Goal: Transaction & Acquisition: Purchase product/service

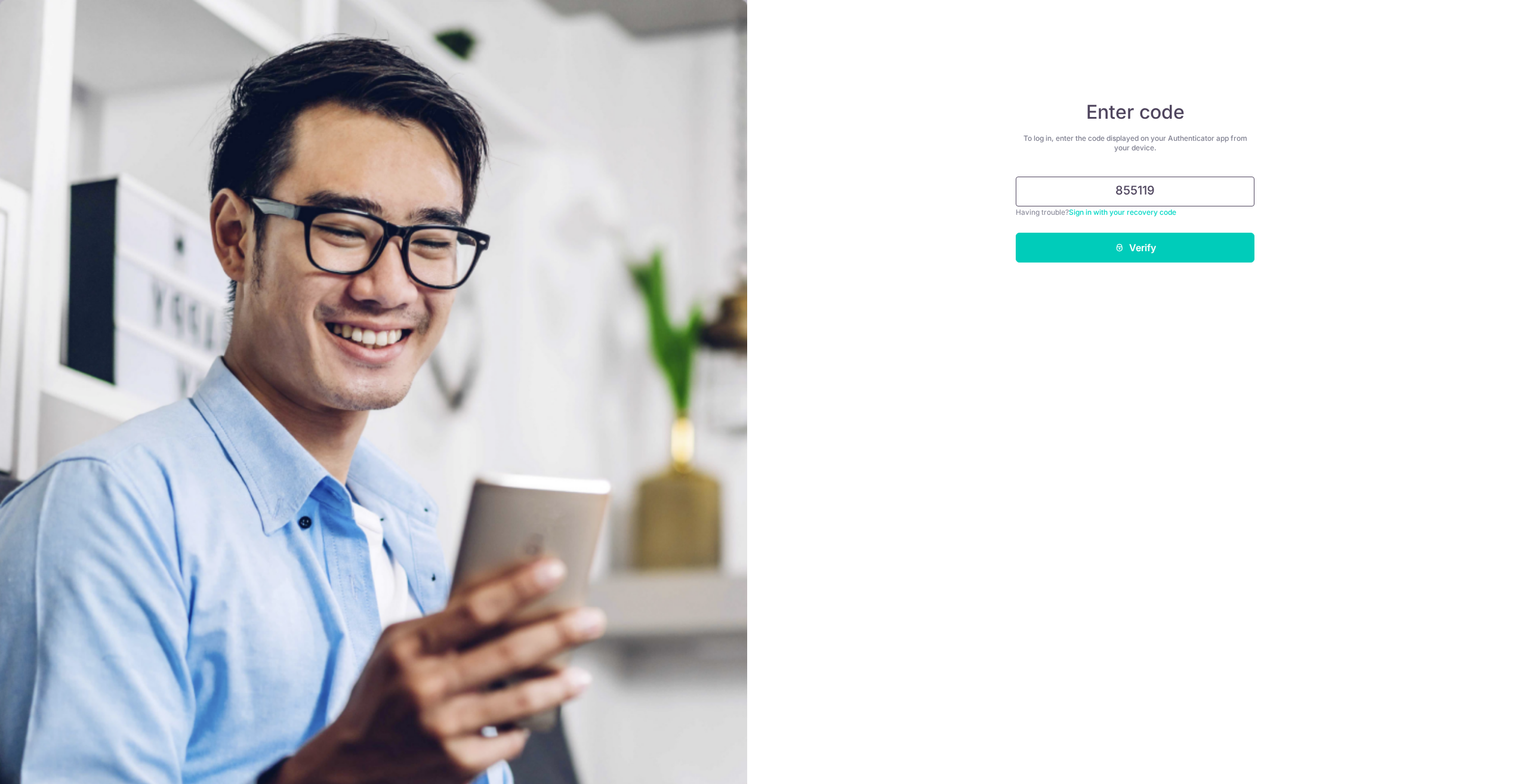
type input "855119"
click at [1016, 232] on button "Verify" at bounding box center [1135, 247] width 238 height 30
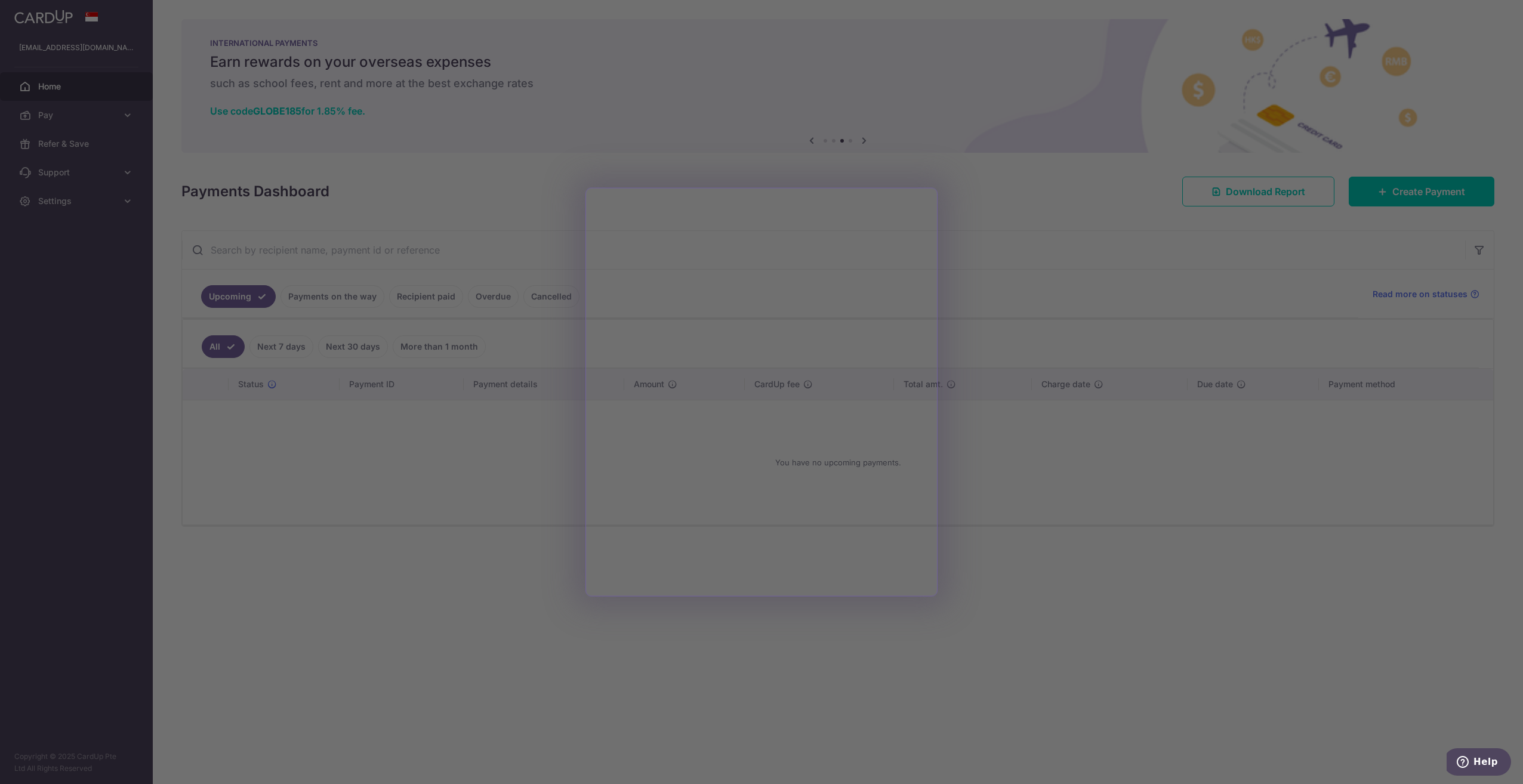
click at [993, 322] on div at bounding box center [769, 395] width 1538 height 792
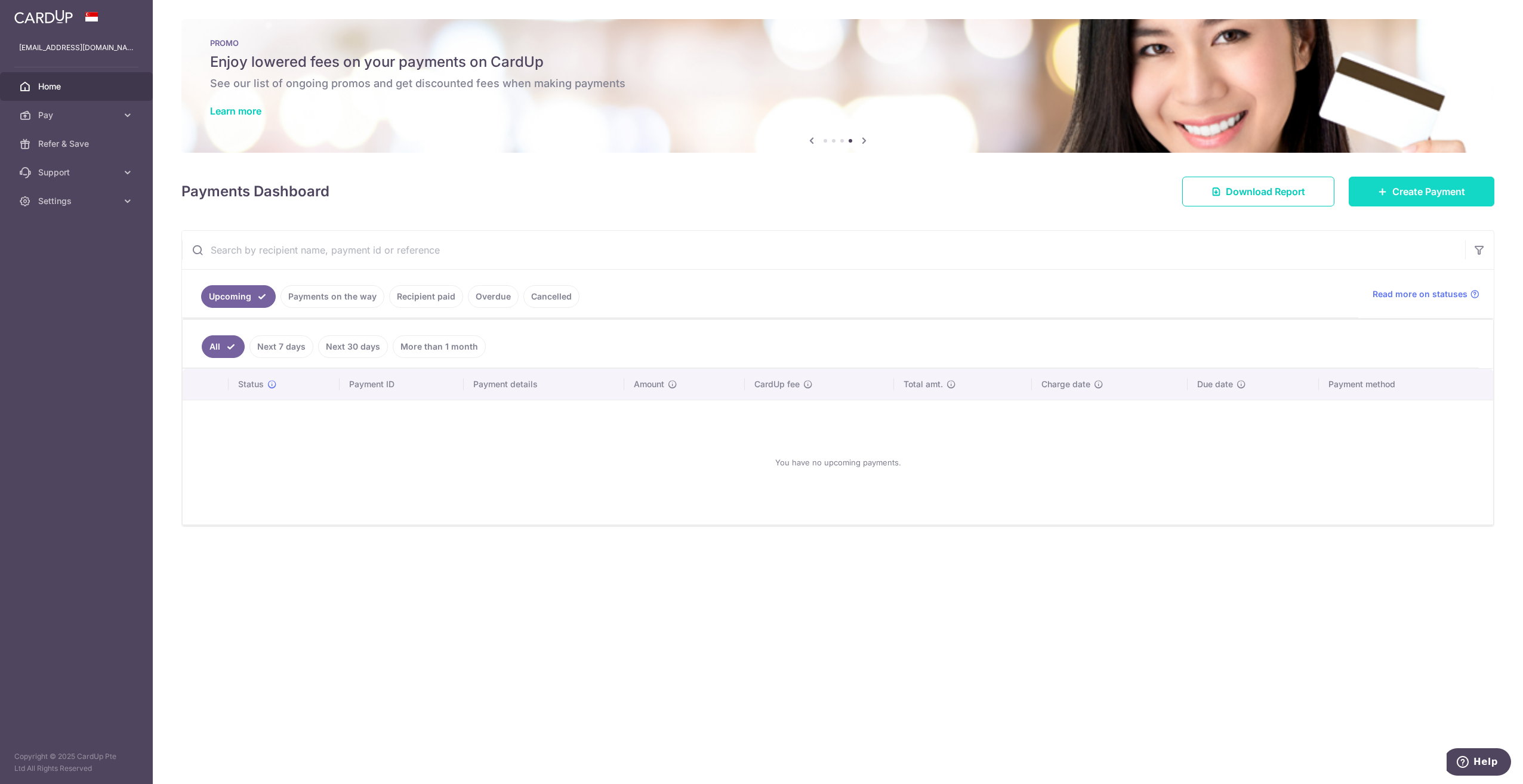
click at [1395, 192] on span "Create Payment" at bounding box center [1429, 191] width 72 height 14
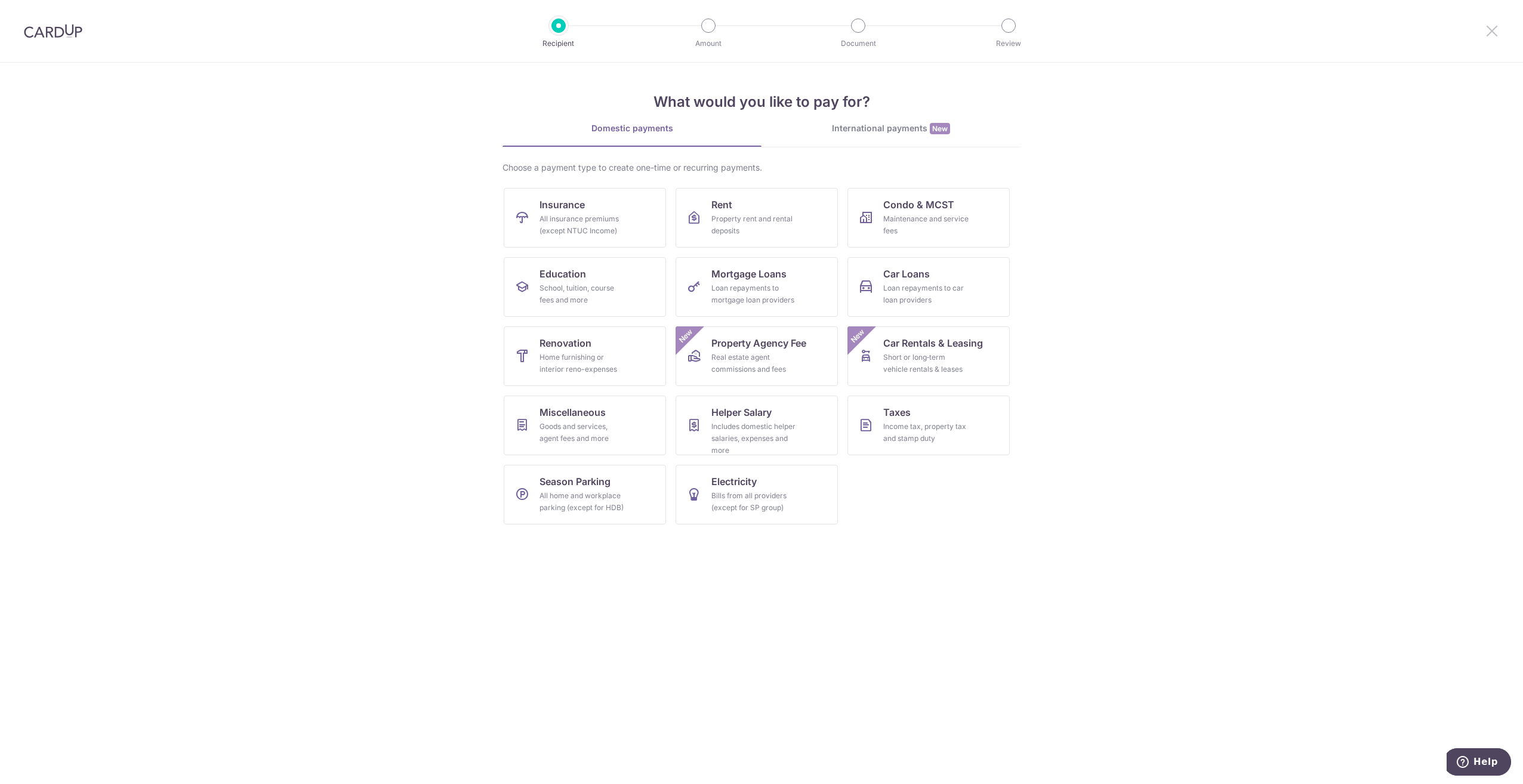
click at [1494, 28] on icon at bounding box center [1491, 31] width 14 height 15
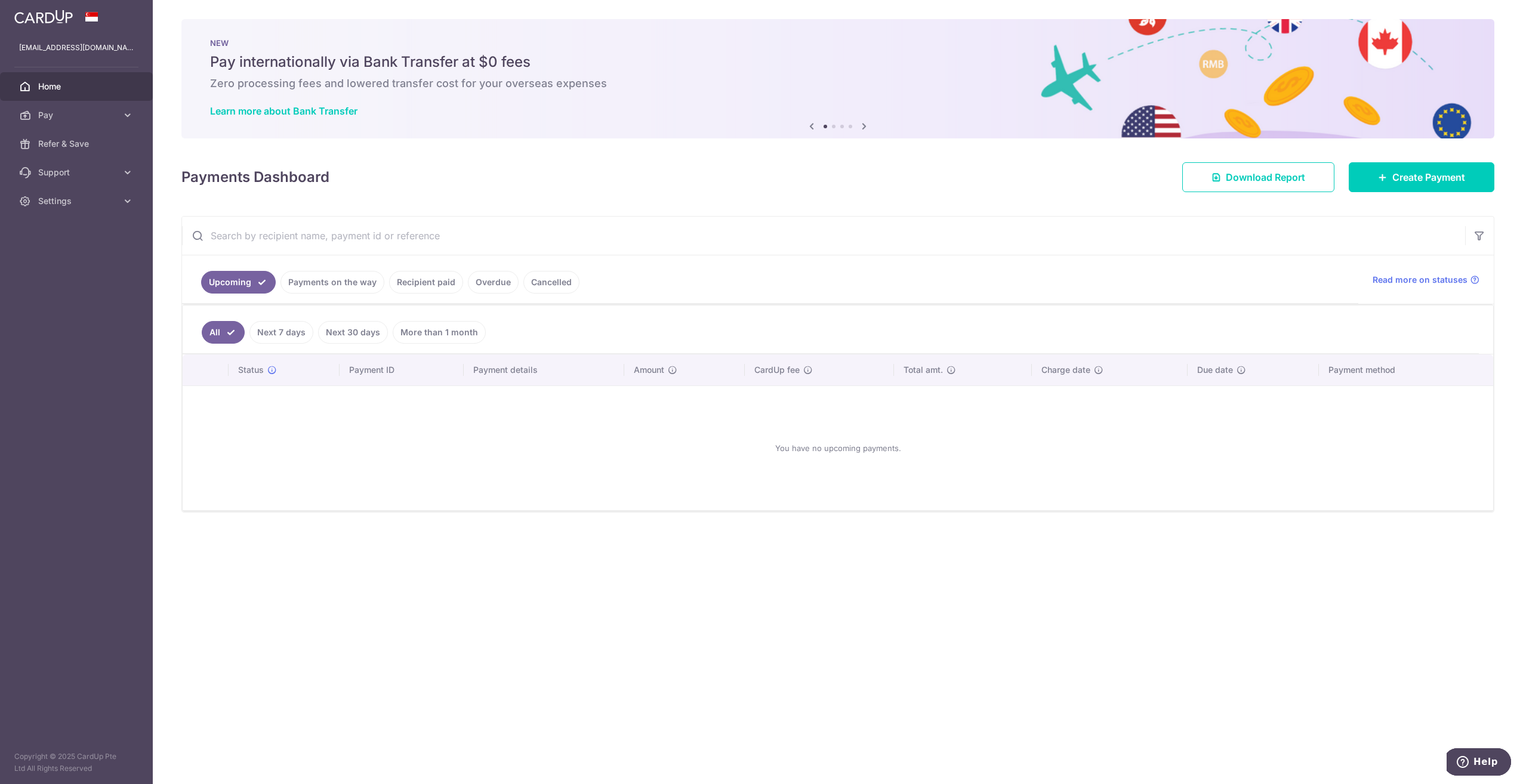
click at [863, 124] on icon at bounding box center [863, 126] width 14 height 15
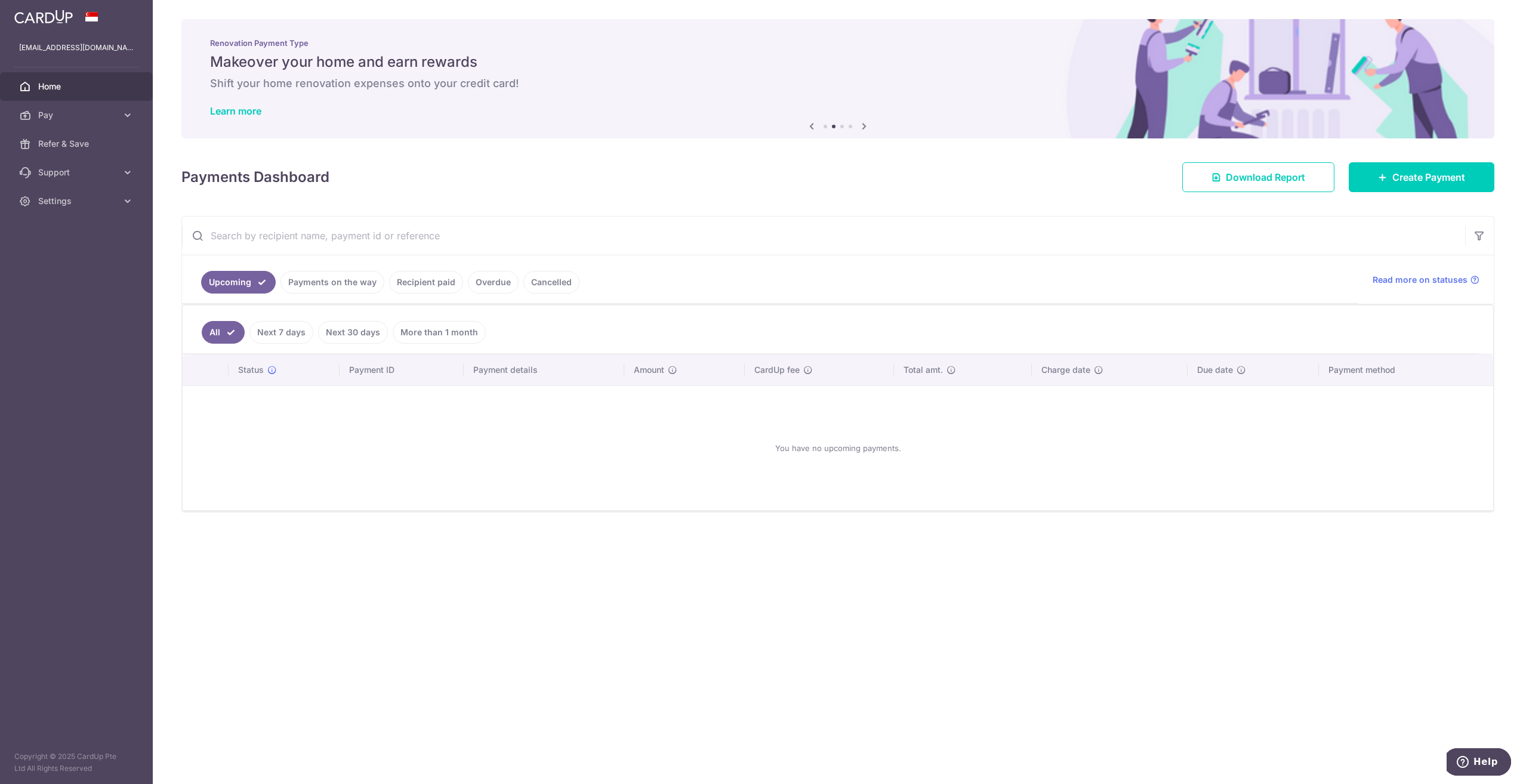
click at [863, 124] on icon at bounding box center [863, 126] width 14 height 15
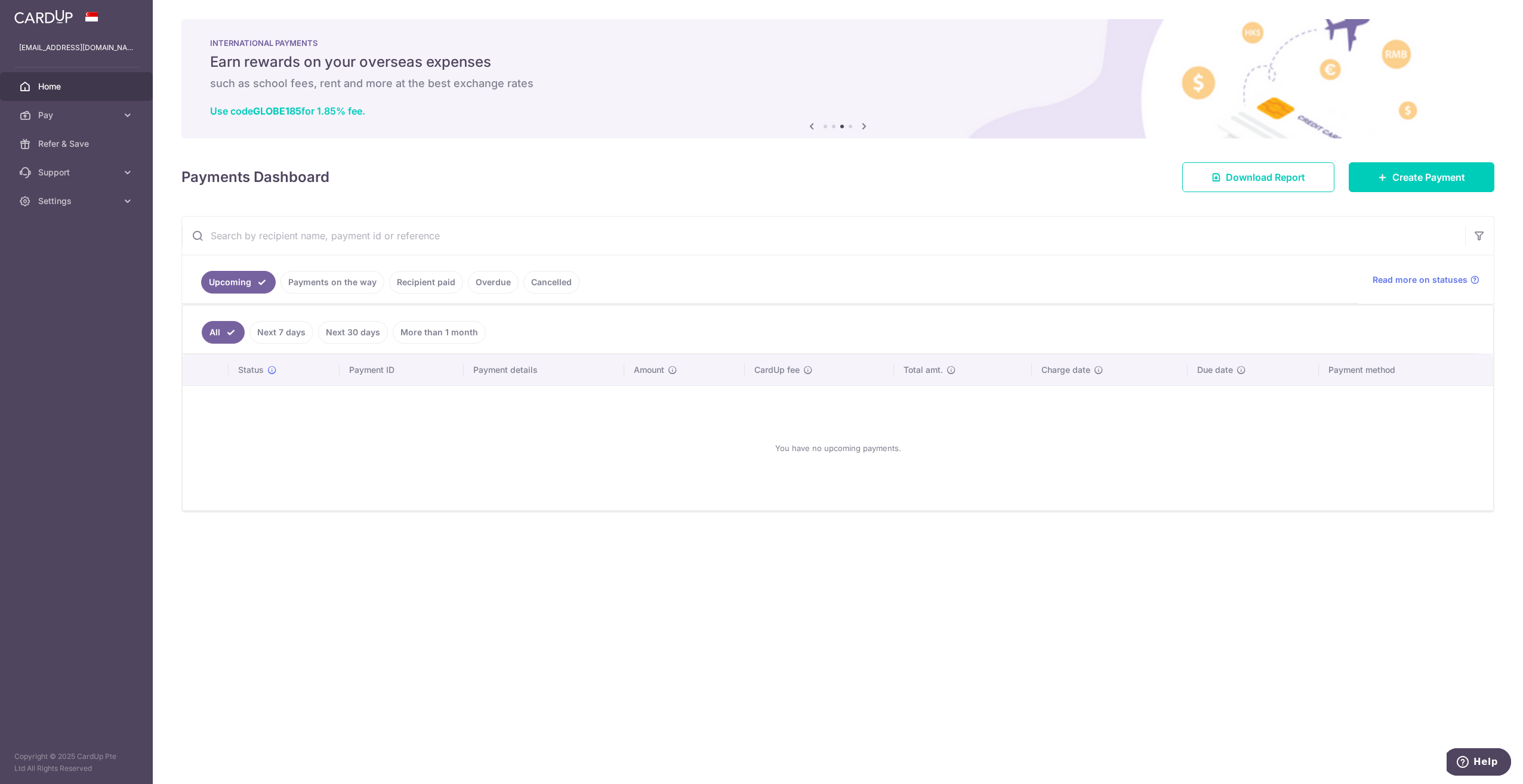
click at [863, 124] on icon at bounding box center [863, 126] width 14 height 15
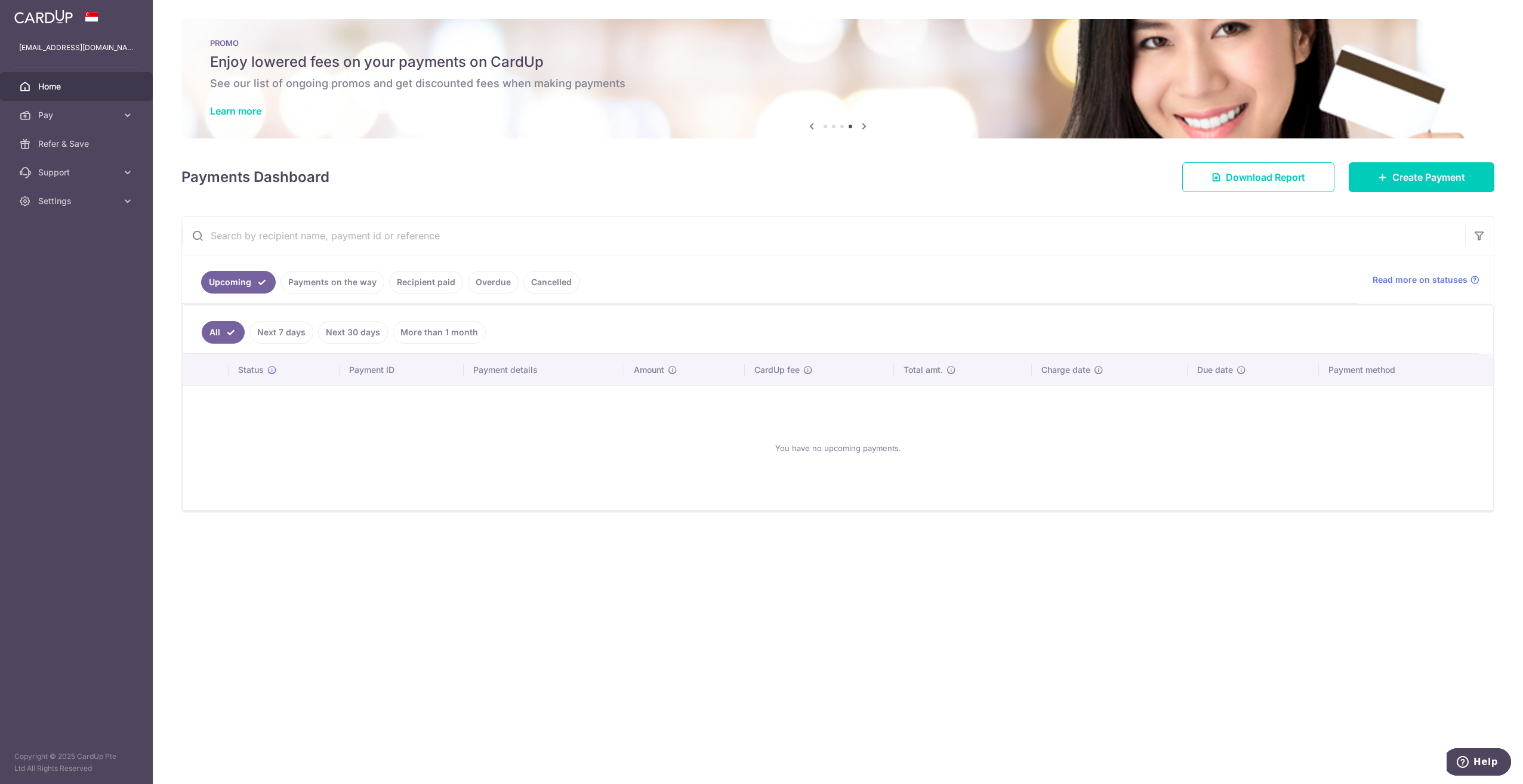
click at [810, 127] on icon at bounding box center [811, 126] width 14 height 15
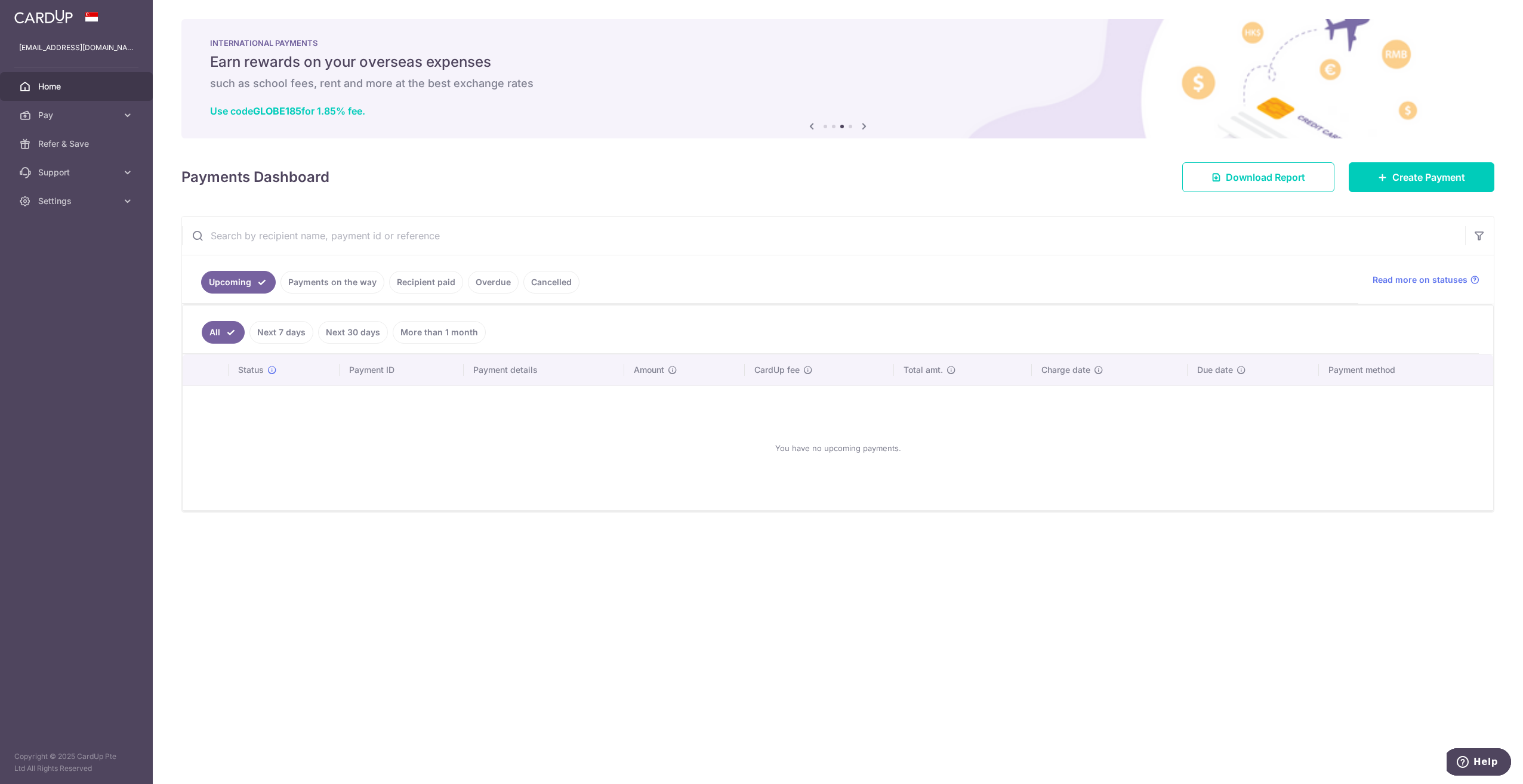
click at [810, 127] on icon at bounding box center [811, 126] width 14 height 15
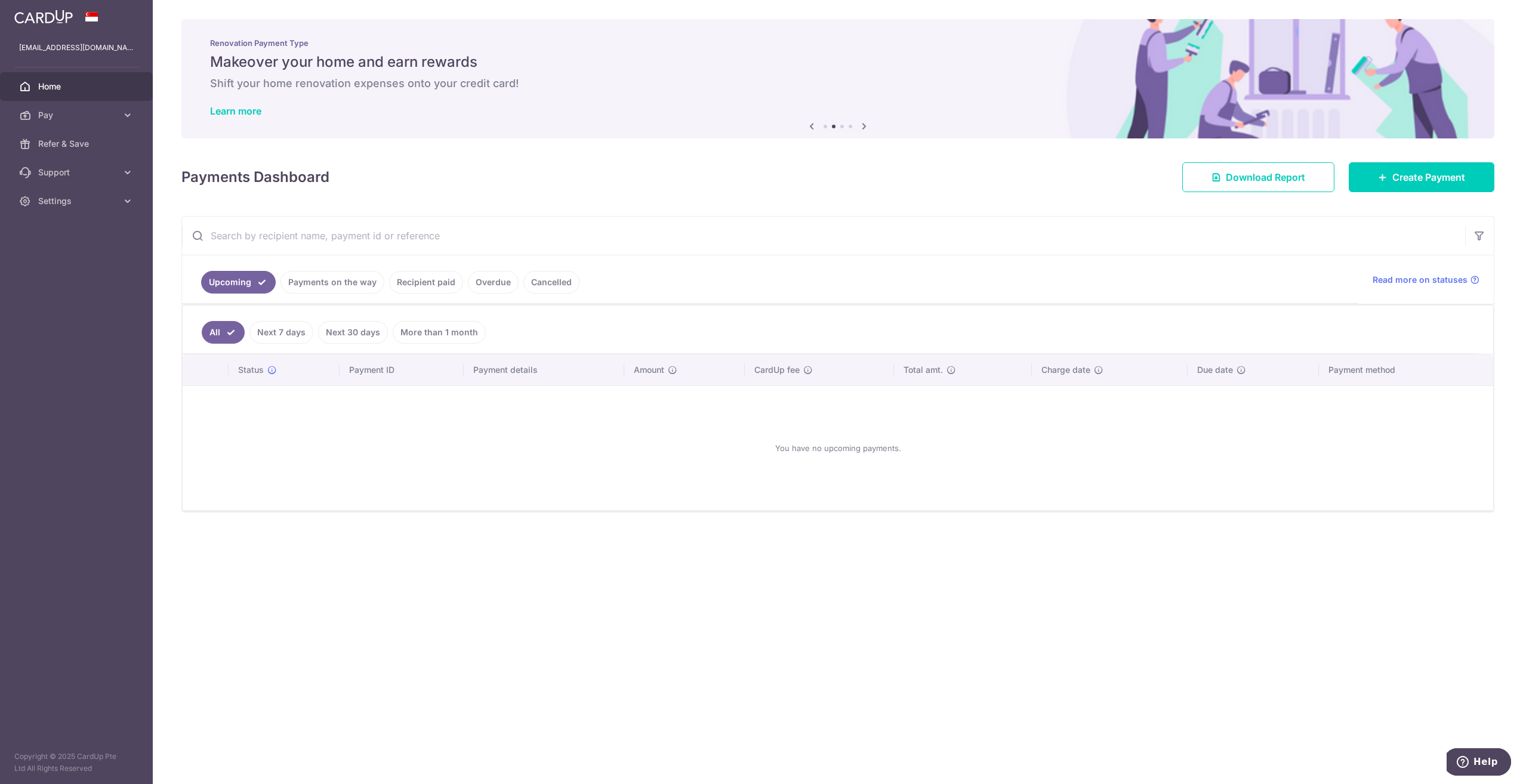
click at [810, 127] on icon at bounding box center [811, 126] width 14 height 15
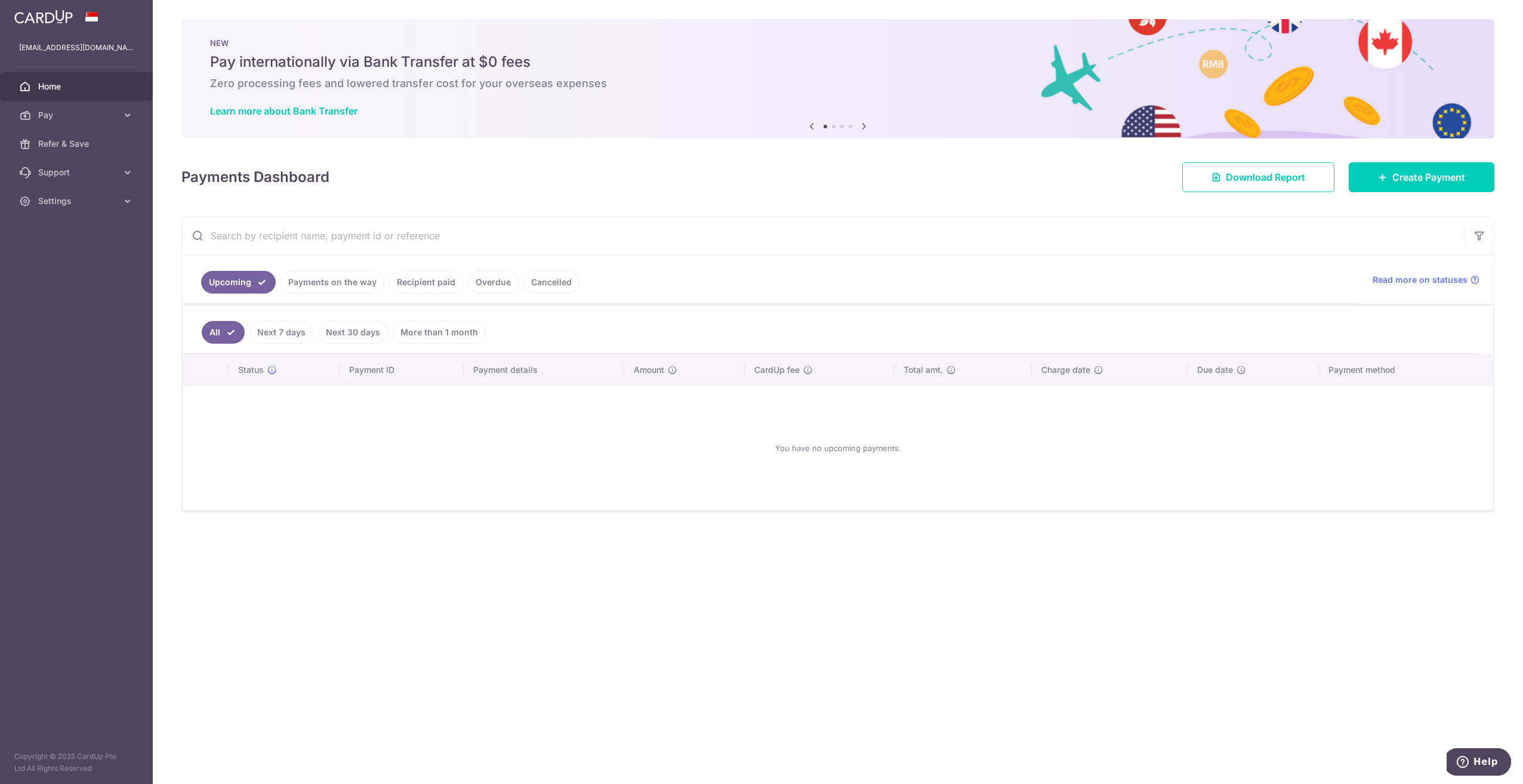
click at [810, 127] on icon at bounding box center [811, 126] width 14 height 15
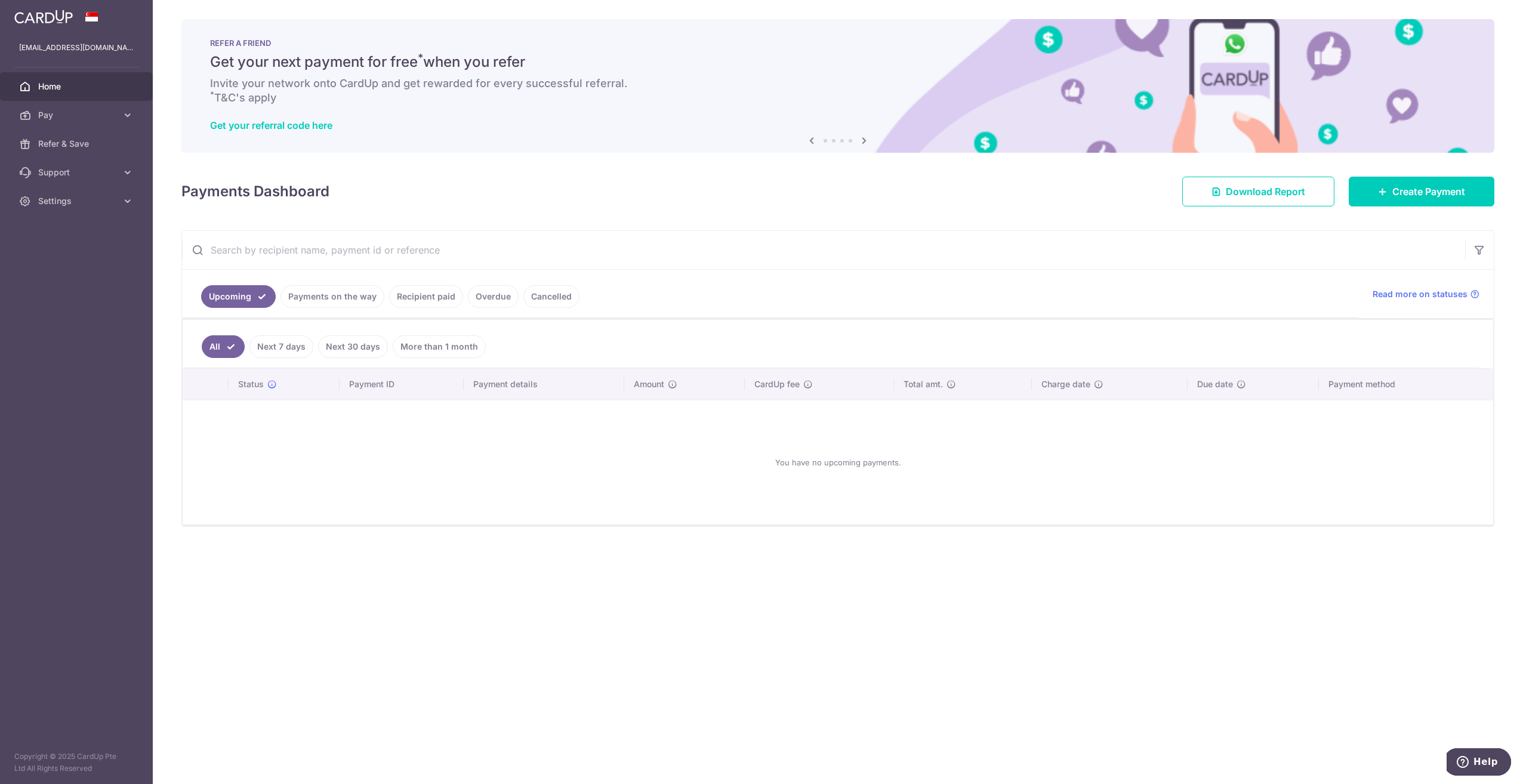
click at [814, 140] on icon at bounding box center [811, 140] width 14 height 15
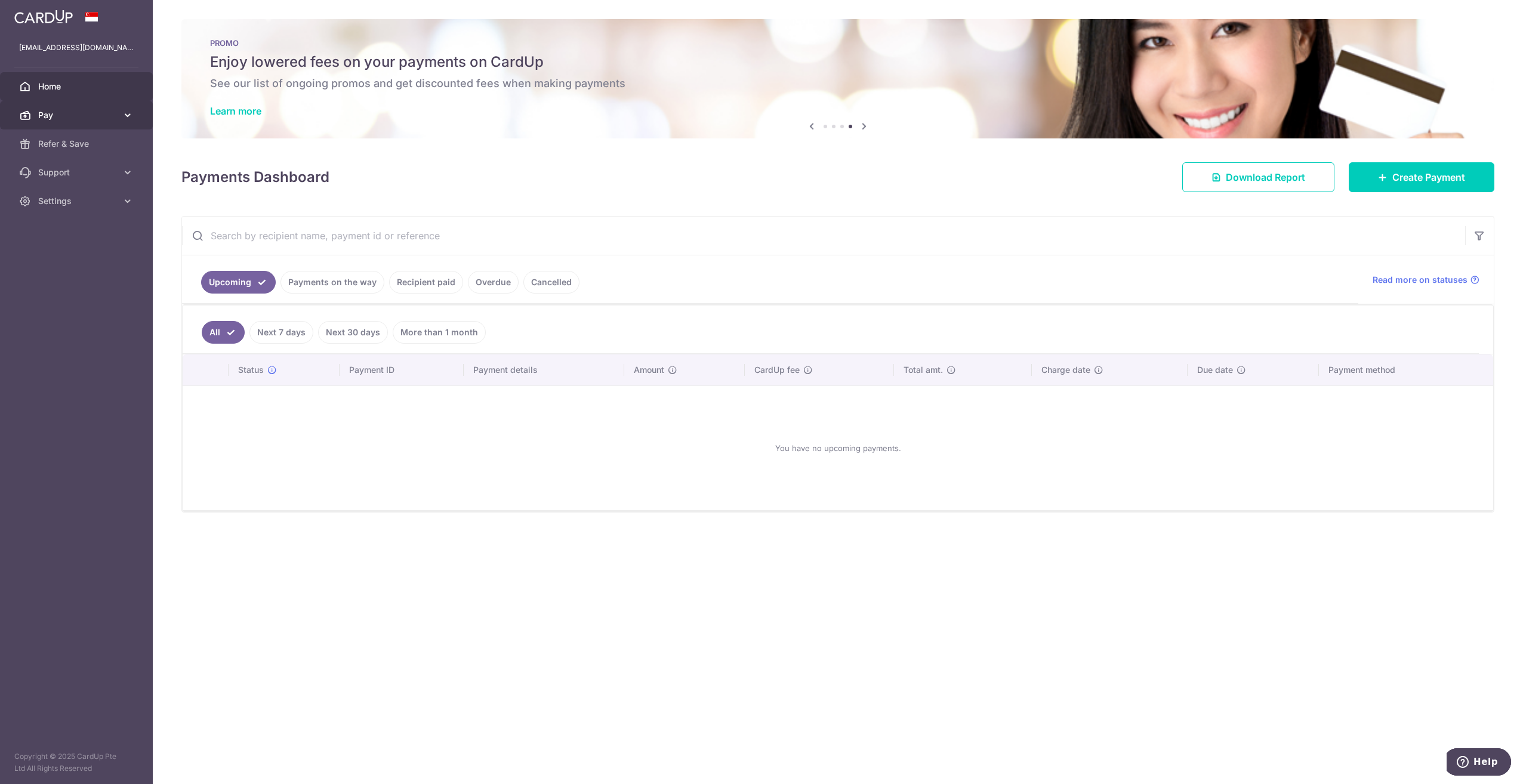
click at [125, 115] on icon at bounding box center [128, 115] width 12 height 12
click at [127, 113] on icon at bounding box center [128, 115] width 12 height 12
click at [64, 198] on span "Cards" at bounding box center [78, 201] width 78 height 12
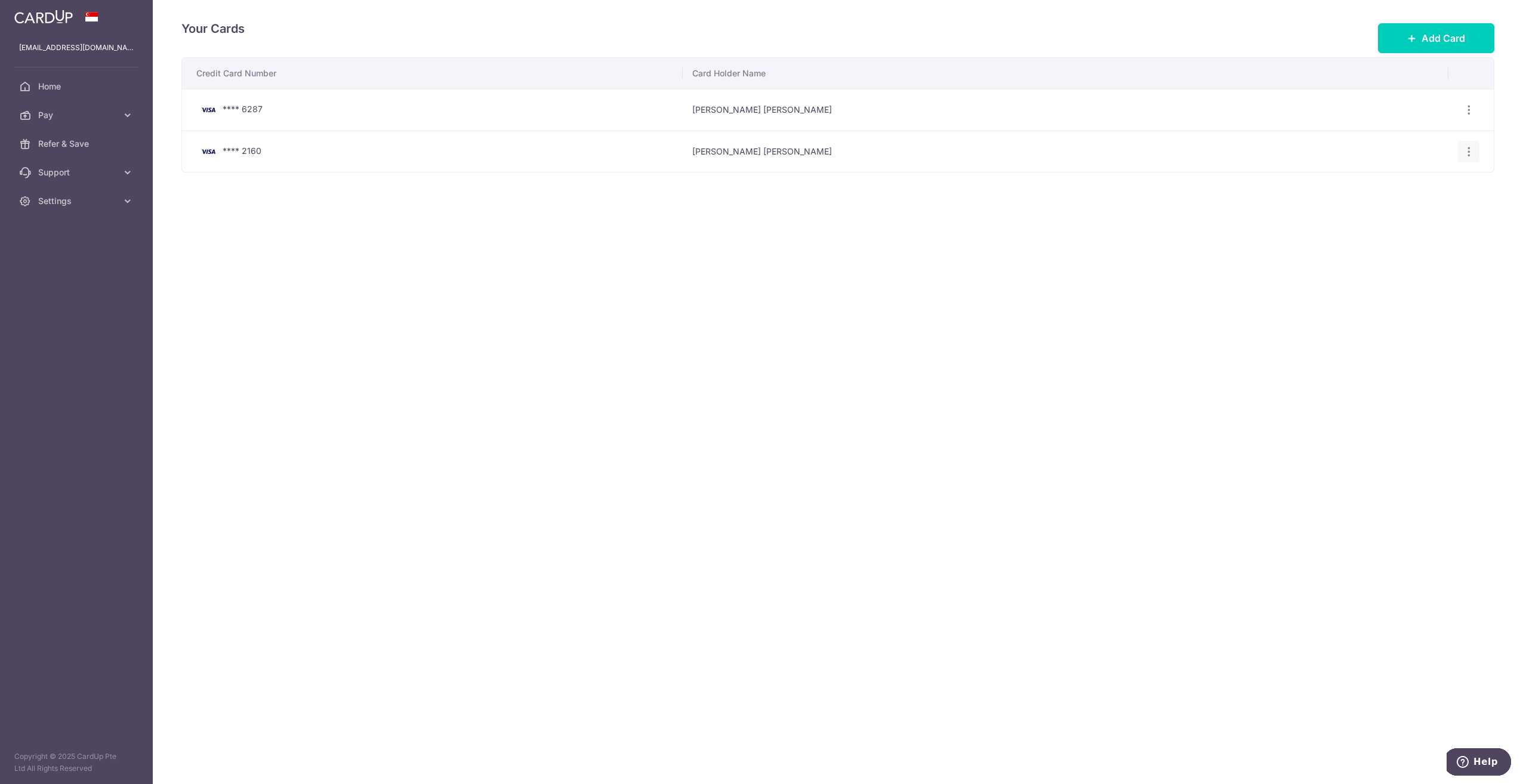
click at [1466, 158] on div "View/Edit Delete" at bounding box center [1469, 152] width 22 height 22
click at [1469, 148] on icon "button" at bounding box center [1469, 152] width 13 height 13
click at [1407, 213] on span "Delete" at bounding box center [1429, 213] width 82 height 14
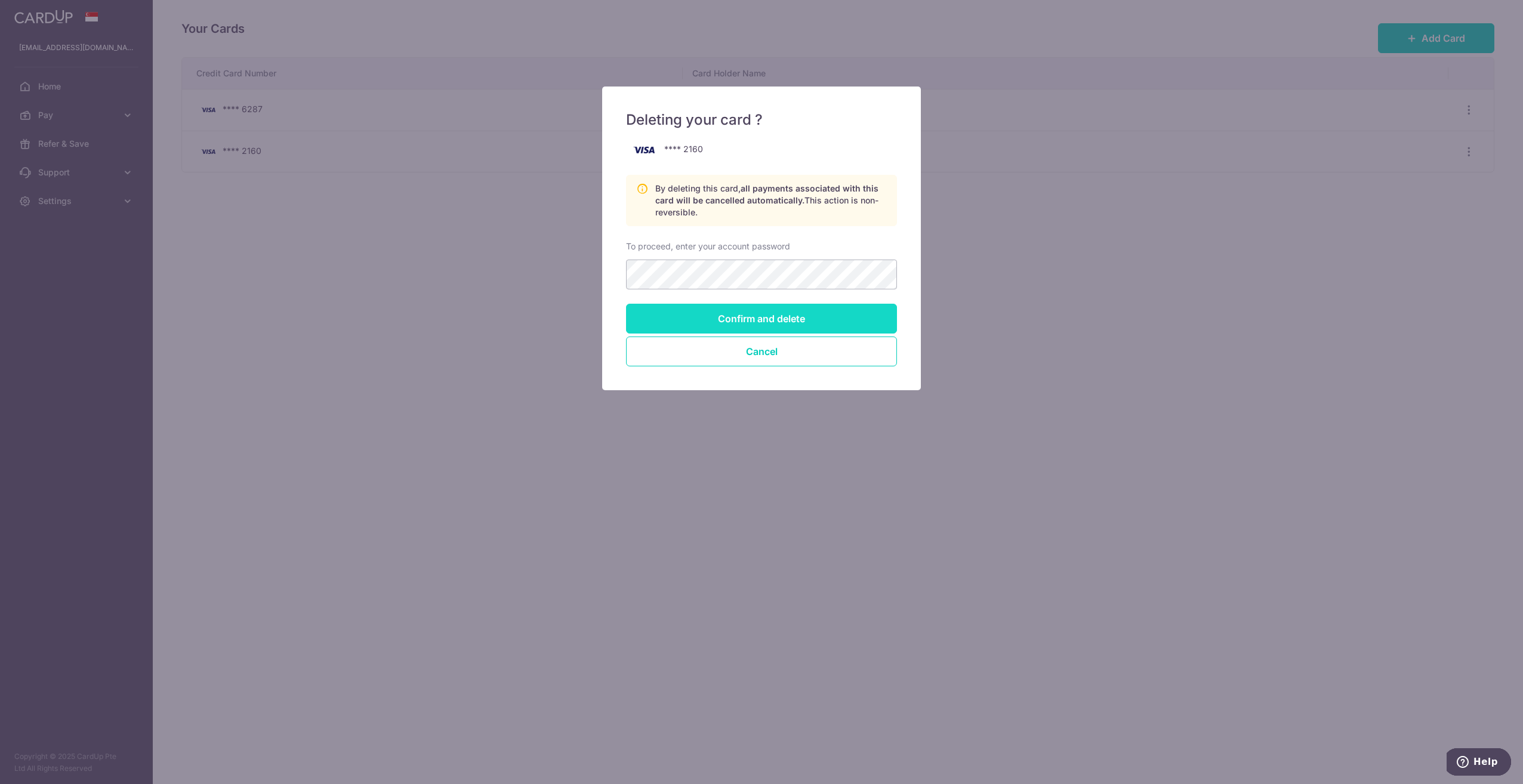
click at [752, 324] on input "Confirm and delete" at bounding box center [761, 318] width 271 height 30
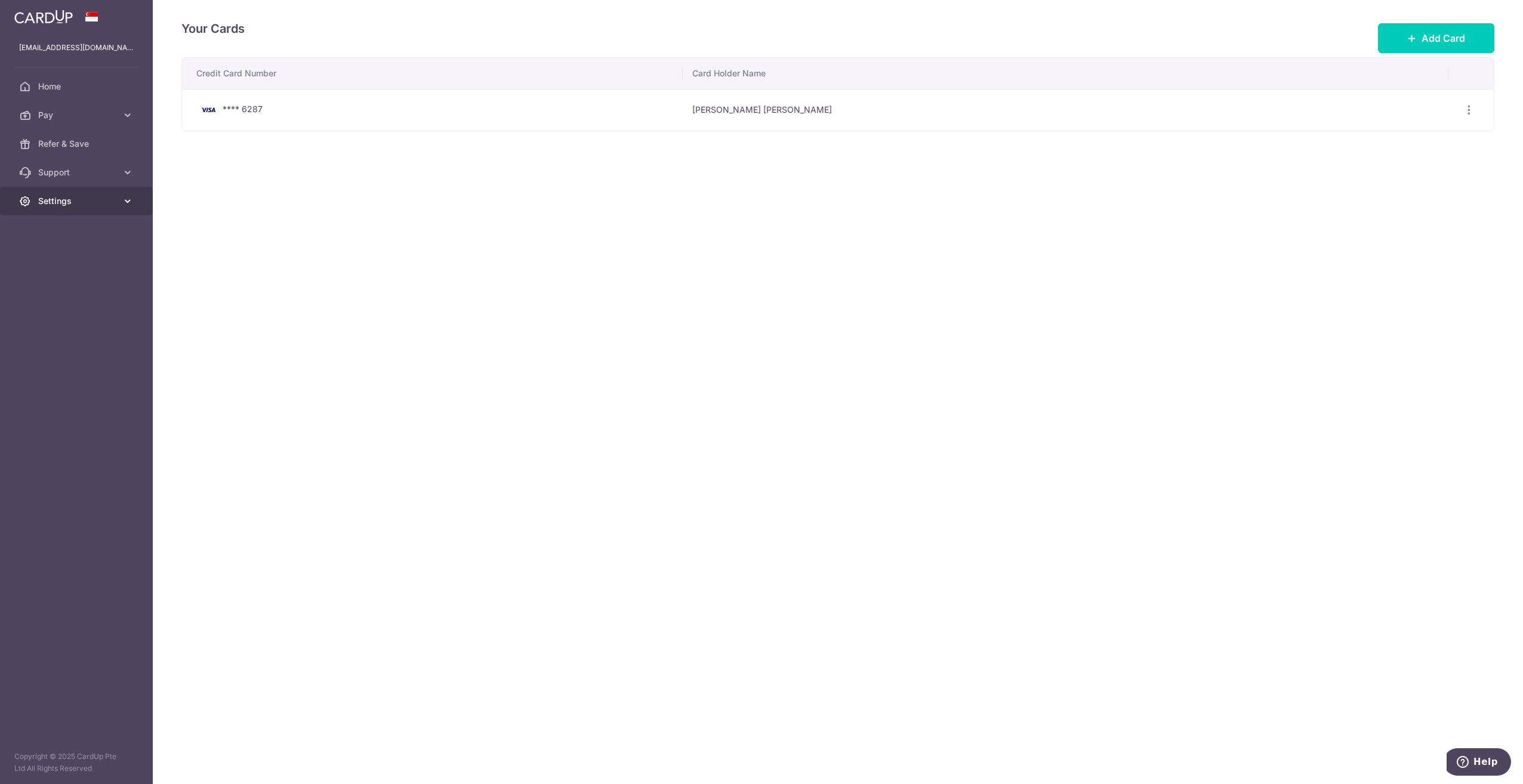
click at [120, 202] on link "Settings" at bounding box center [76, 201] width 152 height 29
click at [45, 85] on span "Home" at bounding box center [78, 87] width 78 height 12
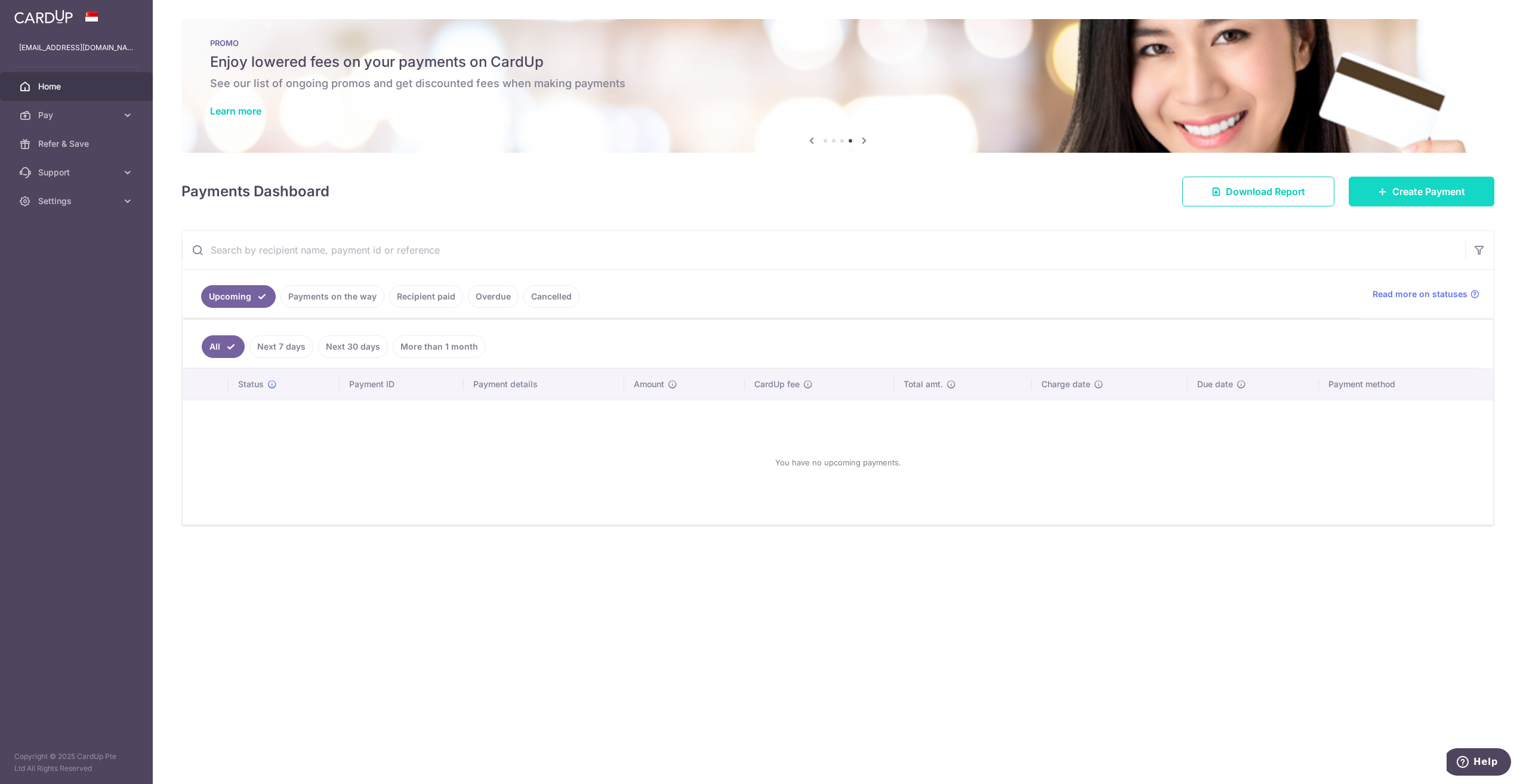
click at [1395, 192] on span "Create Payment" at bounding box center [1429, 191] width 72 height 14
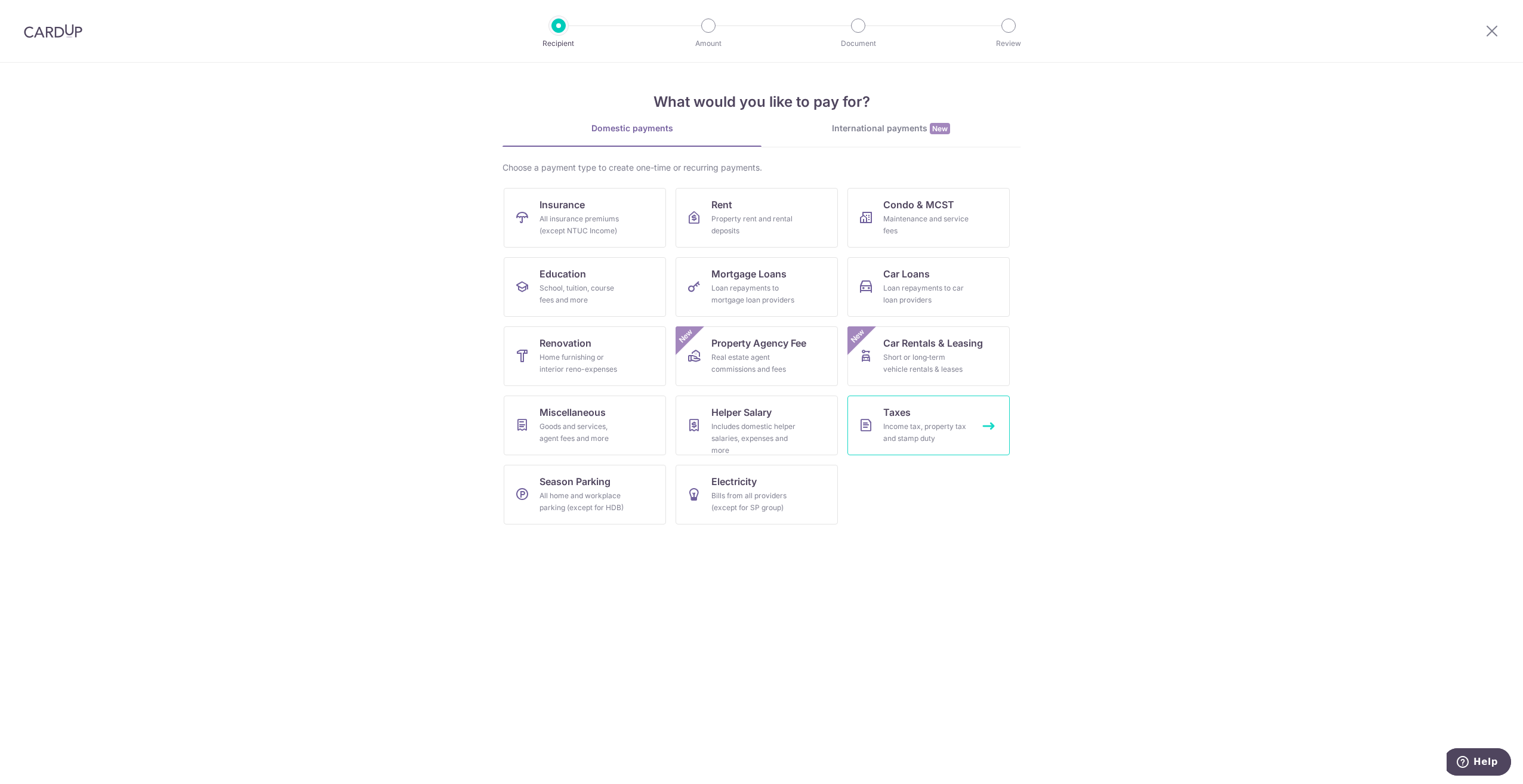
click at [904, 420] on div "Income tax, property tax and stamp duty" at bounding box center [926, 432] width 86 height 24
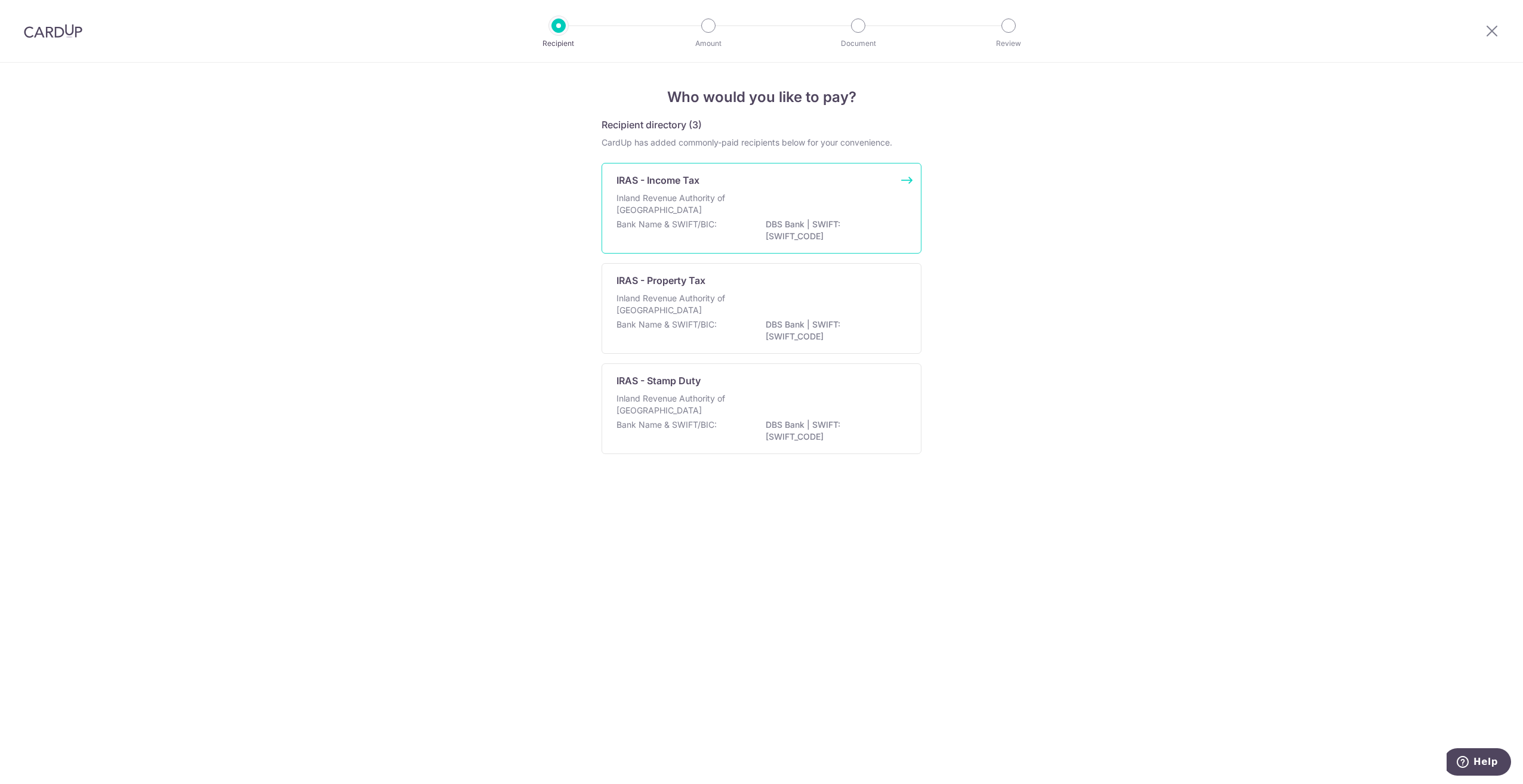
click at [694, 203] on p "Inland Revenue Authority of [GEOGRAPHIC_DATA]" at bounding box center [680, 204] width 127 height 24
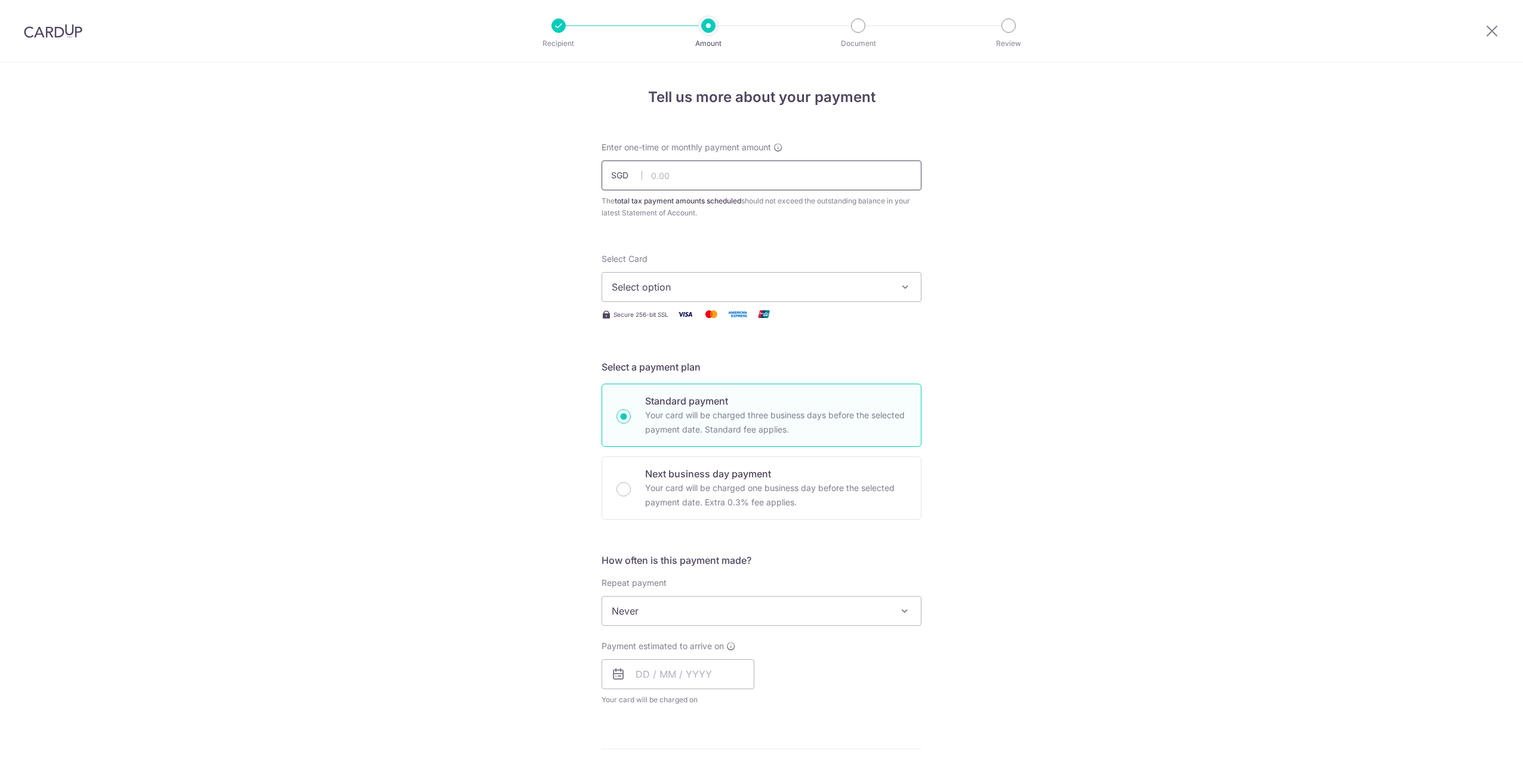
click at [718, 178] on input "text" at bounding box center [762, 176] width 320 height 30
type input "739.05"
click at [862, 289] on span "Select option" at bounding box center [750, 287] width 278 height 14
click at [669, 372] on span "**** 6287" at bounding box center [663, 372] width 45 height 14
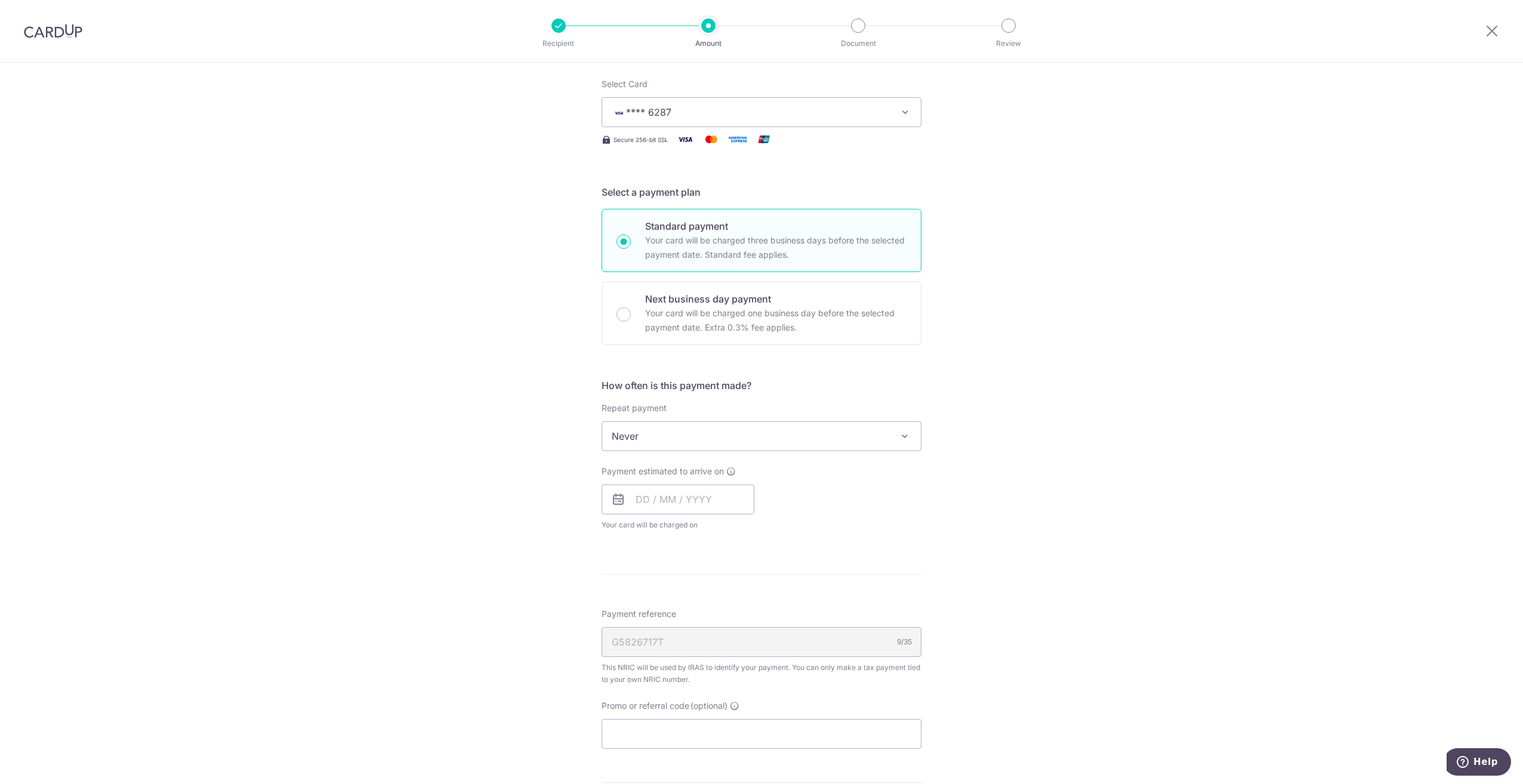
scroll to position [179, 0]
click at [904, 438] on span at bounding box center [904, 432] width 14 height 14
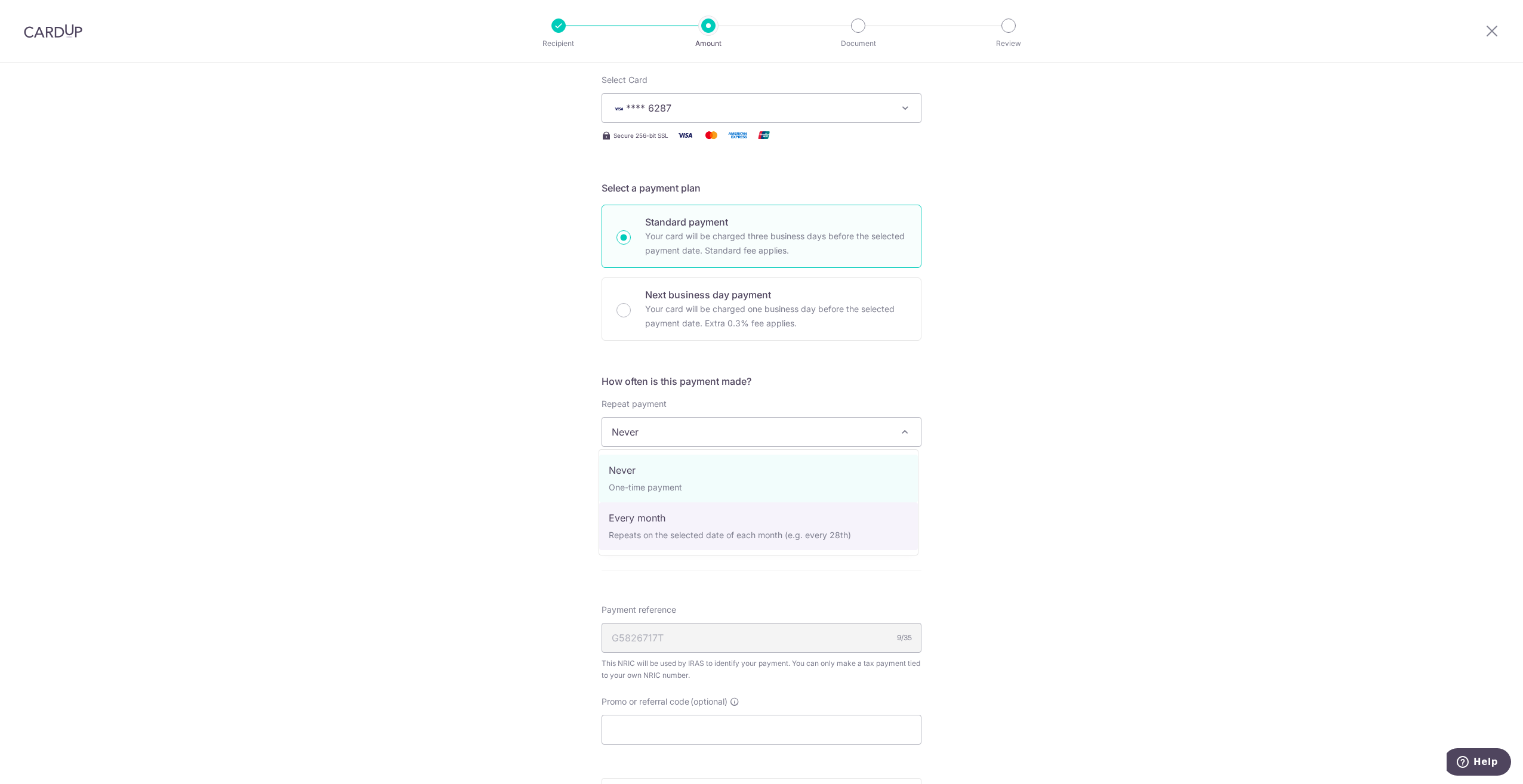
select select "3"
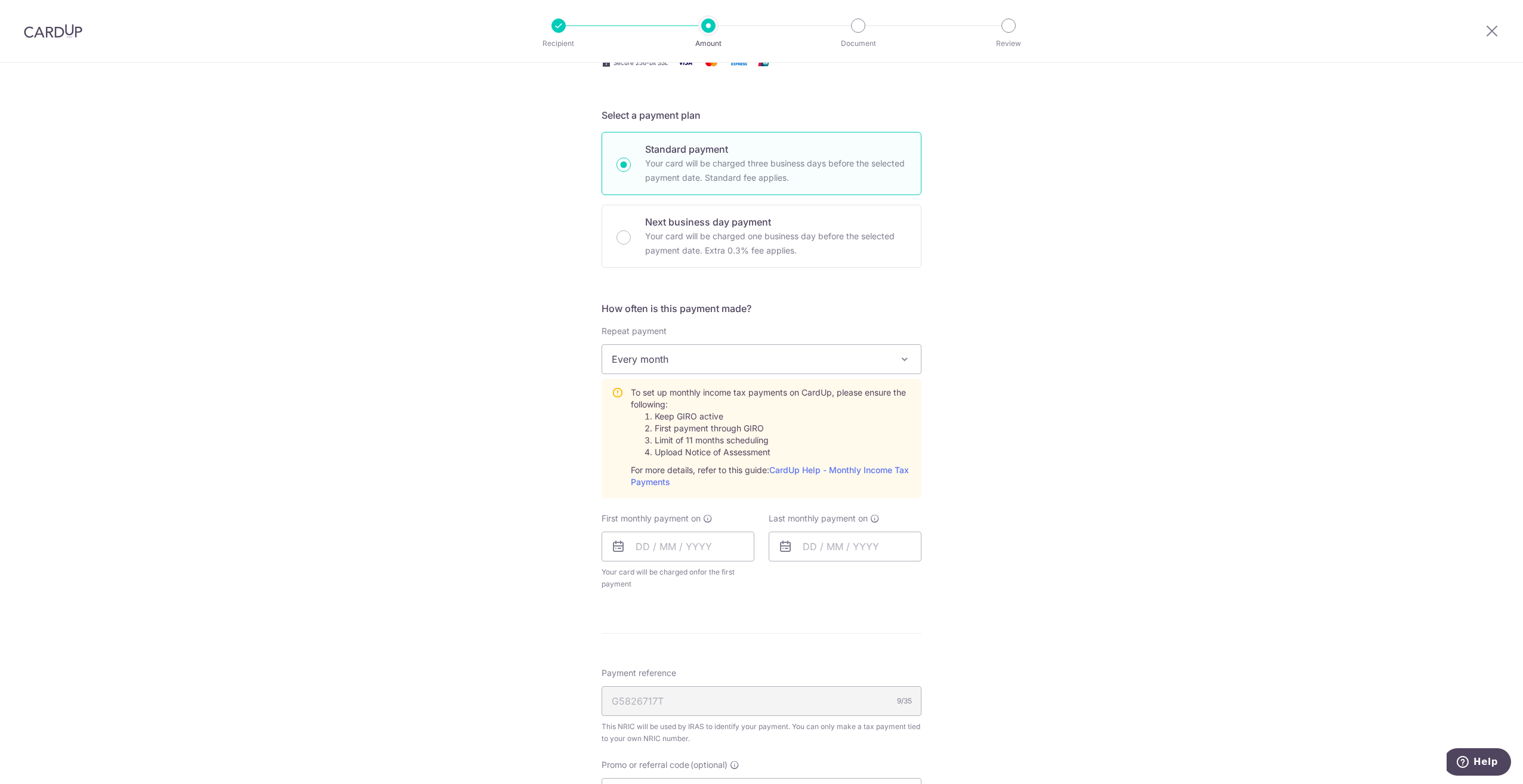
scroll to position [298, 0]
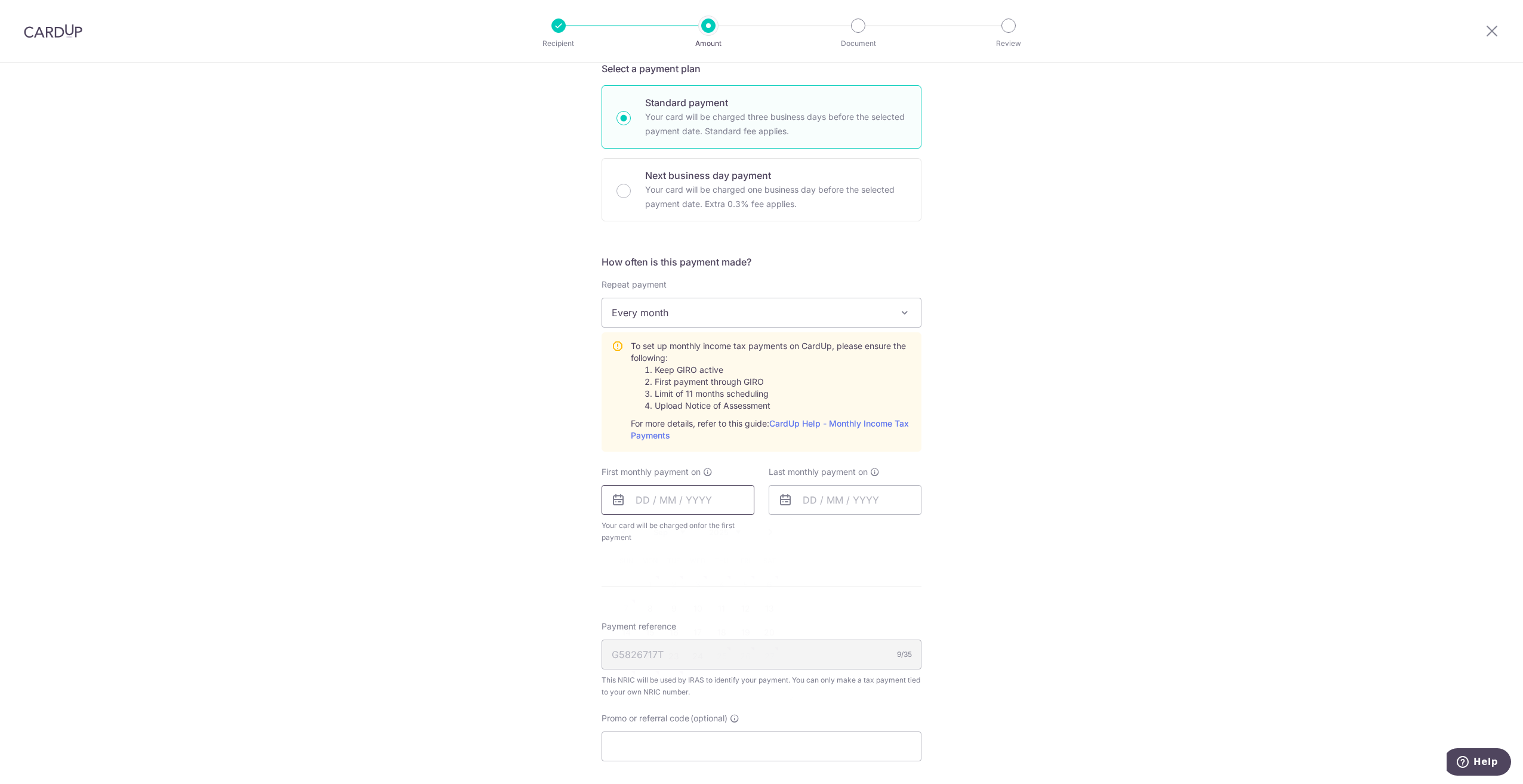
click at [717, 503] on input "text" at bounding box center [678, 500] width 152 height 30
click at [648, 610] on link "8" at bounding box center [649, 608] width 19 height 19
type input "08/09/2025"
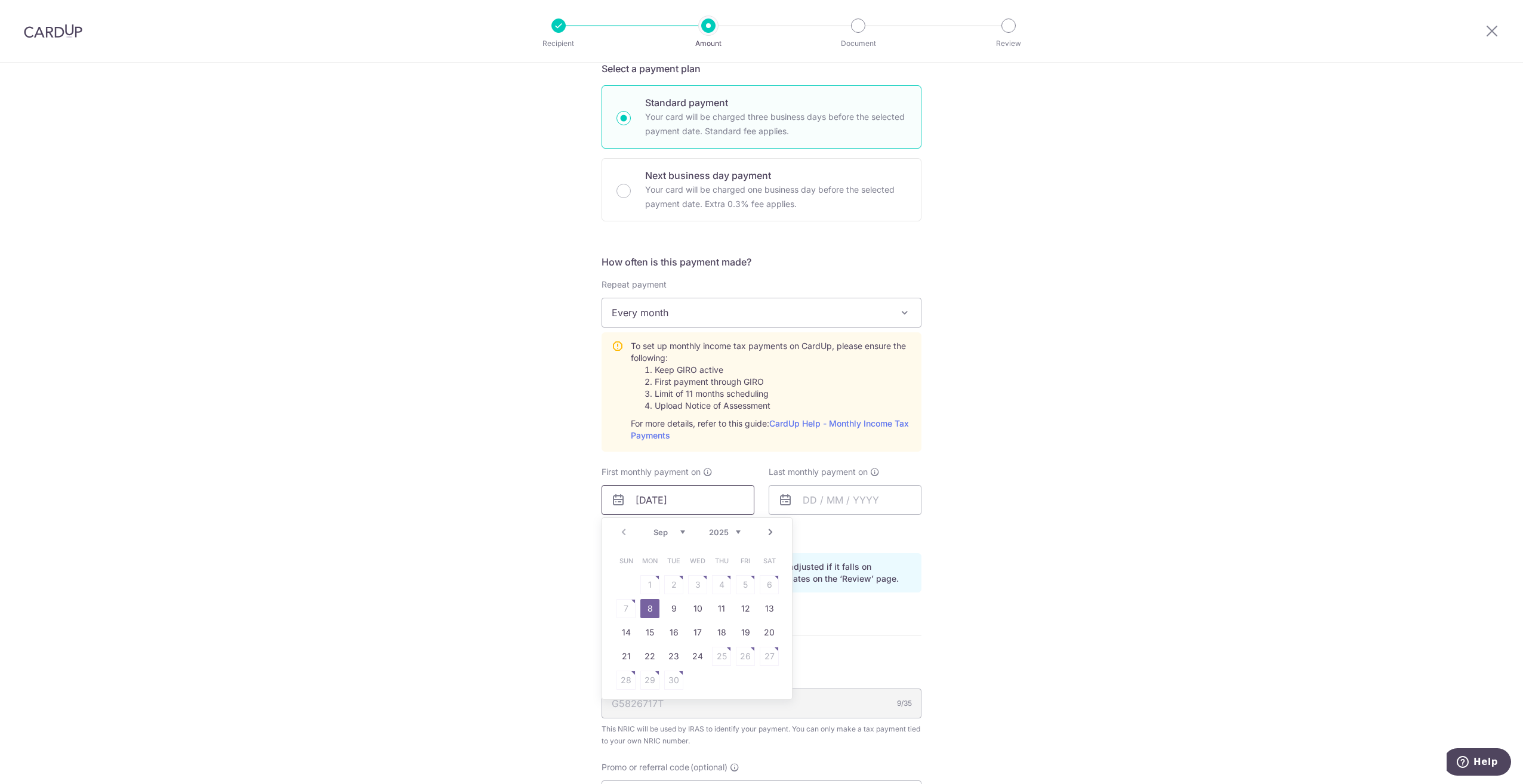
drag, startPoint x: 718, startPoint y: 503, endPoint x: 609, endPoint y: 503, distance: 109.0
click at [609, 503] on div "08/09/2025 Prev Next Sep Oct Nov Dec 2025 2026 Sun Mon Tue Wed Thu Fri Sat 1 2 …" at bounding box center [678, 500] width 152 height 30
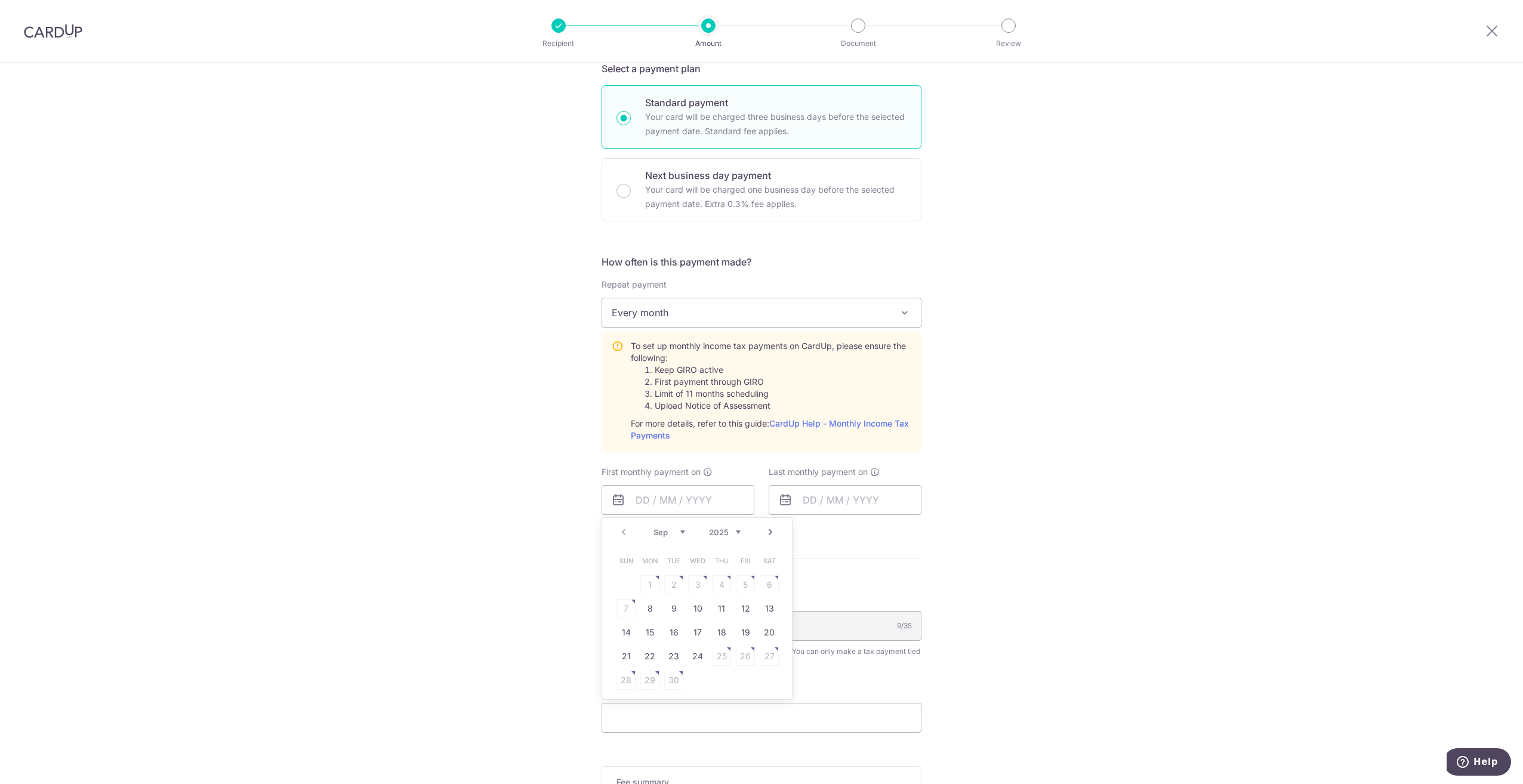
click at [767, 527] on link "Next" at bounding box center [770, 532] width 14 height 14
click at [623, 532] on link "Prev" at bounding box center [623, 532] width 14 height 14
click at [651, 606] on link "8" at bounding box center [649, 608] width 19 height 19
type input "08/09/2025"
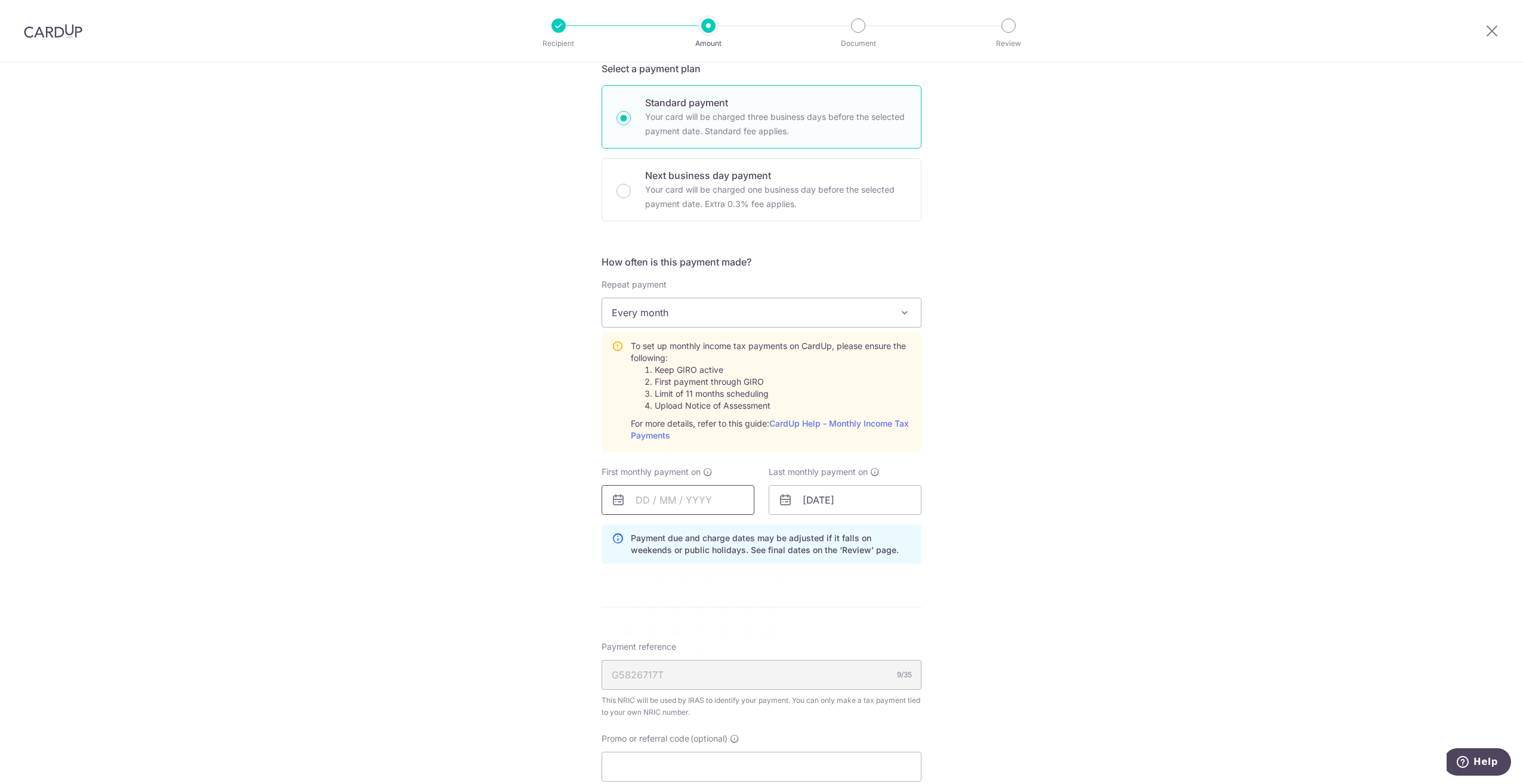
click at [700, 500] on input "text" at bounding box center [678, 500] width 152 height 30
click at [648, 611] on link "8" at bounding box center [649, 608] width 19 height 19
type input "08/09/2025"
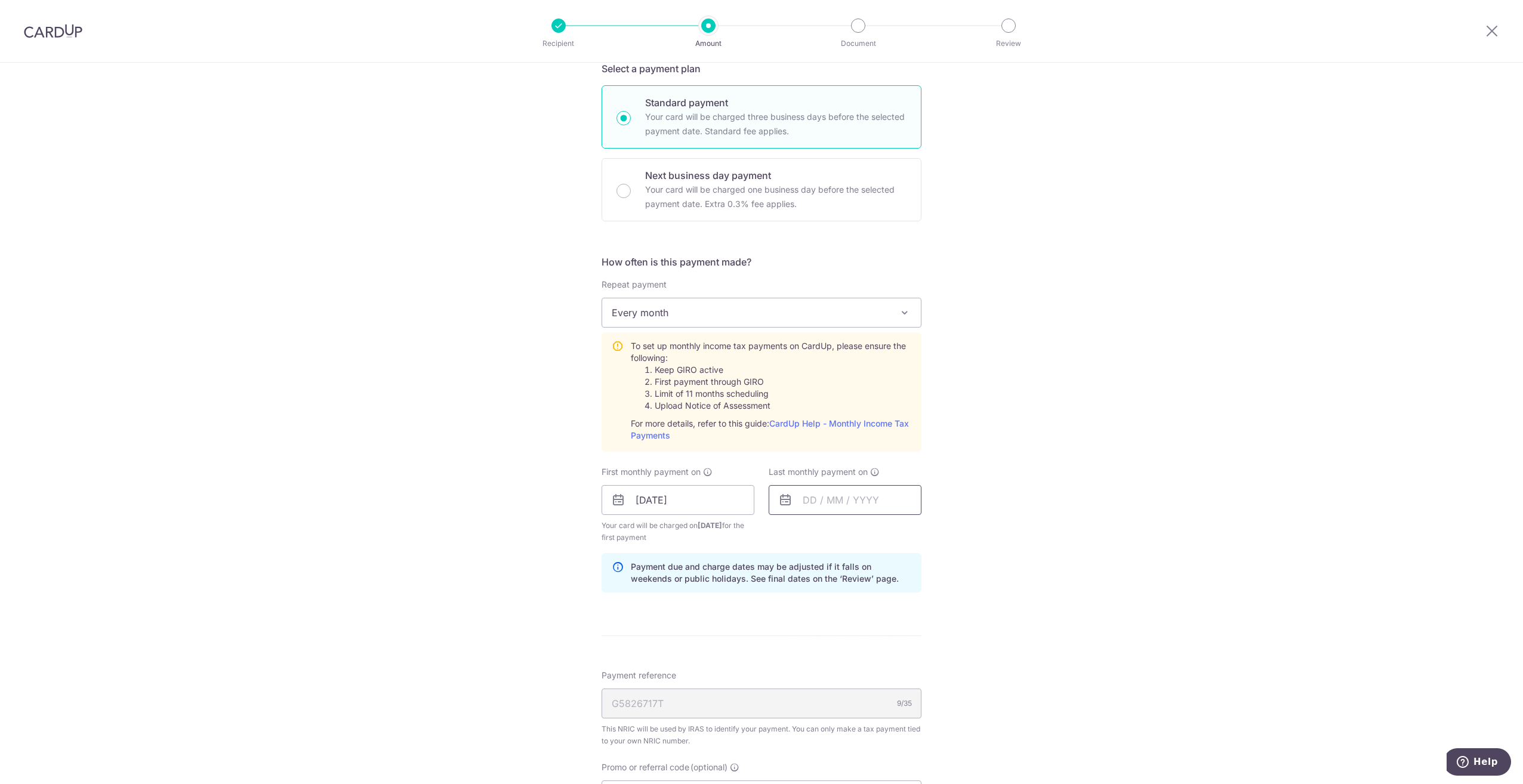
click at [857, 501] on input "text" at bounding box center [845, 500] width 152 height 30
click at [934, 534] on link "Next" at bounding box center [937, 532] width 14 height 14
click at [931, 533] on link "Next" at bounding box center [937, 532] width 14 height 14
click at [936, 529] on link "Next" at bounding box center [937, 532] width 14 height 14
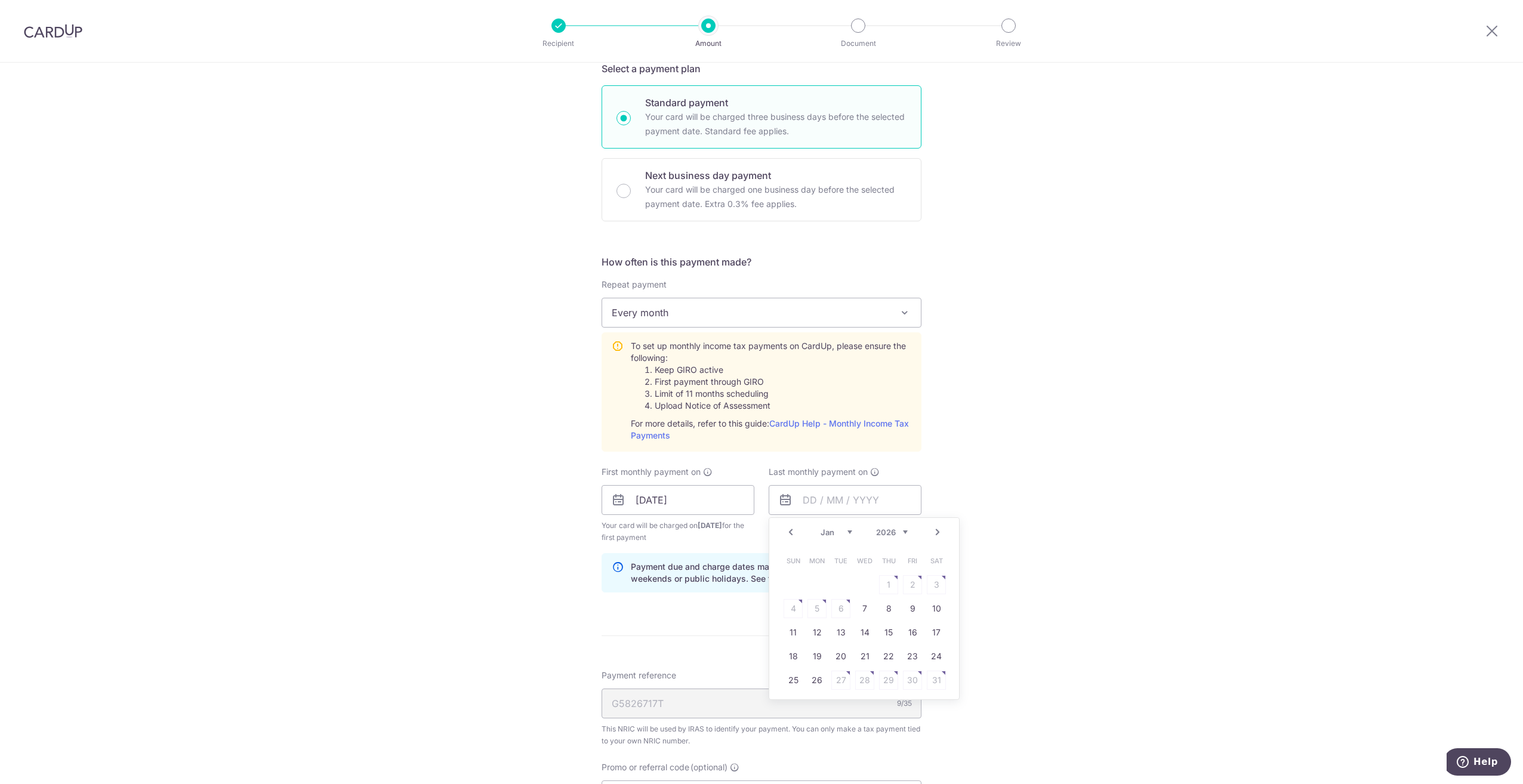
click at [936, 529] on link "Next" at bounding box center [937, 532] width 14 height 14
click at [814, 609] on table "Sun Mon Tue Wed Thu Fri Sat 1 2 3 4 5 6 7 8 9 10 11 12 13 14 15 16 17 18 19 20 …" at bounding box center [864, 620] width 167 height 143
click at [788, 532] on link "Prev" at bounding box center [790, 532] width 14 height 14
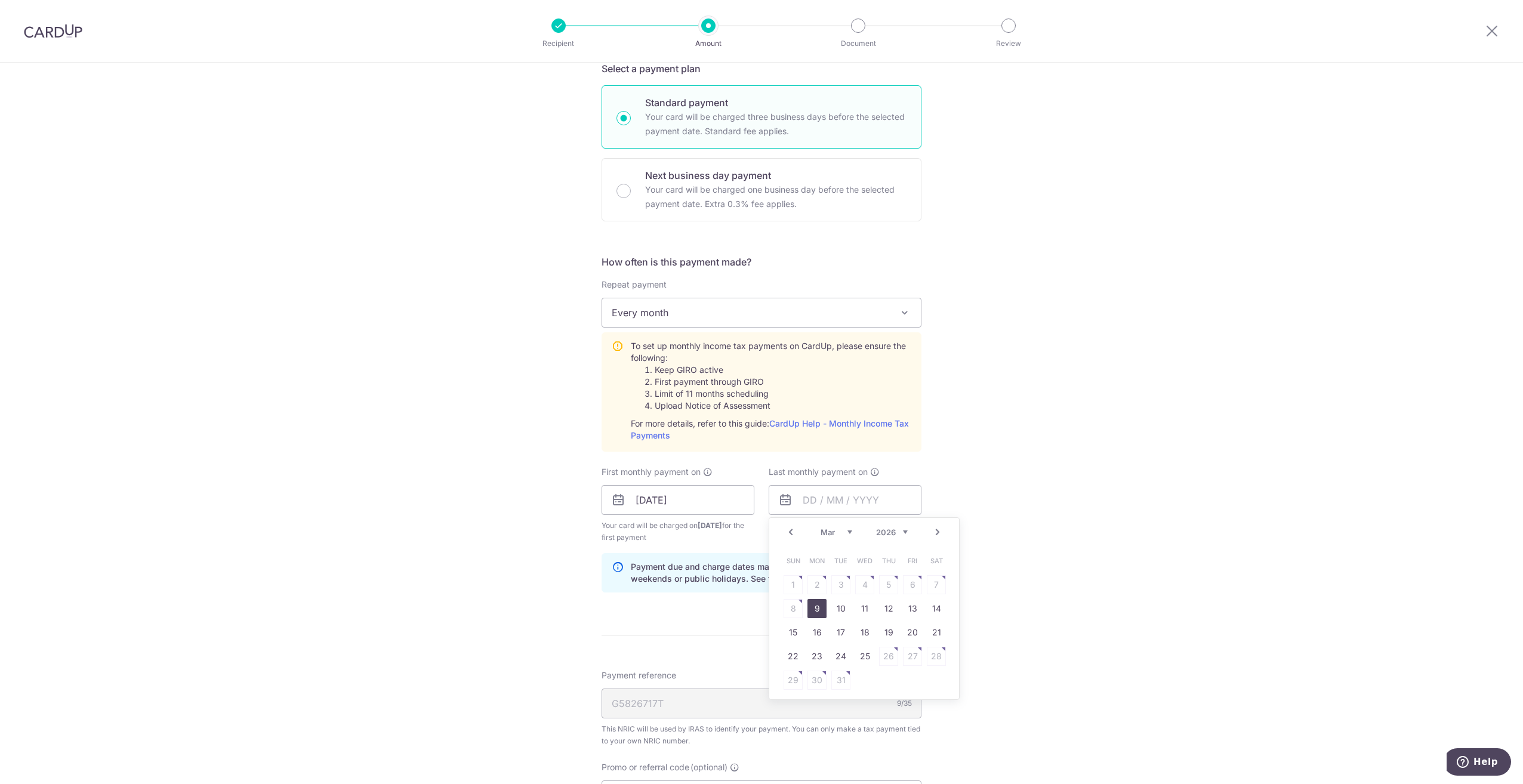
click at [815, 610] on link "9" at bounding box center [817, 608] width 19 height 19
type input "09/03/2026"
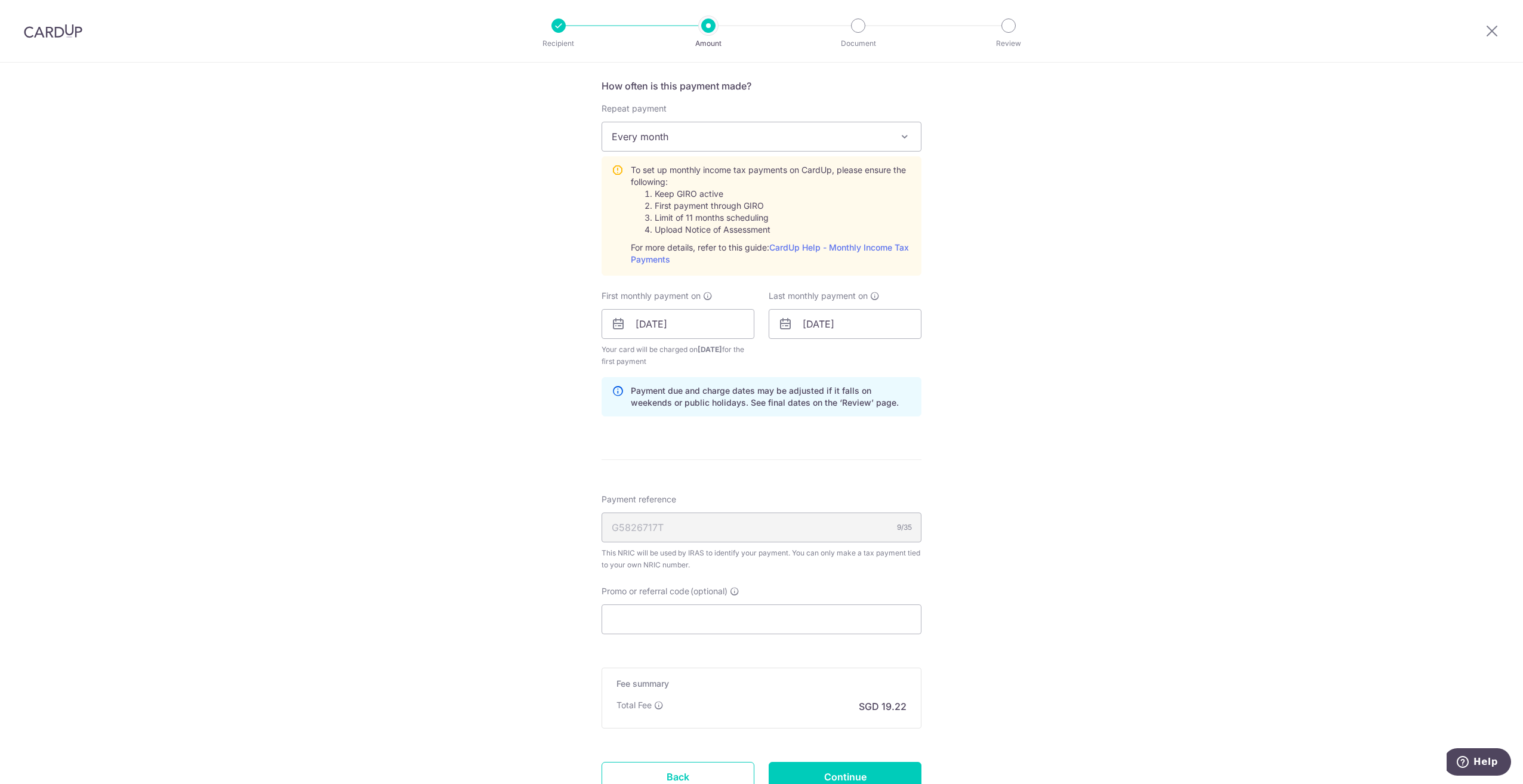
scroll to position [478, 0]
click at [666, 619] on input "Promo or referral code (optional)" at bounding box center [762, 616] width 320 height 30
paste input "VTAX25R"
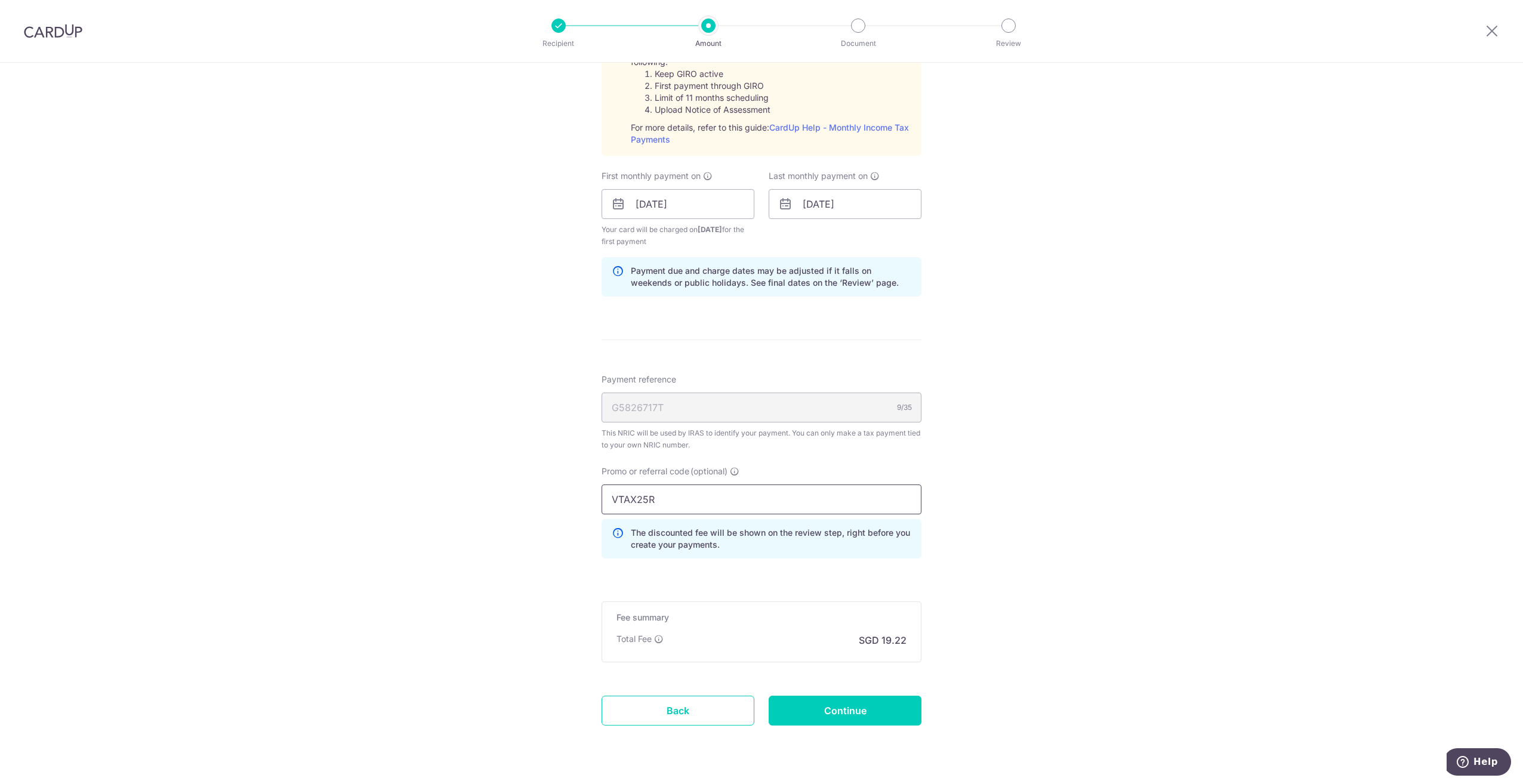
scroll to position [626, 0]
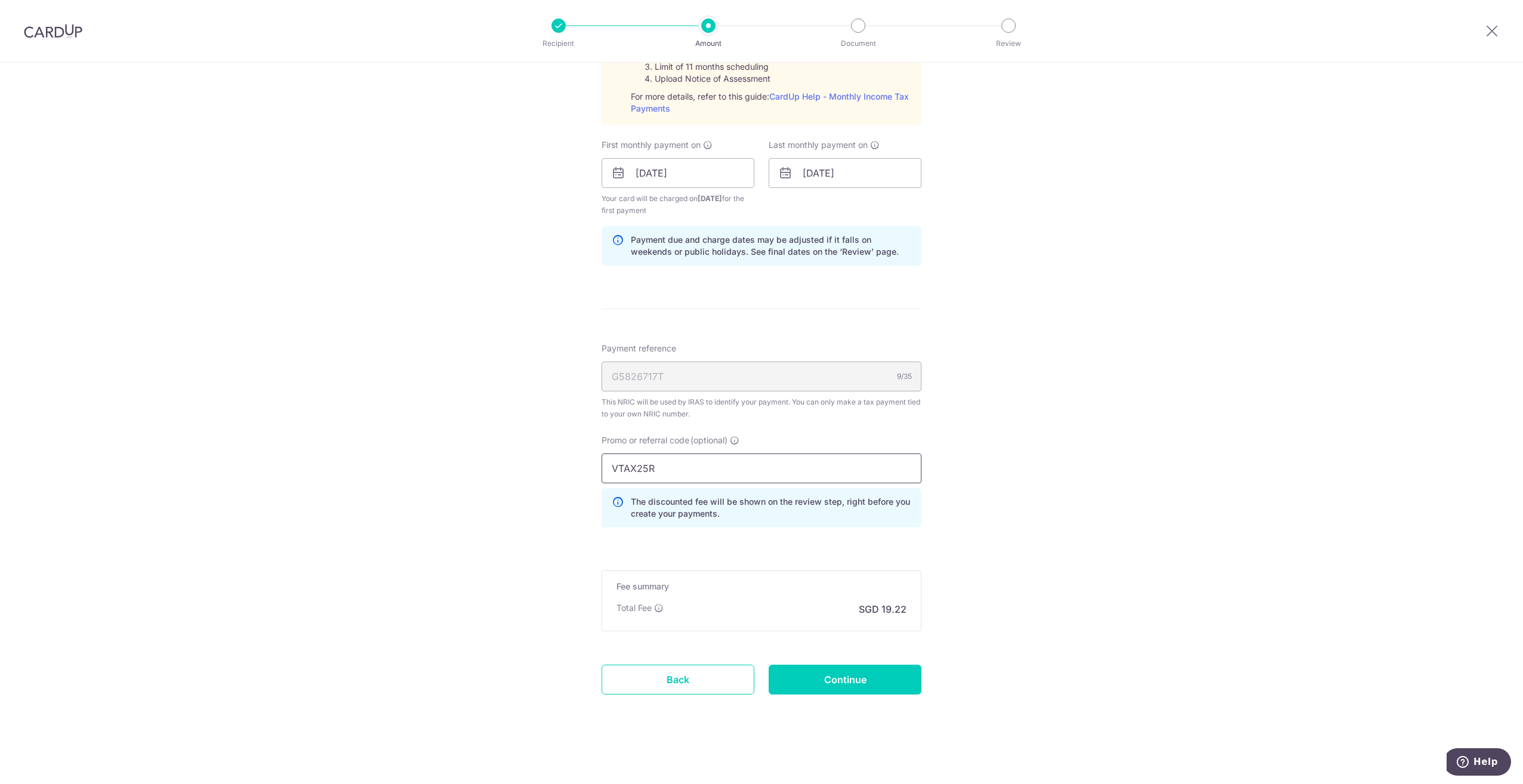
type input "VTAX25R"
click at [956, 547] on div "Tell us more about your payment Enter one-time or monthly payment amount SGD 73…" at bounding box center [762, 110] width 1523 height 1347
click at [841, 681] on input "Continue" at bounding box center [845, 680] width 152 height 30
type input "Create Schedule"
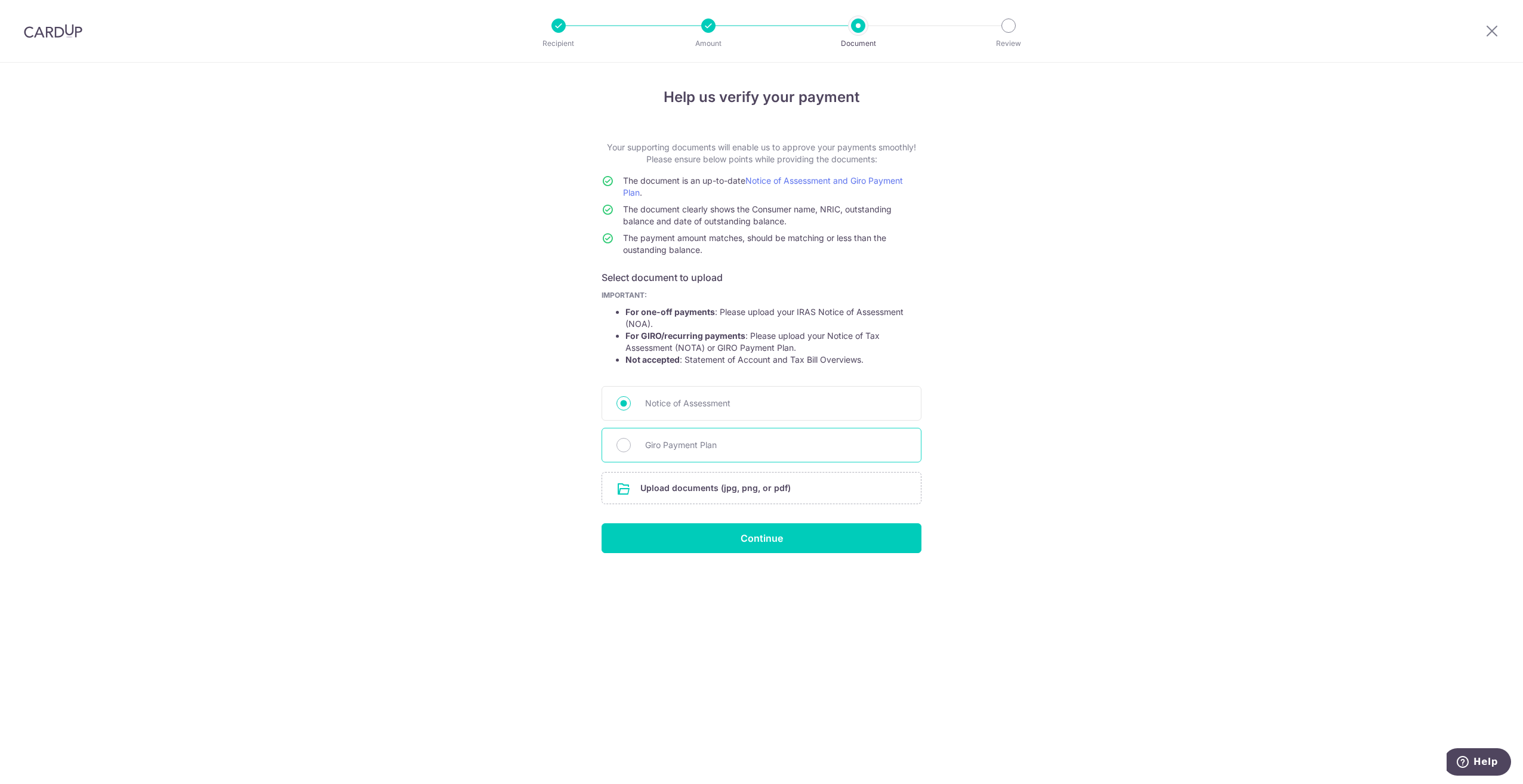
click at [681, 447] on span "Giro Payment Plan" at bounding box center [776, 444] width 261 height 14
click at [631, 447] on input "Giro Payment Plan" at bounding box center [623, 444] width 14 height 14
radio input "true"
click at [725, 489] on input "file" at bounding box center [762, 487] width 318 height 31
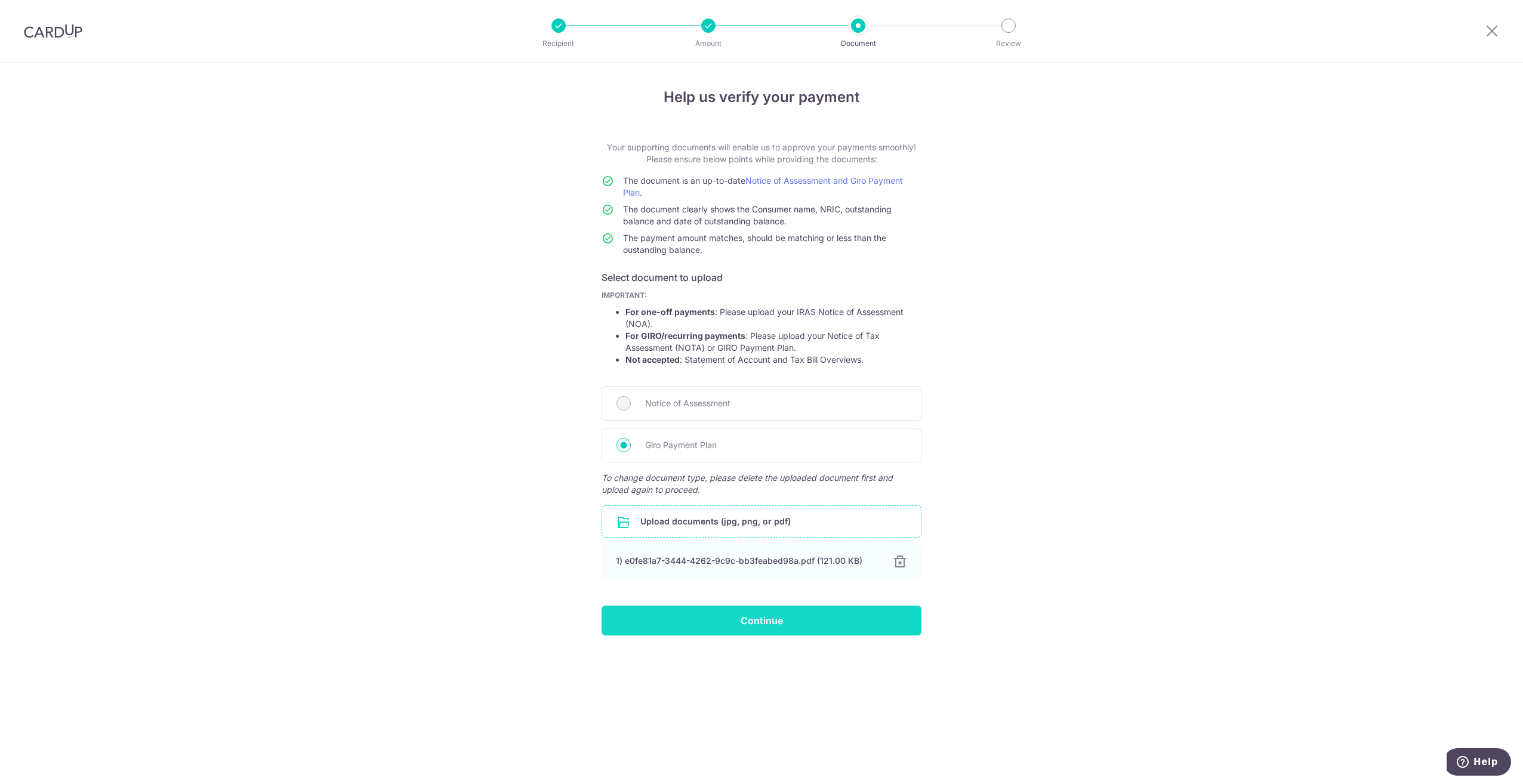
click at [765, 620] on input "Continue" at bounding box center [762, 621] width 320 height 30
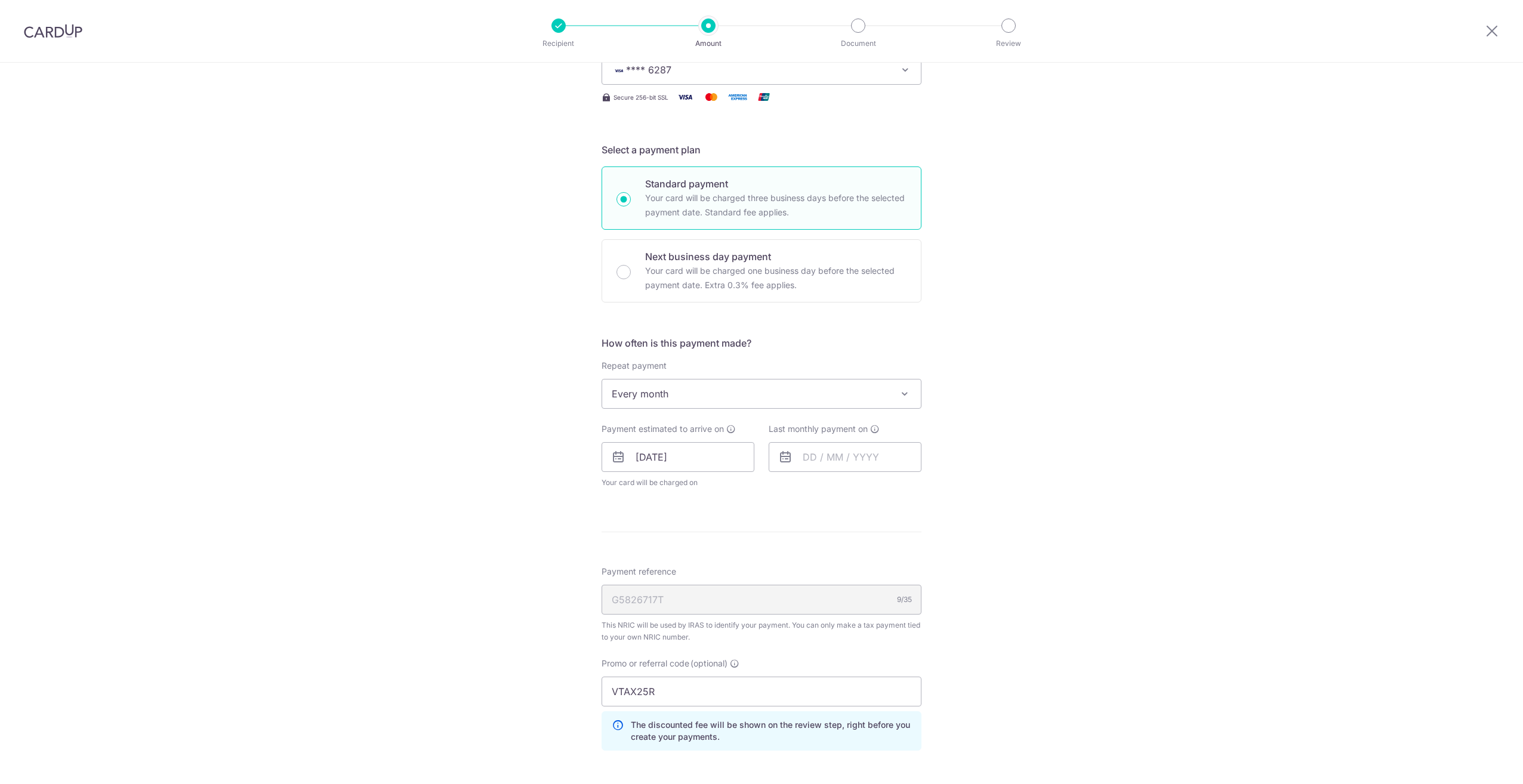
scroll to position [238, 0]
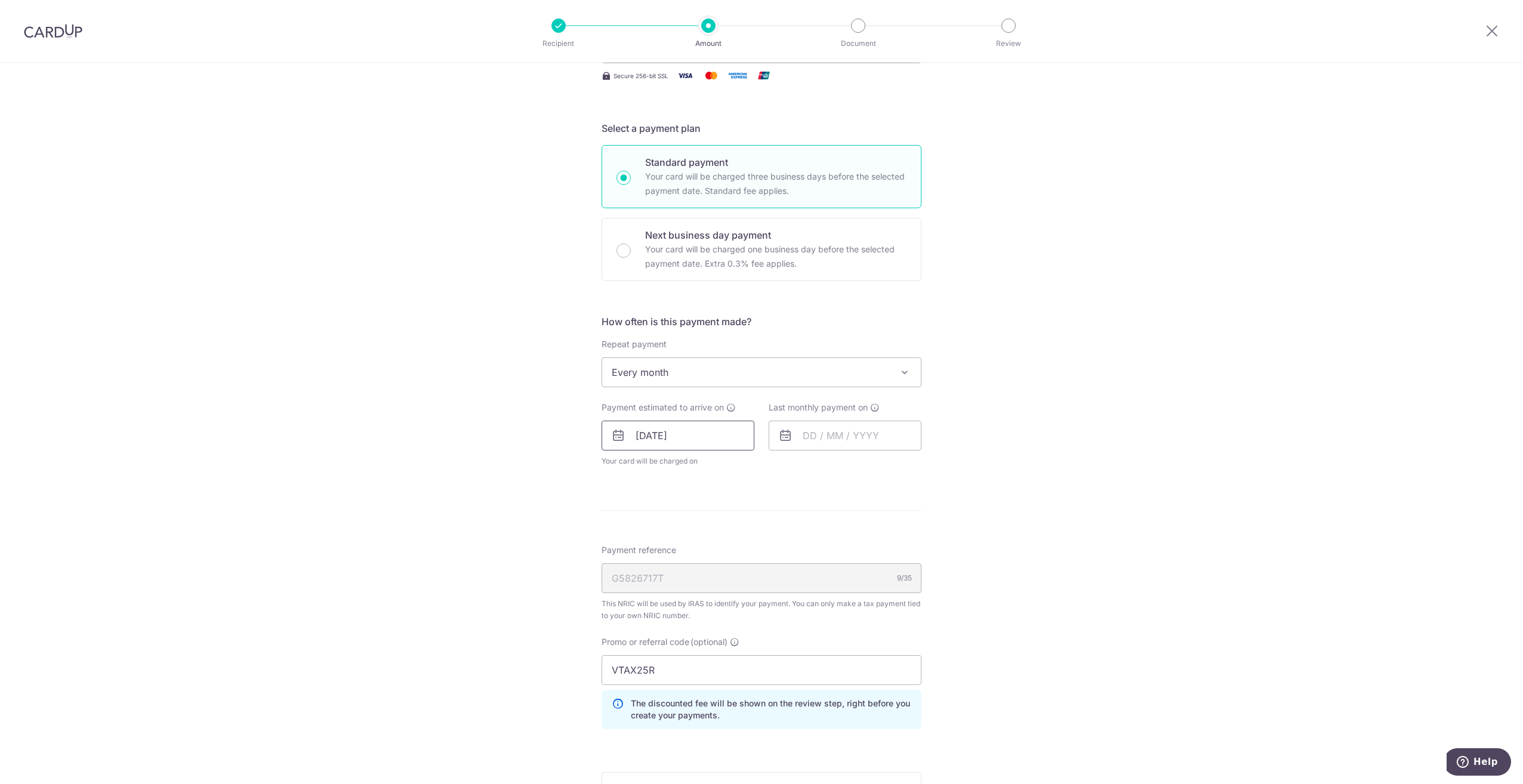
click at [715, 438] on input "08/09/2025" at bounding box center [678, 435] width 152 height 30
click at [624, 468] on div "Prev Next Sep Oct Nov Dec 2025 2026" at bounding box center [697, 468] width 189 height 29
click at [620, 469] on div "Prev Next Sep Oct Nov Dec 2025 2026" at bounding box center [697, 468] width 189 height 29
click at [725, 586] on table "Sun Mon Tue Wed Thu Fri Sat 1 2 3 4 5 6 7 8 9 10 11 12 13 14 15 16 17 18 19 20 …" at bounding box center [697, 556] width 167 height 143
click at [696, 652] on link "Why are some dates not available?" at bounding box center [697, 652] width 161 height 24
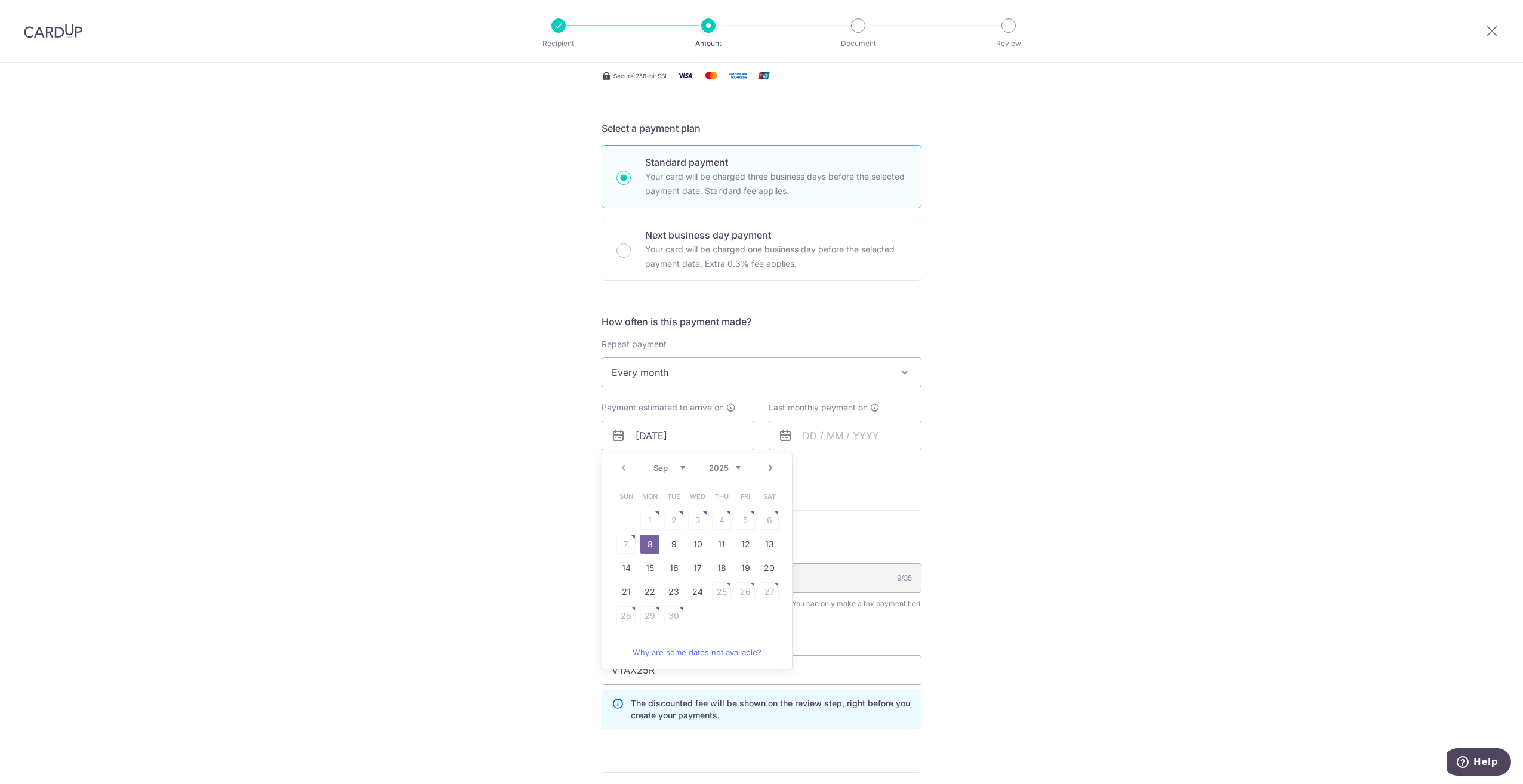
click at [763, 468] on link "Next" at bounding box center [770, 467] width 14 height 14
click at [622, 469] on link "Prev" at bounding box center [623, 467] width 14 height 14
click at [691, 594] on link "24" at bounding box center [697, 592] width 19 height 19
type input "24/09/2025"
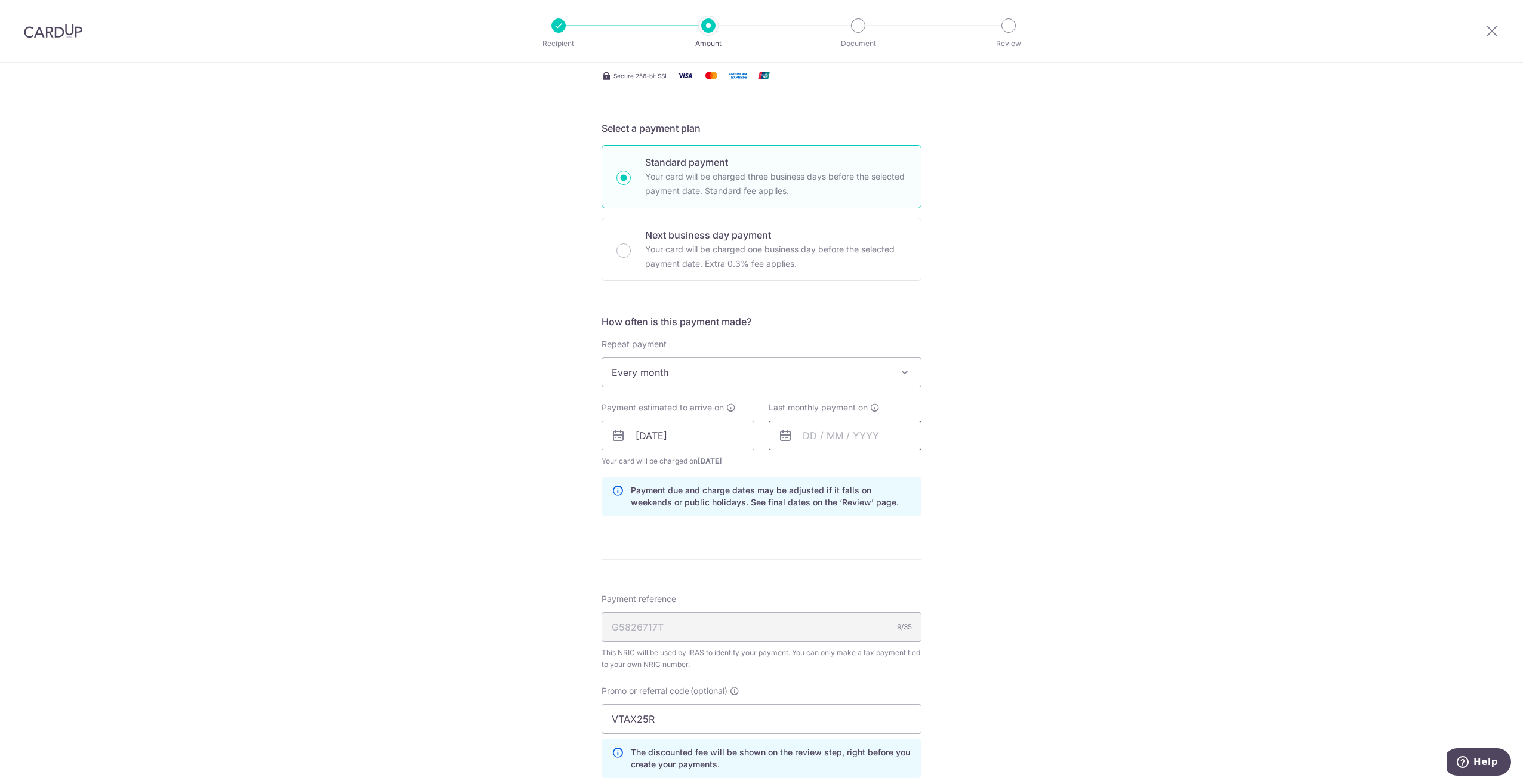
click at [843, 430] on input "text" at bounding box center [845, 435] width 152 height 30
click at [932, 466] on link "Next" at bounding box center [937, 467] width 14 height 14
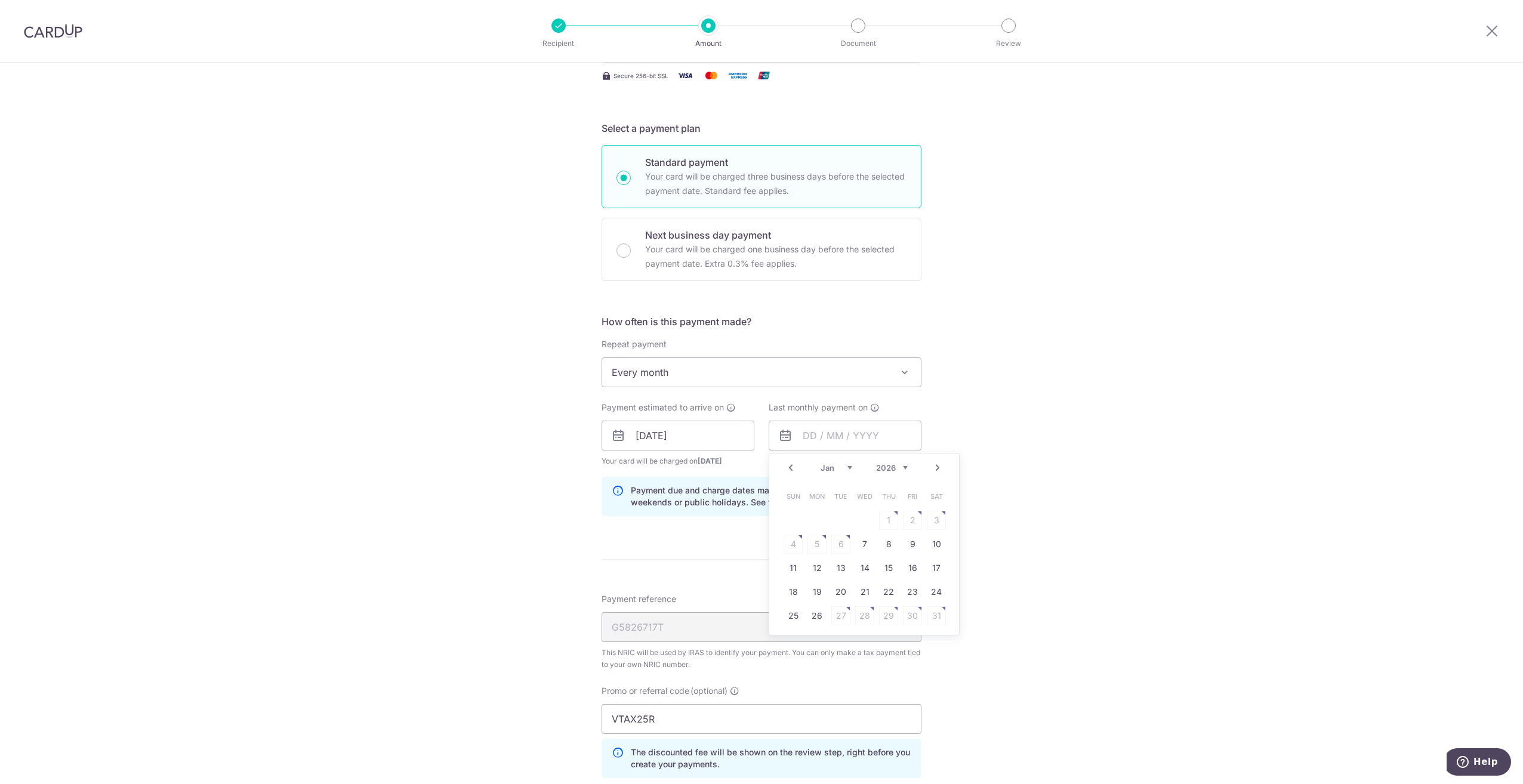
click at [932, 466] on link "Next" at bounding box center [937, 467] width 14 height 14
click at [786, 466] on link "Prev" at bounding box center [790, 467] width 14 height 14
click at [817, 592] on link "23" at bounding box center [817, 592] width 19 height 19
type input "[DATE]"
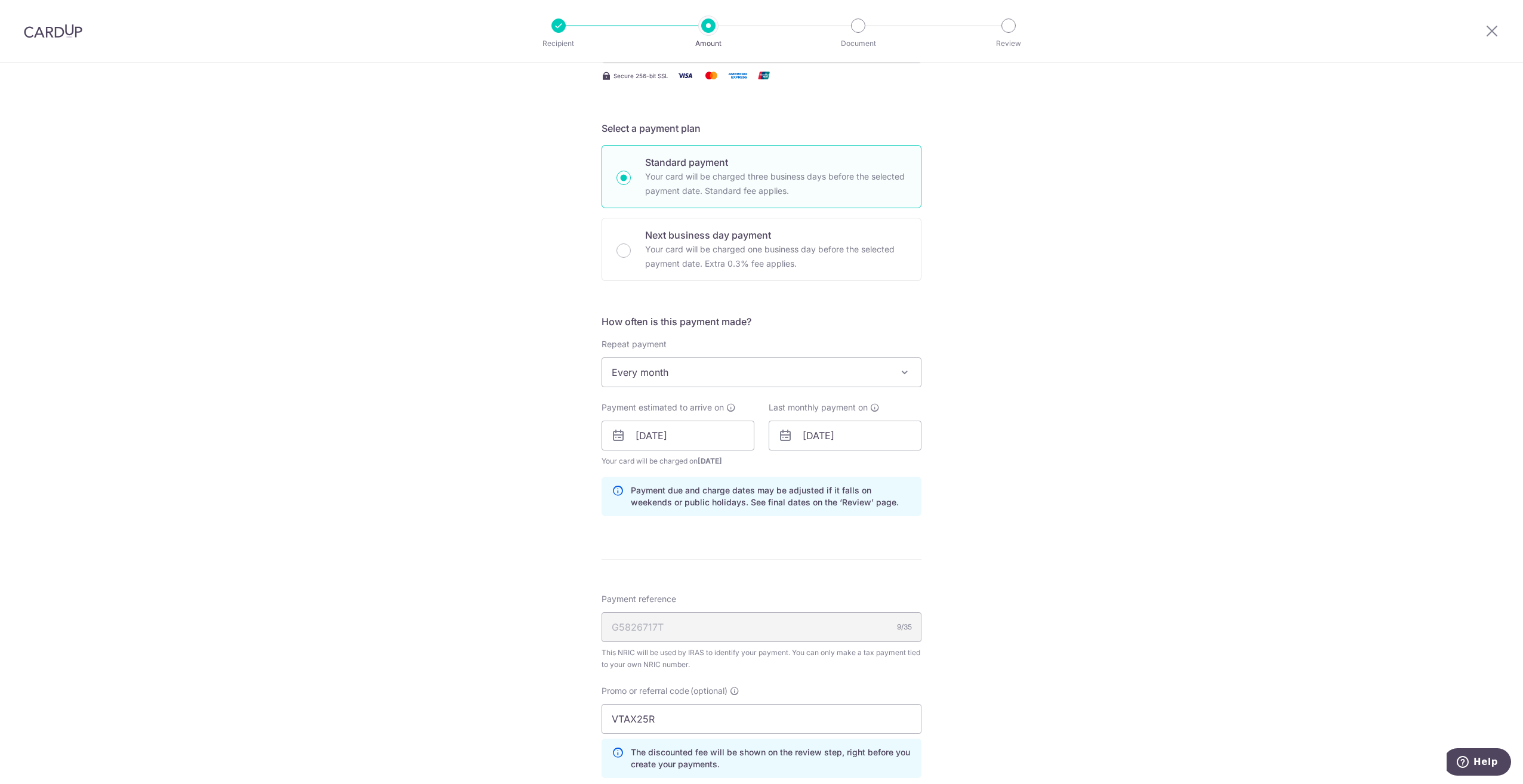
click at [995, 486] on div "Tell us more about your payment Enter one-time or monthly payment amount SGD 73…" at bounding box center [762, 429] width 1523 height 1210
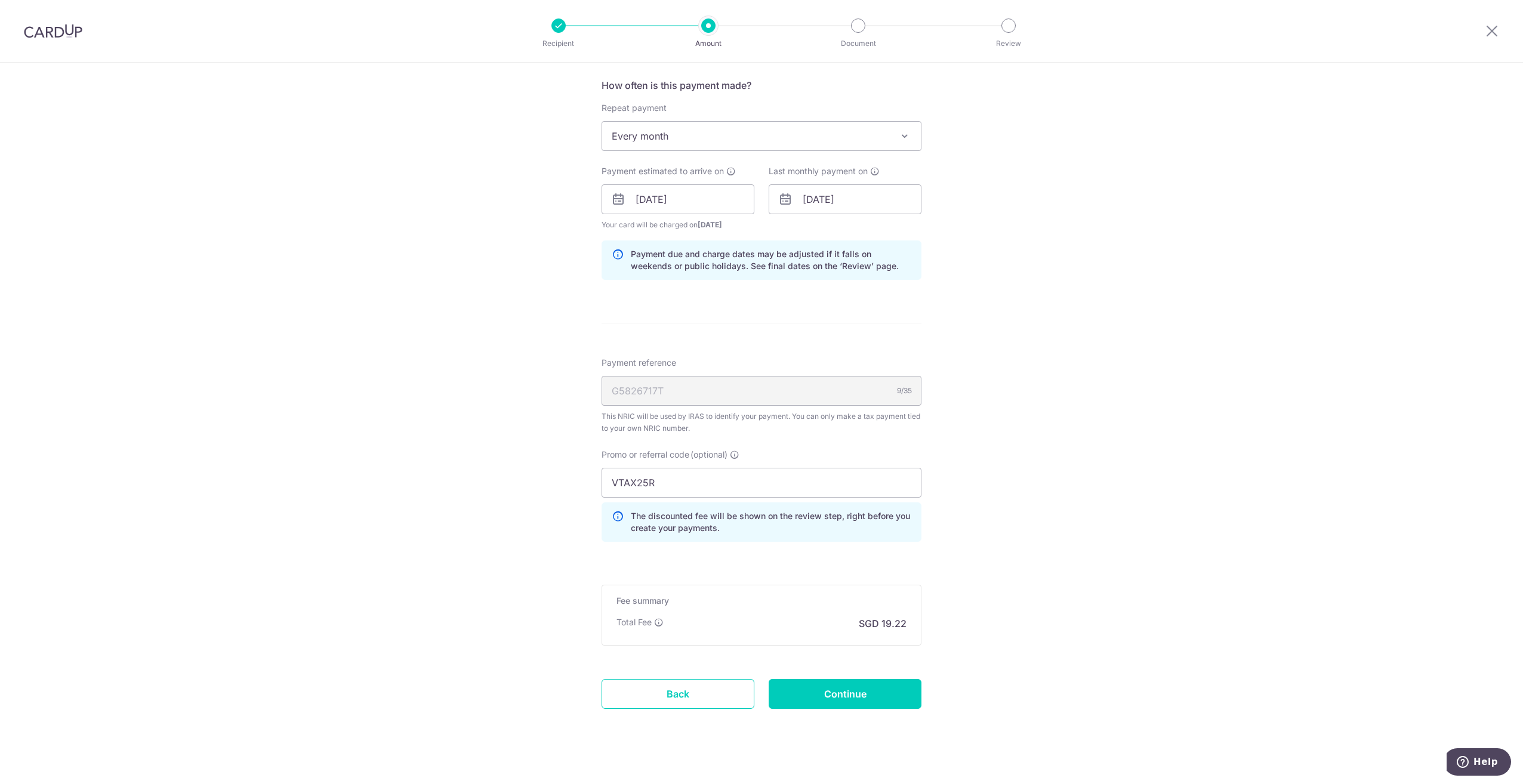
scroll to position [478, 0]
click at [841, 691] on input "Continue" at bounding box center [845, 692] width 152 height 30
type input "Update Schedule"
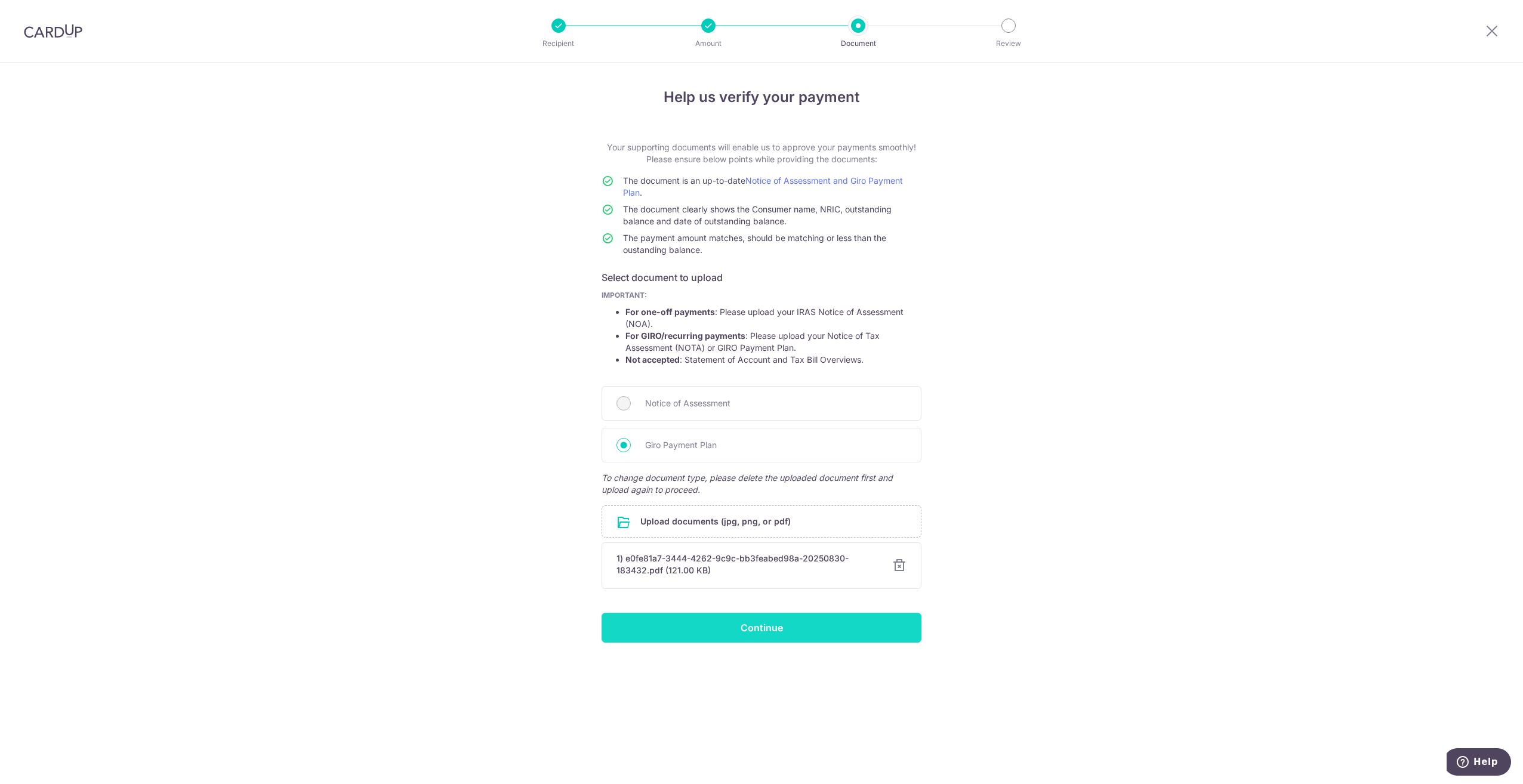
click at [751, 626] on input "Continue" at bounding box center [762, 628] width 320 height 30
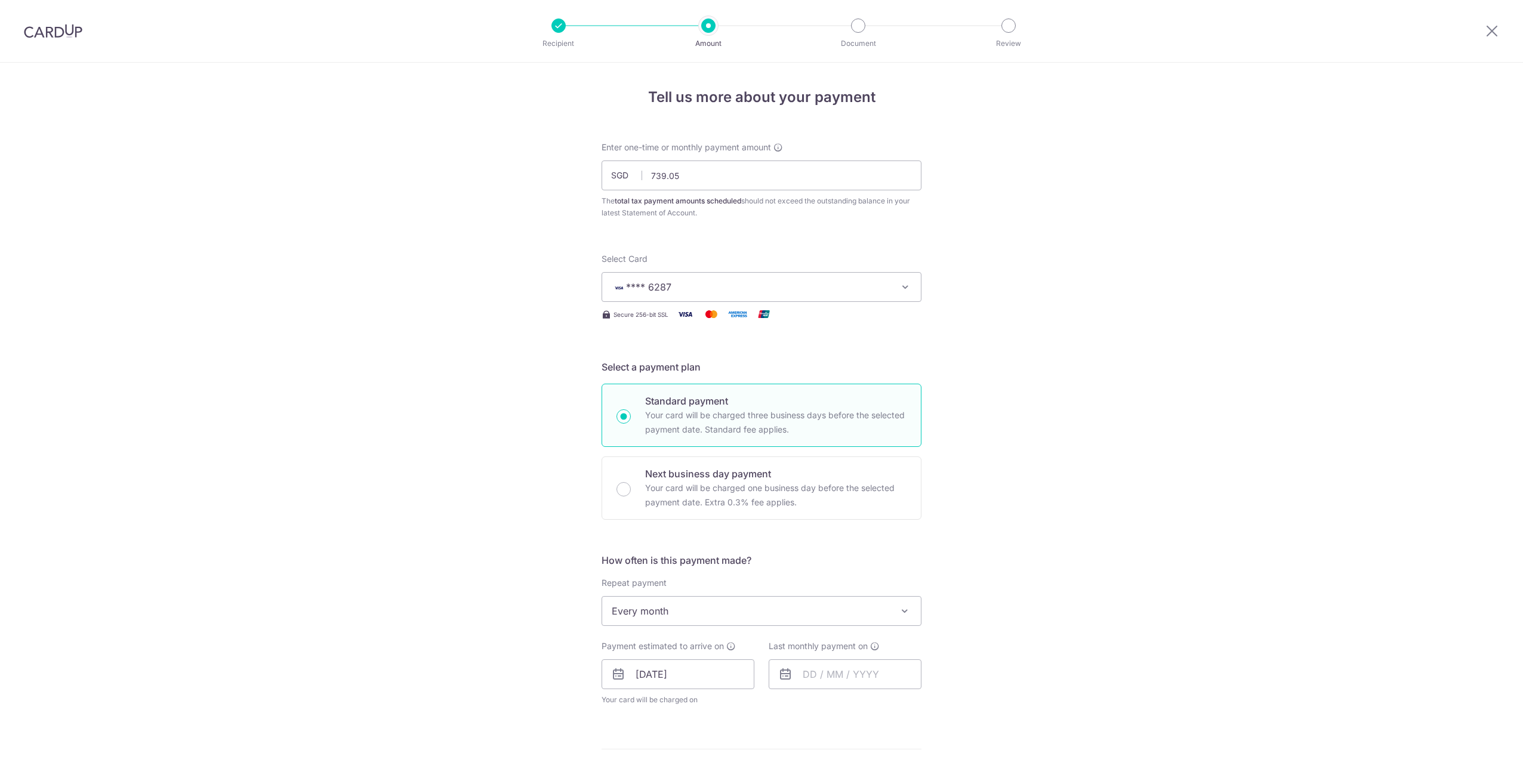
scroll to position [179, 0]
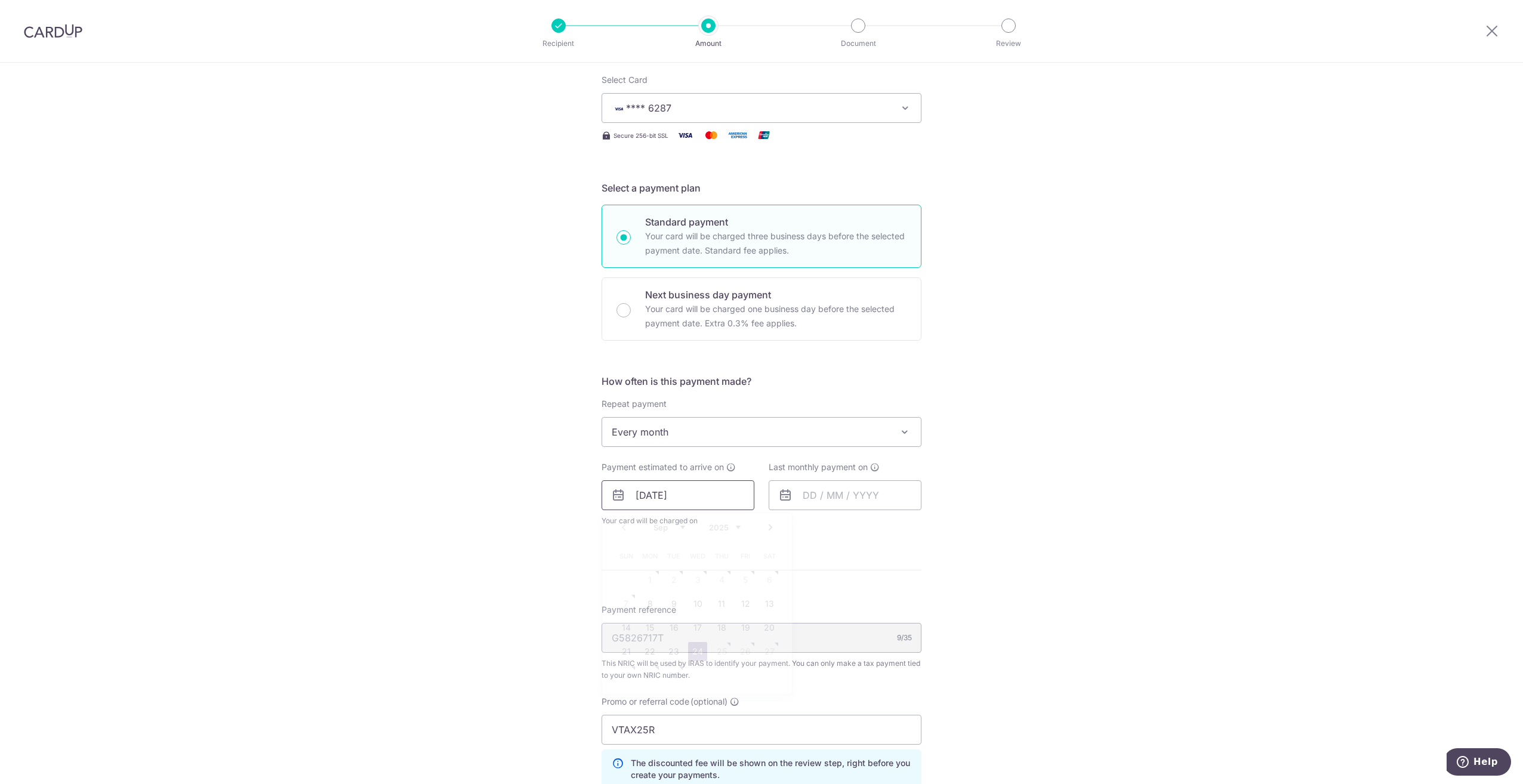
click at [717, 496] on input "[DATE]" at bounding box center [678, 496] width 152 height 30
click at [765, 529] on link "Next" at bounding box center [770, 527] width 14 height 14
click at [669, 603] on link "7" at bounding box center [673, 604] width 19 height 19
type input "[DATE]"
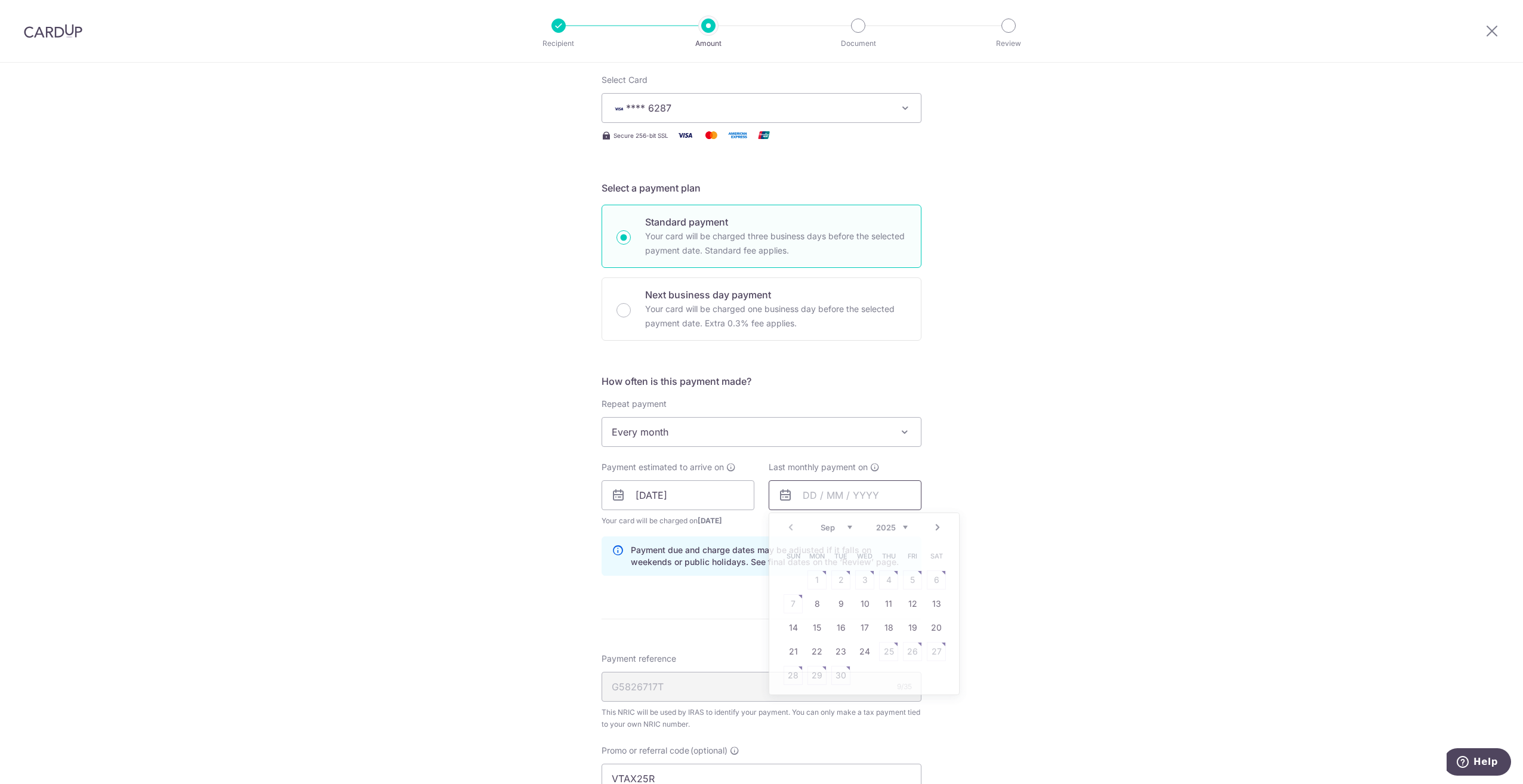
click at [877, 495] on input "text" at bounding box center [845, 496] width 152 height 30
click at [934, 530] on link "Next" at bounding box center [937, 527] width 14 height 14
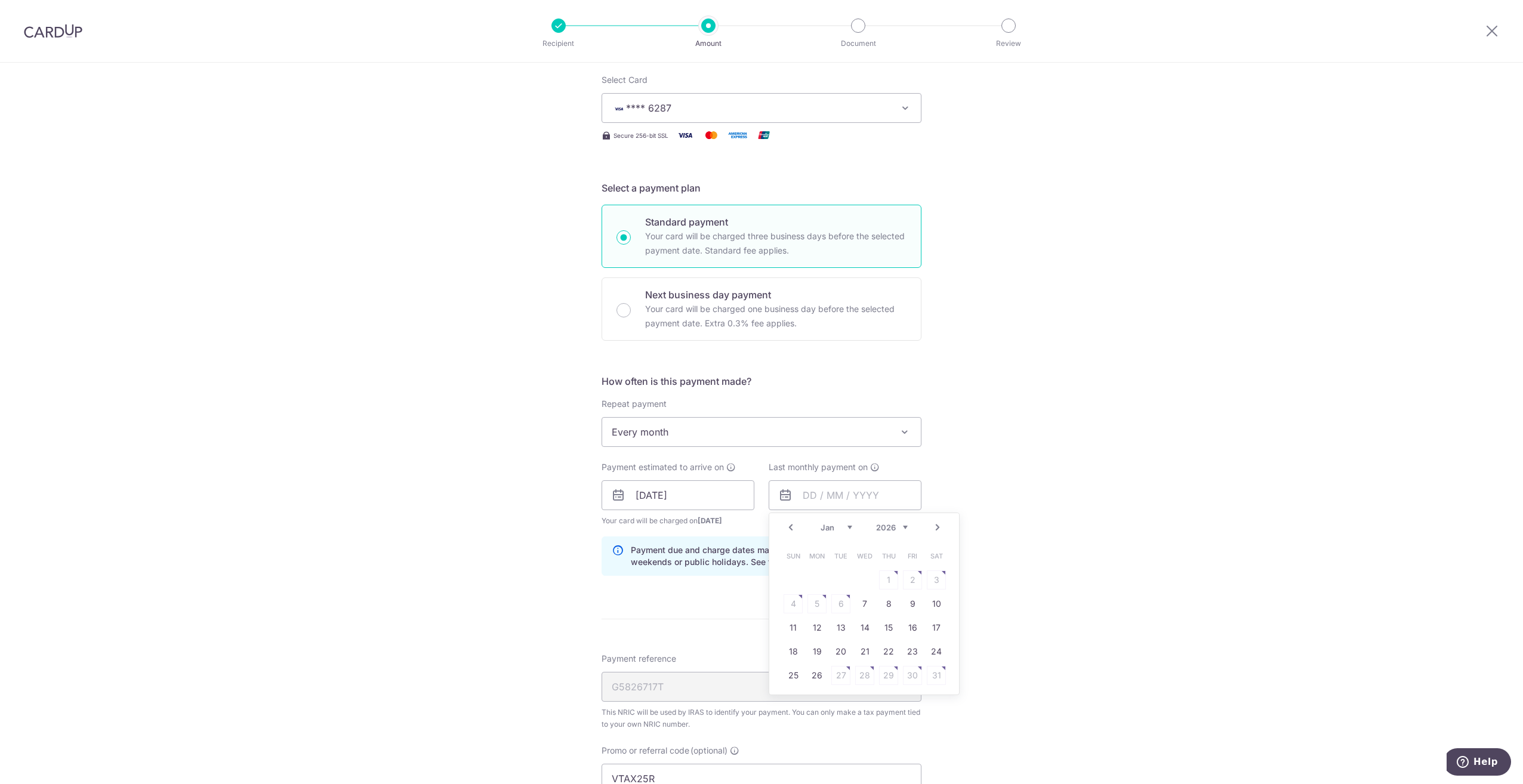
click at [934, 530] on link "Next" at bounding box center [937, 527] width 14 height 14
click at [808, 602] on link "9" at bounding box center [817, 604] width 19 height 19
type input "[DATE]"
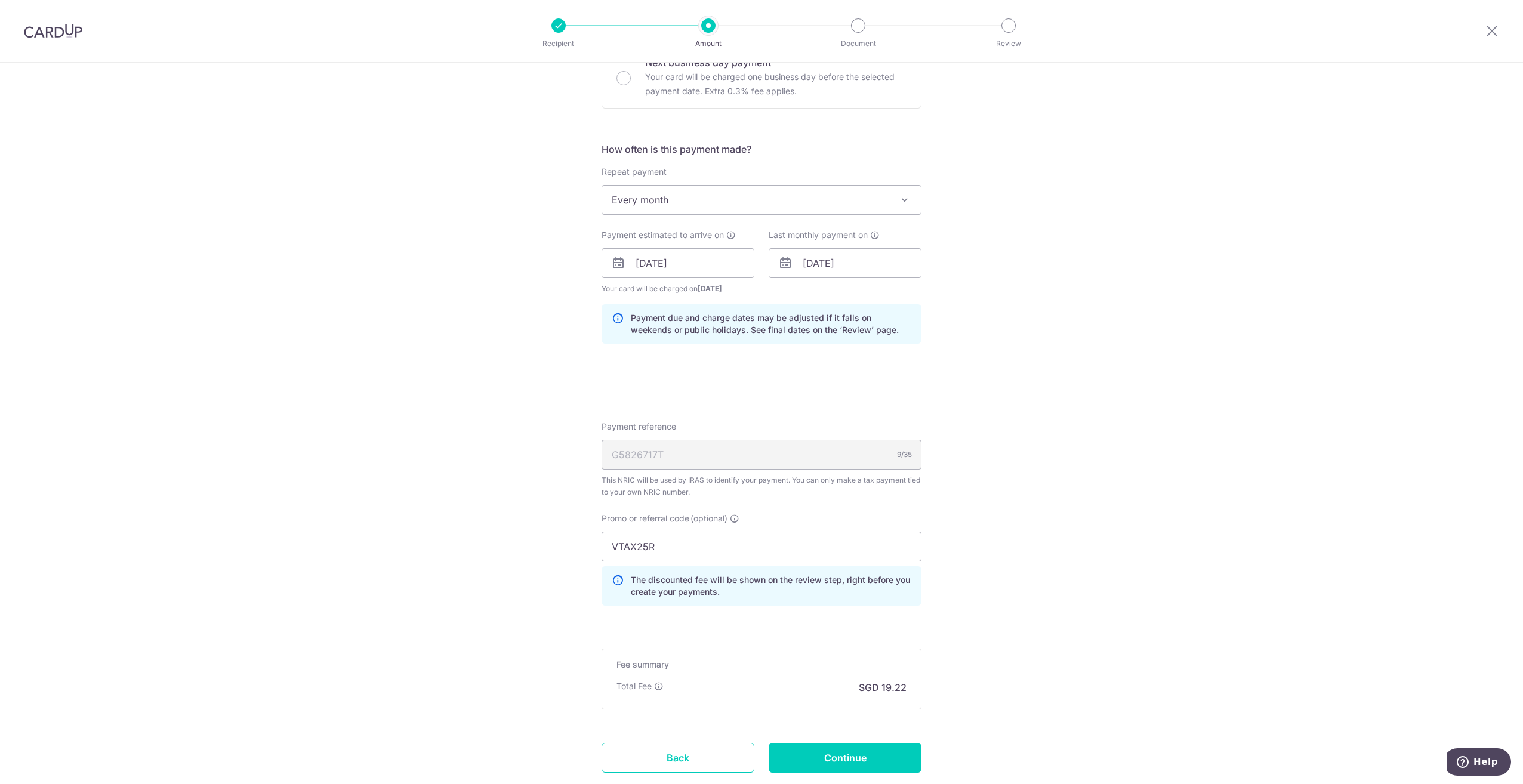
scroll to position [489, 0]
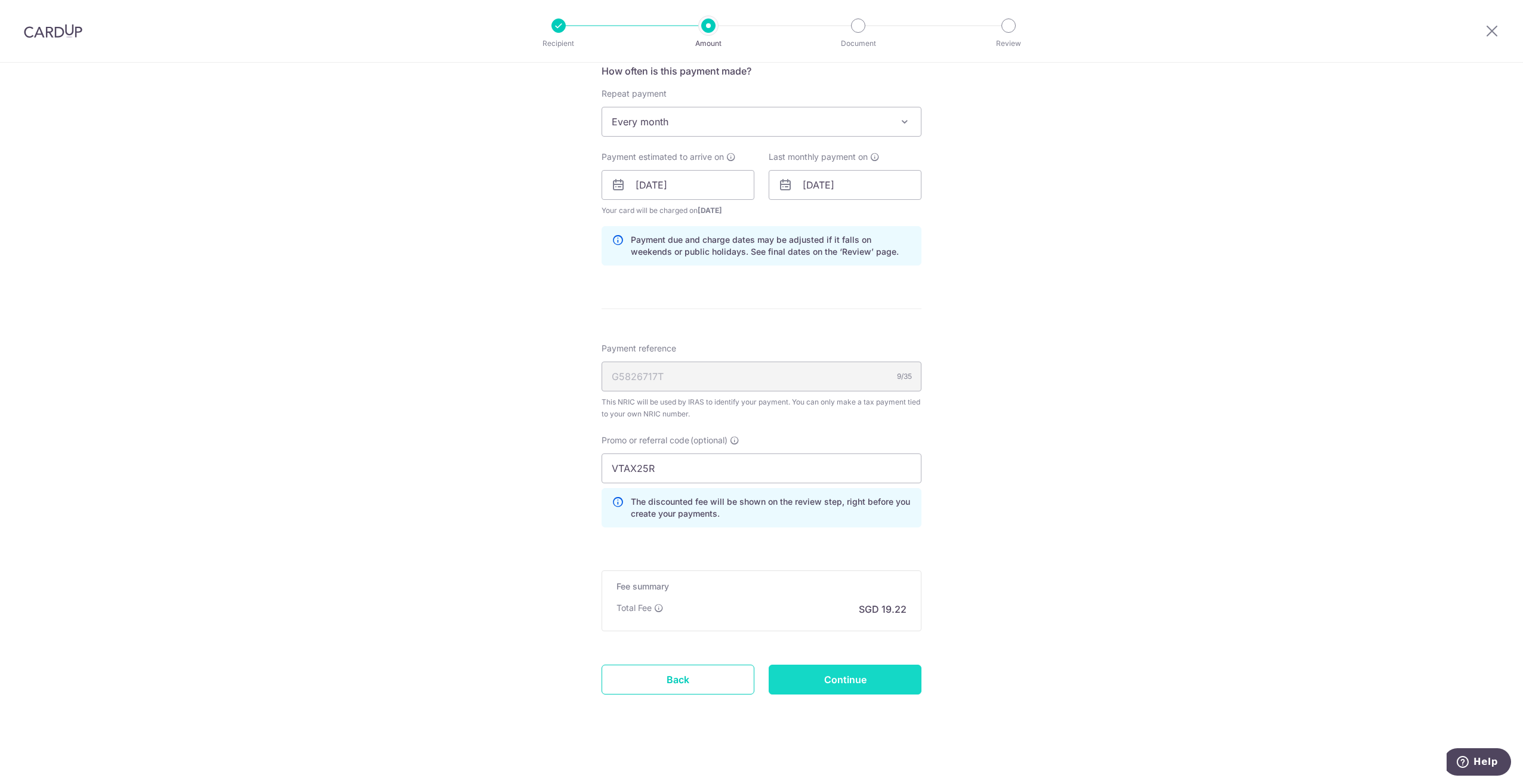
click at [852, 672] on input "Continue" at bounding box center [845, 680] width 152 height 30
type input "Update Schedule"
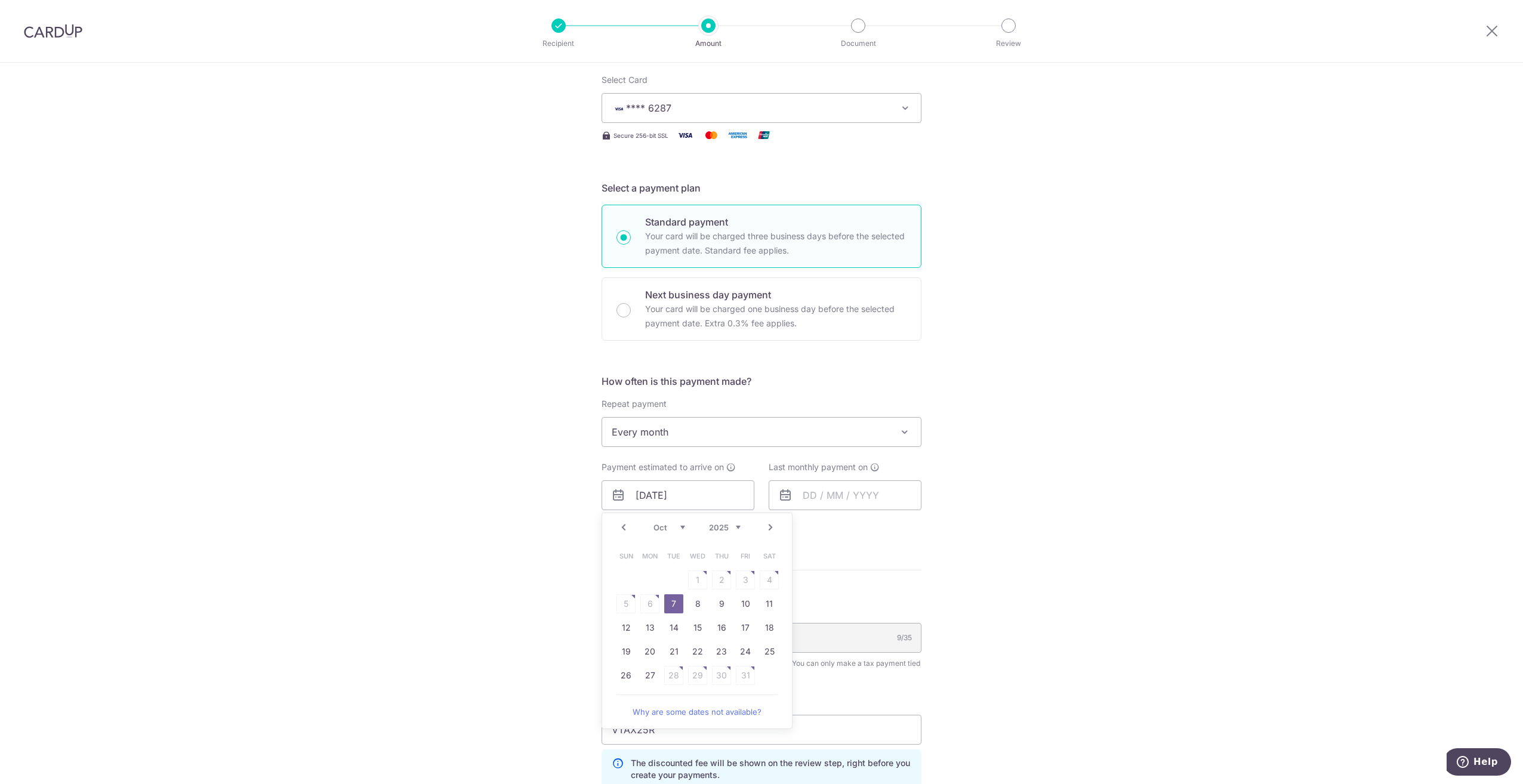
click at [620, 527] on link "Prev" at bounding box center [623, 527] width 14 height 14
click at [697, 654] on link "24" at bounding box center [697, 651] width 19 height 19
type input "[DATE]"
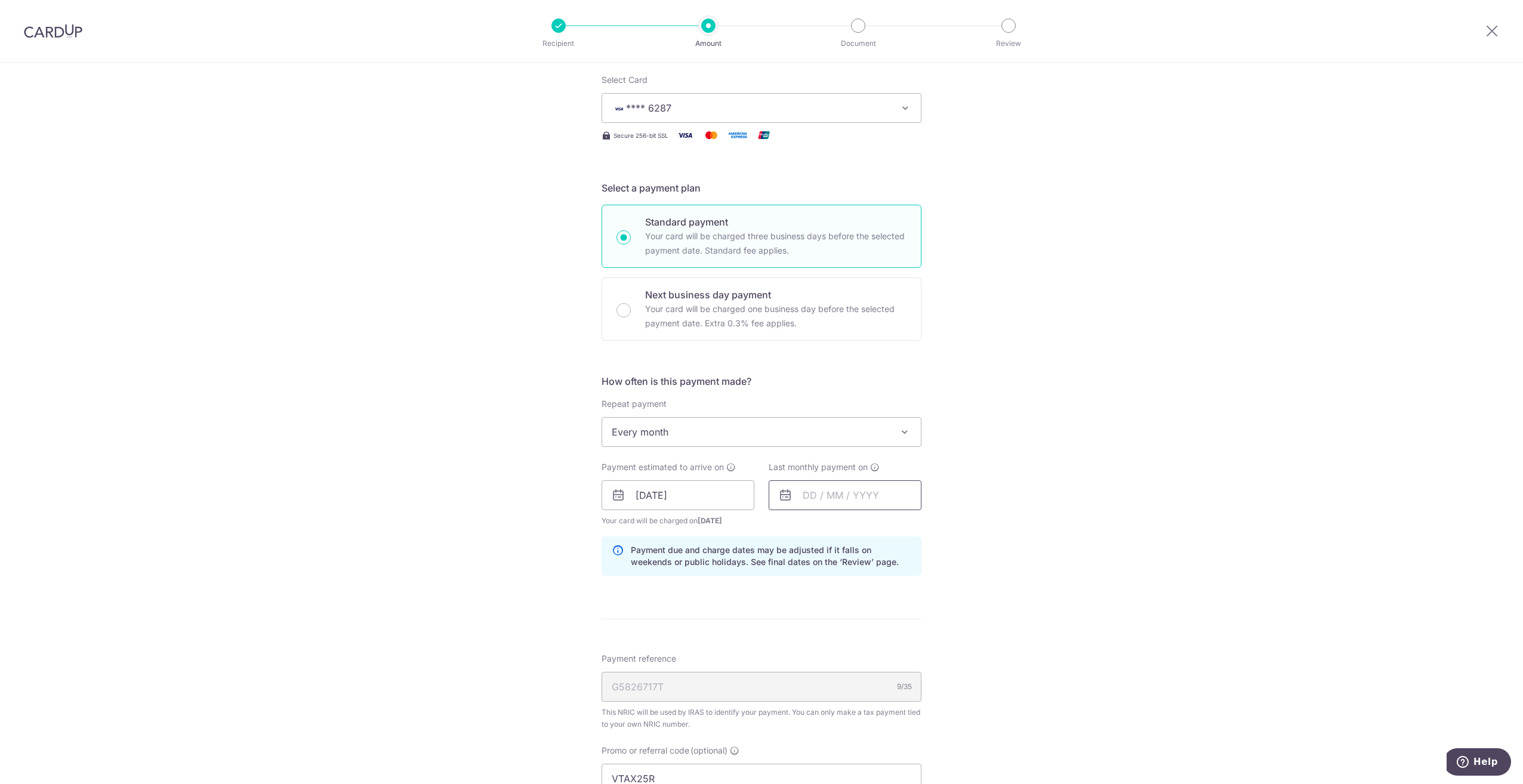
click at [895, 493] on input "text" at bounding box center [845, 496] width 152 height 30
click at [934, 529] on link "Next" at bounding box center [937, 527] width 14 height 14
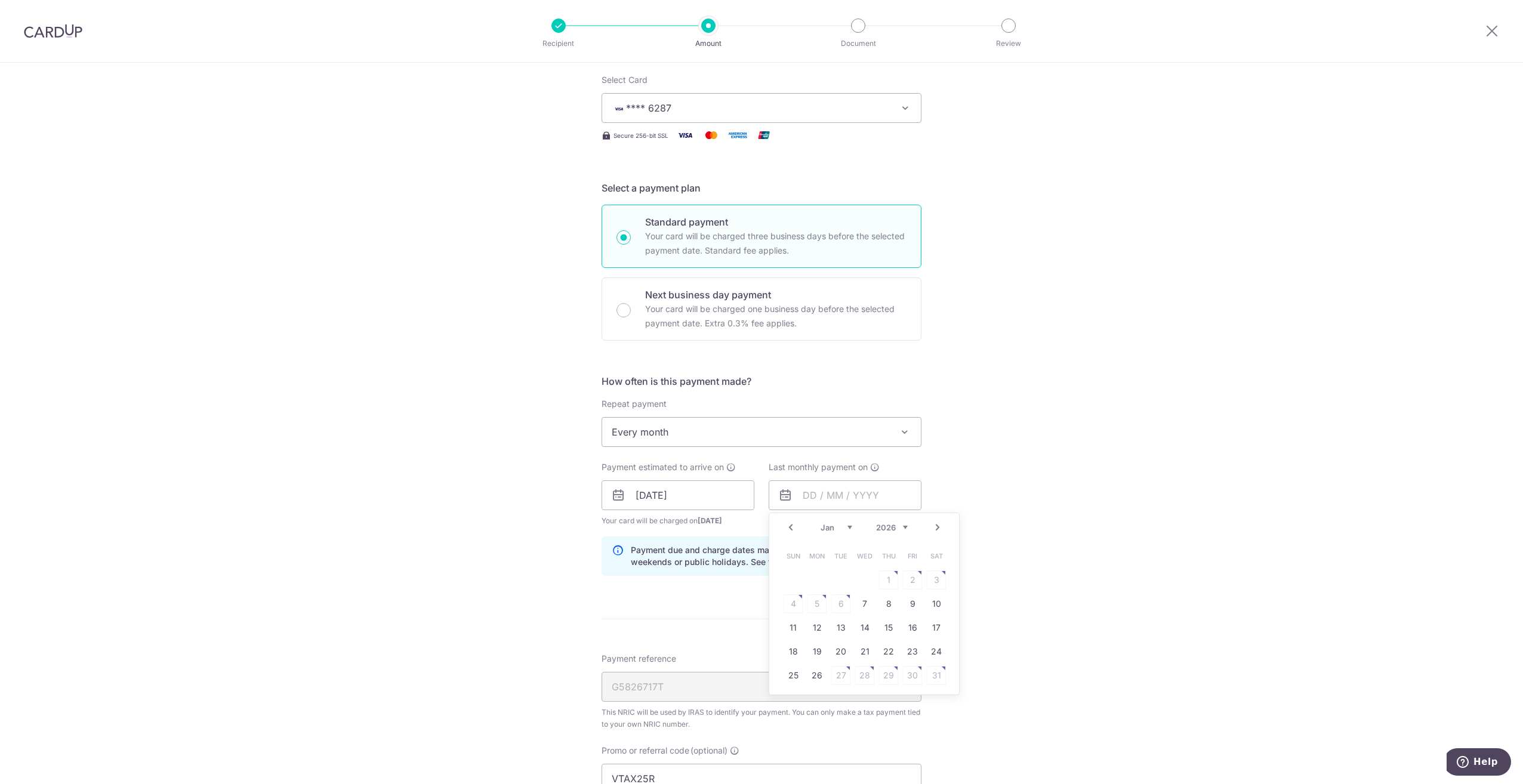
click at [934, 529] on link "Next" at bounding box center [937, 527] width 14 height 14
click at [935, 529] on link "Next" at bounding box center [937, 527] width 14 height 14
click at [786, 527] on link "Prev" at bounding box center [790, 527] width 14 height 14
click at [817, 655] on link "23" at bounding box center [817, 651] width 19 height 19
type input "23/02/2026"
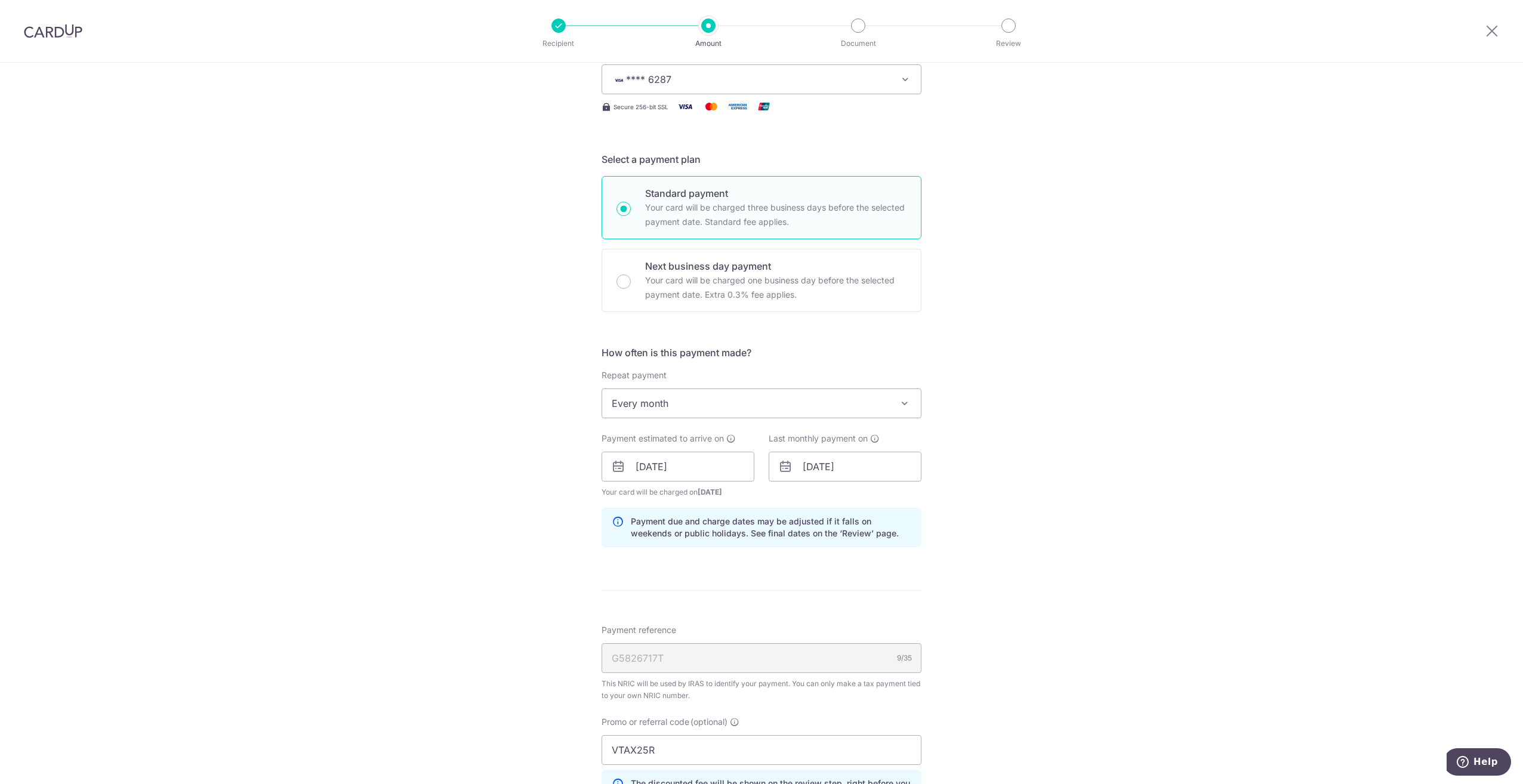
scroll to position [417, 0]
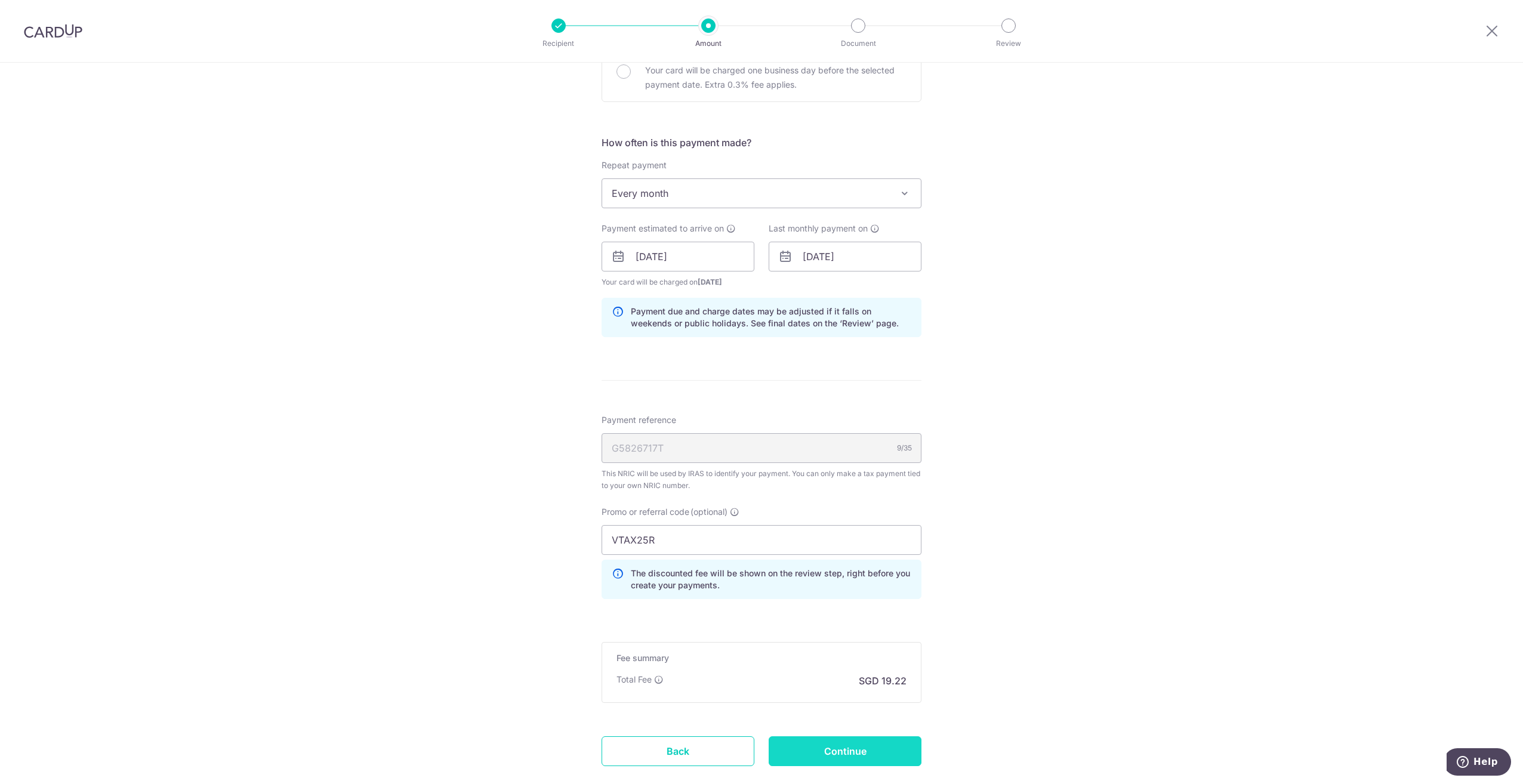
click at [861, 751] on input "Continue" at bounding box center [845, 752] width 152 height 30
type input "Update Schedule"
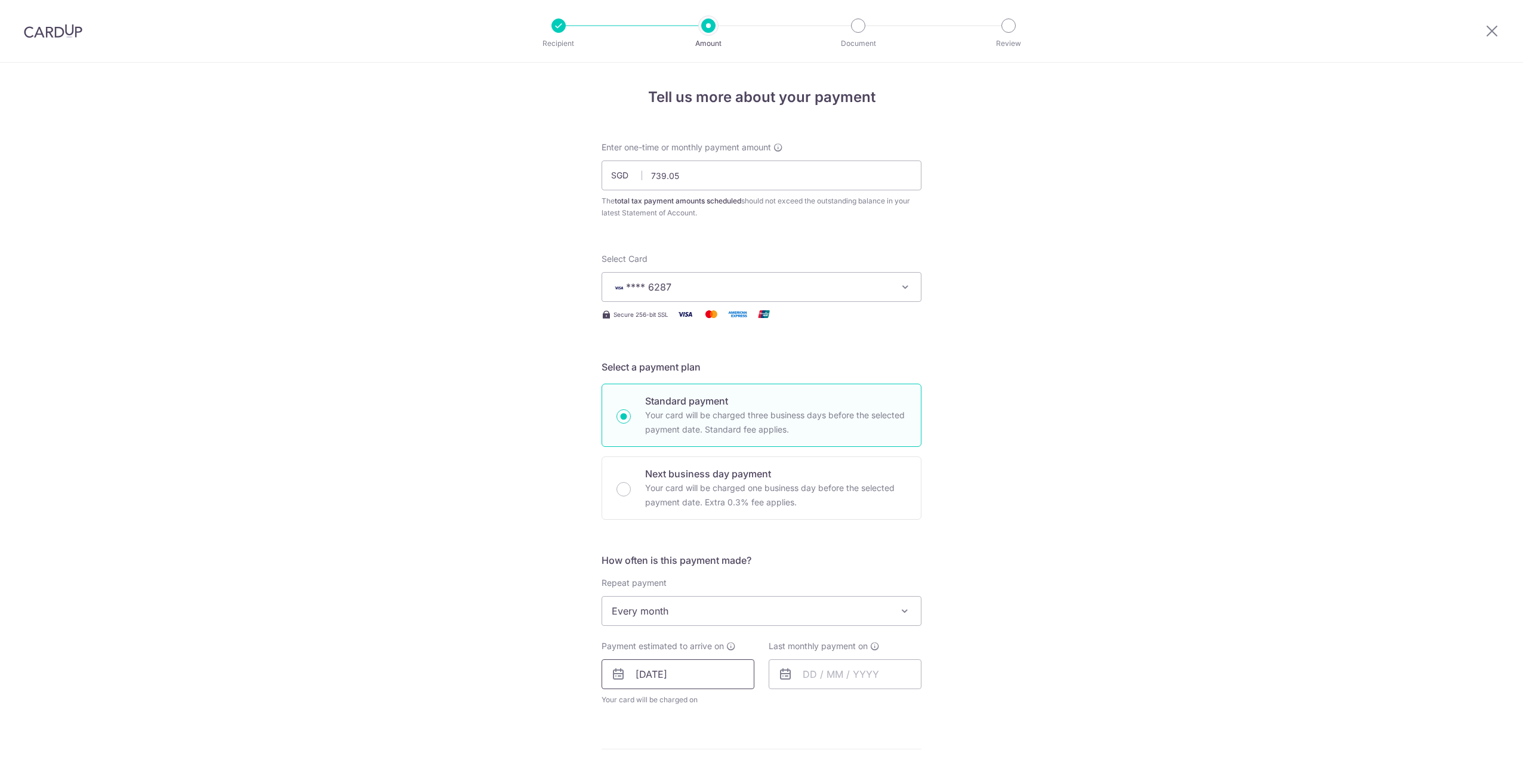
scroll to position [417, 0]
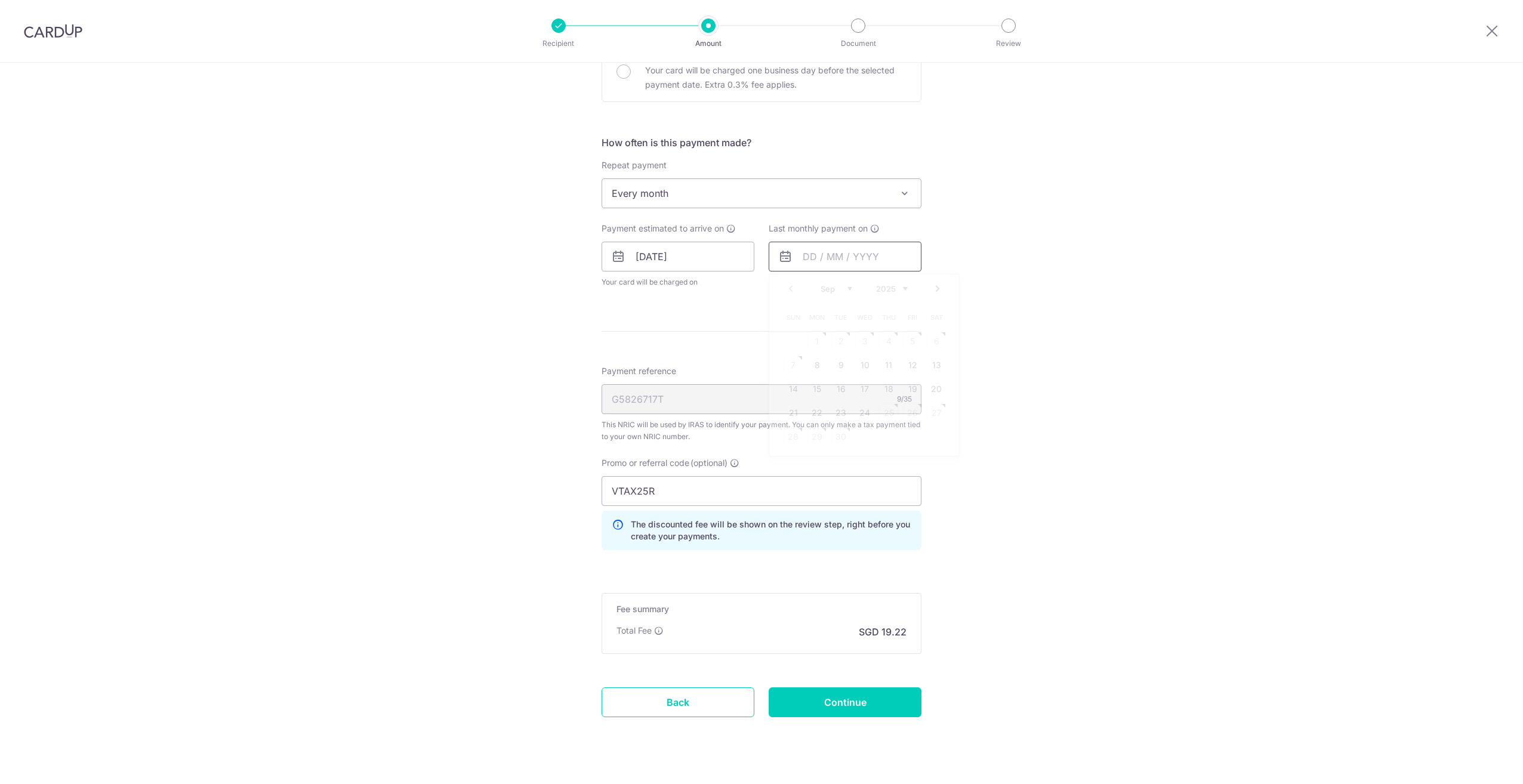
click at [894, 262] on input "text" at bounding box center [845, 257] width 152 height 30
click at [931, 290] on link "Next" at bounding box center [937, 288] width 14 height 14
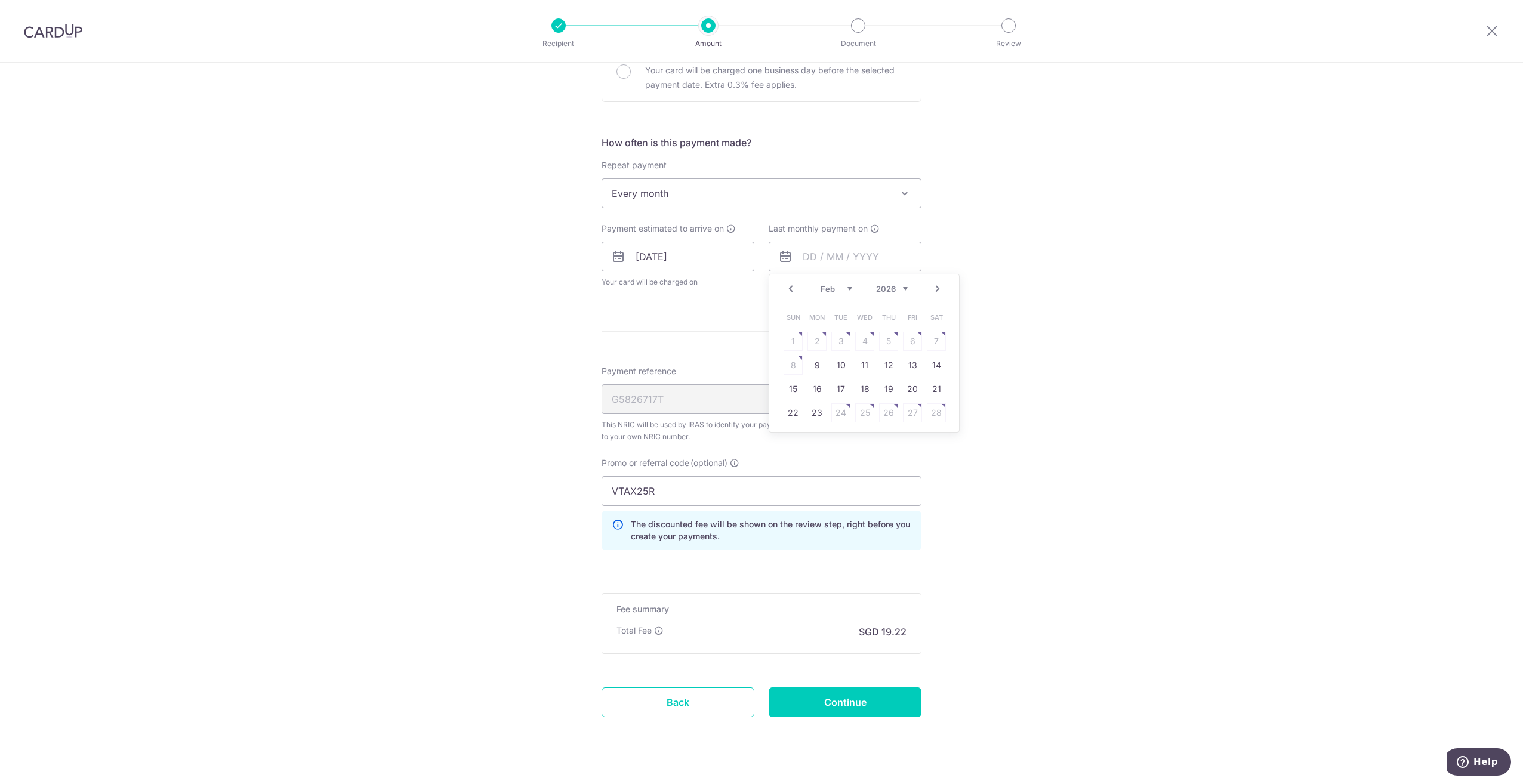
click at [931, 290] on link "Next" at bounding box center [937, 288] width 14 height 14
click at [789, 291] on link "Prev" at bounding box center [790, 288] width 14 height 14
click at [934, 295] on link "Next" at bounding box center [937, 288] width 14 height 14
click at [816, 367] on link "9" at bounding box center [817, 364] width 19 height 19
type input "09/03/2026"
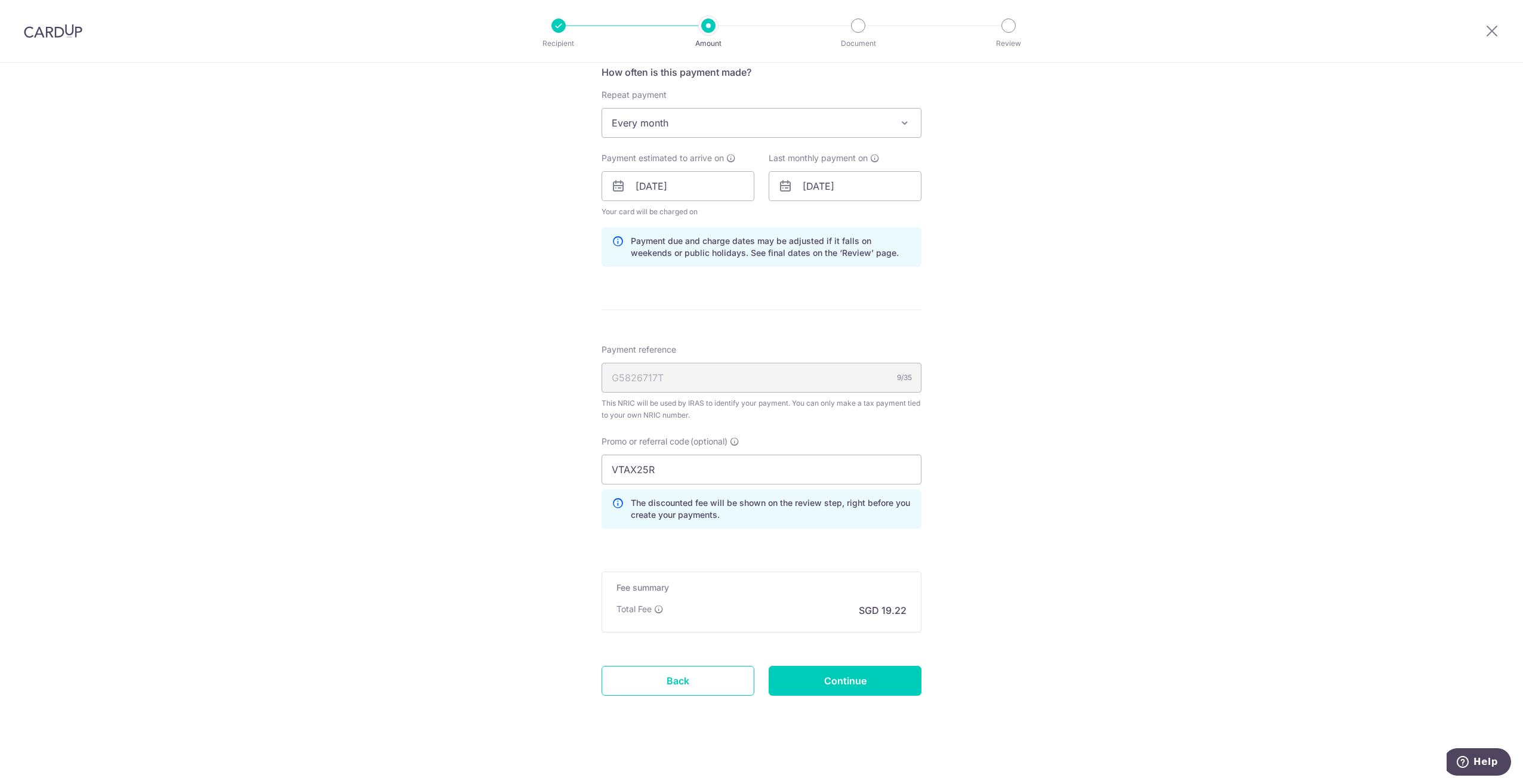
scroll to position [489, 0]
click at [842, 682] on input "Continue" at bounding box center [845, 680] width 152 height 30
type input "Update Schedule"
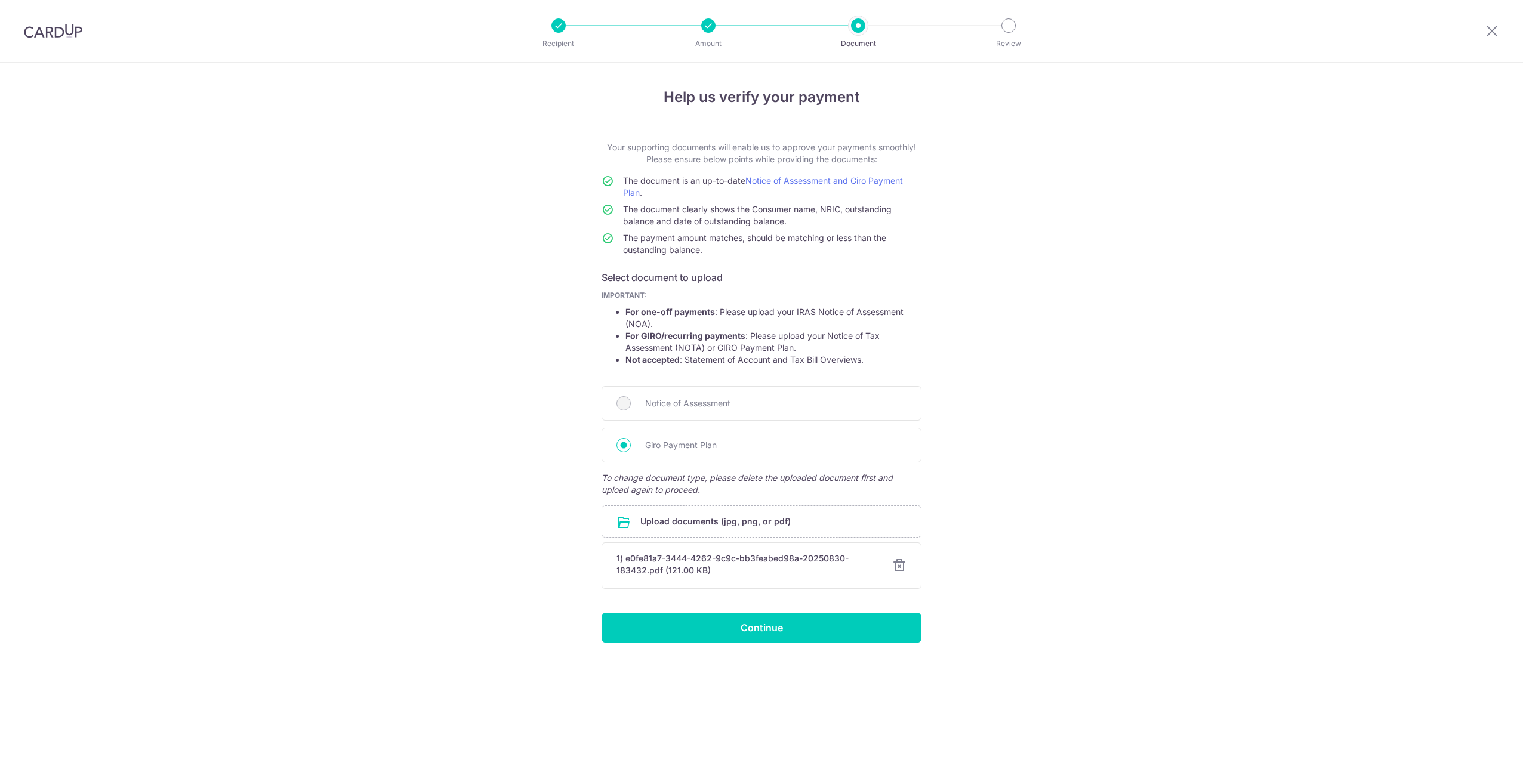
click at [791, 623] on input "Continue" at bounding box center [762, 628] width 320 height 30
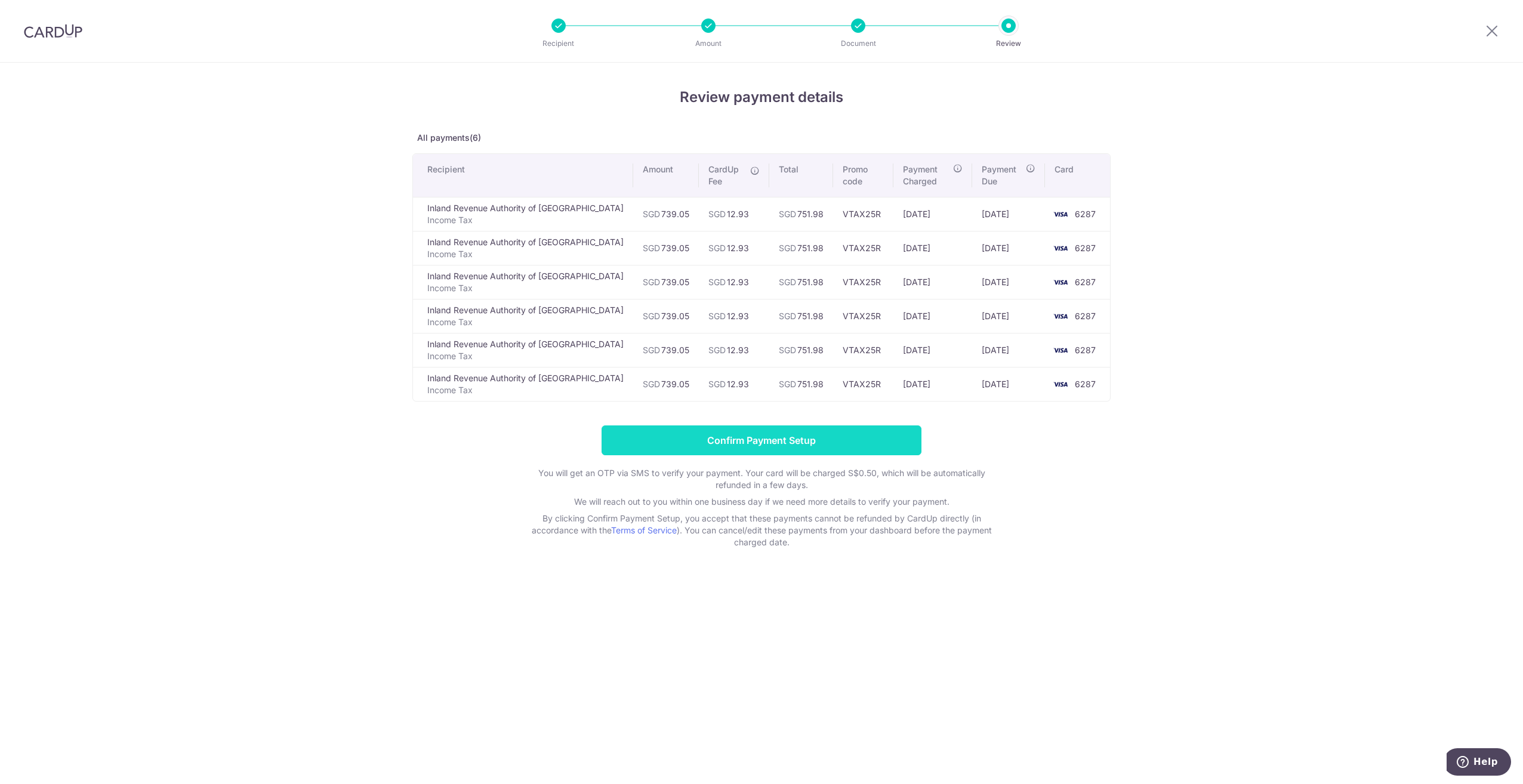
click at [854, 444] on input "Confirm Payment Setup" at bounding box center [762, 441] width 320 height 30
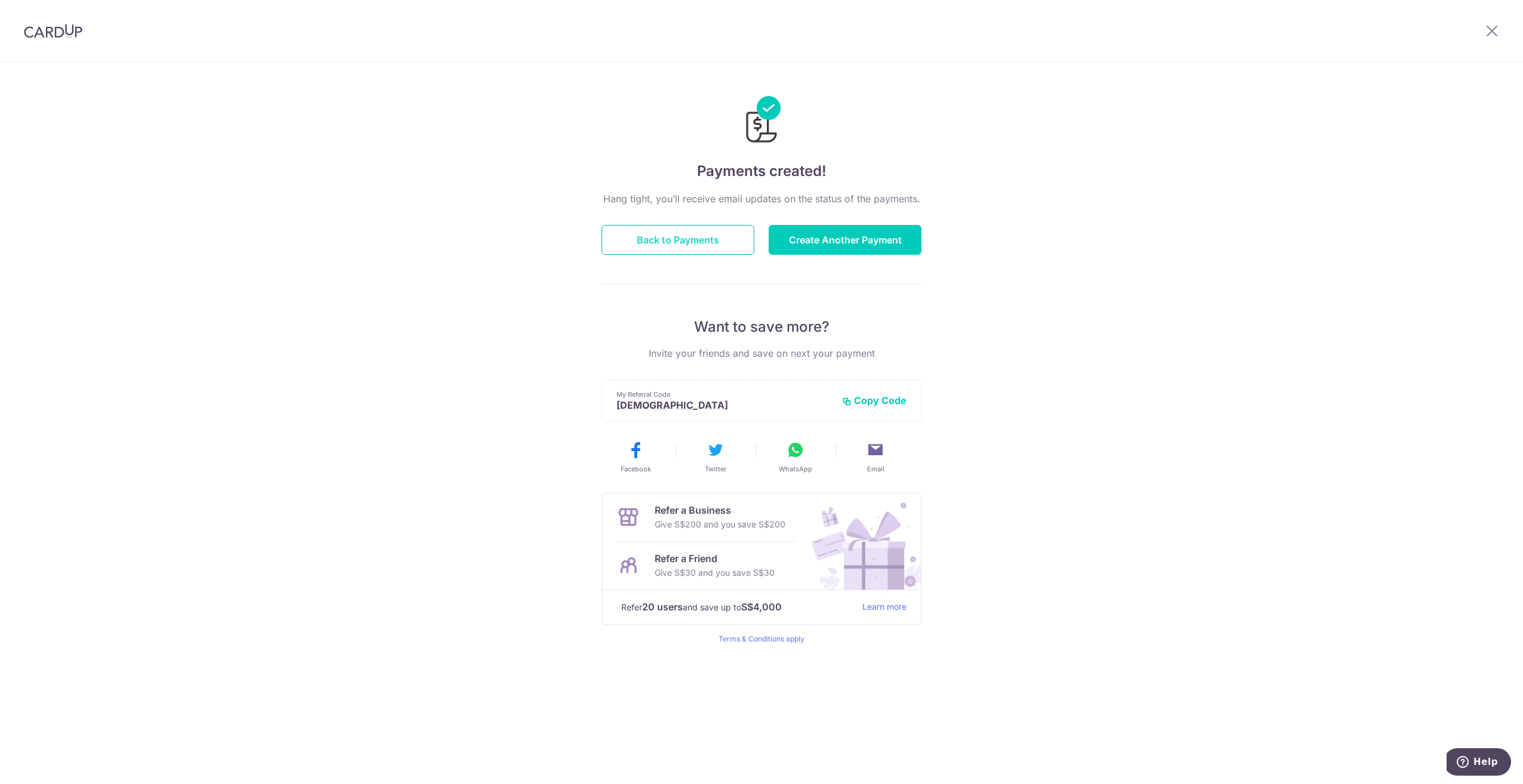
click at [664, 241] on button "Back to Payments" at bounding box center [678, 240] width 152 height 30
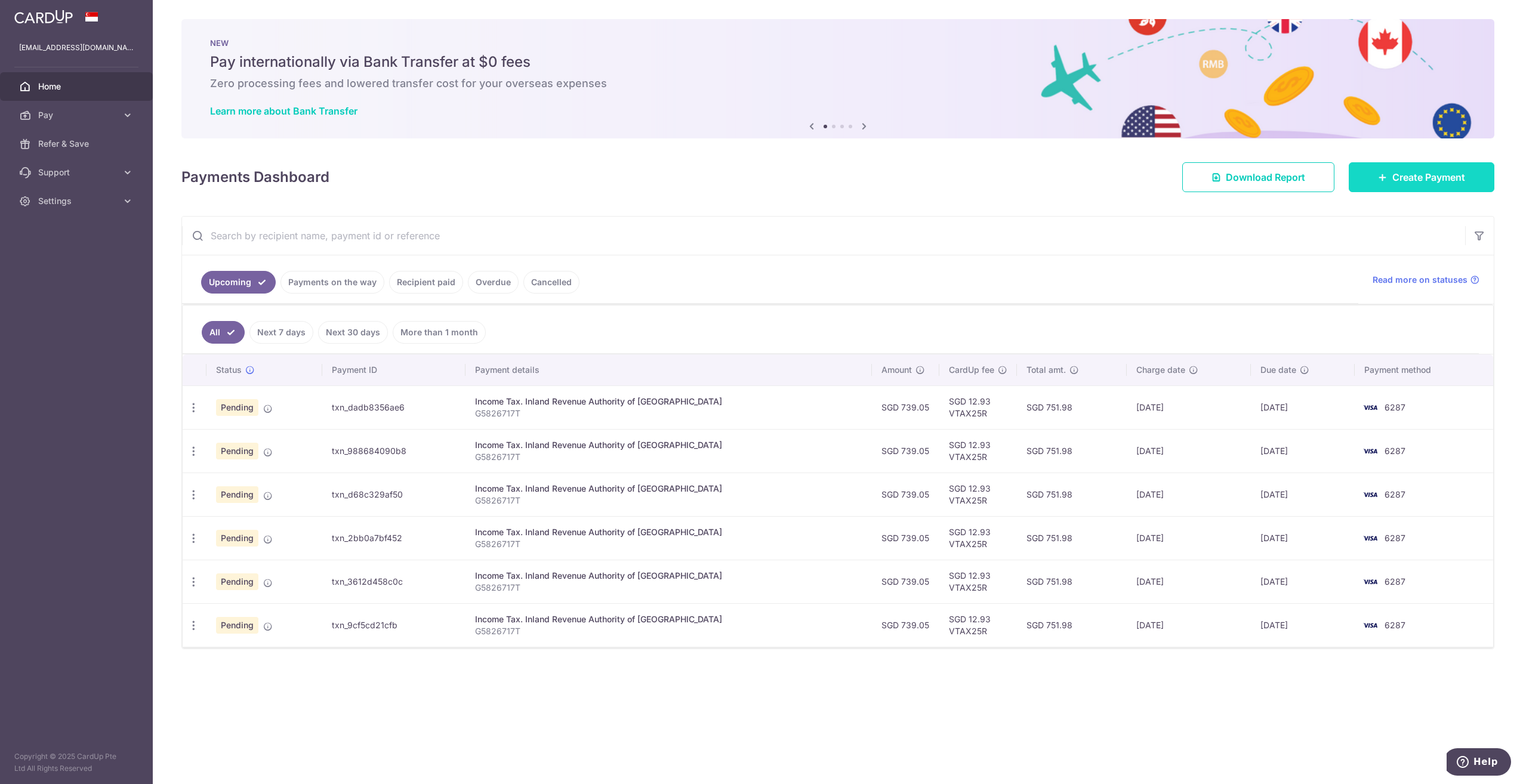
click at [1379, 177] on icon at bounding box center [1383, 177] width 10 height 10
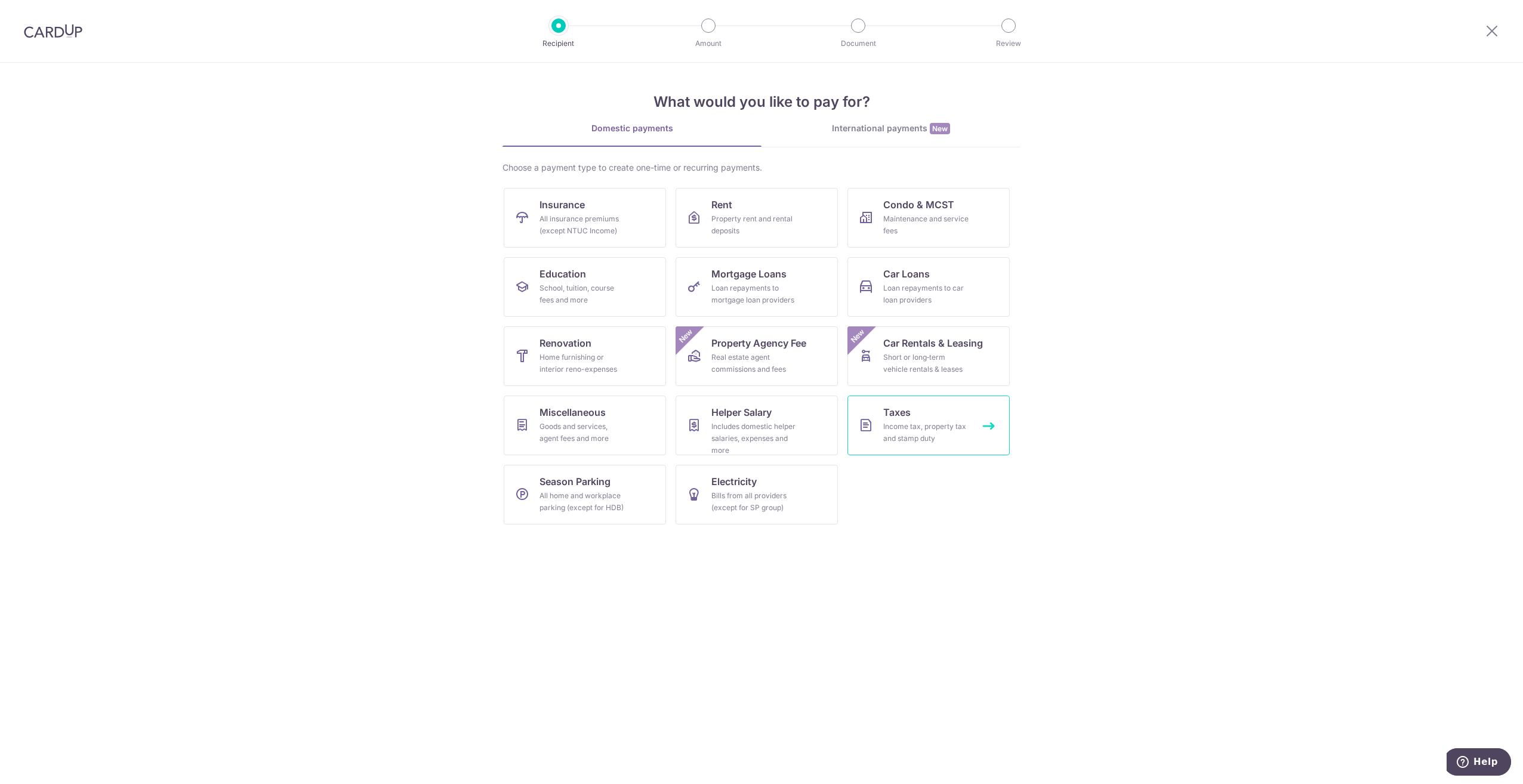
click at [901, 417] on span "Taxes" at bounding box center [897, 412] width 27 height 14
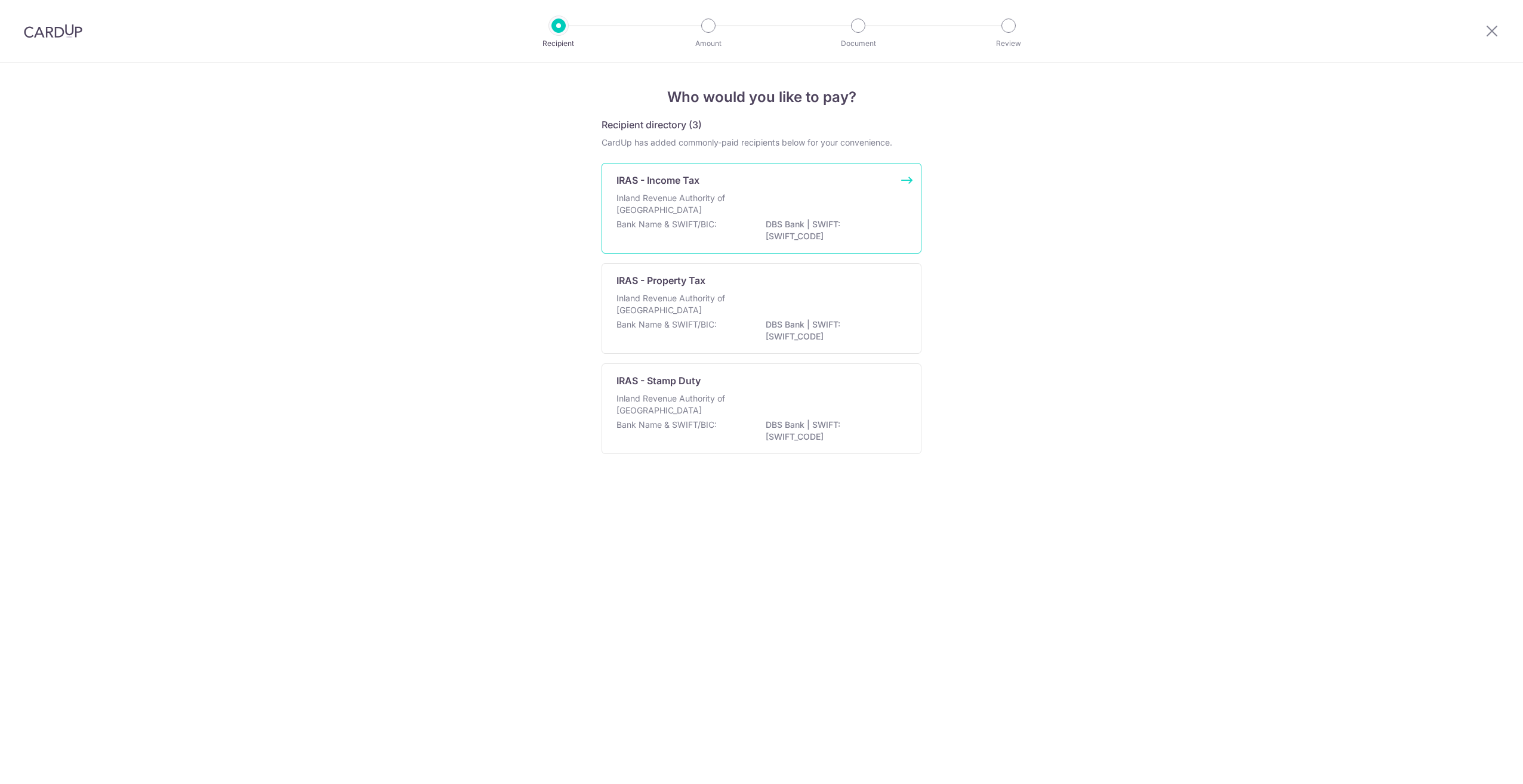
click at [692, 196] on p "Inland Revenue Authority of Singapore" at bounding box center [680, 204] width 127 height 24
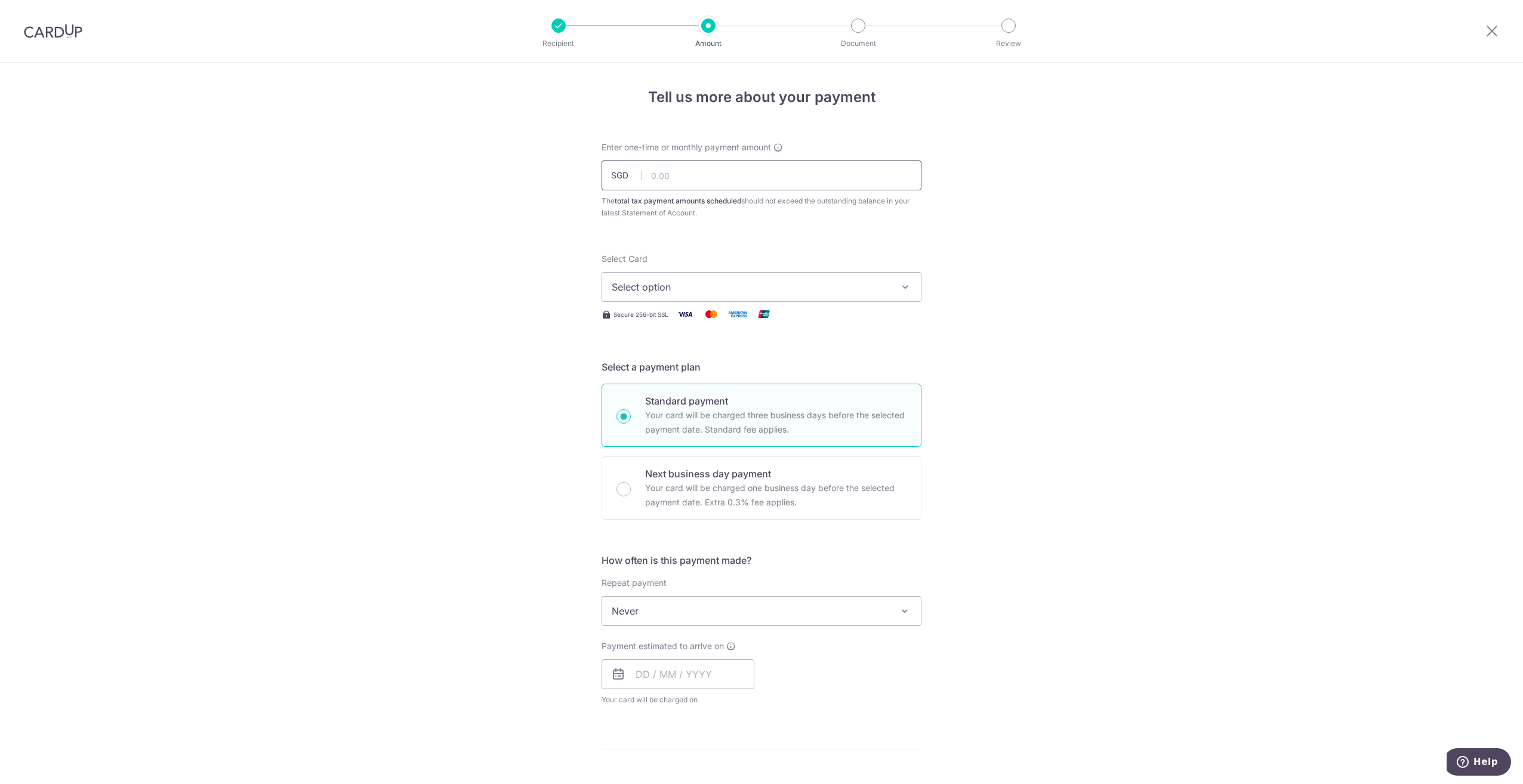
click at [759, 181] on input "text" at bounding box center [762, 176] width 320 height 30
type input "739.00"
click at [823, 289] on span "Select option" at bounding box center [750, 287] width 278 height 14
click at [672, 369] on span "**** 6287" at bounding box center [663, 372] width 45 height 14
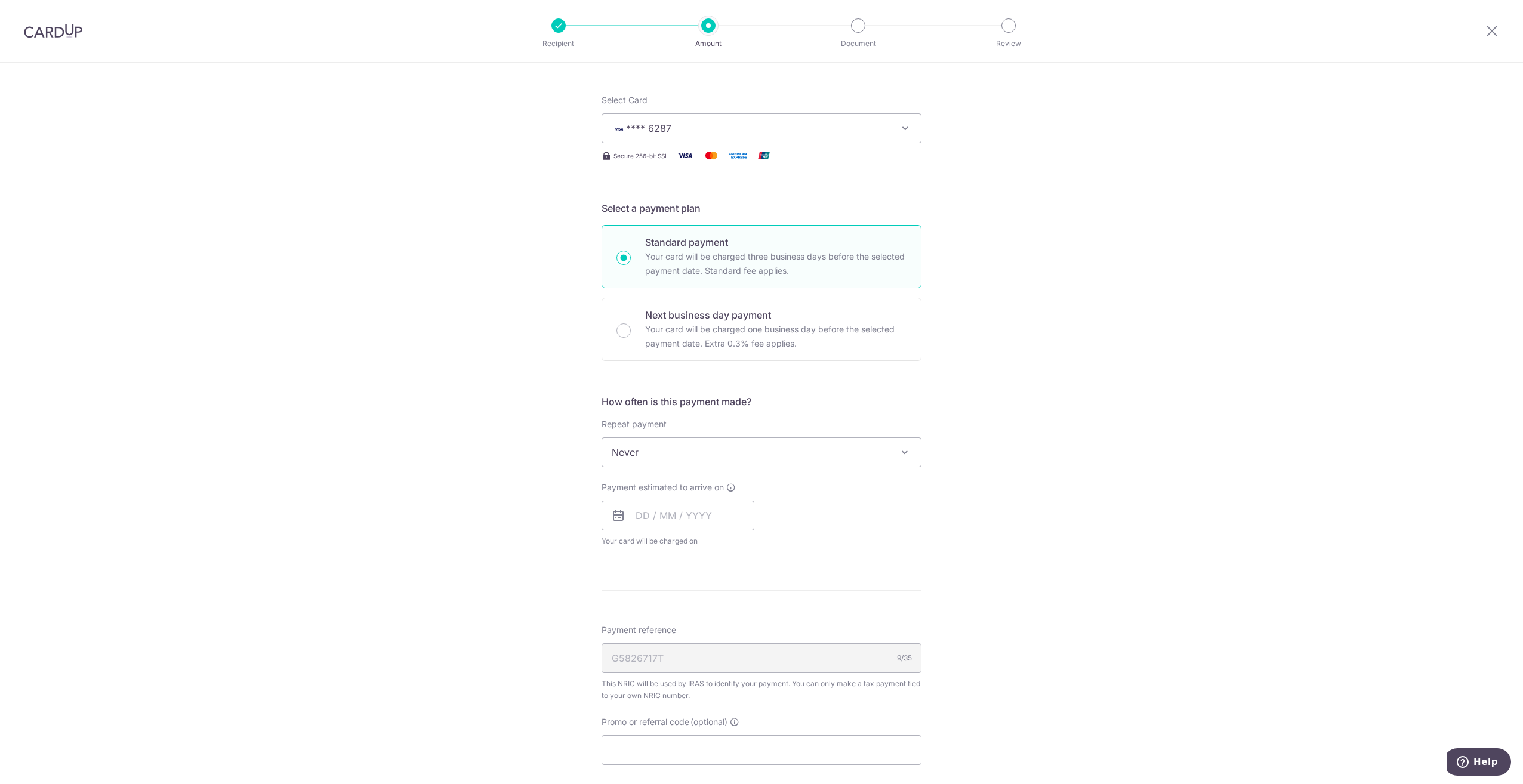
scroll to position [238, 0]
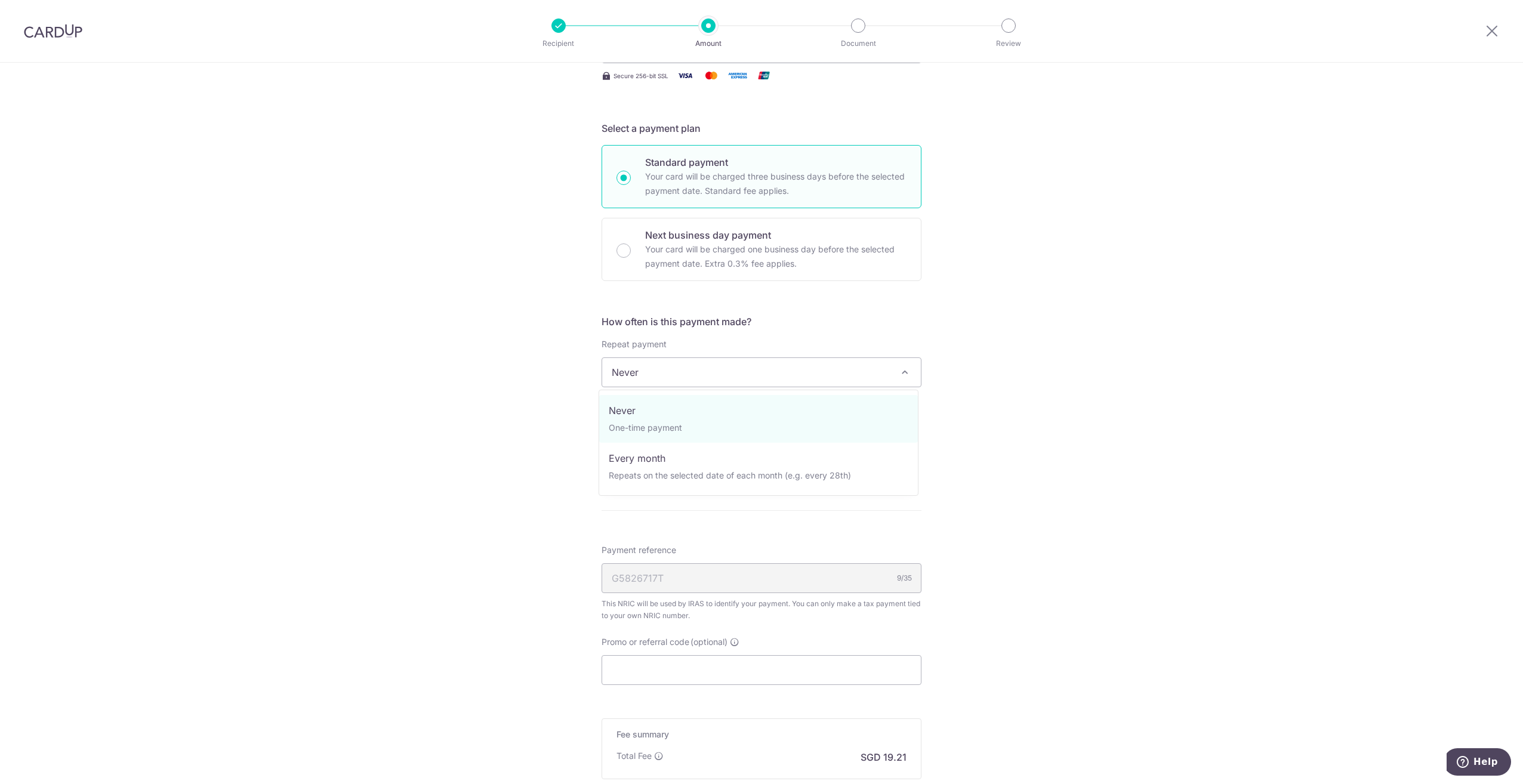
click at [904, 367] on span at bounding box center [904, 372] width 14 height 14
click at [977, 416] on div "Tell us more about your payment Enter one-time or monthly payment amount SGD 73…" at bounding box center [762, 378] width 1523 height 1108
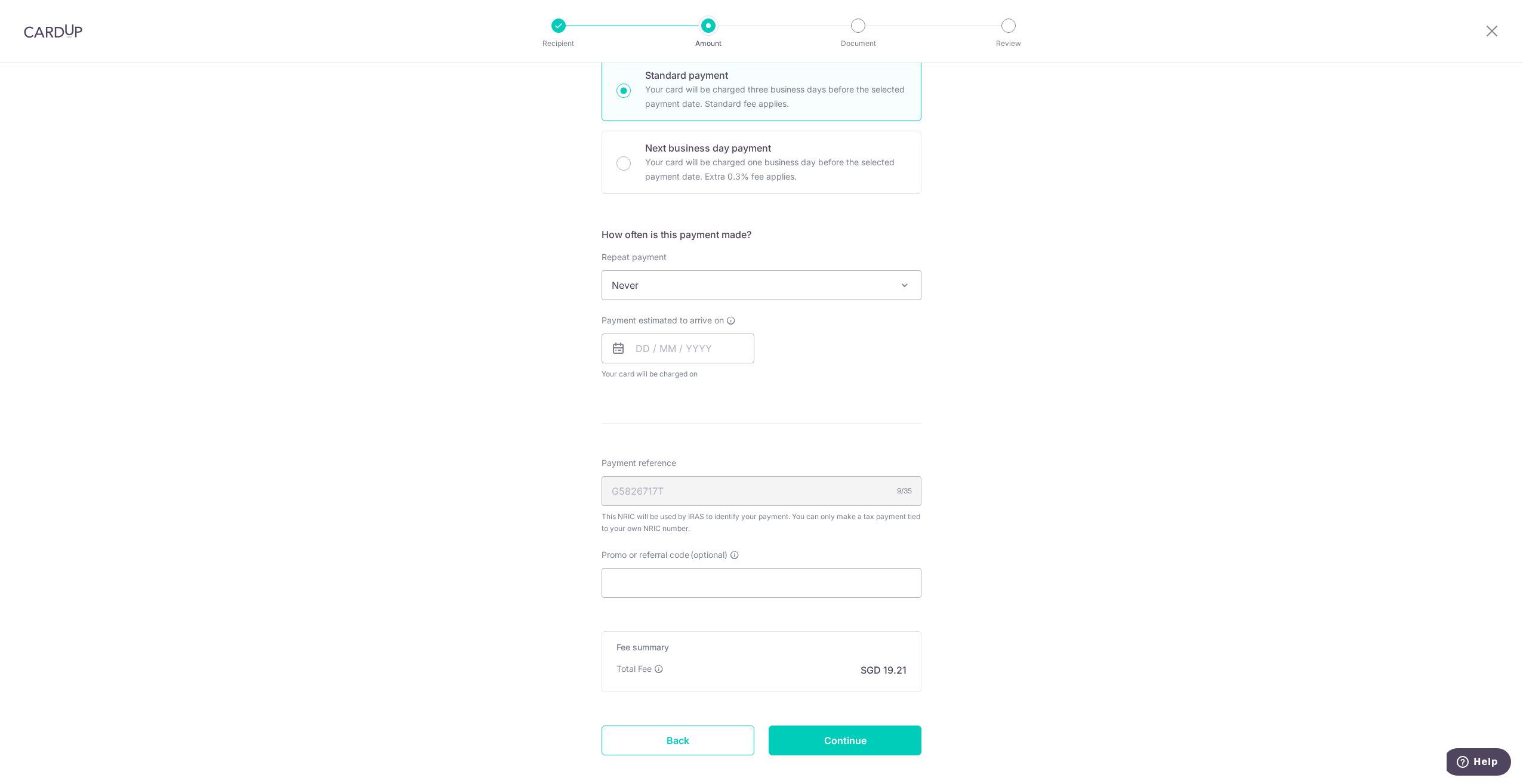
scroll to position [358, 0]
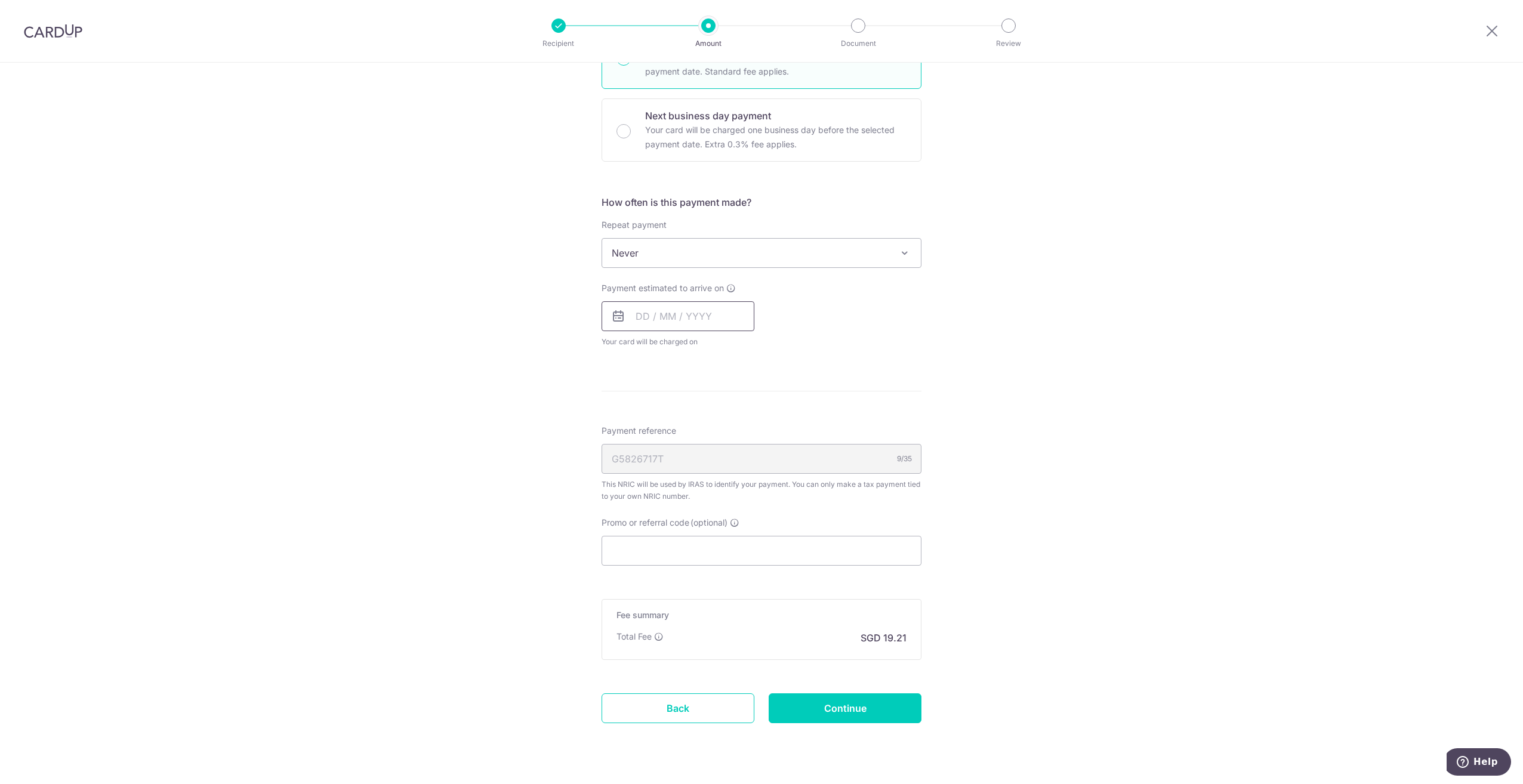
click at [725, 318] on input "text" at bounding box center [678, 316] width 152 height 30
click at [766, 349] on link "Next" at bounding box center [770, 348] width 14 height 14
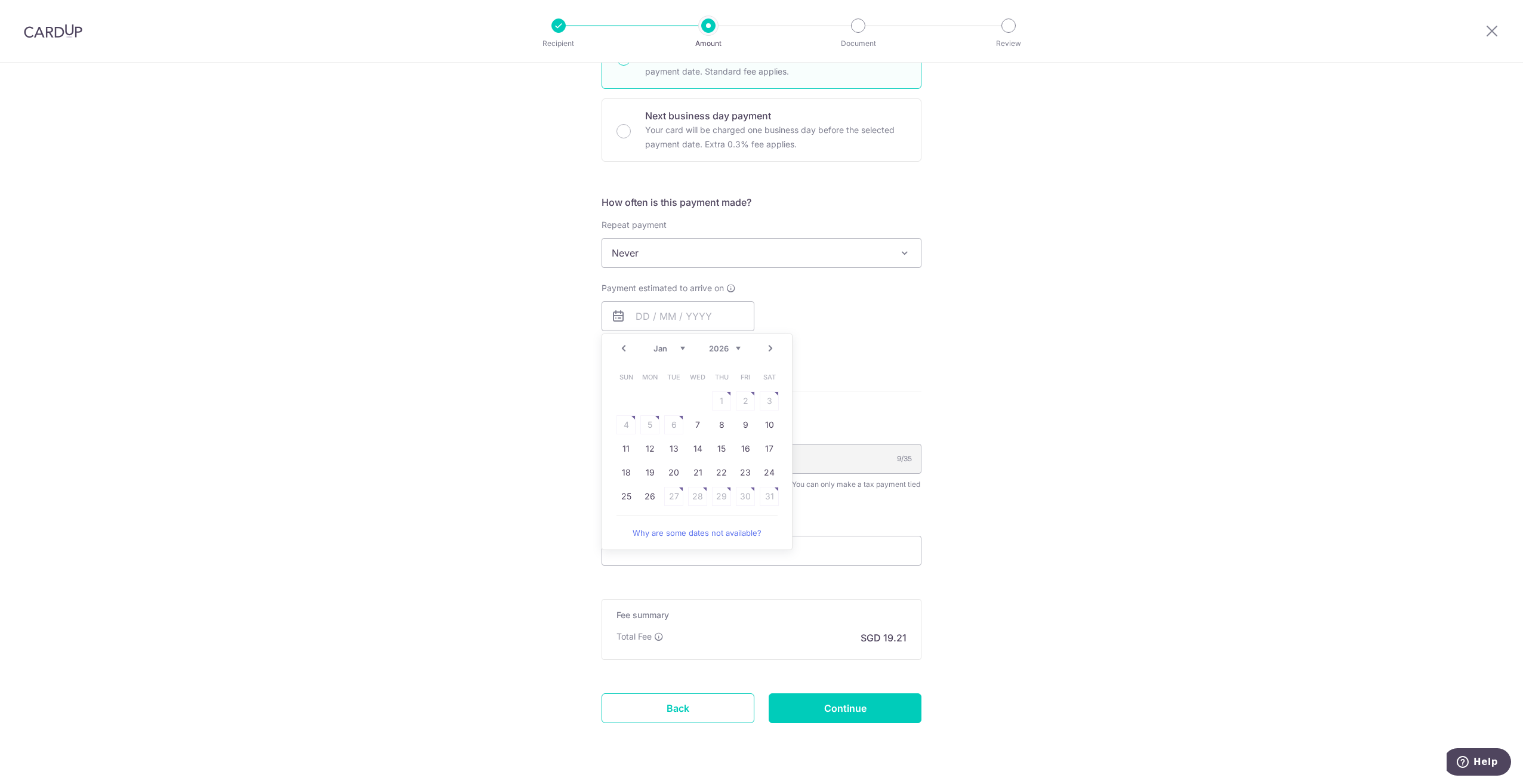
click at [766, 349] on link "Next" at bounding box center [770, 348] width 14 height 14
click at [617, 349] on link "Prev" at bounding box center [623, 348] width 14 height 14
click at [697, 472] on link "25" at bounding box center [697, 472] width 19 height 19
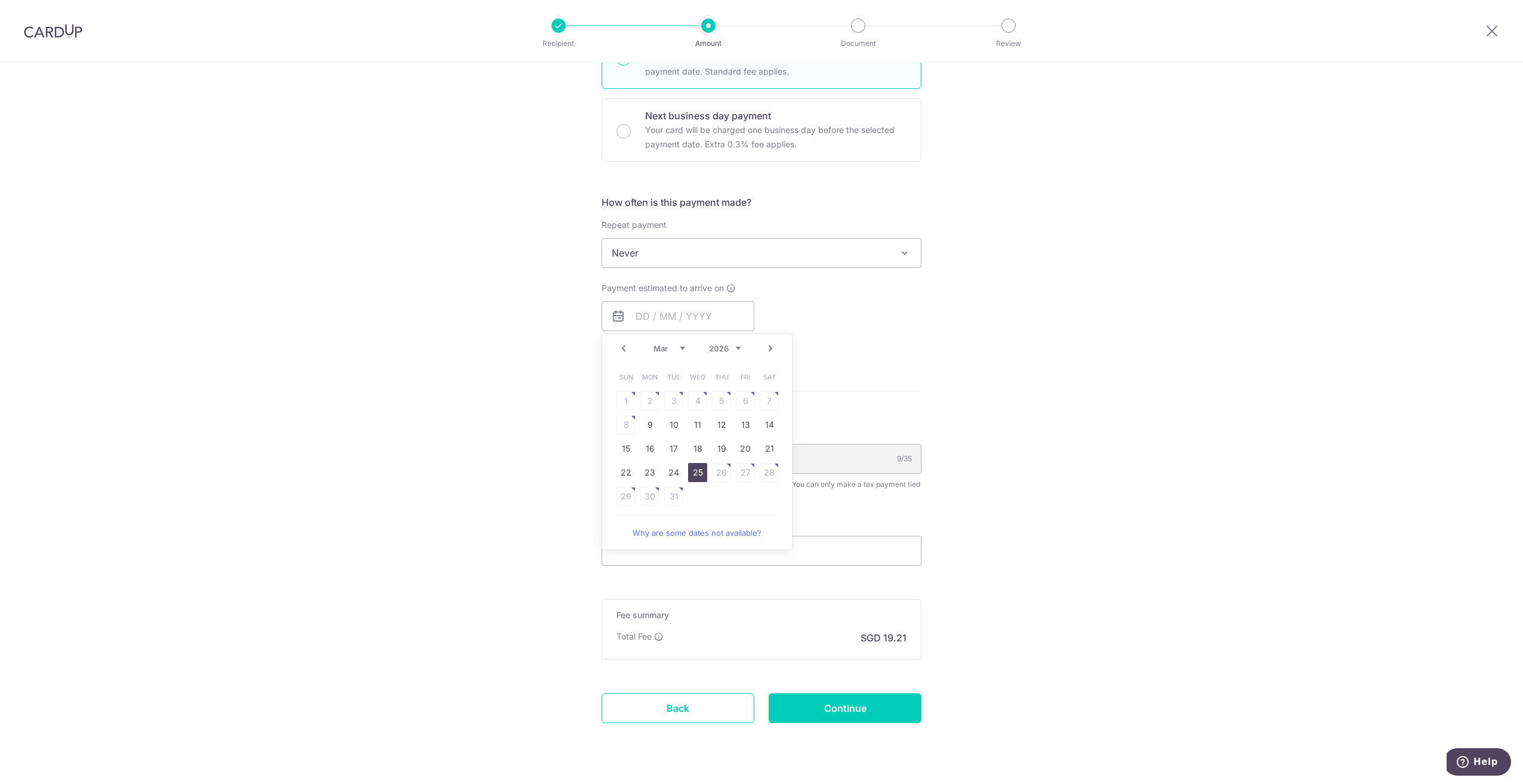
type input "25/03/2026"
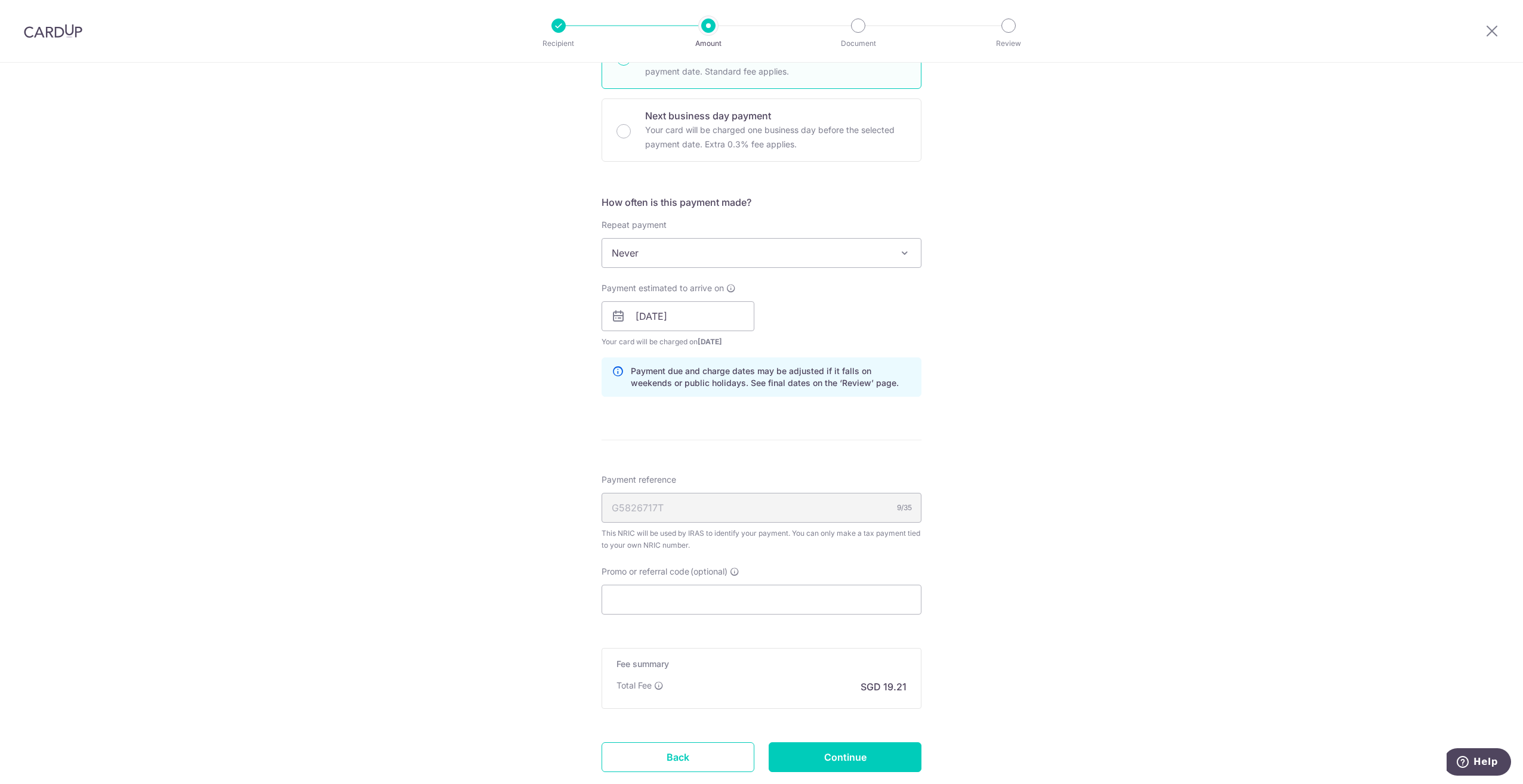
click at [1001, 438] on div "Tell us more about your payment Enter one-time or monthly payment amount SGD 73…" at bounding box center [762, 283] width 1523 height 1157
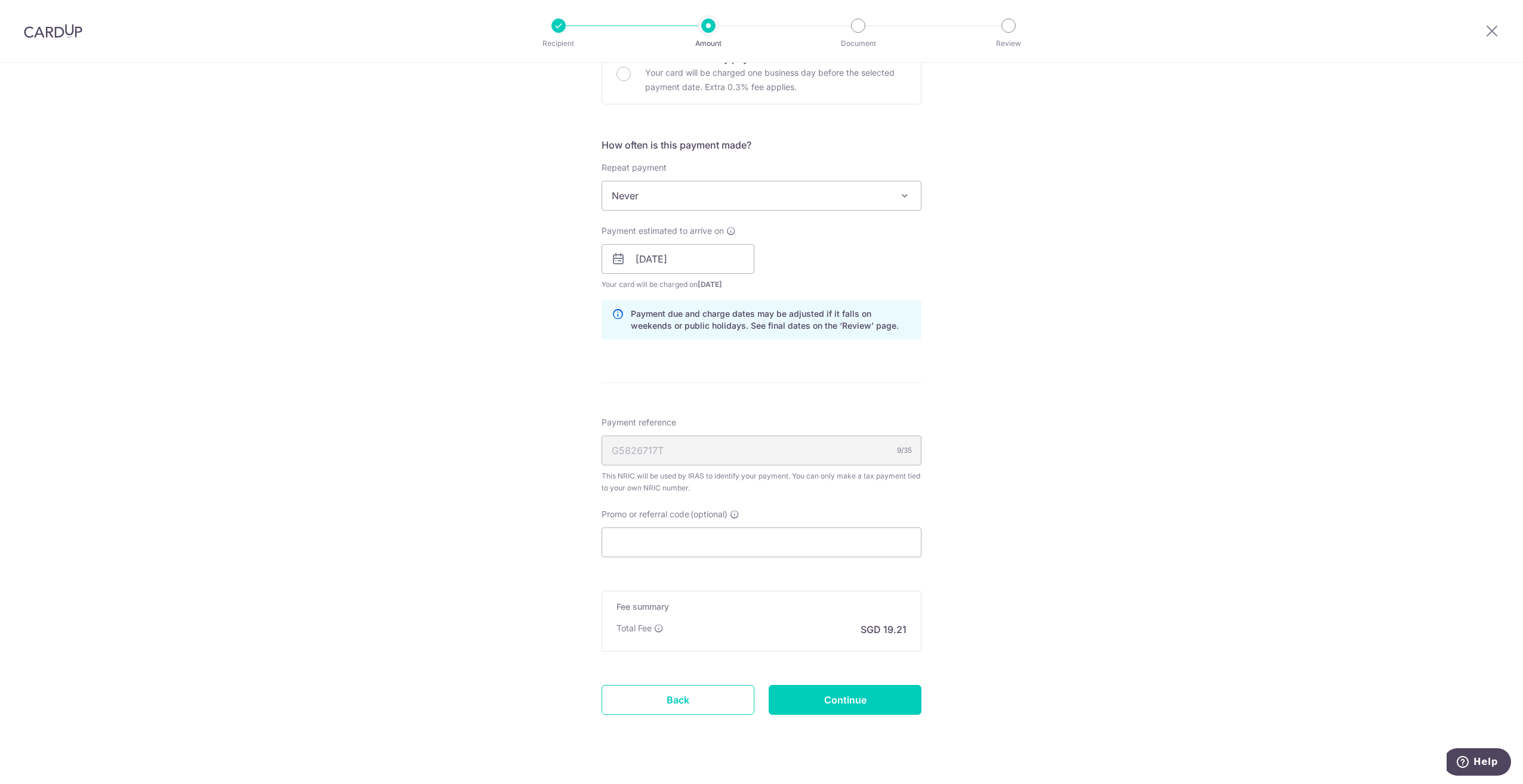
scroll to position [435, 0]
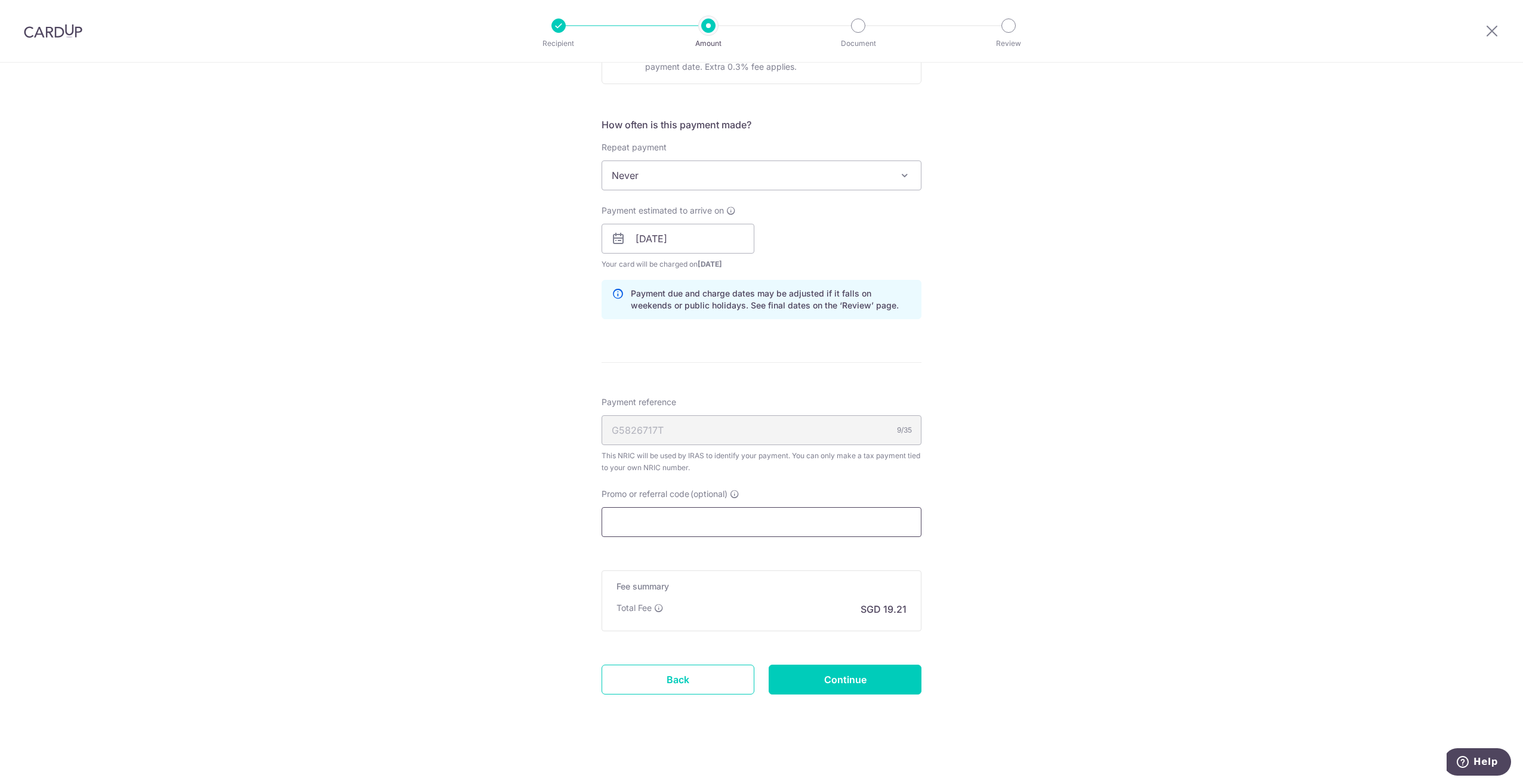
click at [737, 518] on input "Promo or referral code (optional)" at bounding box center [762, 522] width 320 height 30
paste input "VTAX25ONE"
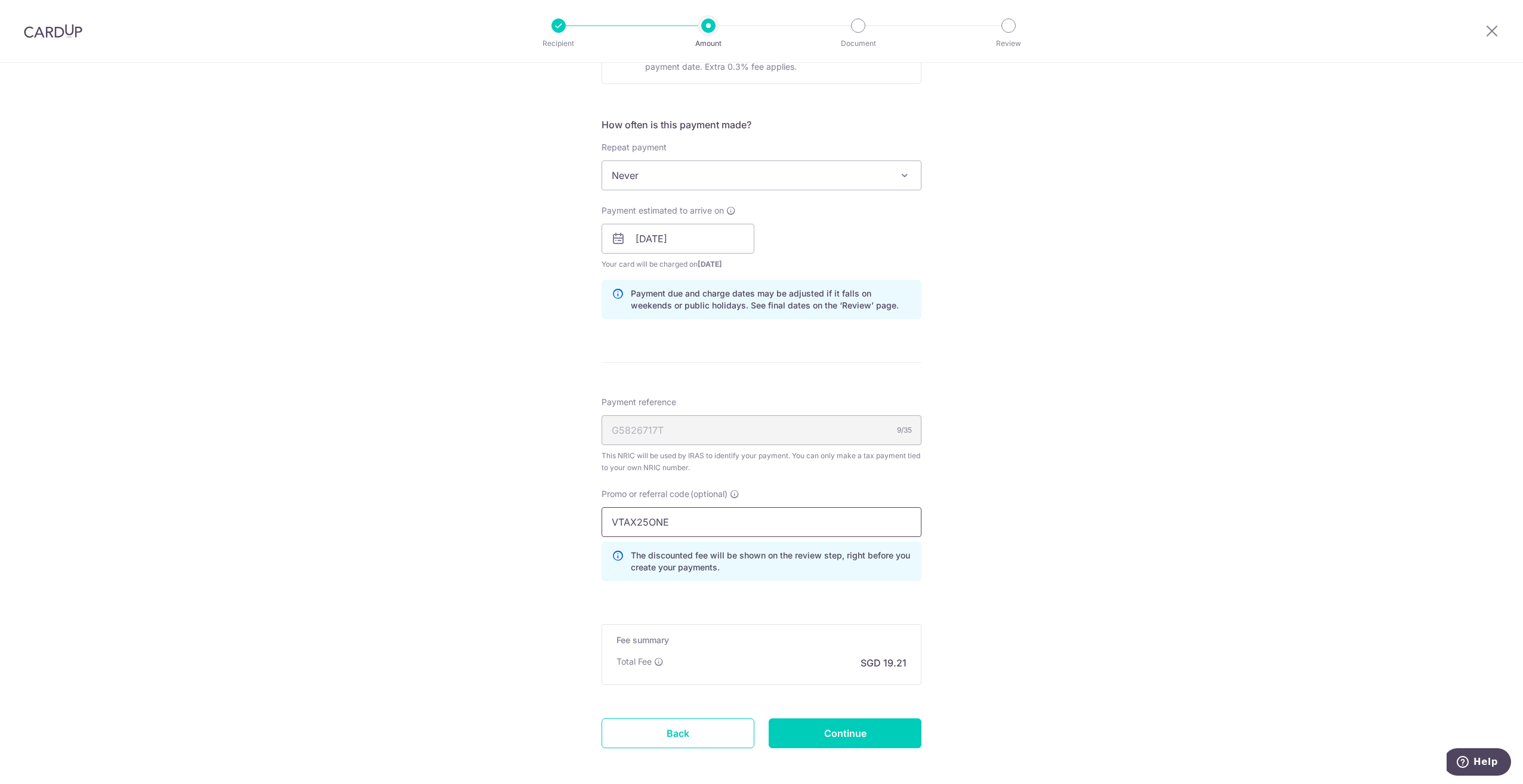
type input "VTAX25ONE"
click at [1011, 527] on div "Tell us more about your payment Enter one-time or monthly payment amount SGD 73…" at bounding box center [762, 232] width 1523 height 1210
click at [850, 732] on input "Continue" at bounding box center [845, 733] width 152 height 30
type input "Create Schedule"
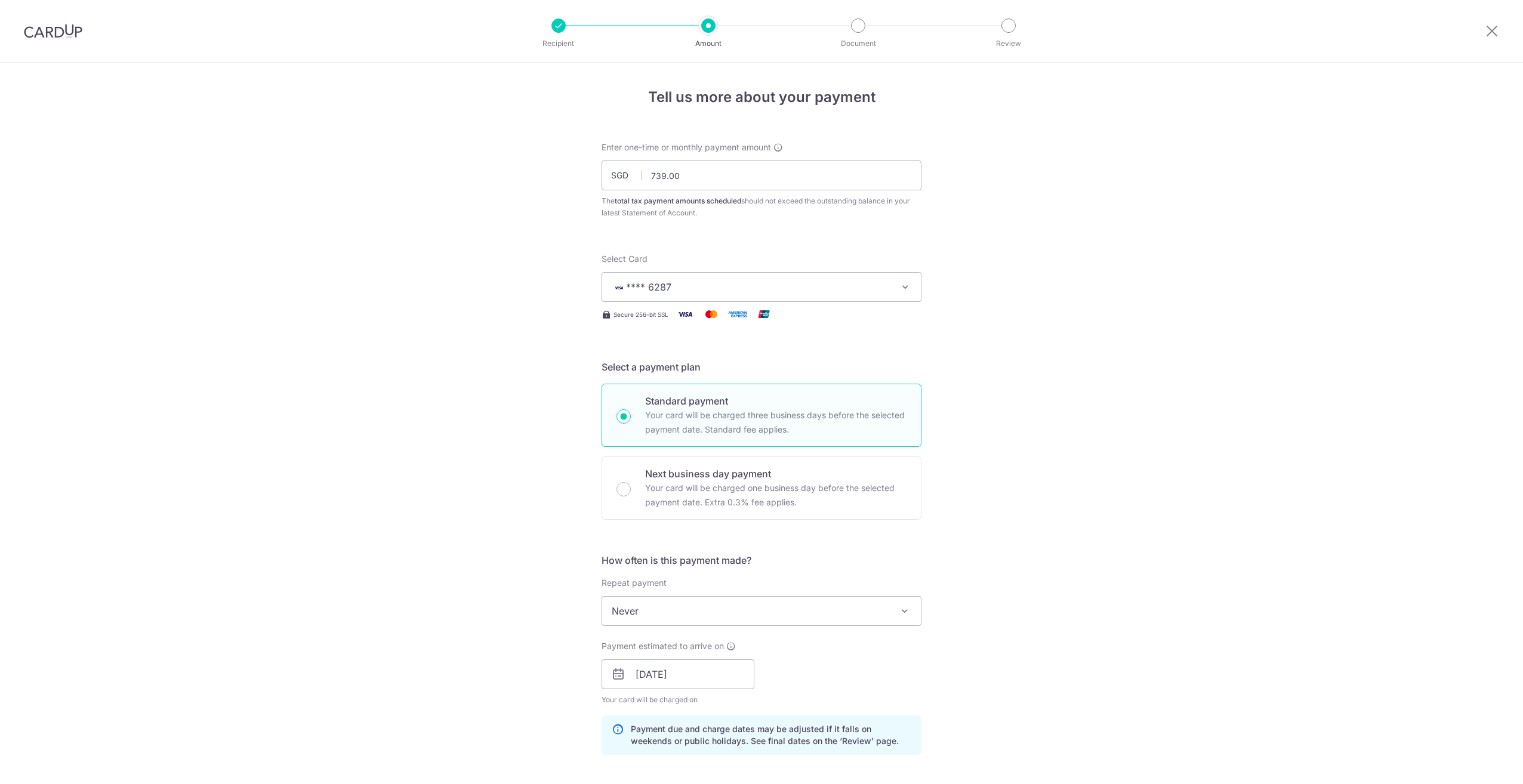
scroll to position [506, 0]
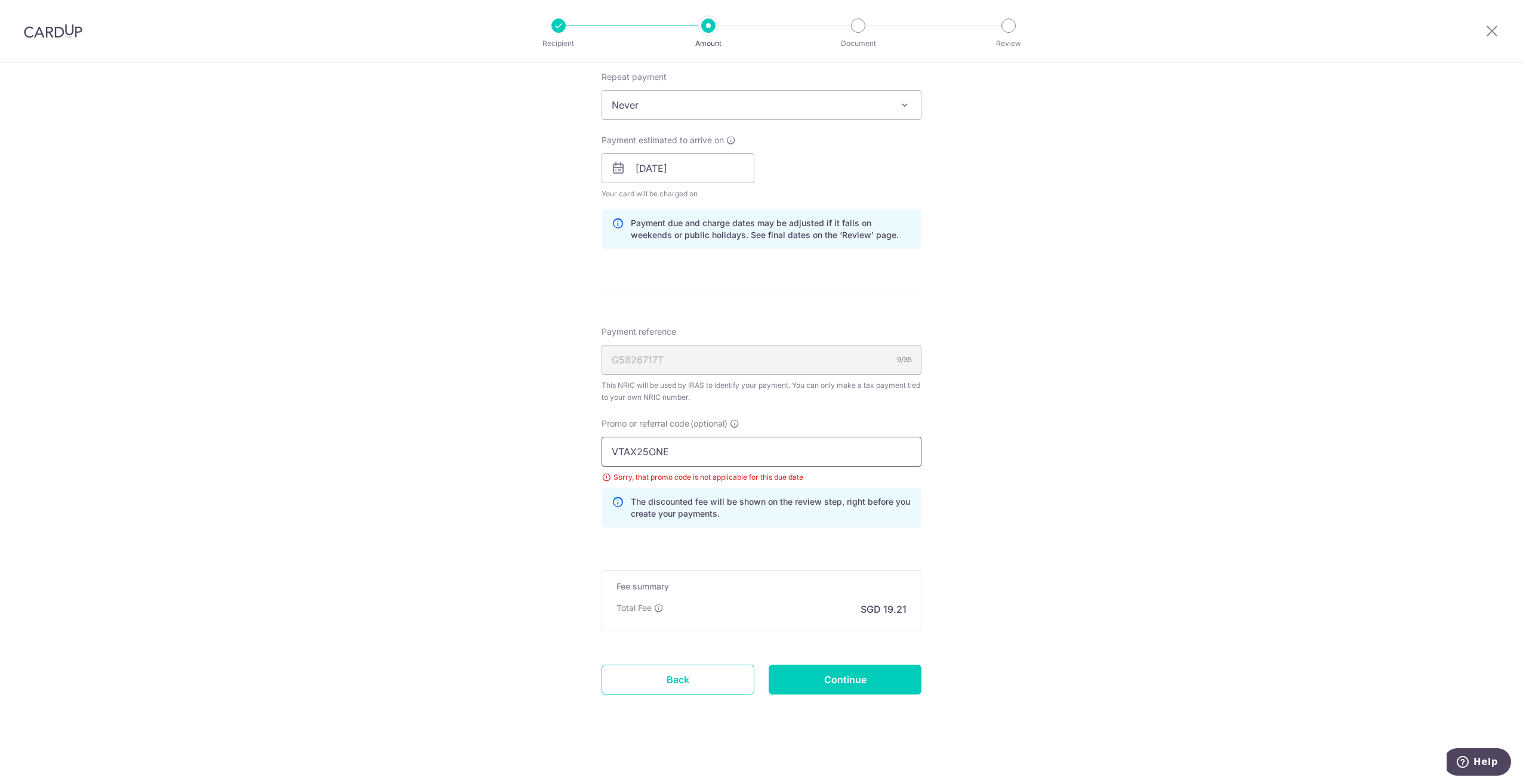
click at [686, 454] on input "VTAX25ONE" at bounding box center [762, 452] width 320 height 30
paste input "R"
type input "VTAX25R"
click at [1017, 583] on div "Tell us more about your payment Enter one-time or monthly payment amount SGD 73…" at bounding box center [762, 171] width 1523 height 1227
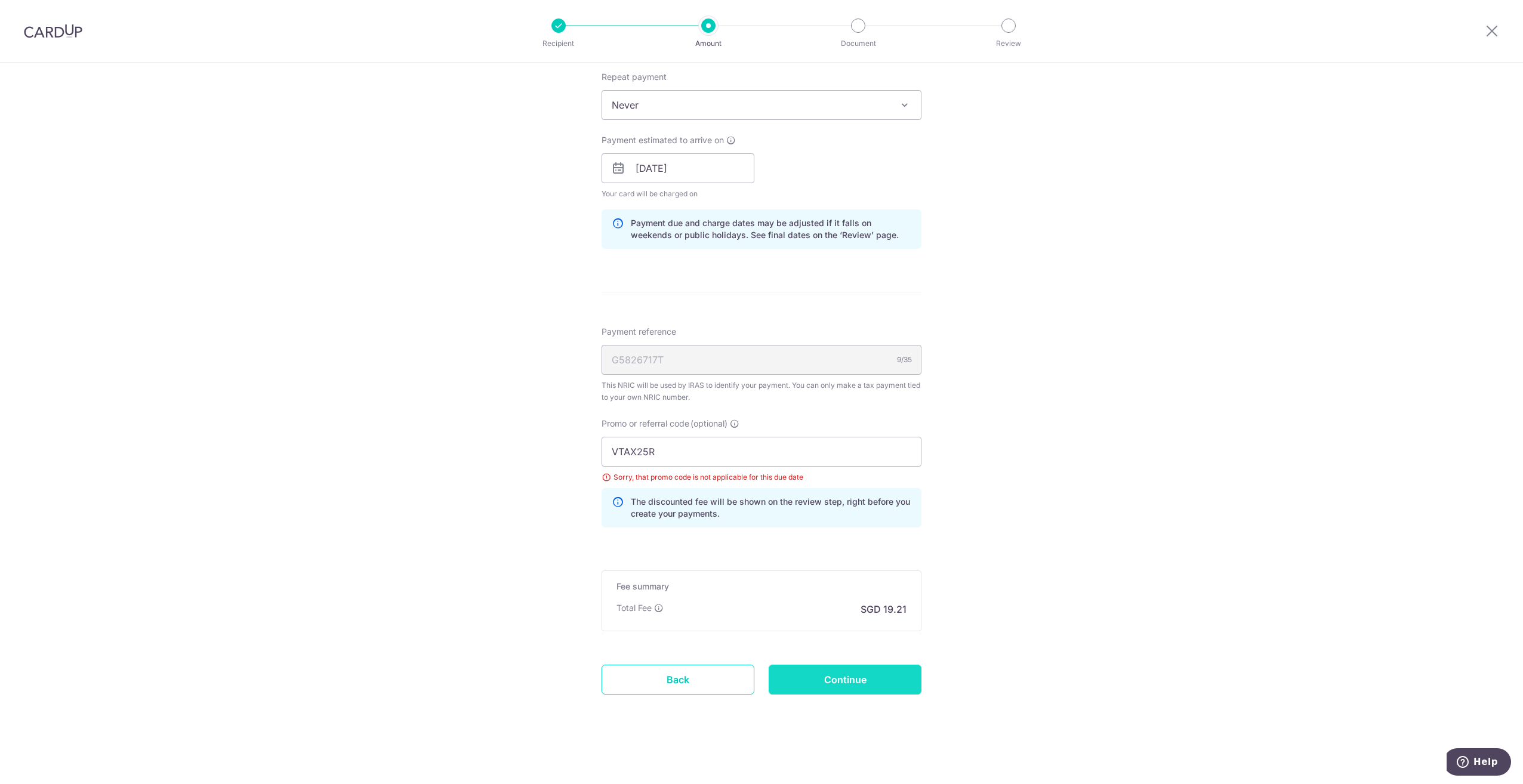
click at [838, 680] on input "Continue" at bounding box center [845, 680] width 152 height 30
type input "Update Schedule"
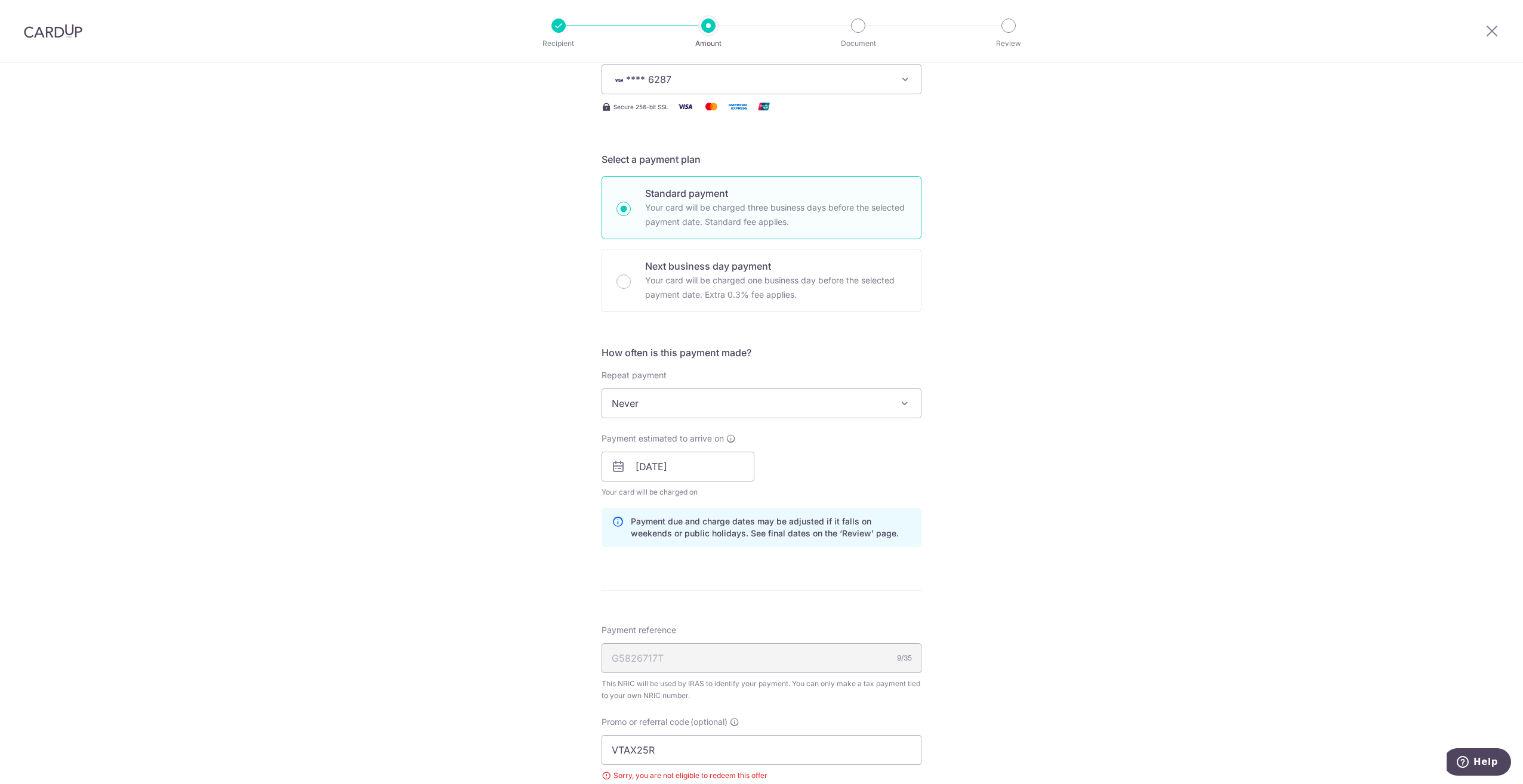
click at [1019, 492] on div "Tell us more about your payment Enter one-time or monthly payment amount SGD 73…" at bounding box center [762, 469] width 1523 height 1227
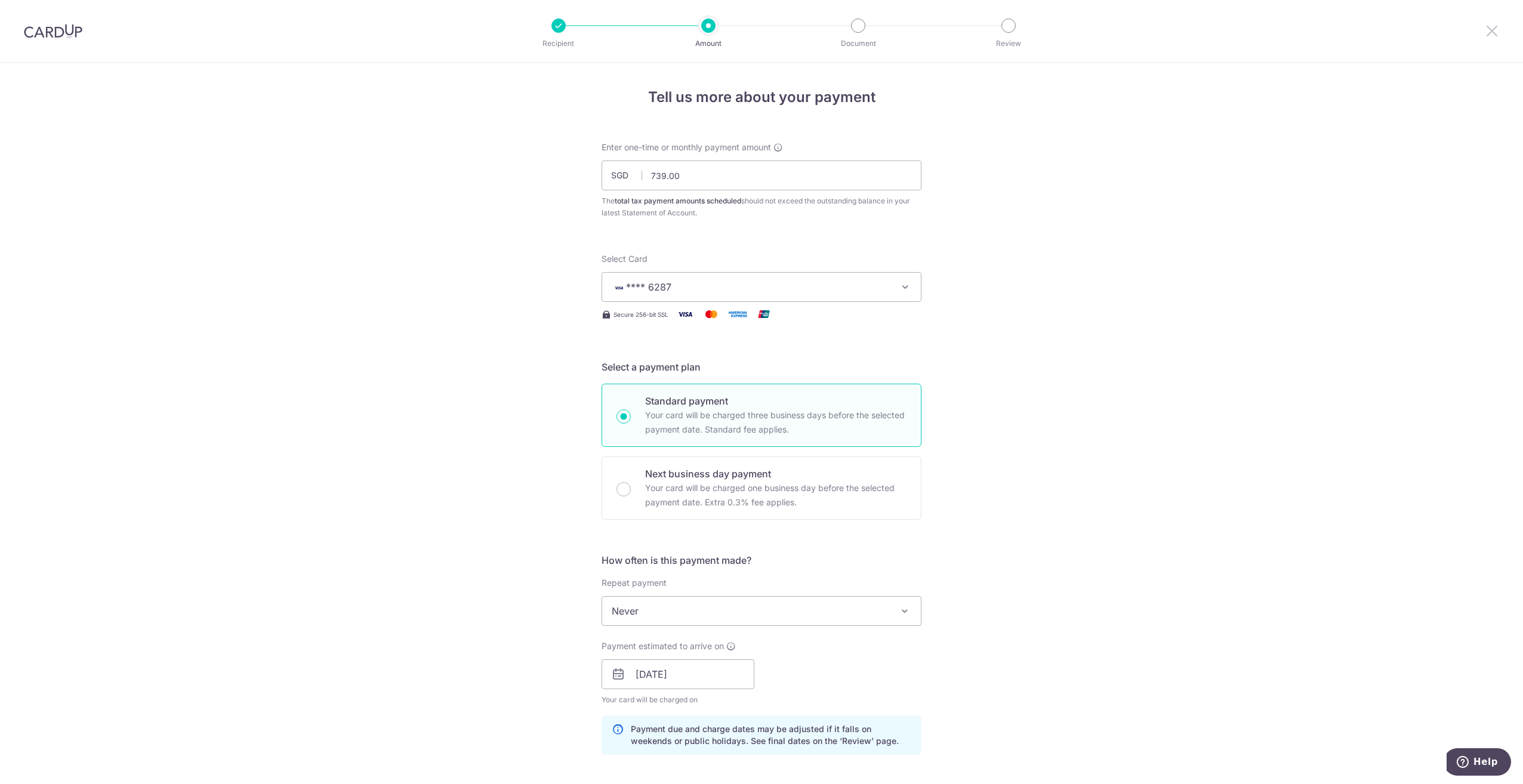
drag, startPoint x: 1488, startPoint y: 33, endPoint x: 822, endPoint y: 61, distance: 666.6
click at [1488, 33] on icon at bounding box center [1491, 31] width 14 height 15
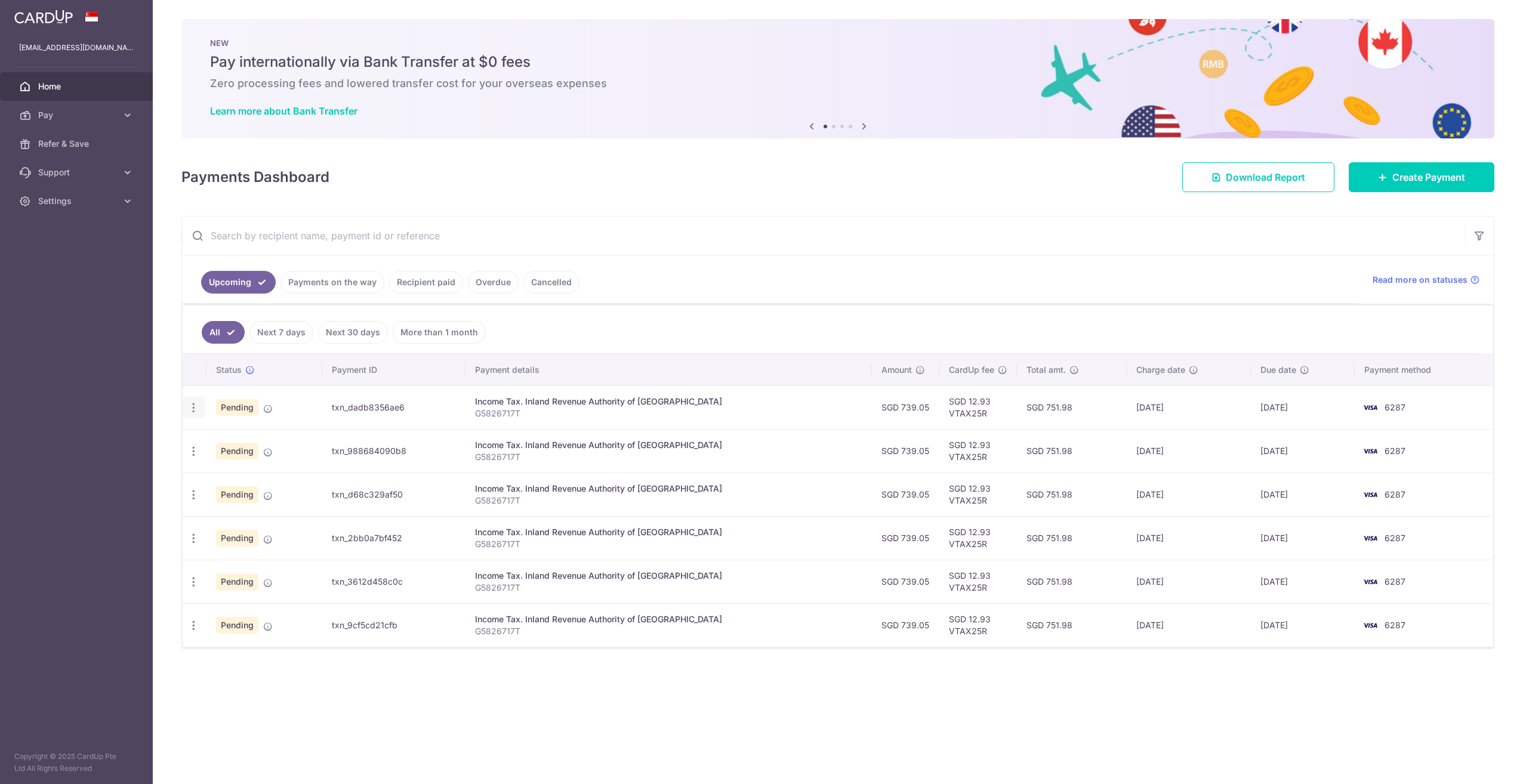
click at [191, 404] on icon "button" at bounding box center [193, 407] width 13 height 13
click at [226, 438] on span "Update payment" at bounding box center [257, 440] width 82 height 14
radio input "true"
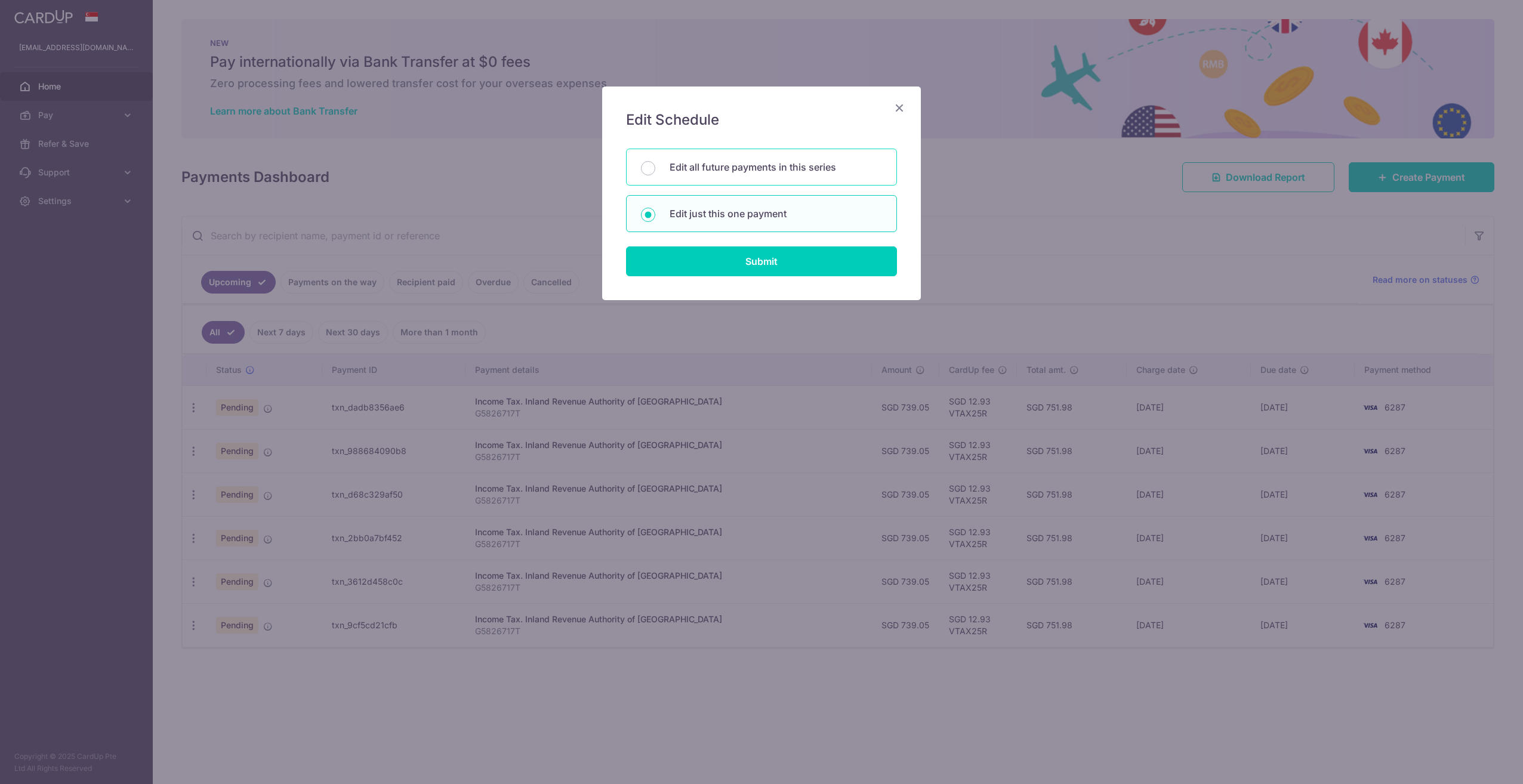
click at [746, 172] on p "Edit all future payments in this series" at bounding box center [775, 167] width 212 height 14
click at [655, 172] on input "Edit all future payments in this series" at bounding box center [648, 168] width 14 height 14
radio input "true"
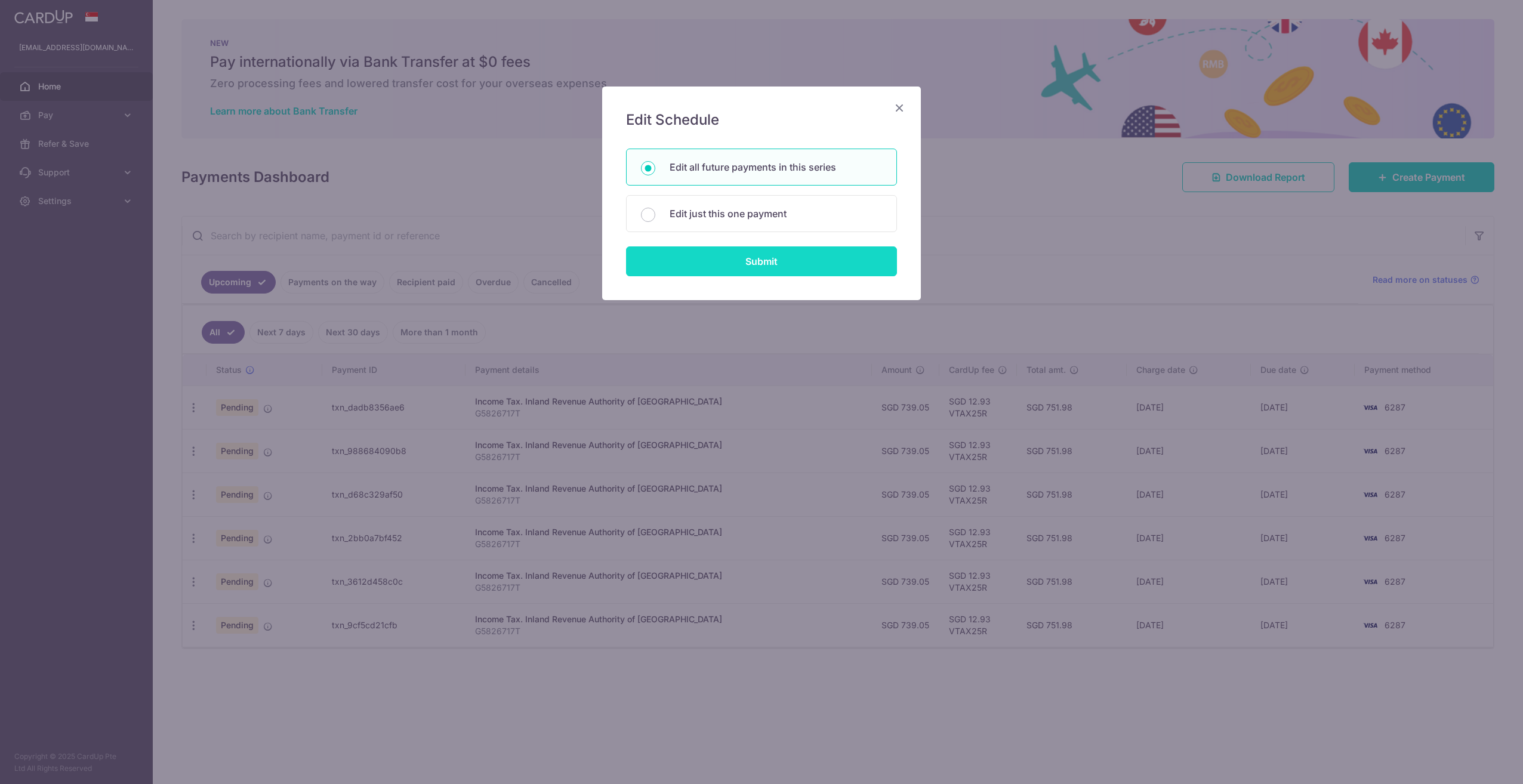
click at [731, 261] on input "Submit" at bounding box center [761, 262] width 271 height 30
radio input "true"
type input "739.05"
type input "G5826717T"
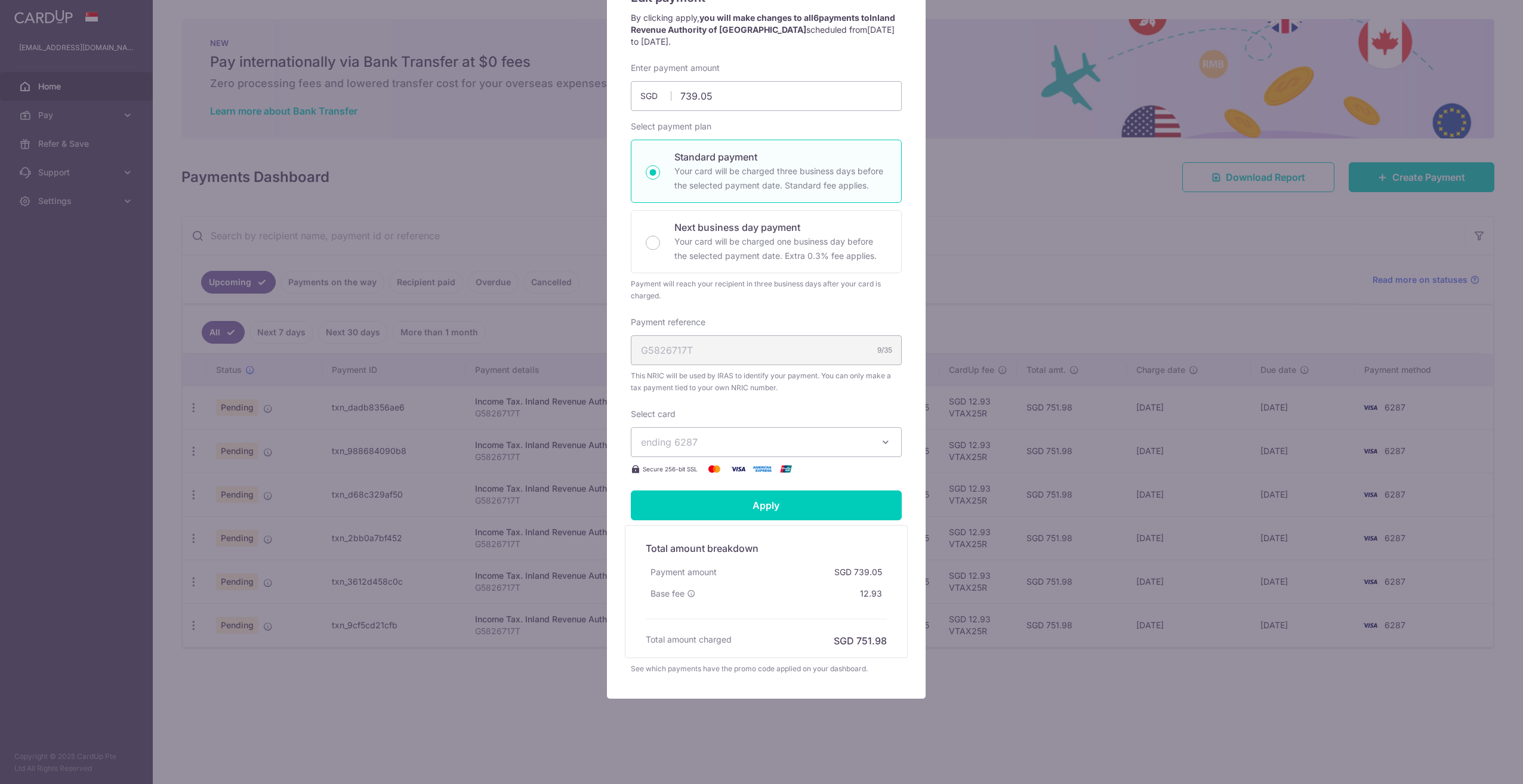
scroll to position [124, 0]
click at [765, 504] on input "Apply" at bounding box center [766, 504] width 271 height 30
type input "Successfully Applied"
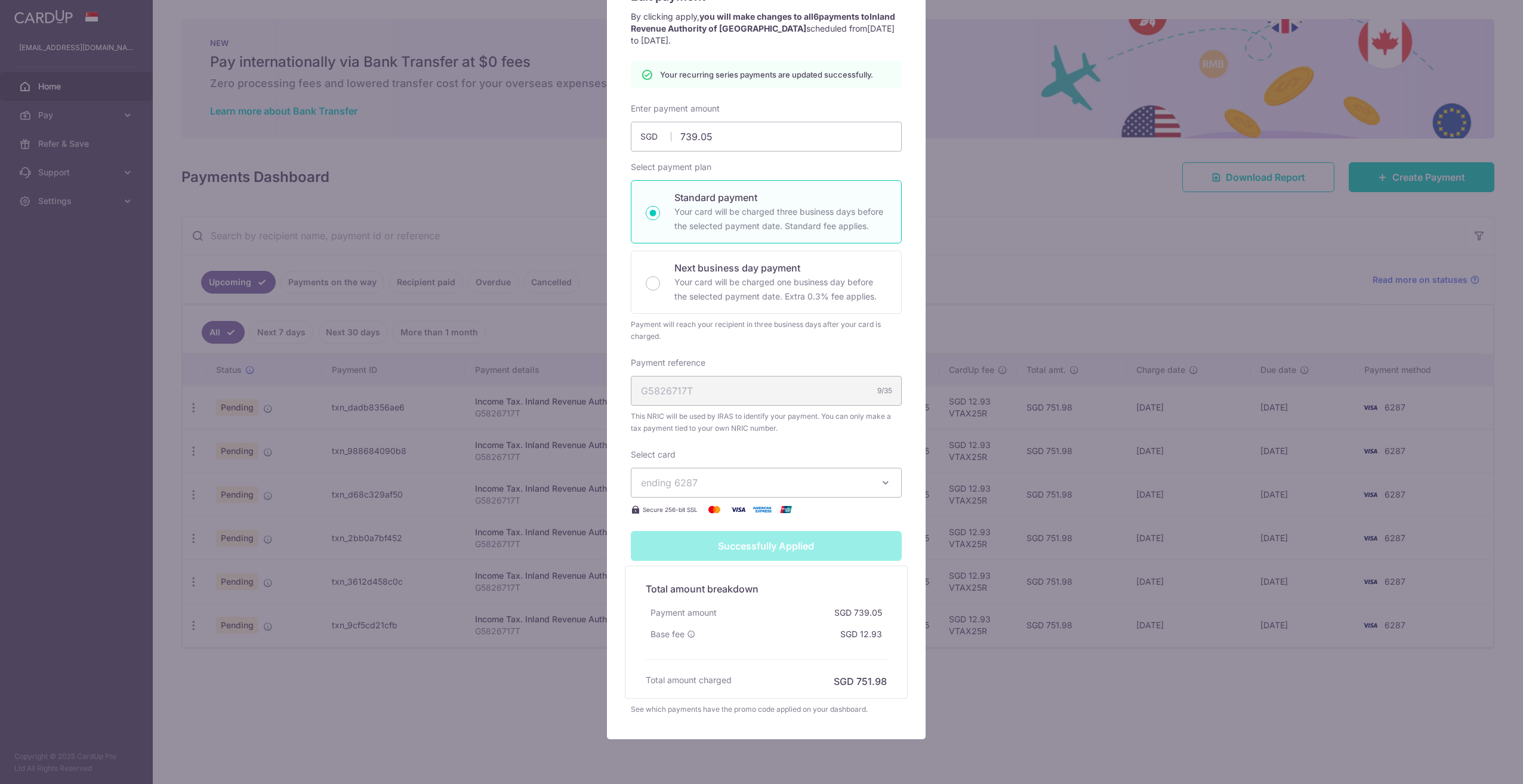
click at [783, 451] on div "Select card ending 6287 **** 6287 Secure 256-bit SSL" at bounding box center [766, 483] width 271 height 68
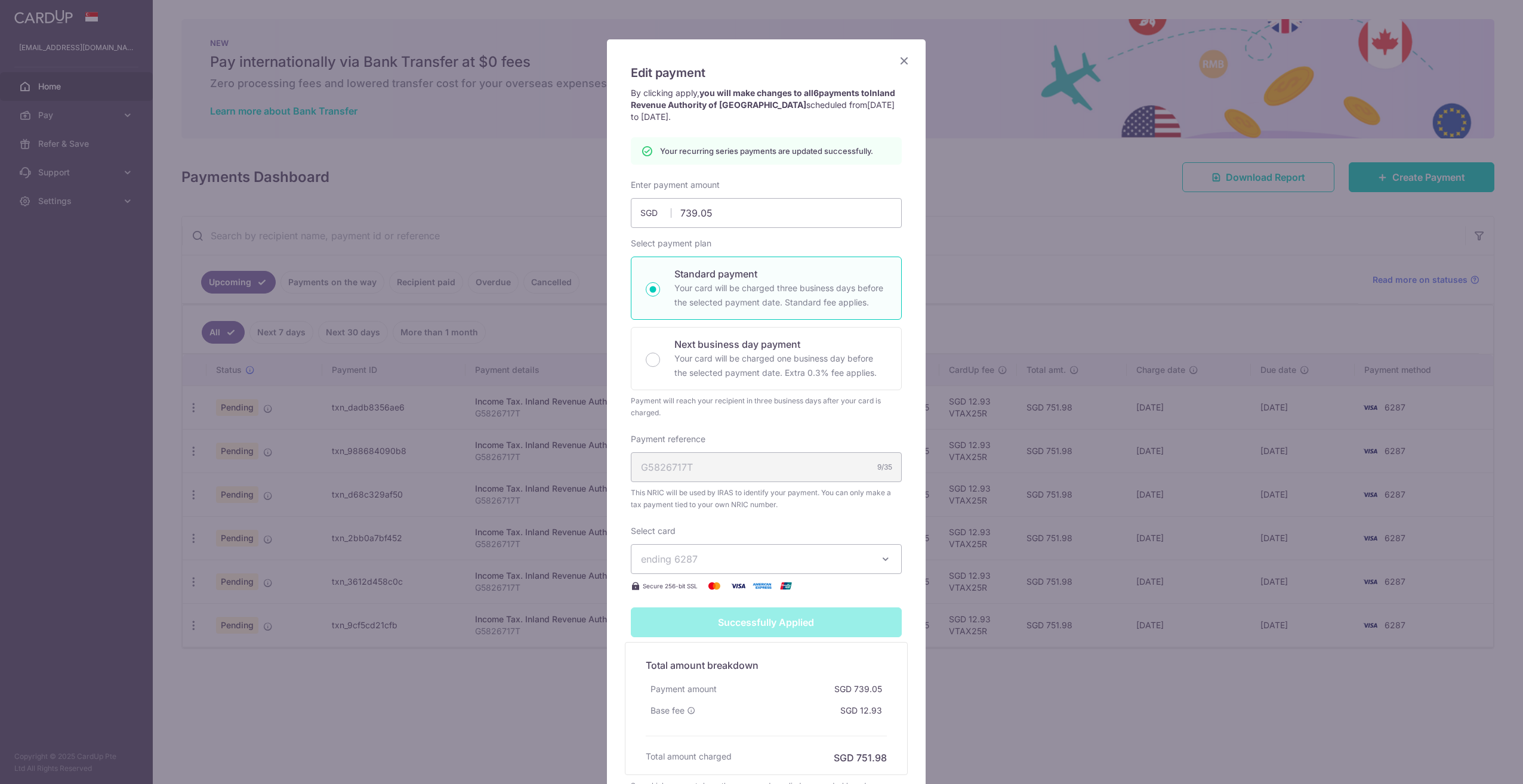
scroll to position [0, 0]
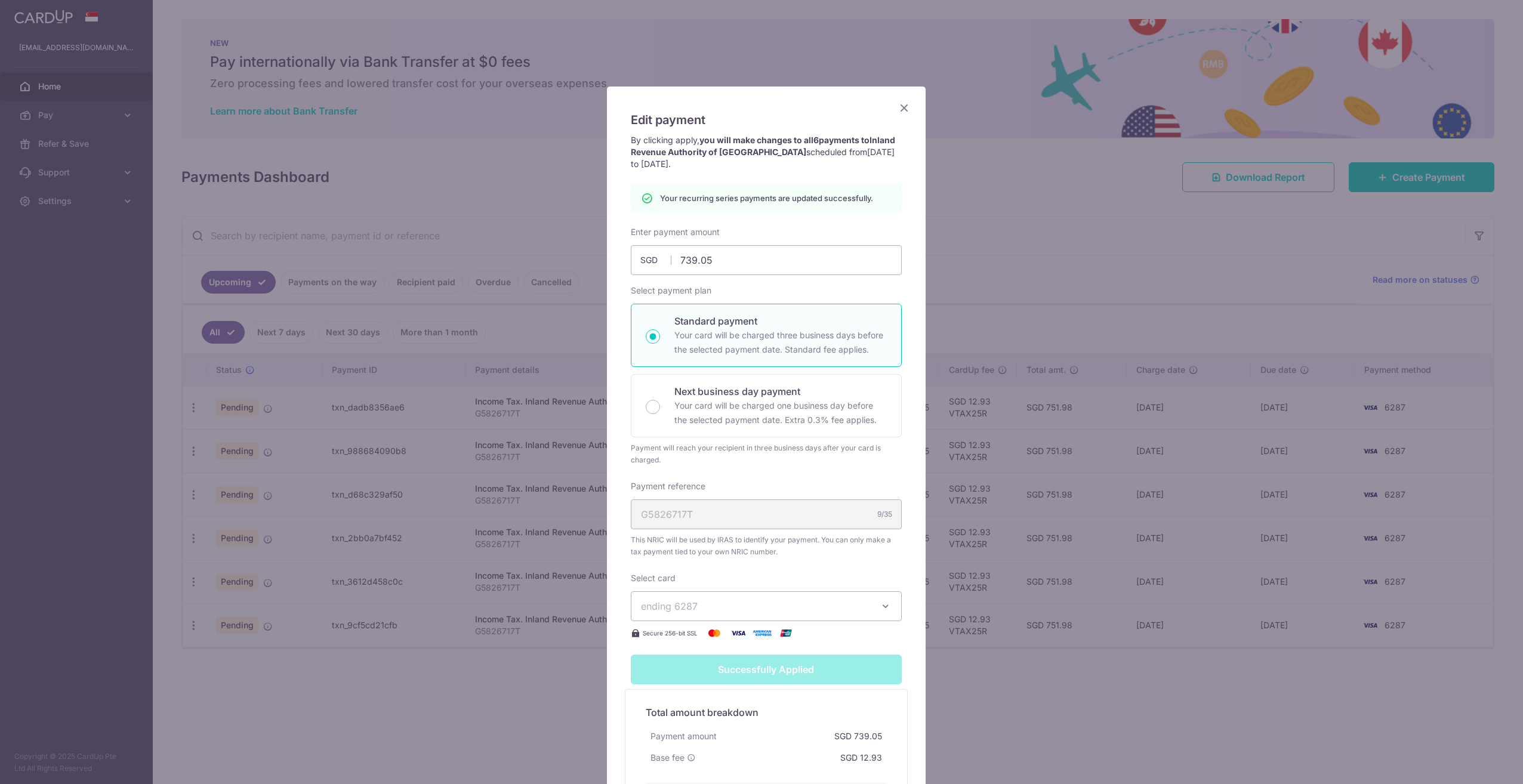
click at [898, 104] on icon "Close" at bounding box center [903, 108] width 14 height 15
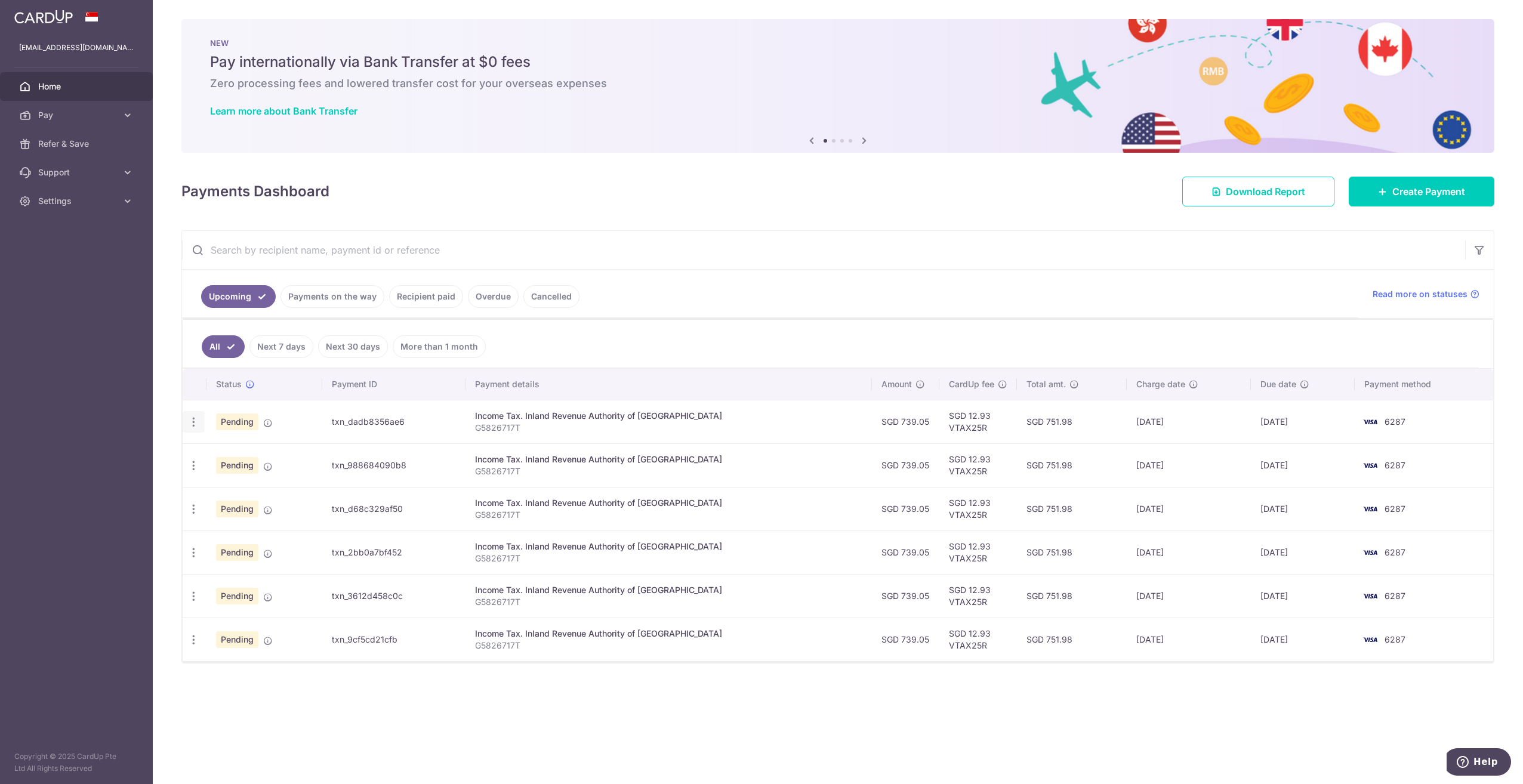
click at [195, 426] on icon "button" at bounding box center [193, 422] width 13 height 13
click at [226, 481] on span "Cancel payment" at bounding box center [257, 484] width 80 height 14
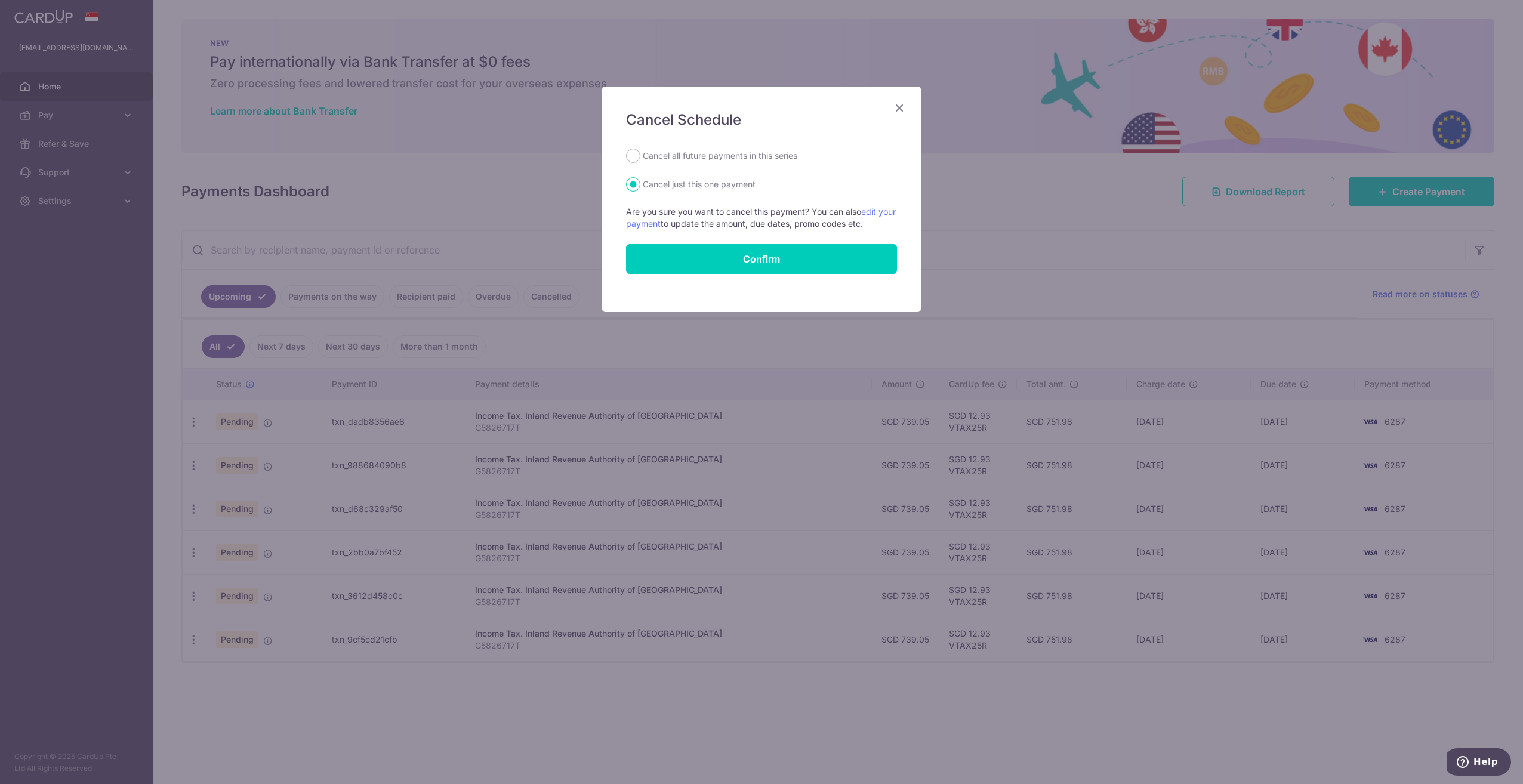
click at [706, 156] on label "Cancel all future payments in this series" at bounding box center [720, 155] width 155 height 14
click at [640, 156] on input "Cancel all future payments in this series" at bounding box center [632, 155] width 14 height 14
radio input "true"
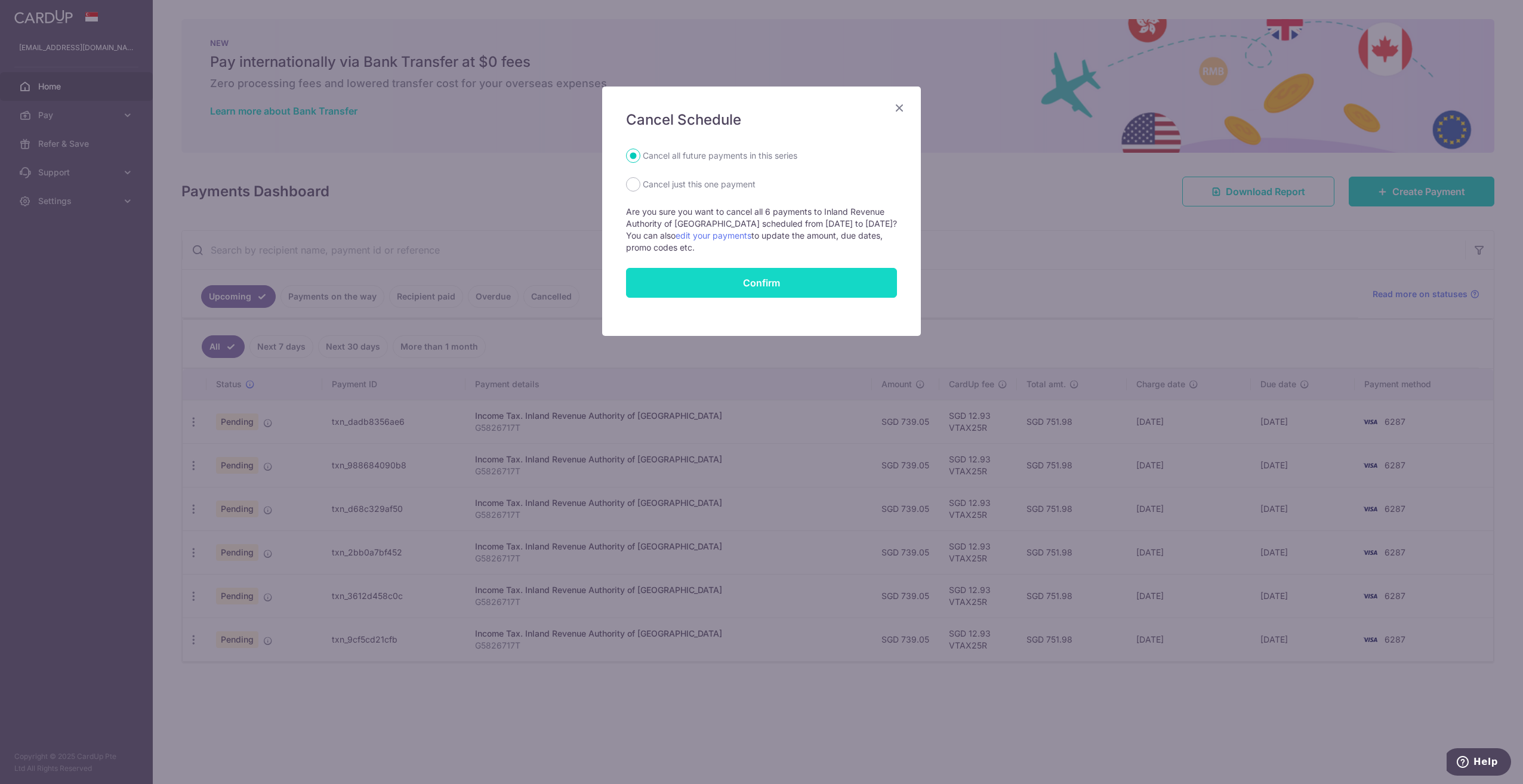
click at [740, 280] on button "Confirm" at bounding box center [761, 283] width 271 height 30
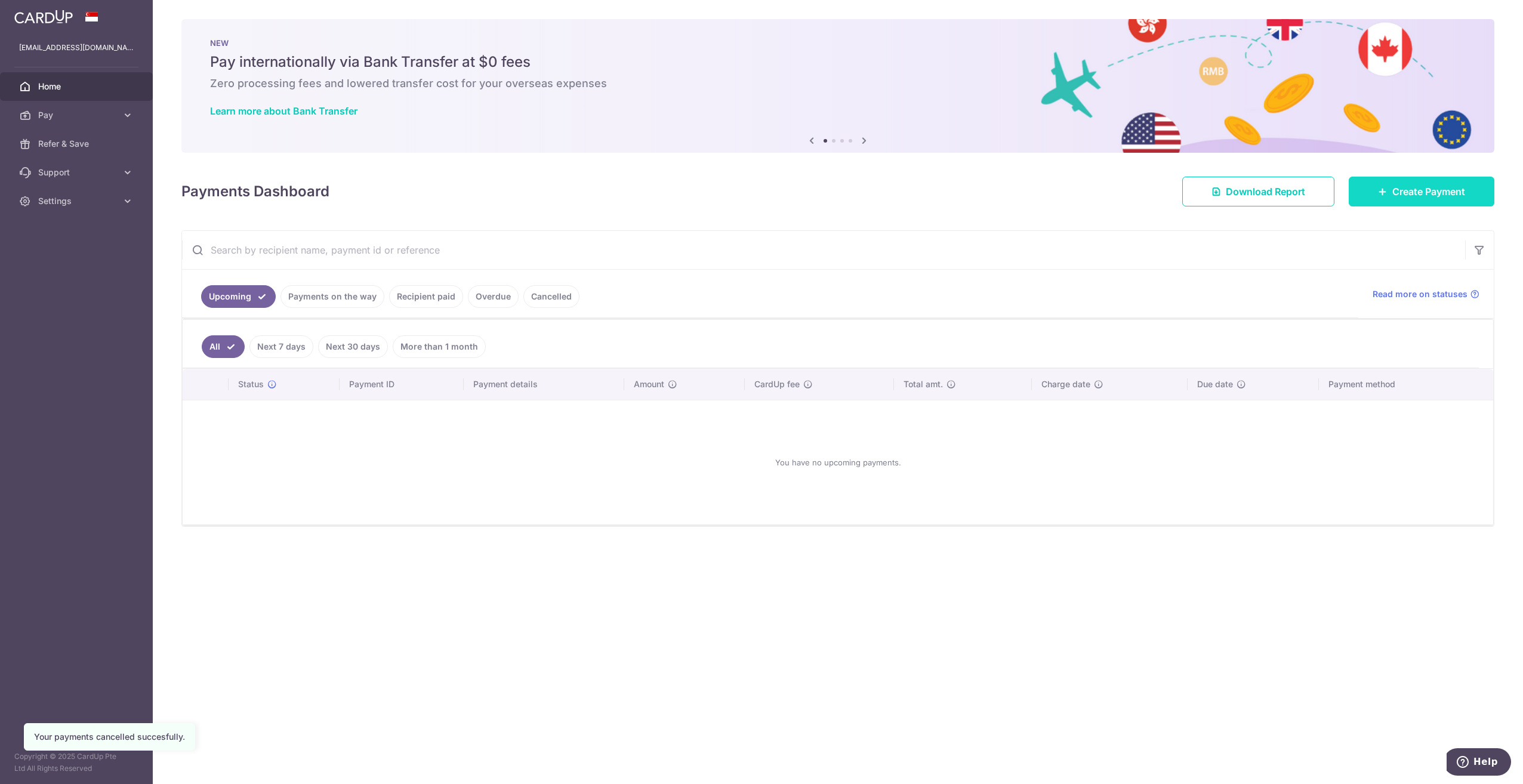
click at [1404, 192] on span "Create Payment" at bounding box center [1429, 191] width 72 height 14
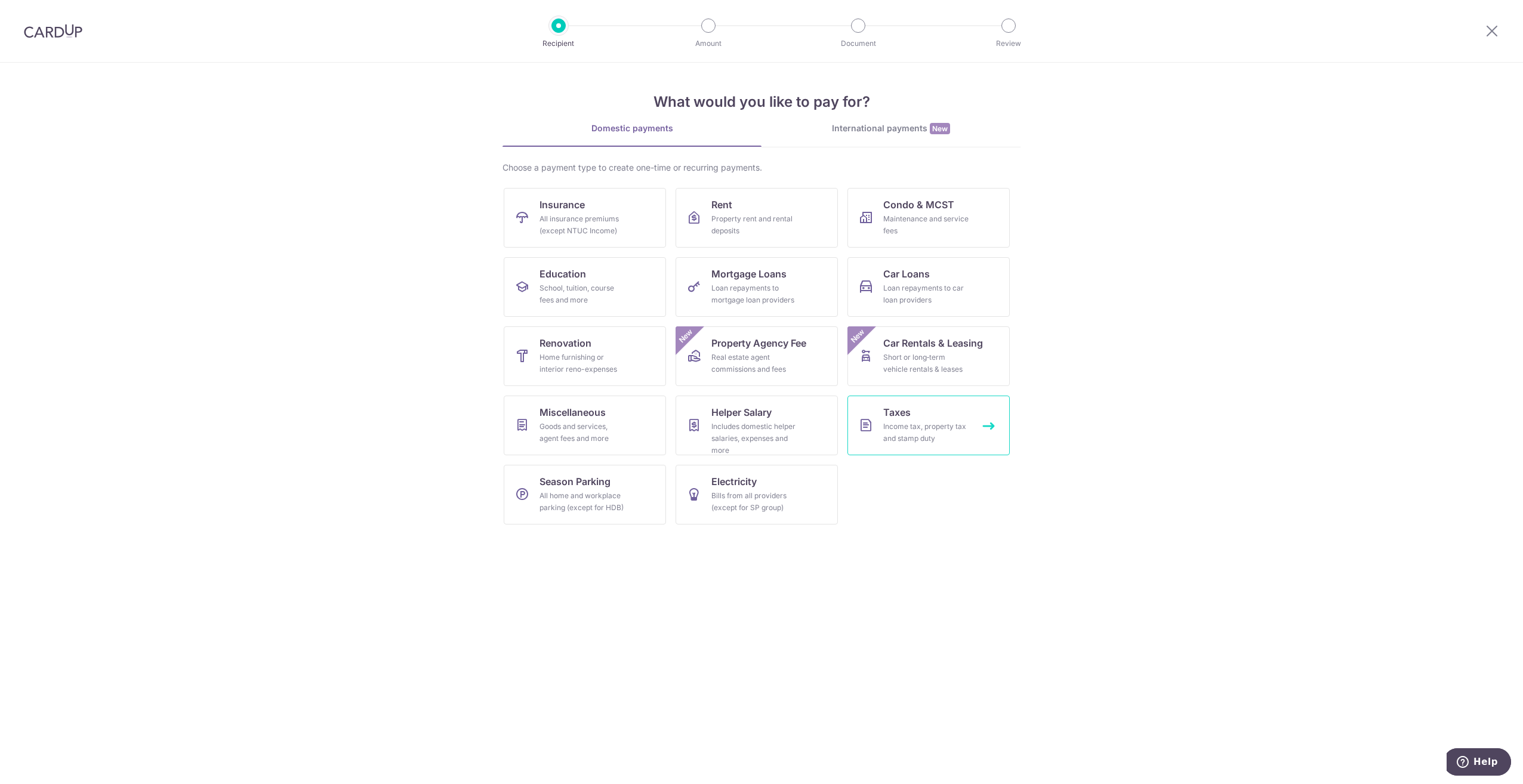
click at [907, 417] on span "Taxes" at bounding box center [897, 412] width 27 height 14
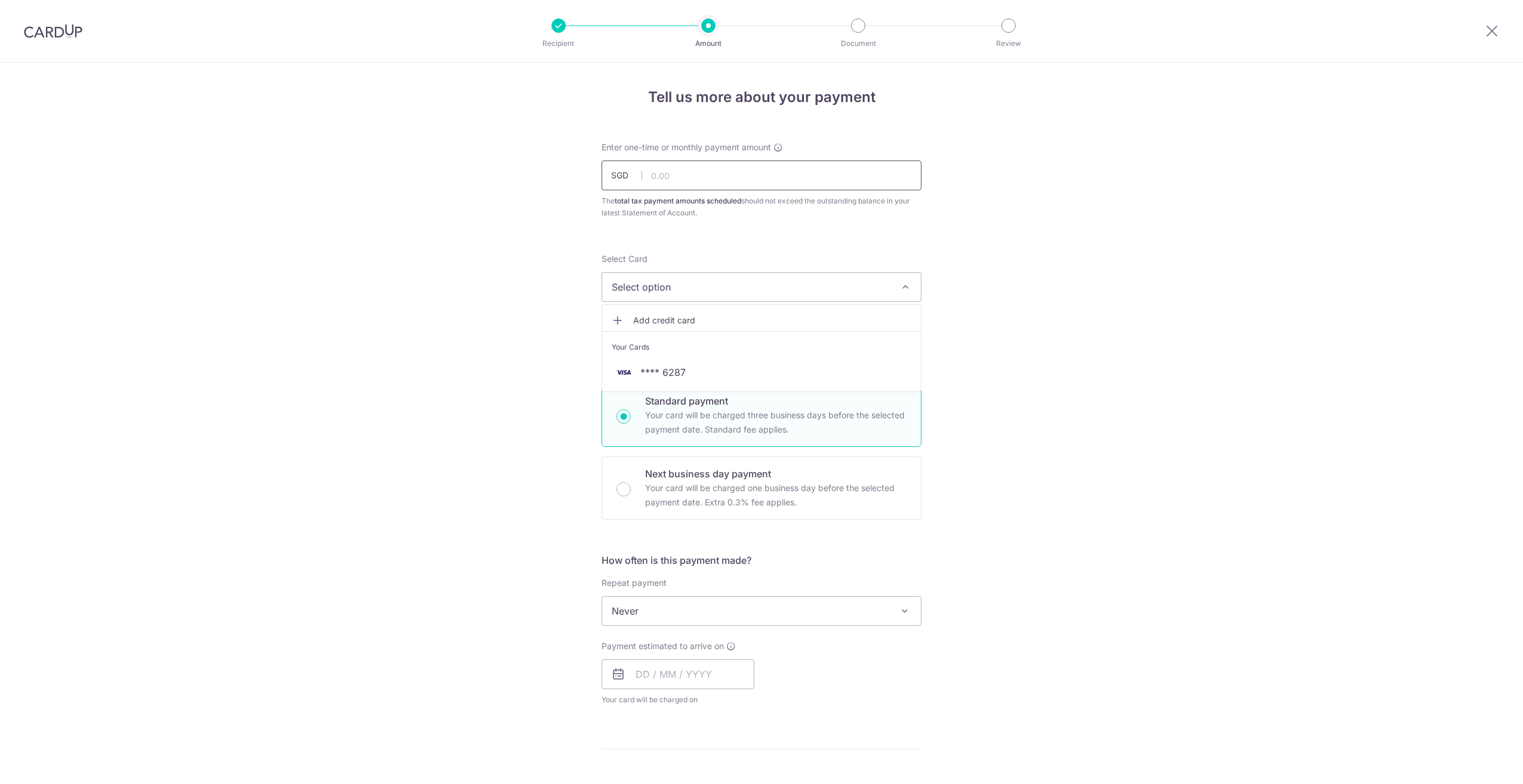
click at [755, 180] on input "text" at bounding box center [762, 176] width 320 height 30
type input "739.00"
click at [1035, 244] on div "Tell us more about your payment Enter one-time or monthly payment amount SGD 73…" at bounding box center [762, 616] width 1523 height 1108
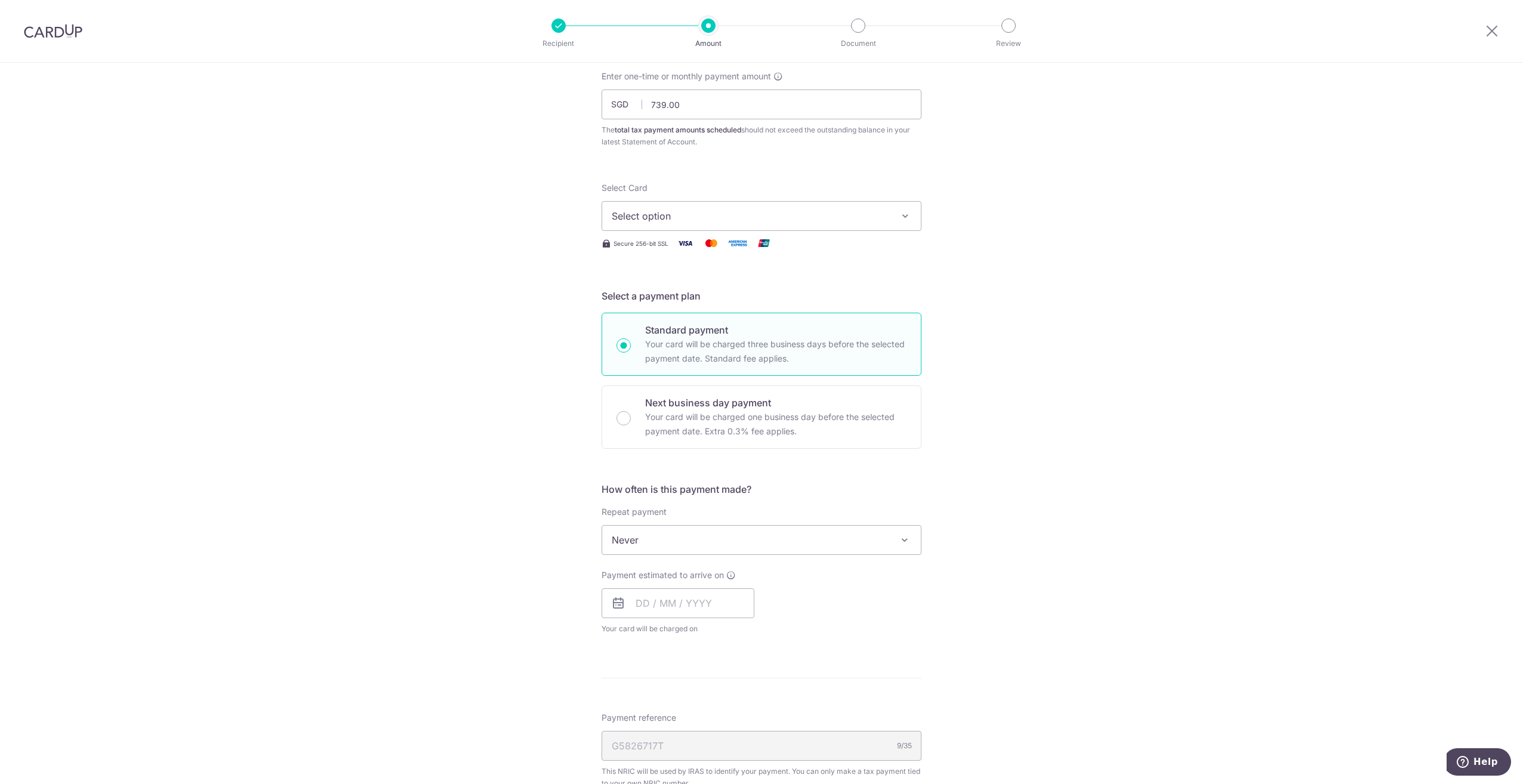
scroll to position [60, 0]
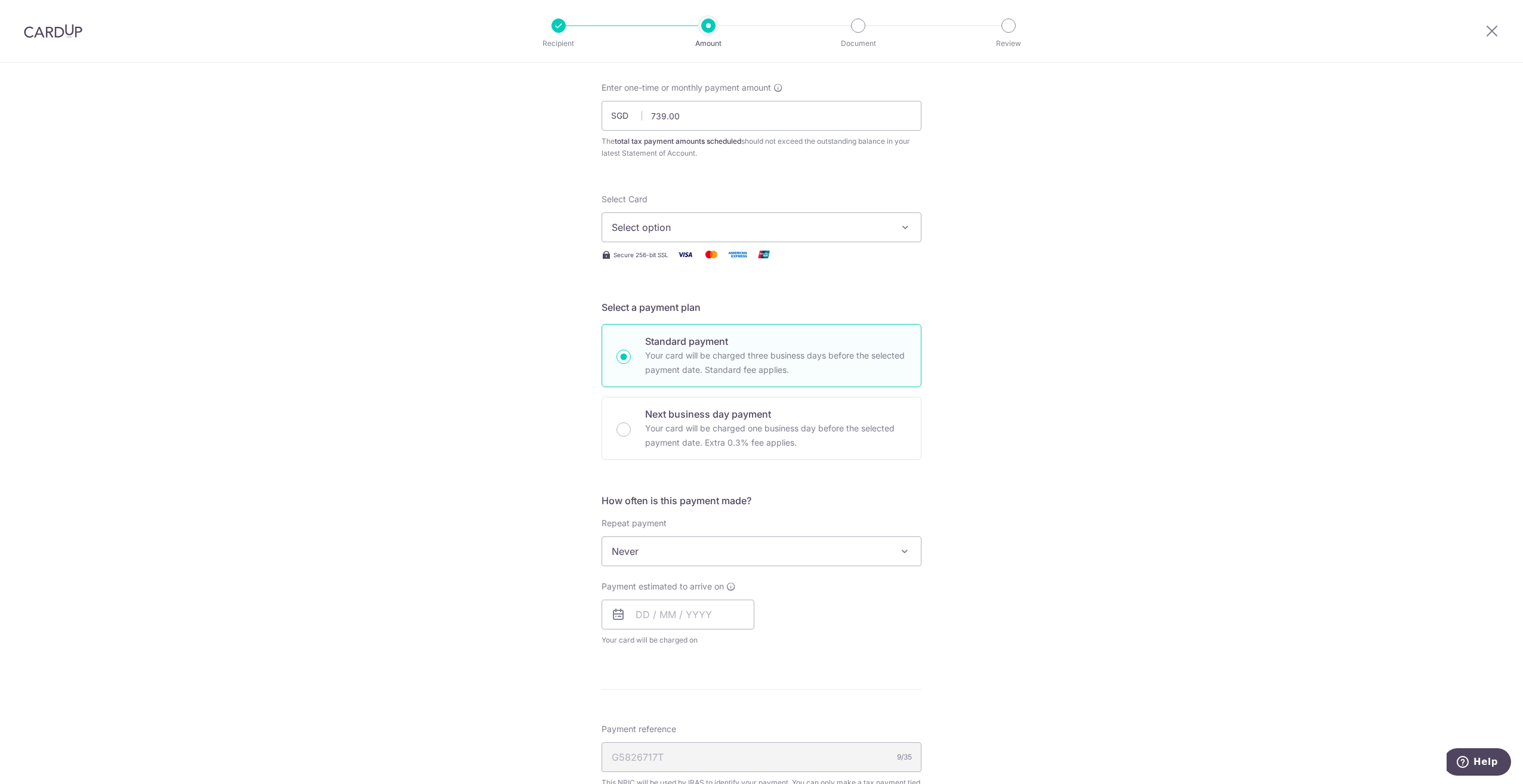
click at [900, 229] on icon "button" at bounding box center [906, 227] width 12 height 12
click at [682, 312] on span "**** 6287" at bounding box center [663, 312] width 45 height 14
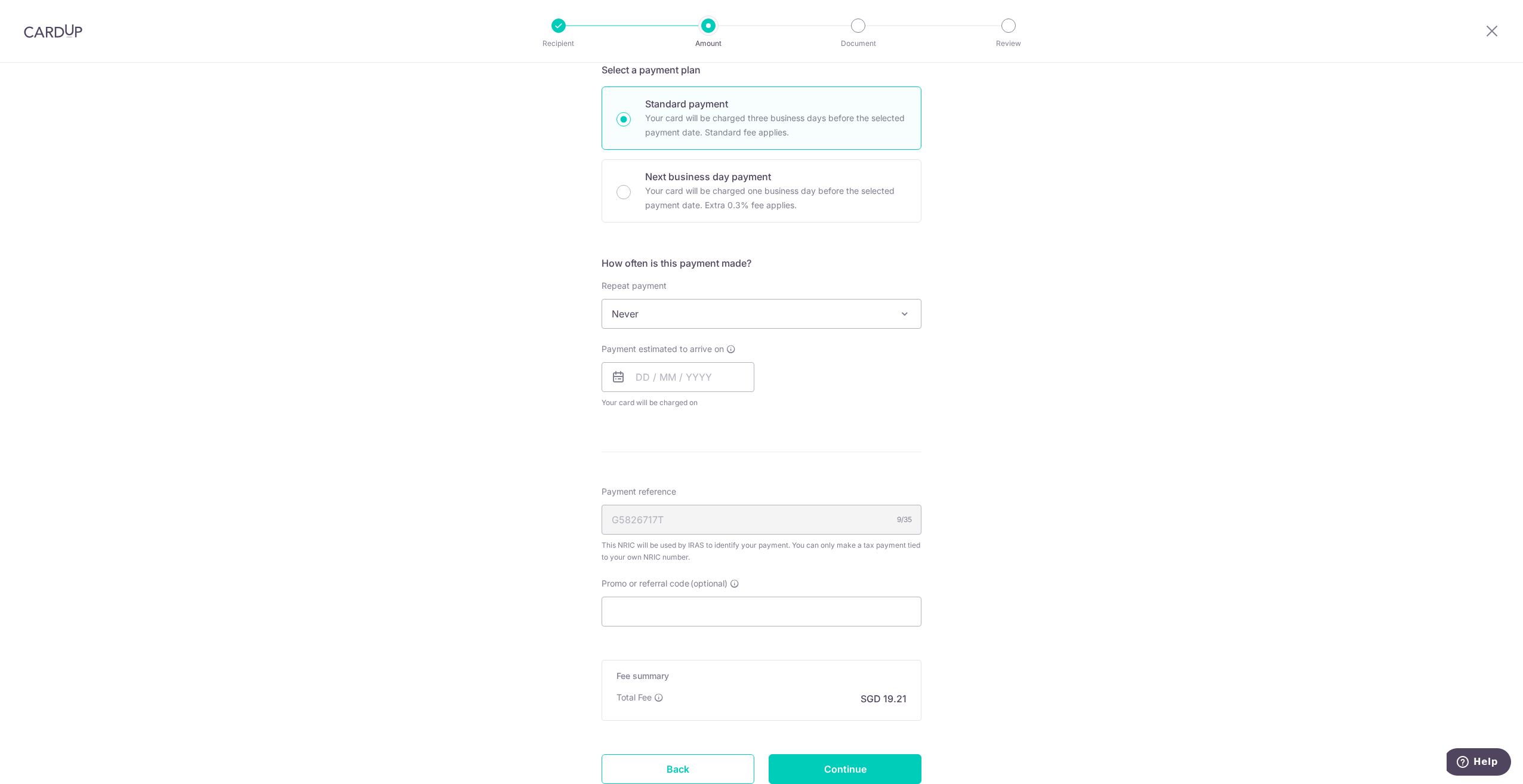
scroll to position [298, 0]
click at [901, 316] on span at bounding box center [904, 312] width 14 height 14
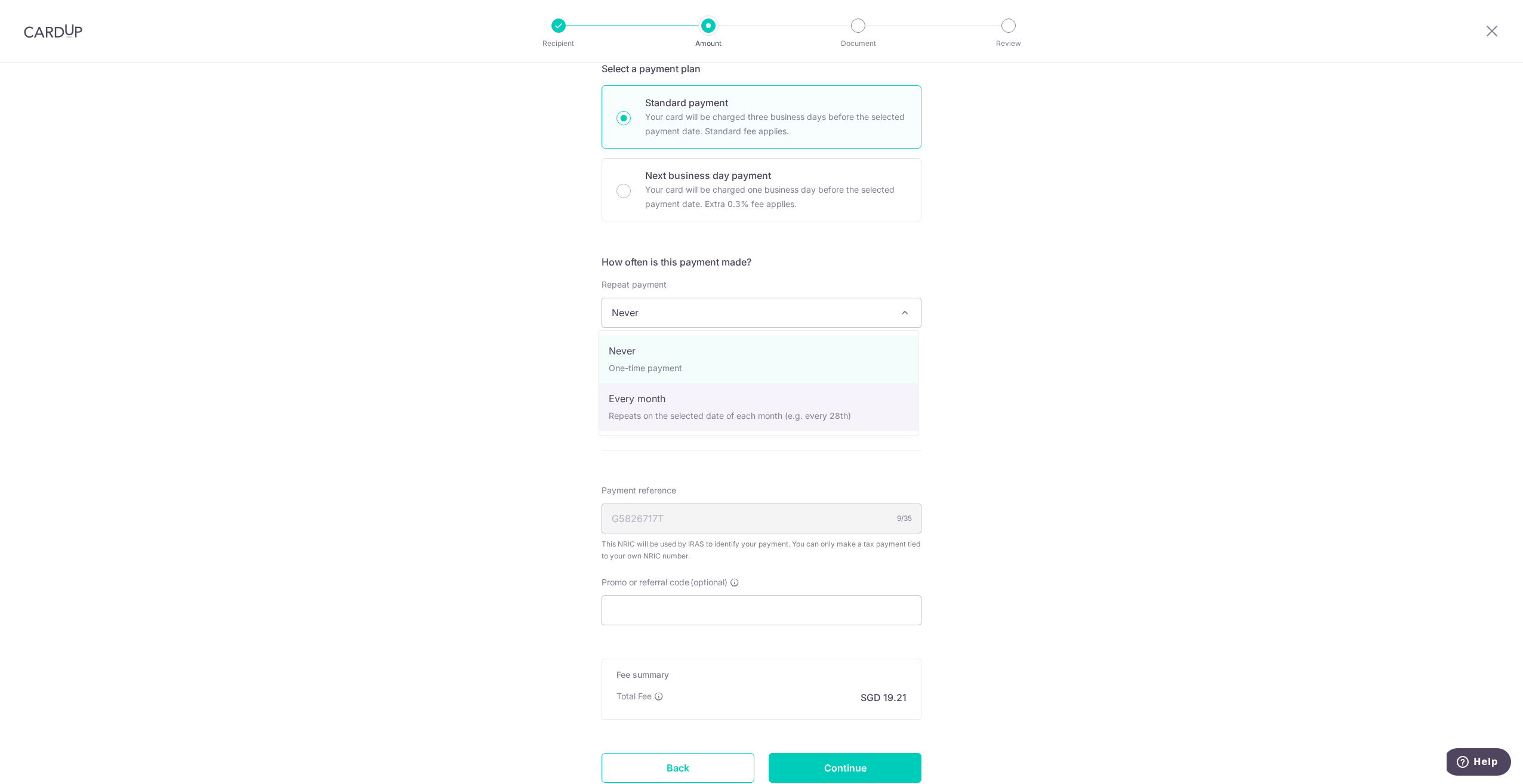
select select "3"
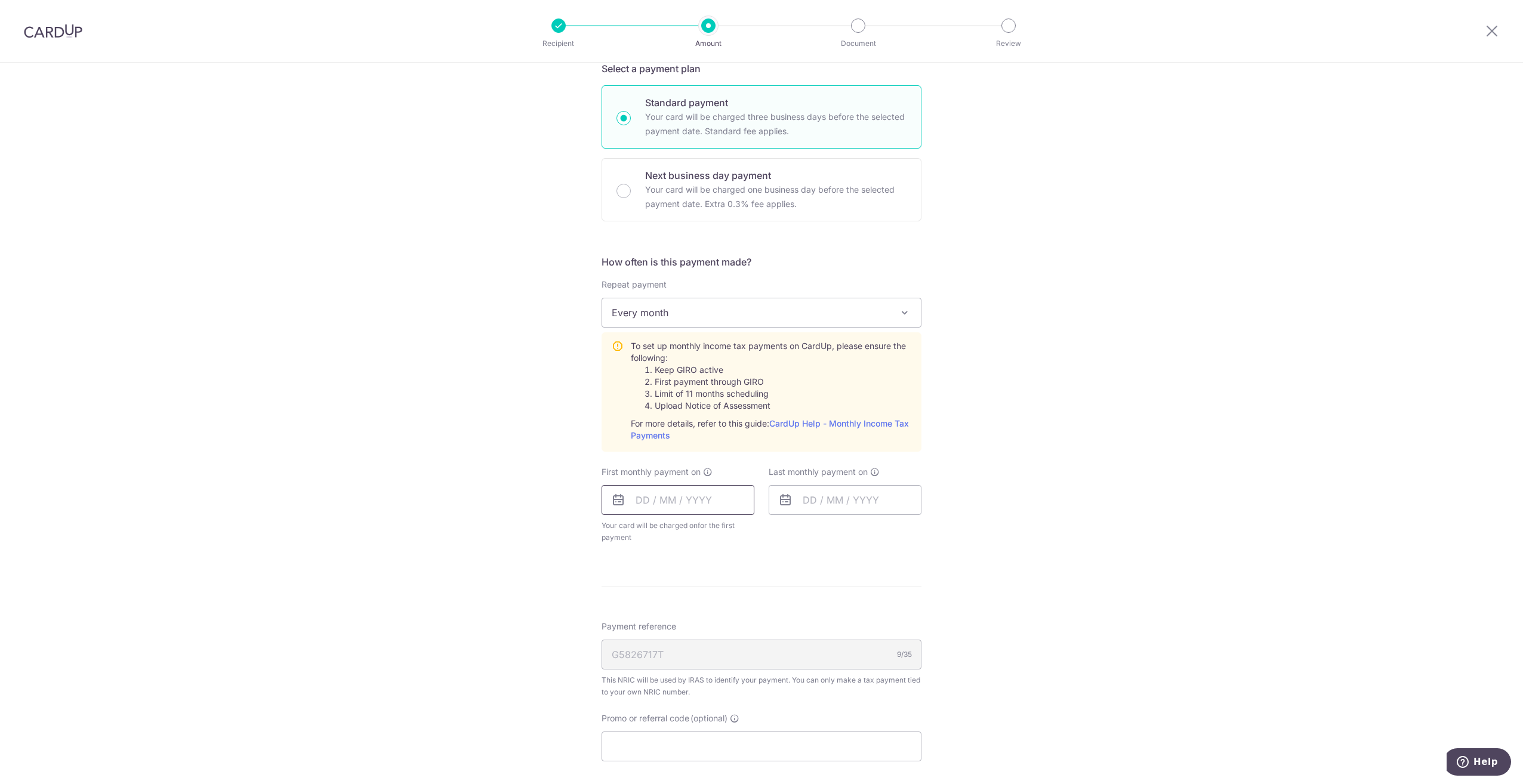
click at [679, 500] on input "text" at bounding box center [678, 500] width 152 height 30
click at [694, 659] on link "24" at bounding box center [697, 656] width 19 height 19
type input "24/09/2025"
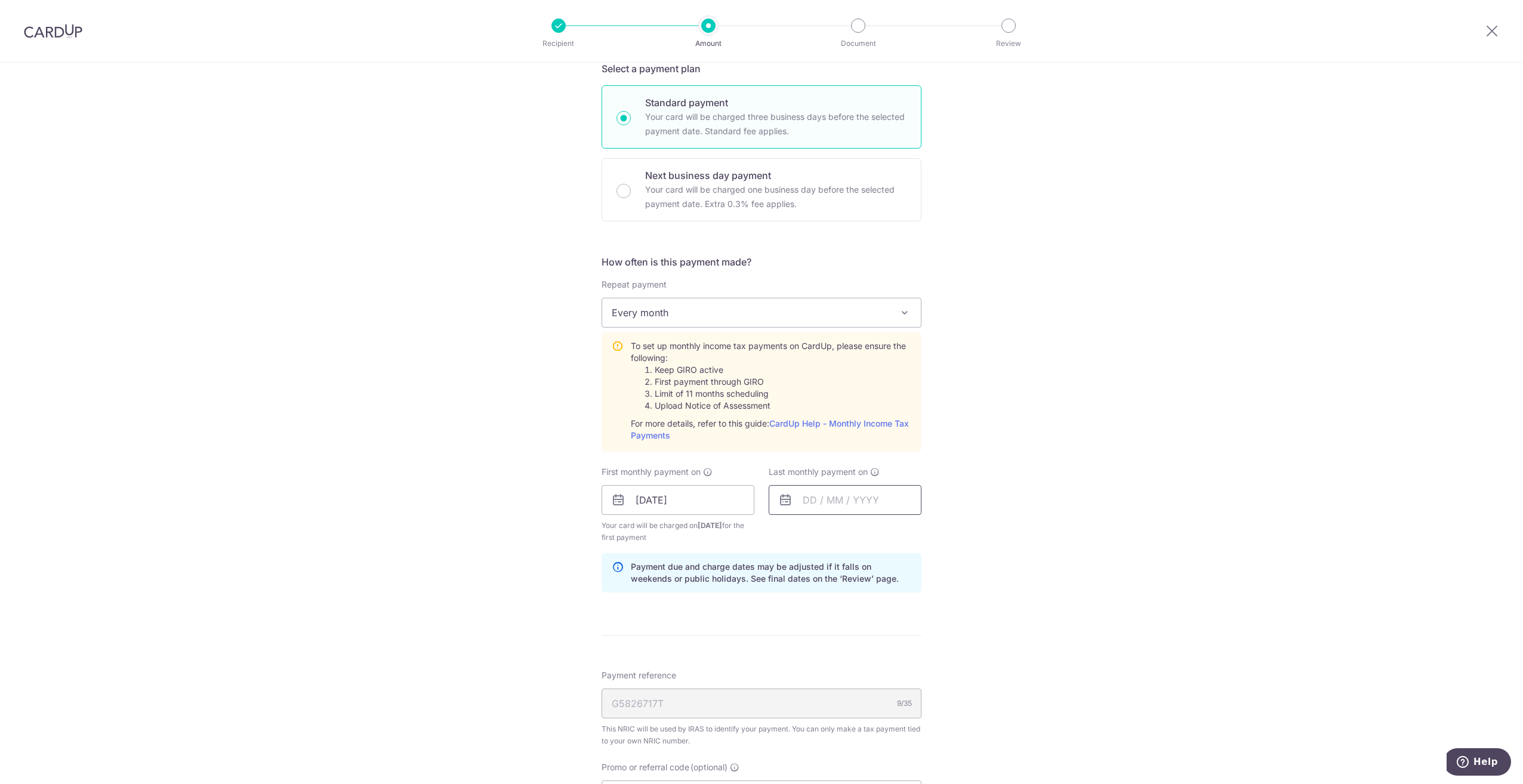
click at [863, 500] on input "text" at bounding box center [845, 500] width 152 height 30
click at [937, 530] on link "Next" at bounding box center [937, 532] width 14 height 14
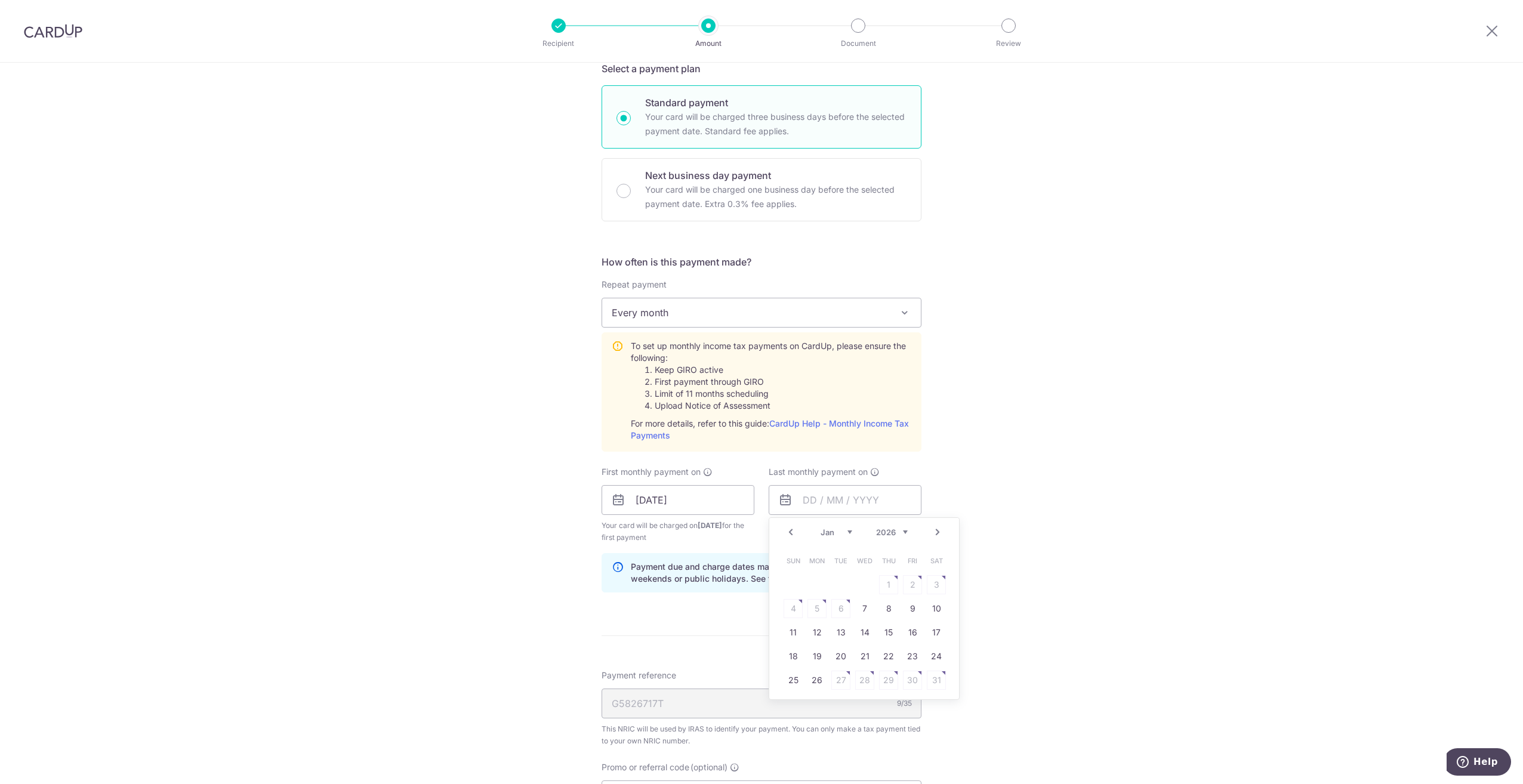
click at [937, 530] on link "Next" at bounding box center [937, 532] width 14 height 14
click at [855, 654] on link "25" at bounding box center [864, 656] width 19 height 19
type input "25/03/2026"
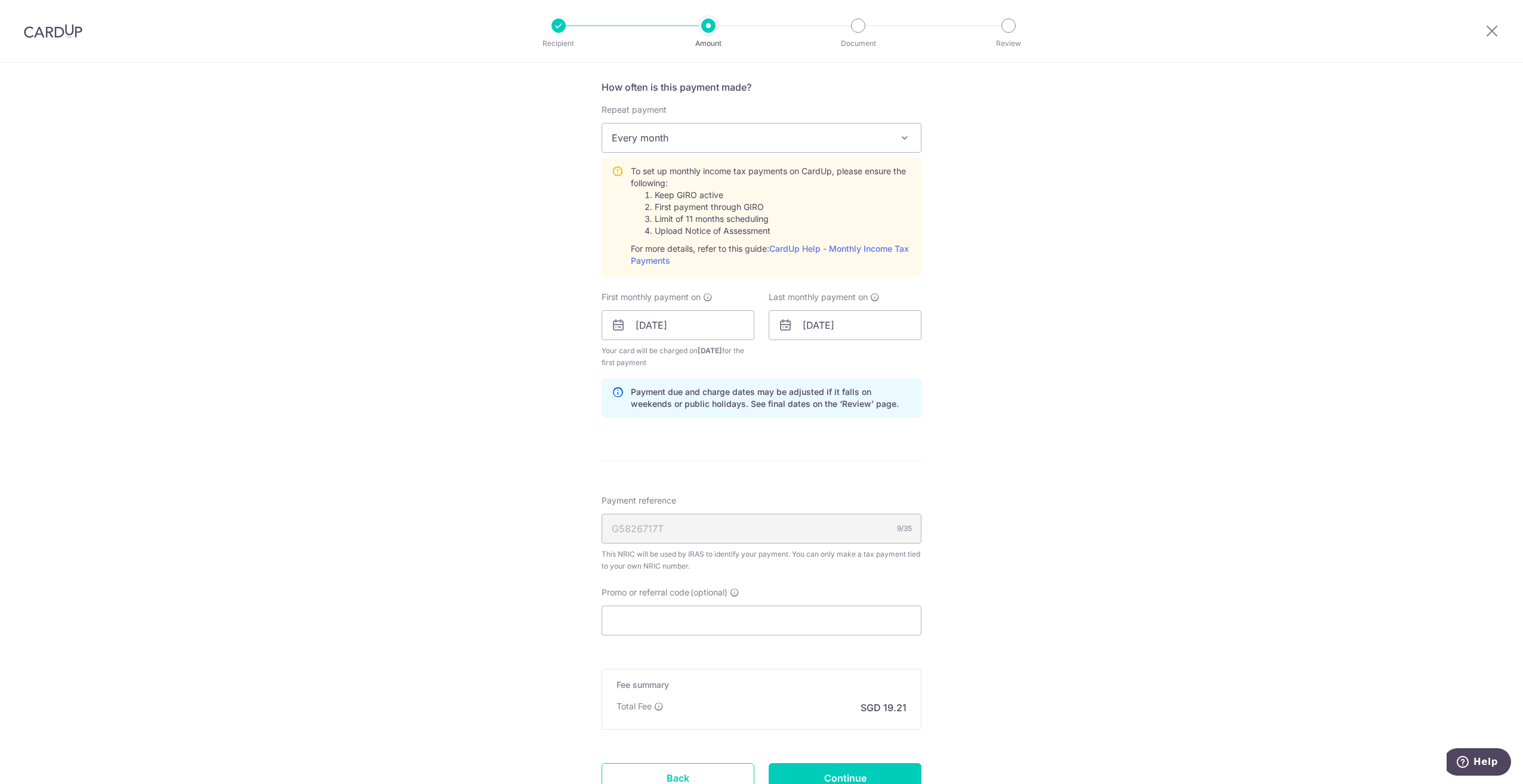
scroll to position [478, 0]
click at [718, 615] on input "Promo or referral code (optional)" at bounding box center [762, 616] width 320 height 30
paste input "VTAX25R"
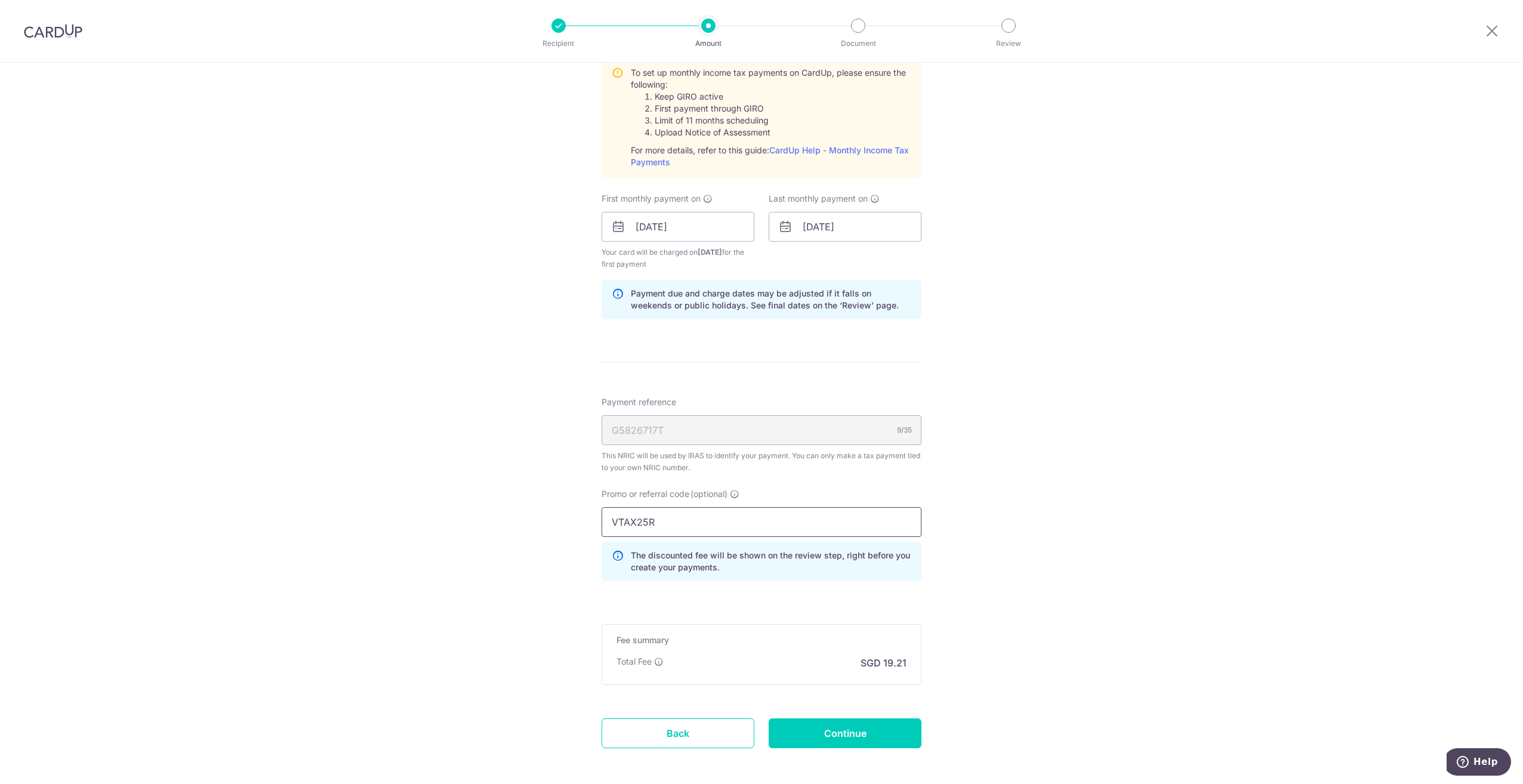
scroll to position [626, 0]
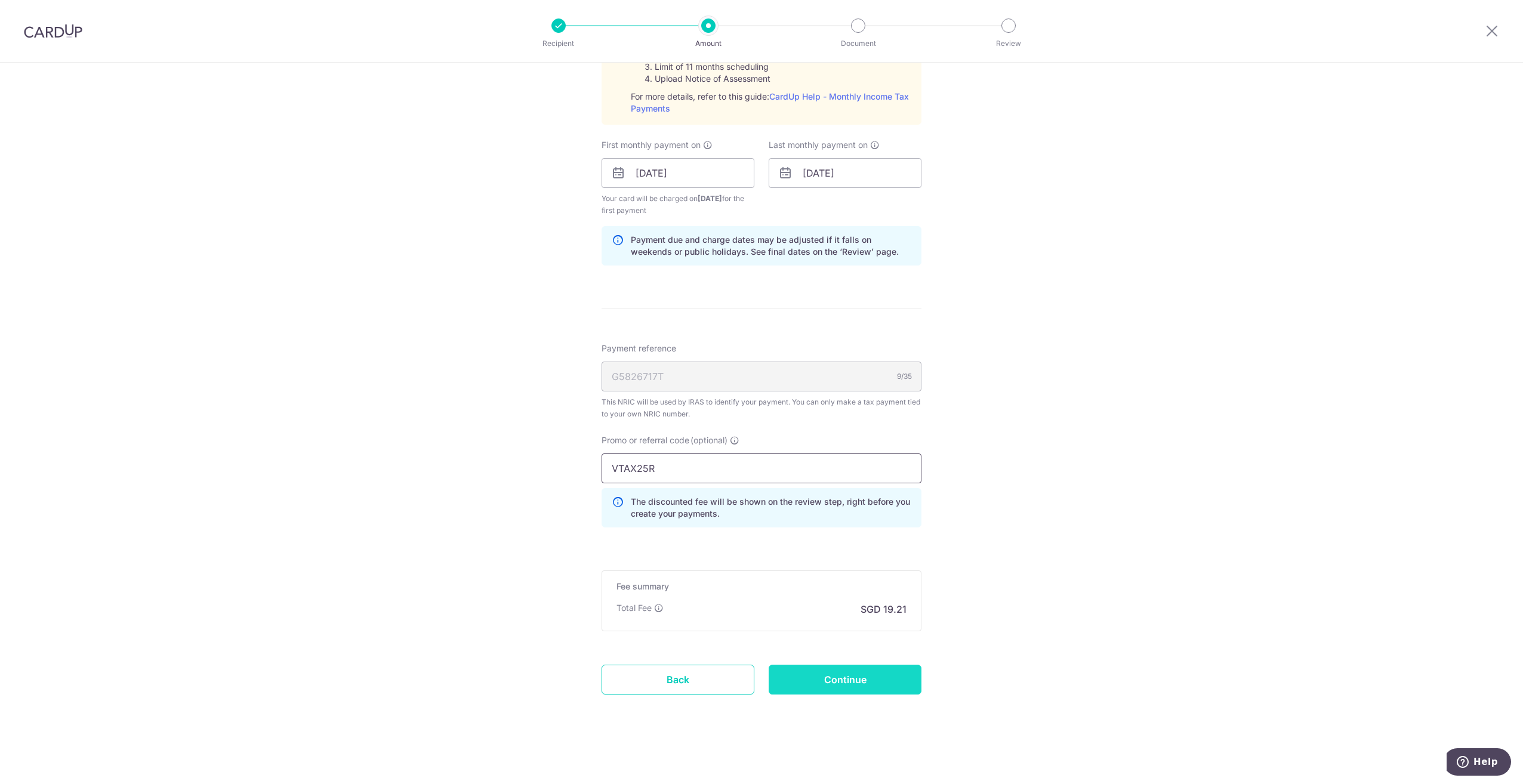
type input "VTAX25R"
click at [824, 681] on input "Continue" at bounding box center [845, 680] width 152 height 30
type input "Create Schedule"
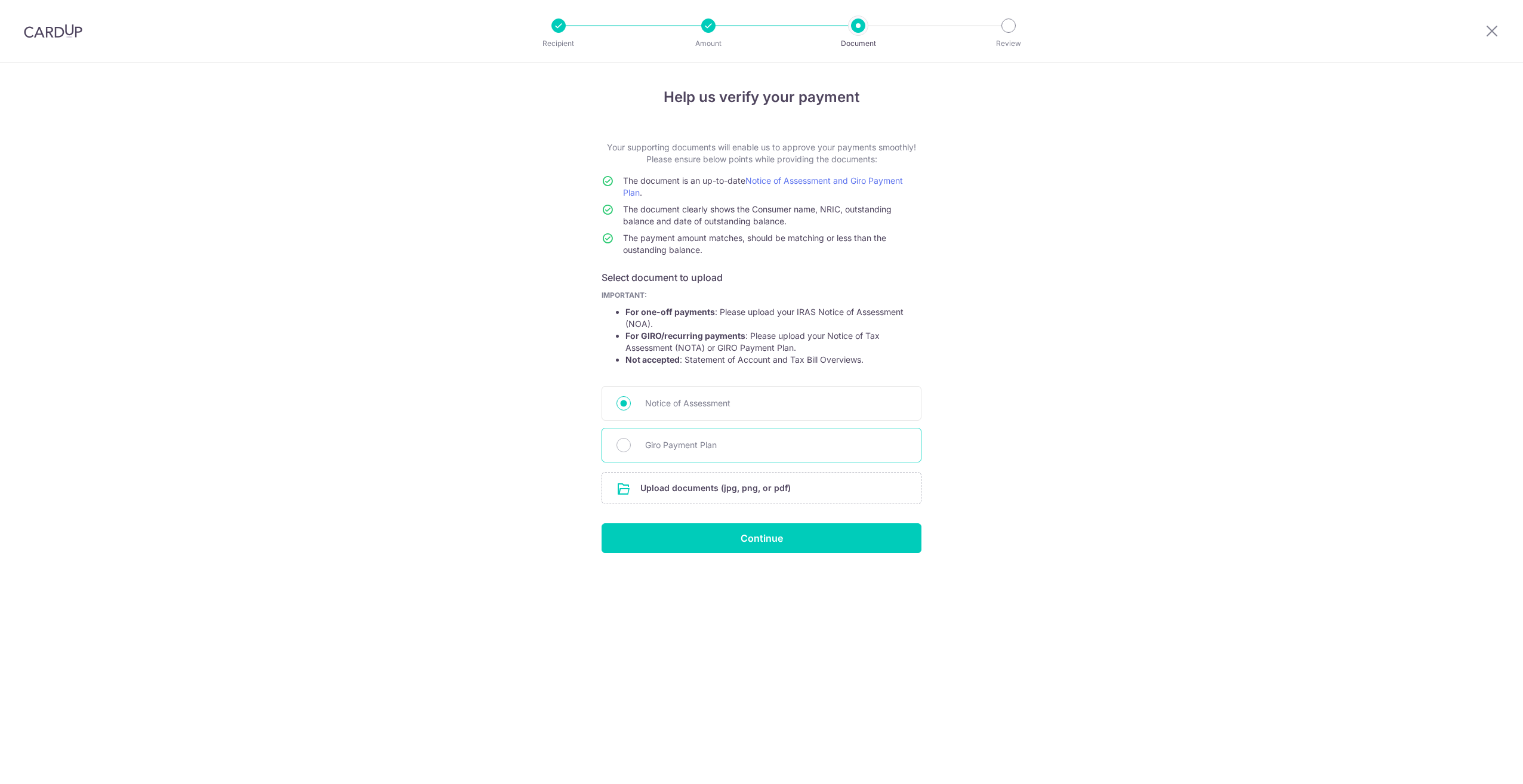
click at [675, 438] on span "Giro Payment Plan" at bounding box center [776, 444] width 261 height 14
click at [631, 438] on input "Giro Payment Plan" at bounding box center [623, 444] width 14 height 14
radio input "true"
click at [691, 486] on input "file" at bounding box center [762, 487] width 318 height 31
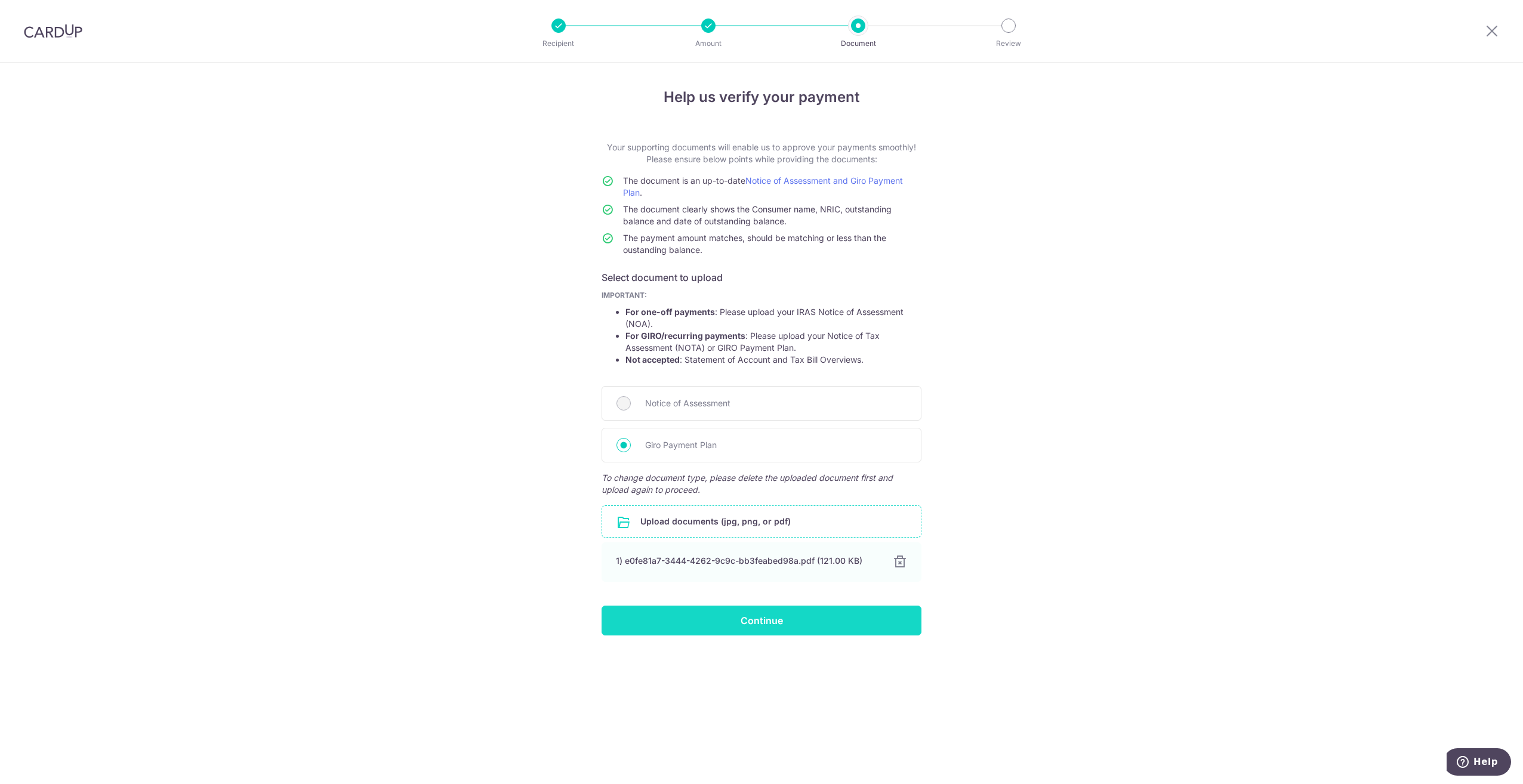
click at [755, 616] on input "Continue" at bounding box center [762, 621] width 320 height 30
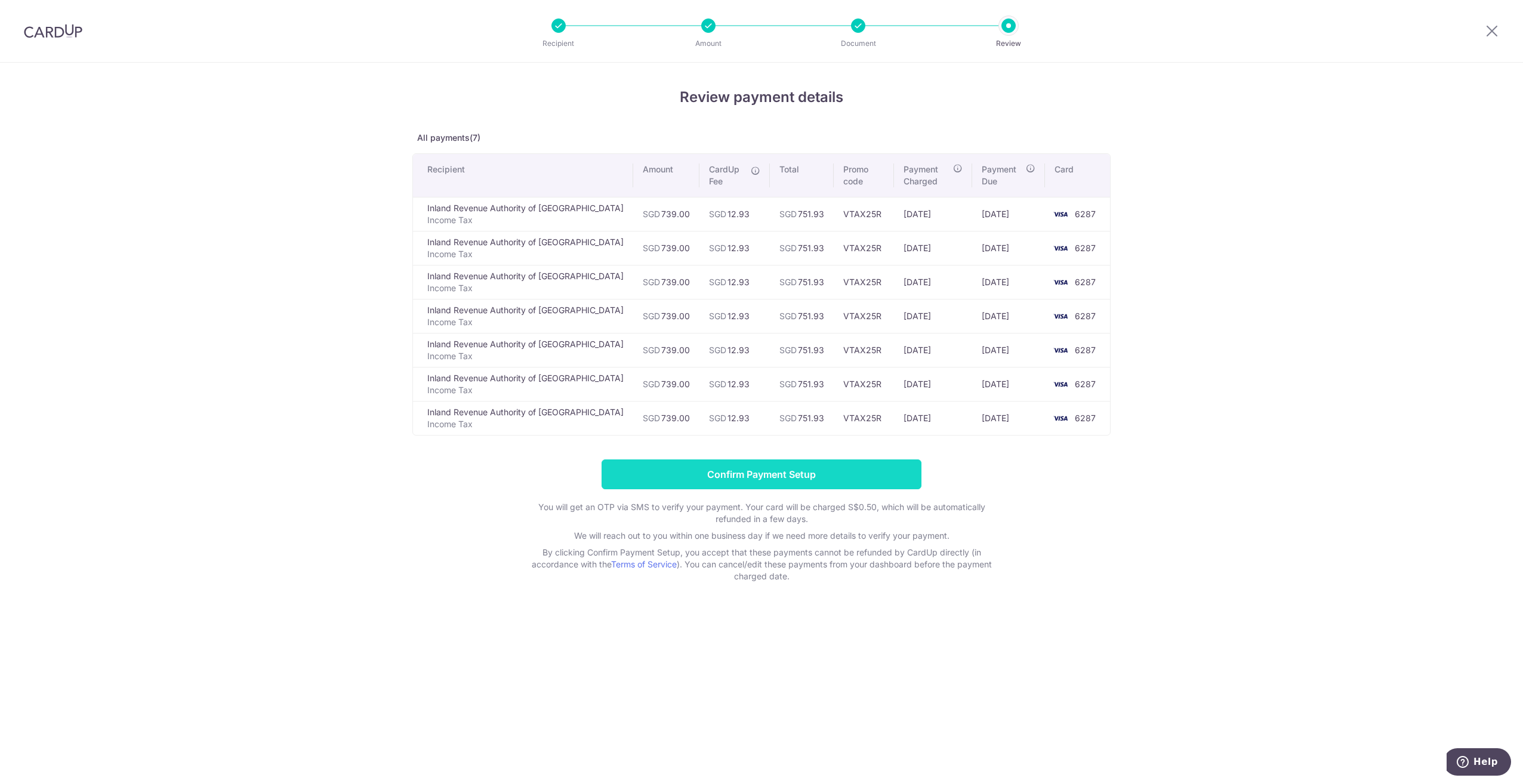
click at [794, 476] on input "Confirm Payment Setup" at bounding box center [762, 475] width 320 height 30
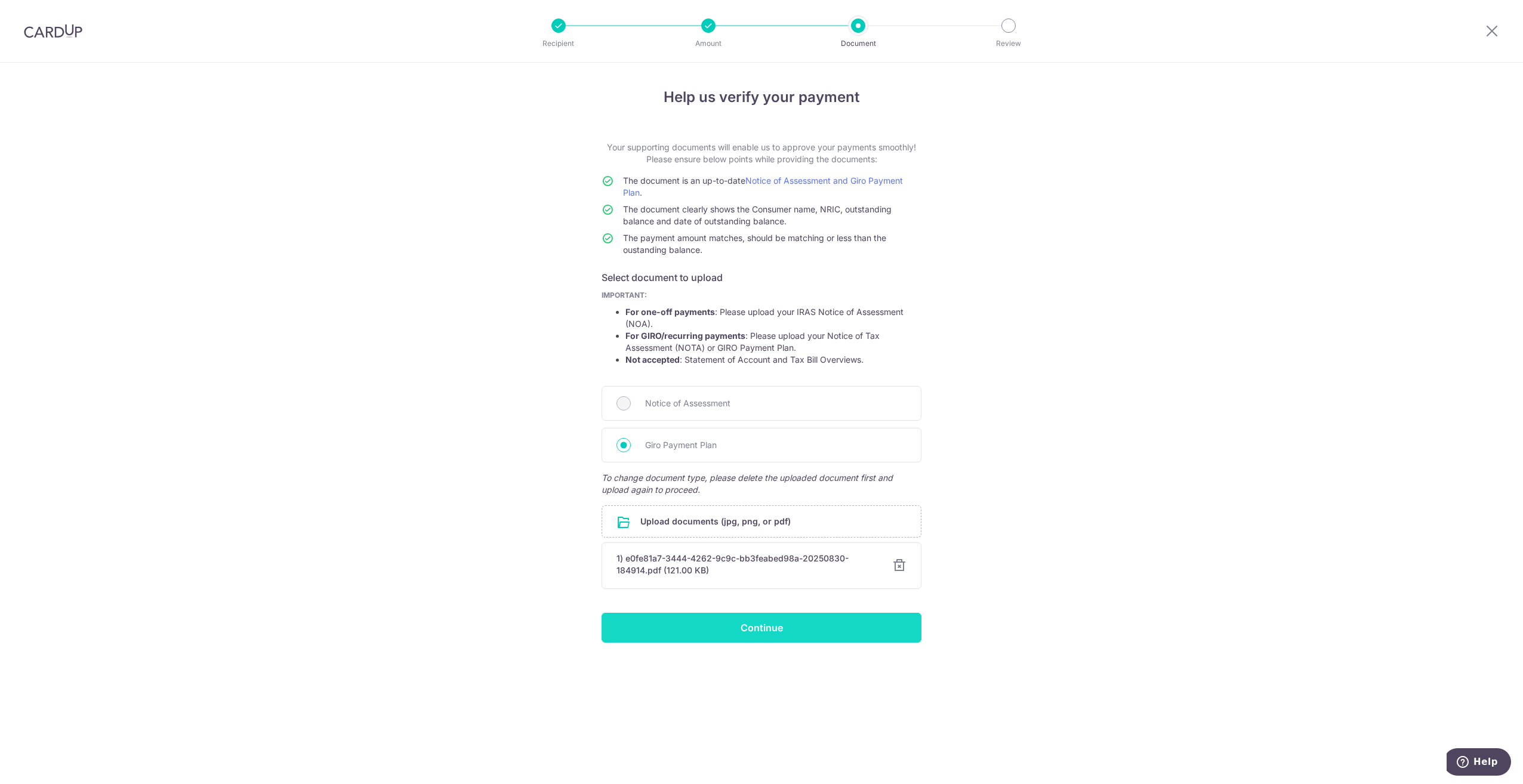
click at [777, 632] on input "Continue" at bounding box center [762, 628] width 320 height 30
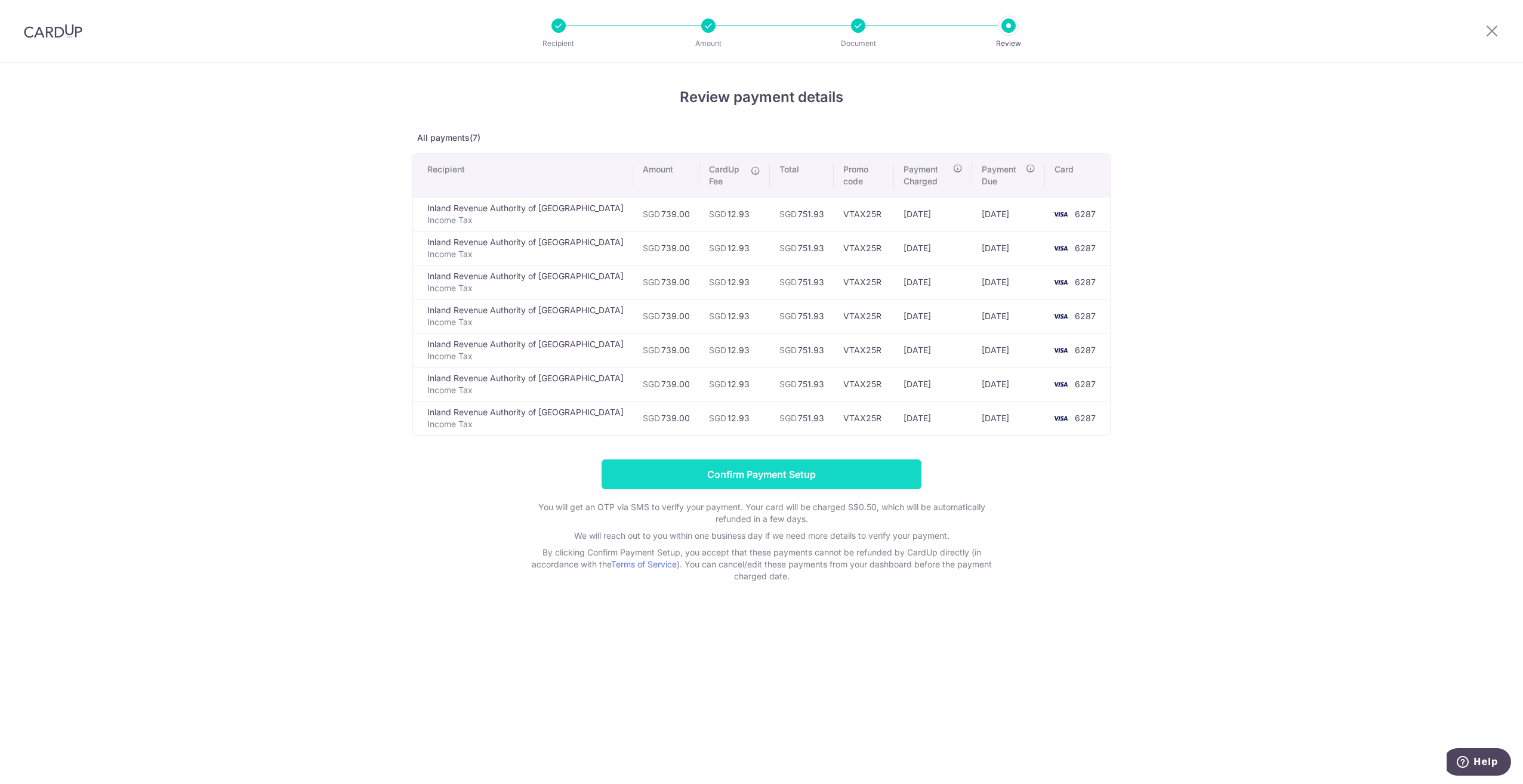
click at [801, 479] on input "Confirm Payment Setup" at bounding box center [762, 475] width 320 height 30
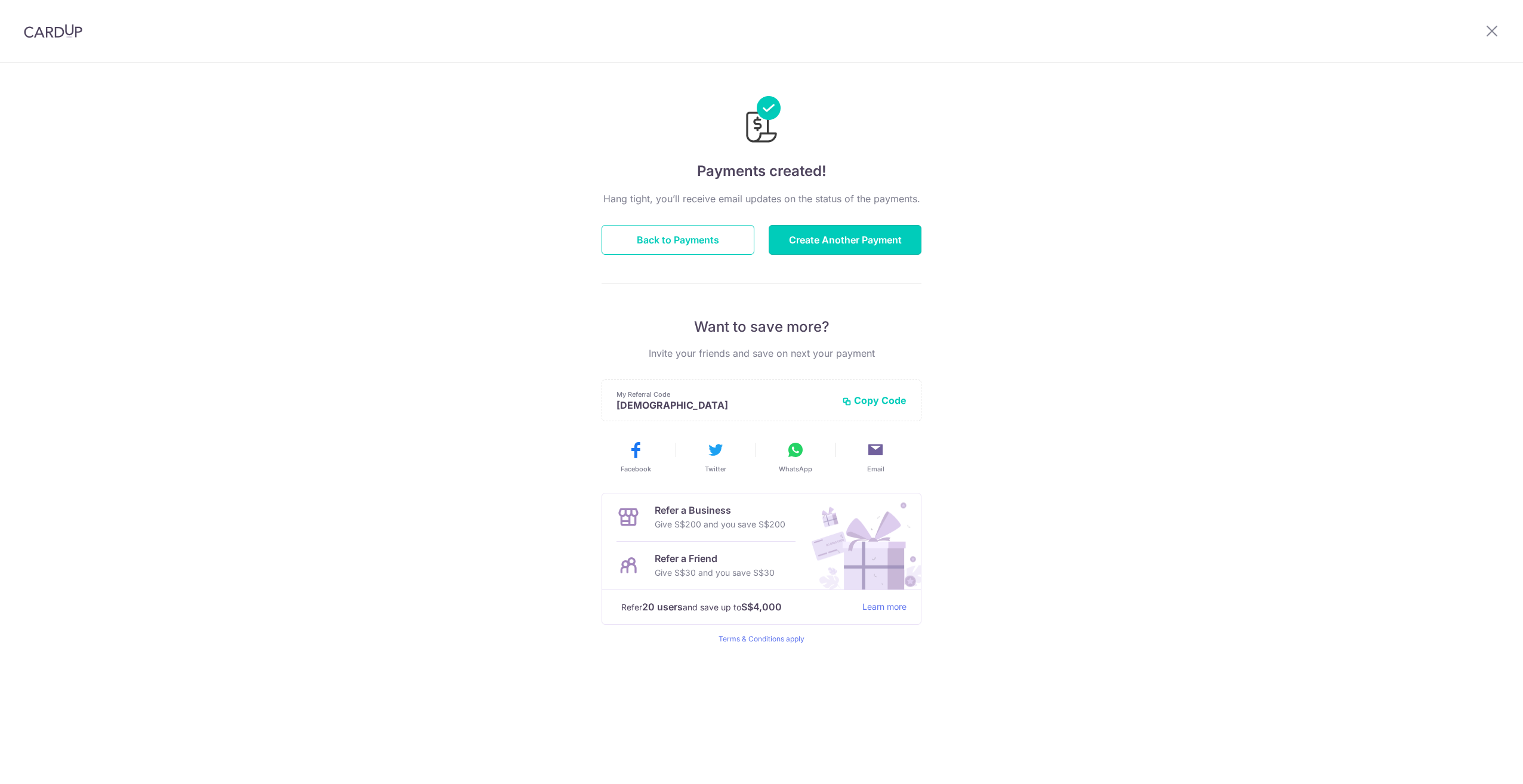
click at [878, 241] on button "Create Another Payment" at bounding box center [845, 240] width 152 height 30
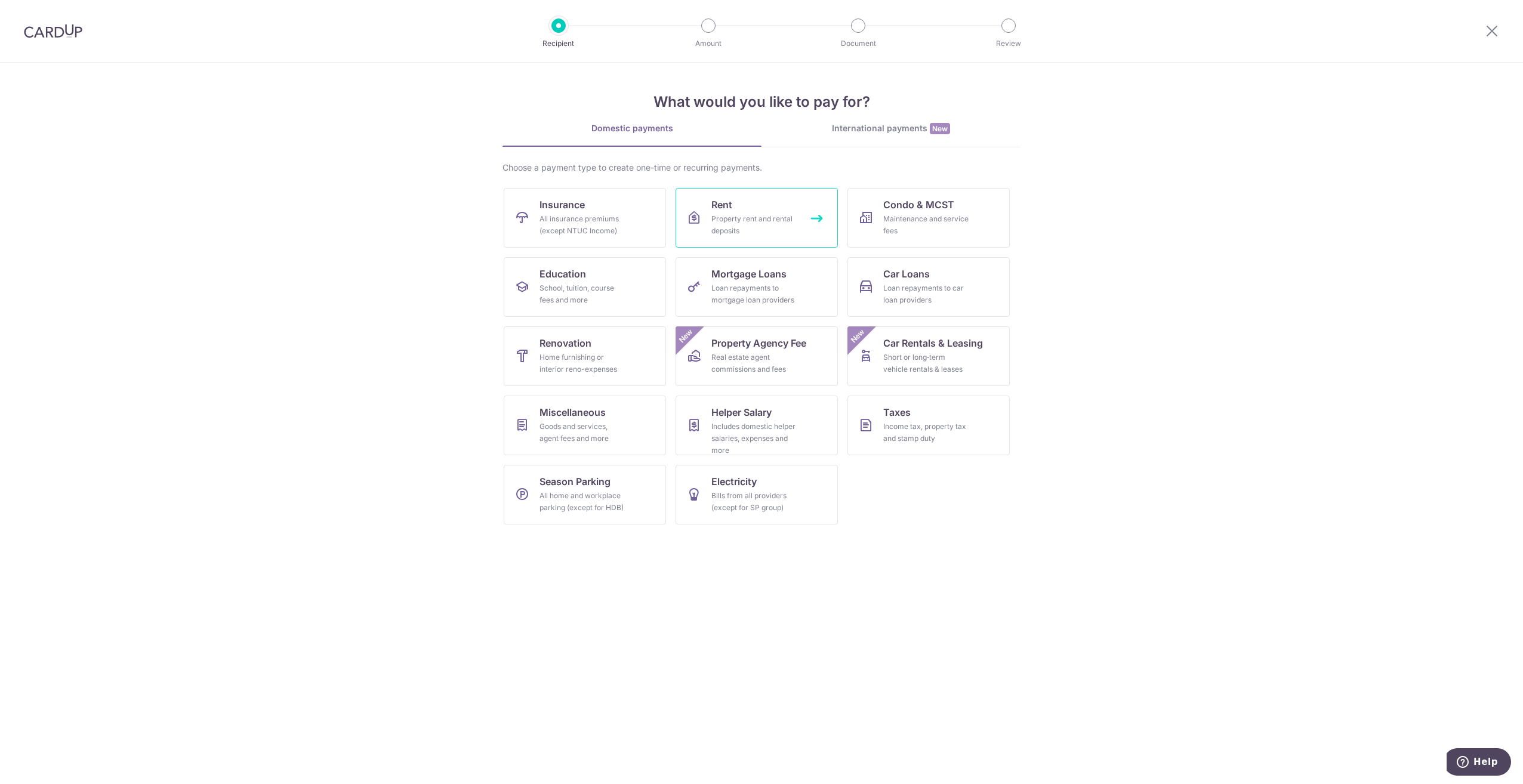
drag, startPoint x: 0, startPoint y: 0, endPoint x: 736, endPoint y: 215, distance: 766.8
click at [736, 215] on div "Property rent and rental deposits" at bounding box center [755, 225] width 86 height 24
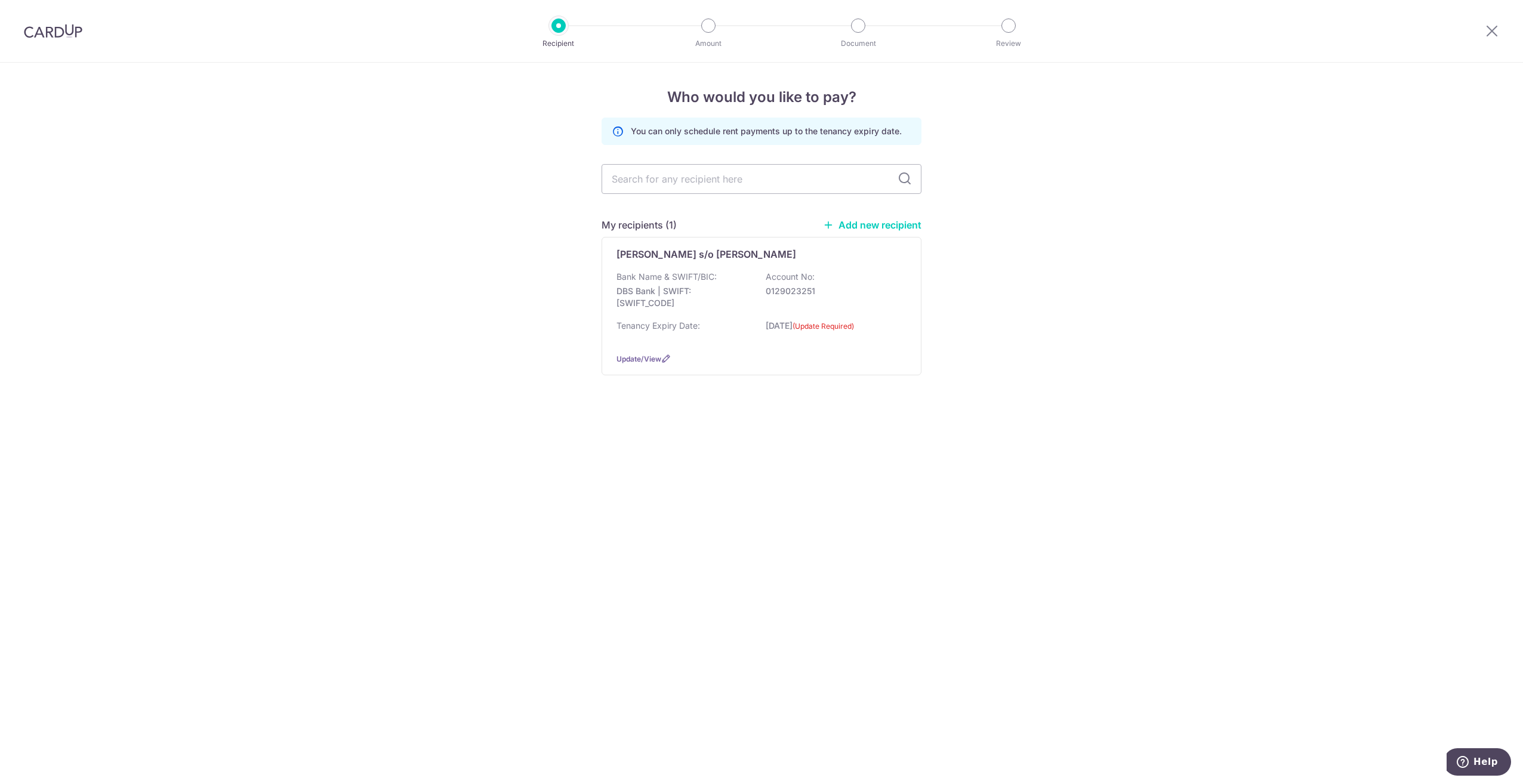
click at [875, 226] on link "Add new recipient" at bounding box center [872, 225] width 98 height 12
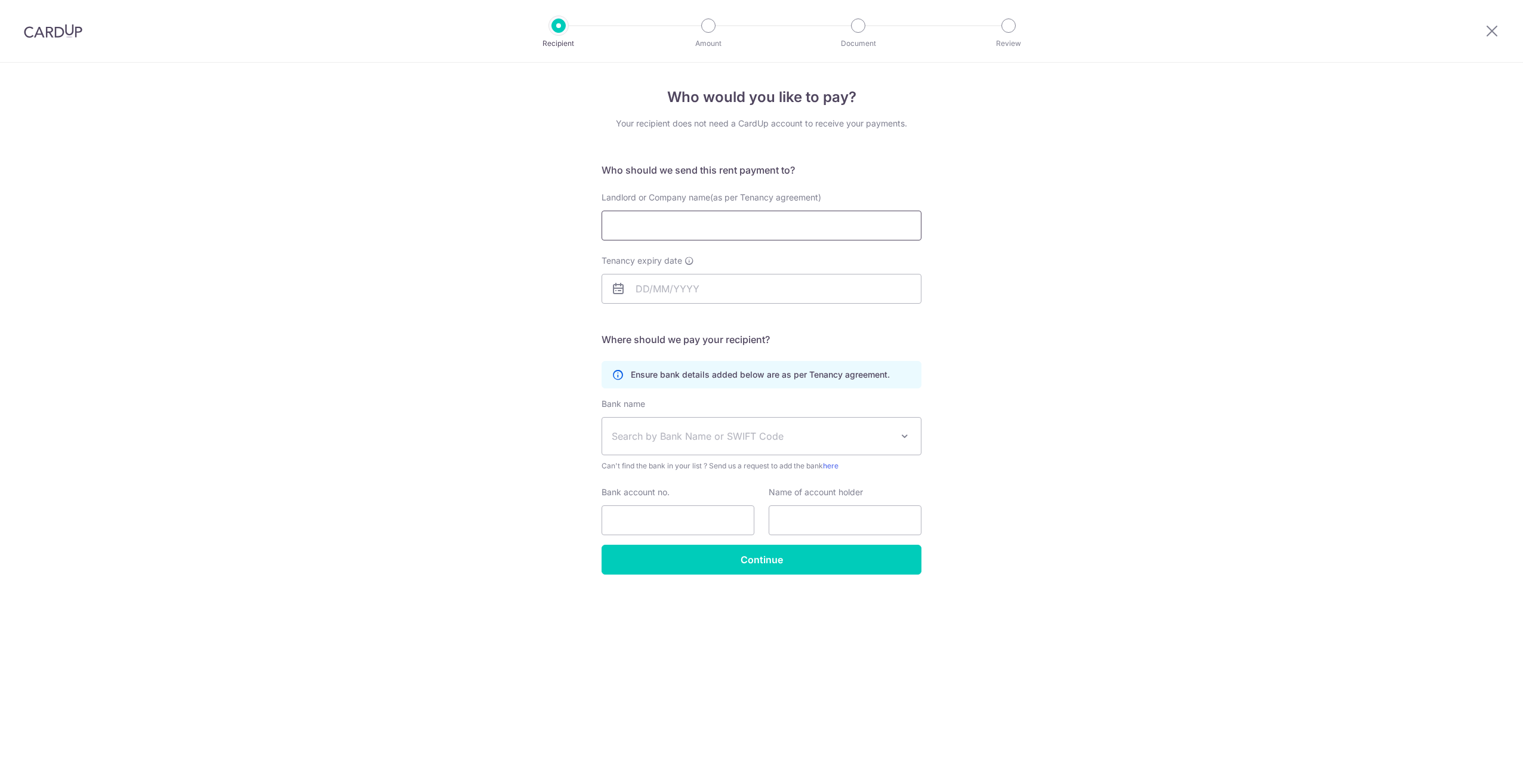
click at [779, 229] on input "Landlord or Company name(as per Tenancy agreement)" at bounding box center [762, 226] width 320 height 30
type input "Chow Min Sheng"
click at [734, 292] on input "Tenancy expiry date" at bounding box center [762, 289] width 320 height 30
click at [738, 324] on select "2025 2026 2027 2028 2029 2030 2031 2032 2033 2034 2035" at bounding box center [725, 321] width 32 height 10
click at [768, 322] on link "Next" at bounding box center [770, 321] width 14 height 14
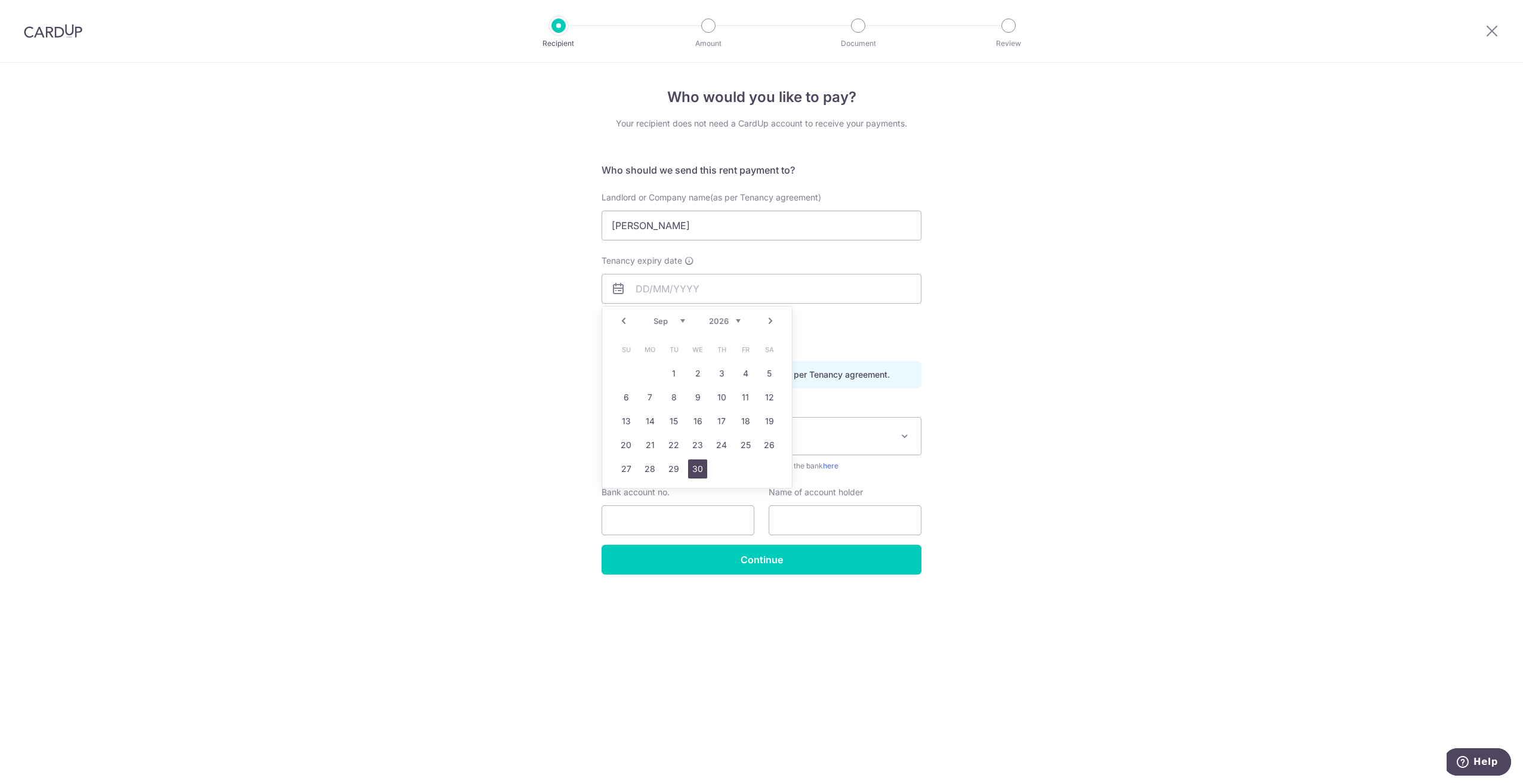
click at [697, 469] on link "30" at bounding box center [697, 469] width 19 height 19
type input "[DATE]"
click at [755, 438] on span "Search by Bank Name or SWIFT Code" at bounding box center [752, 436] width 281 height 14
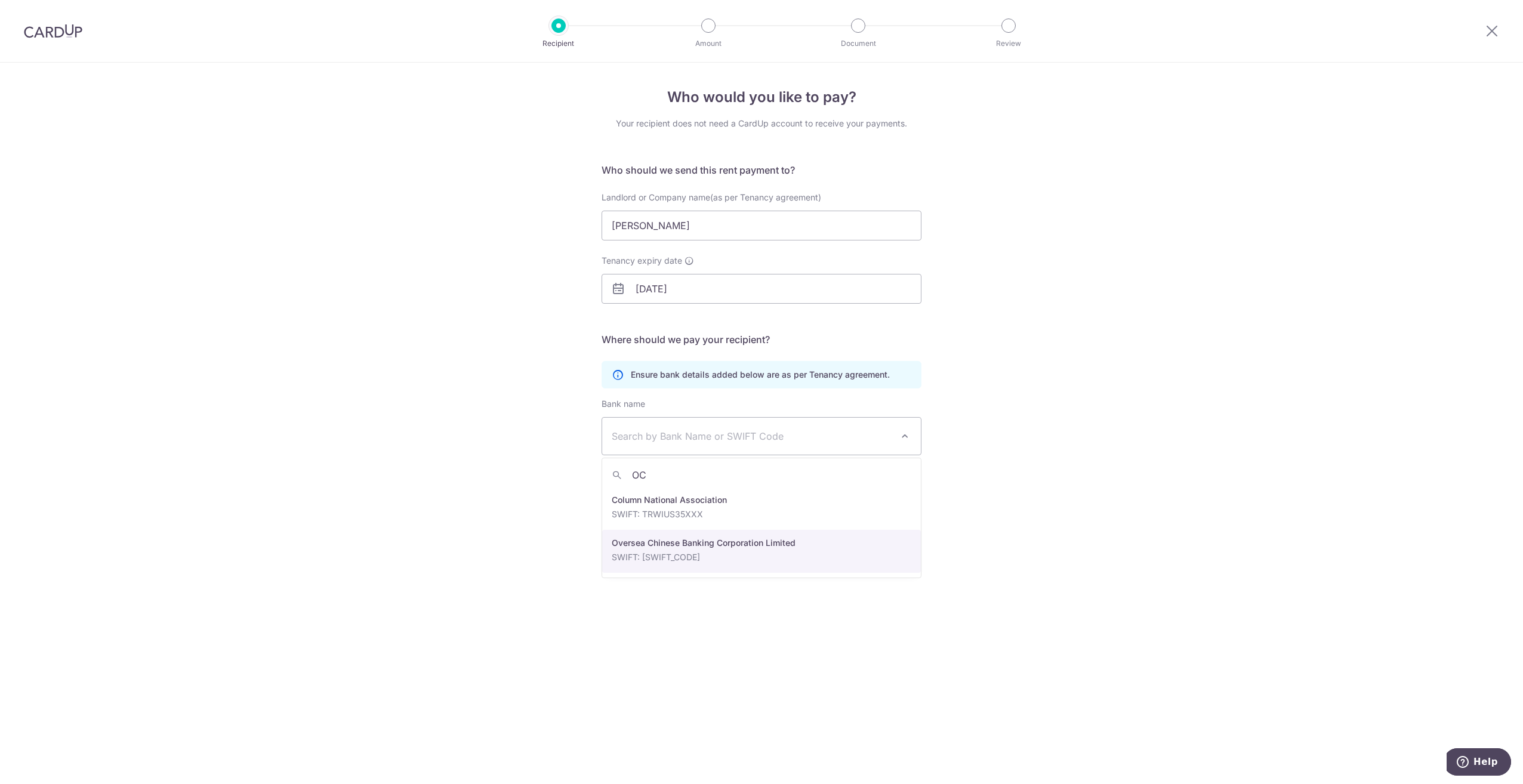
type input "OC"
select select "12"
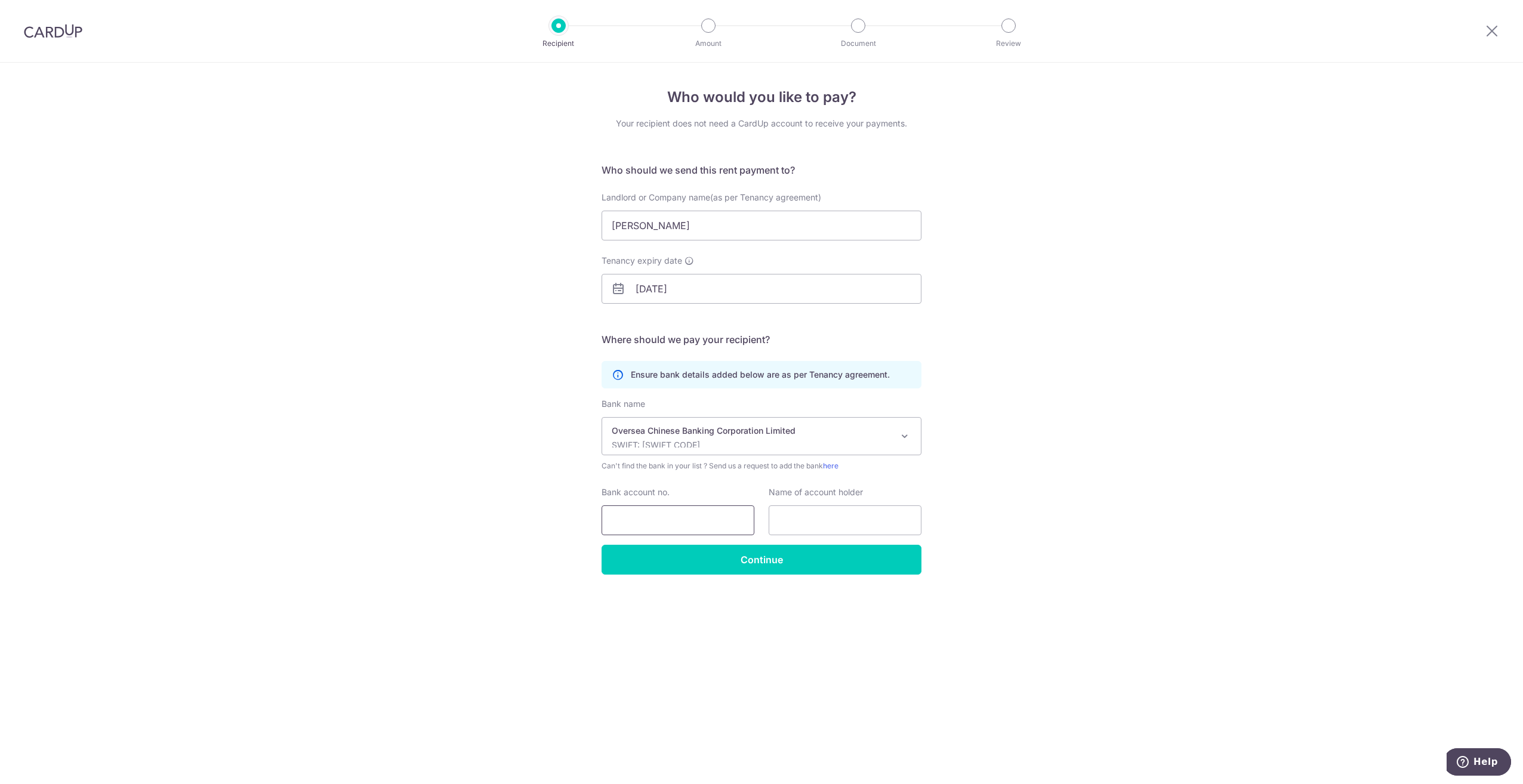
click at [675, 522] on input "Bank account no." at bounding box center [678, 521] width 152 height 30
type input "5573047726"
type input "Chow Min Sheng"
click at [720, 564] on input "Continue" at bounding box center [762, 560] width 320 height 30
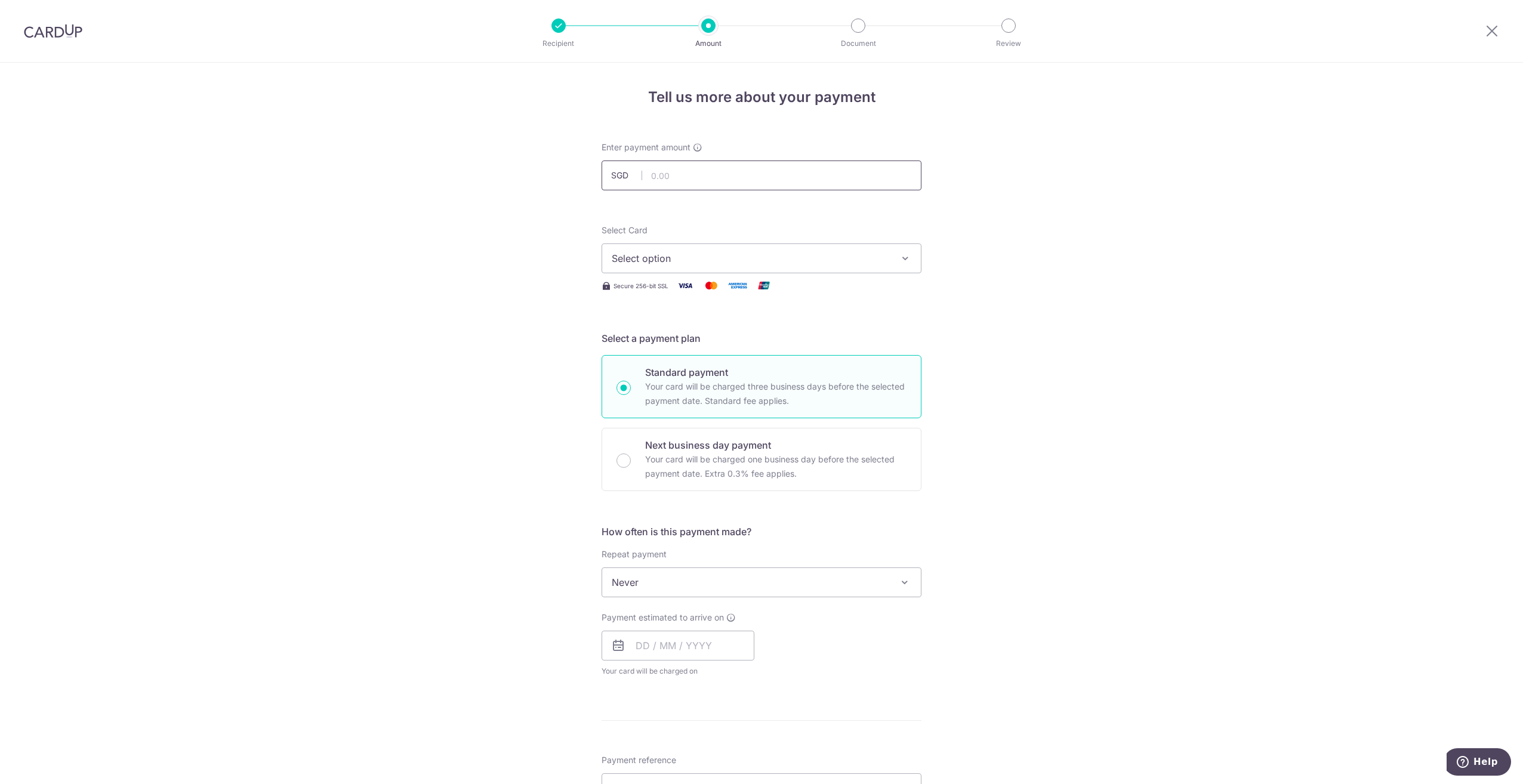
click at [706, 173] on input "text" at bounding box center [762, 176] width 320 height 30
type input "3,000.00"
click at [974, 232] on div "Tell us more about your payment Enter payment amount SGD 3,000.00 3000.00 Recip…" at bounding box center [762, 602] width 1523 height 1079
click at [891, 258] on button "Select option" at bounding box center [762, 259] width 320 height 30
click at [660, 341] on span "**** 6287" at bounding box center [663, 343] width 45 height 14
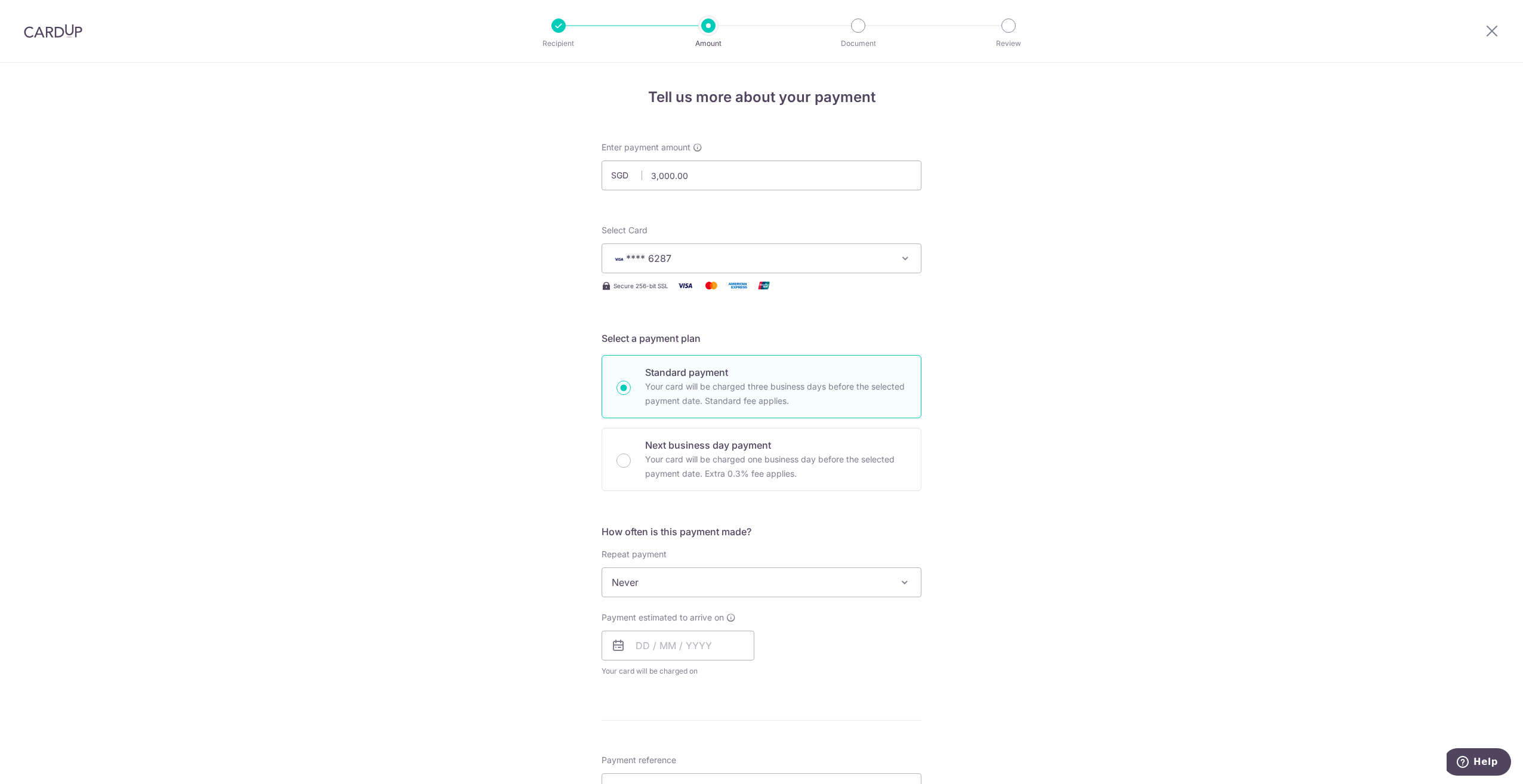
click at [977, 326] on div "Tell us more about your payment Enter payment amount SGD 3,000.00 3000.00 Recip…" at bounding box center [762, 602] width 1523 height 1079
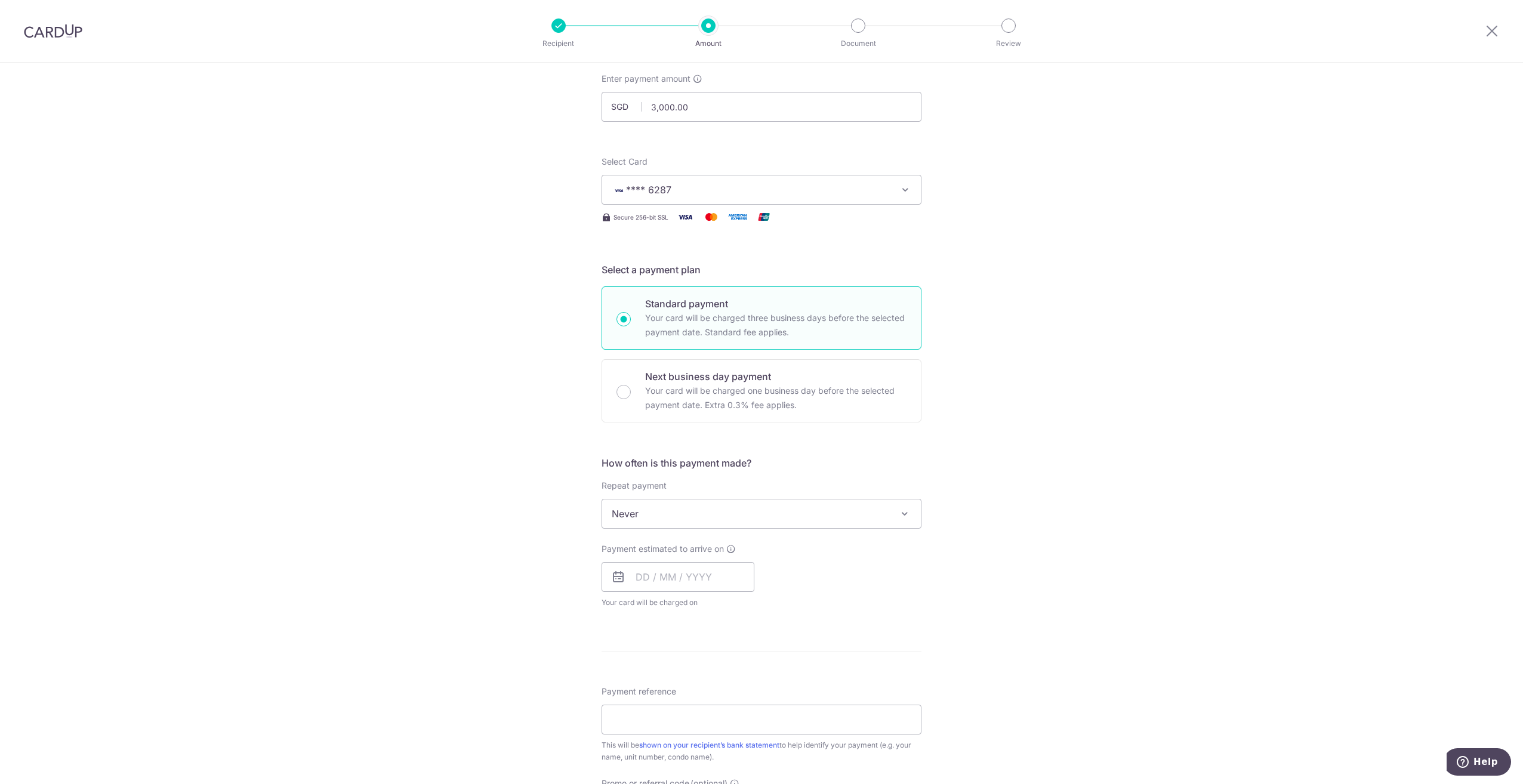
scroll to position [119, 0]
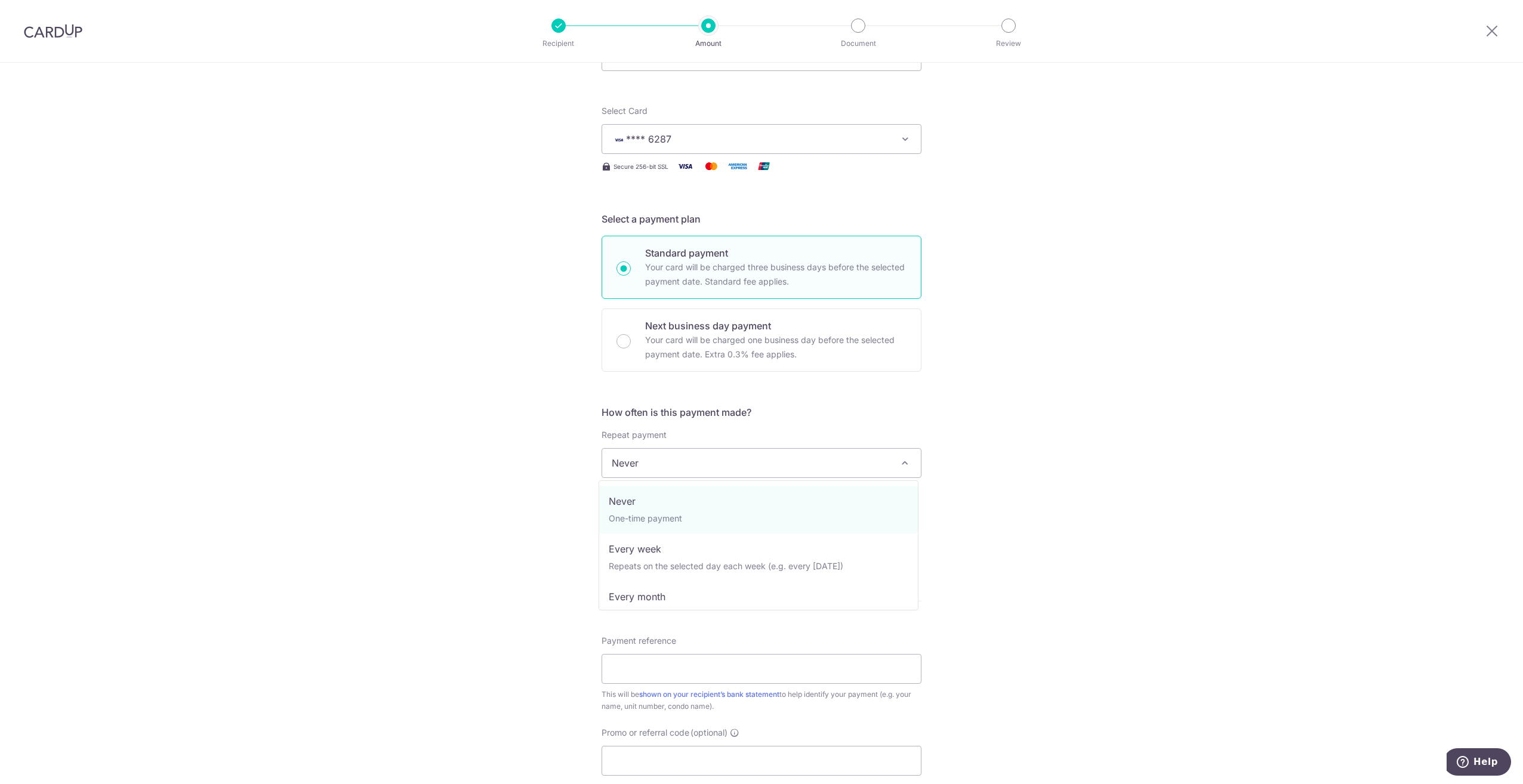
click at [905, 466] on span at bounding box center [904, 463] width 14 height 14
select select "3"
type input "[DATE]"
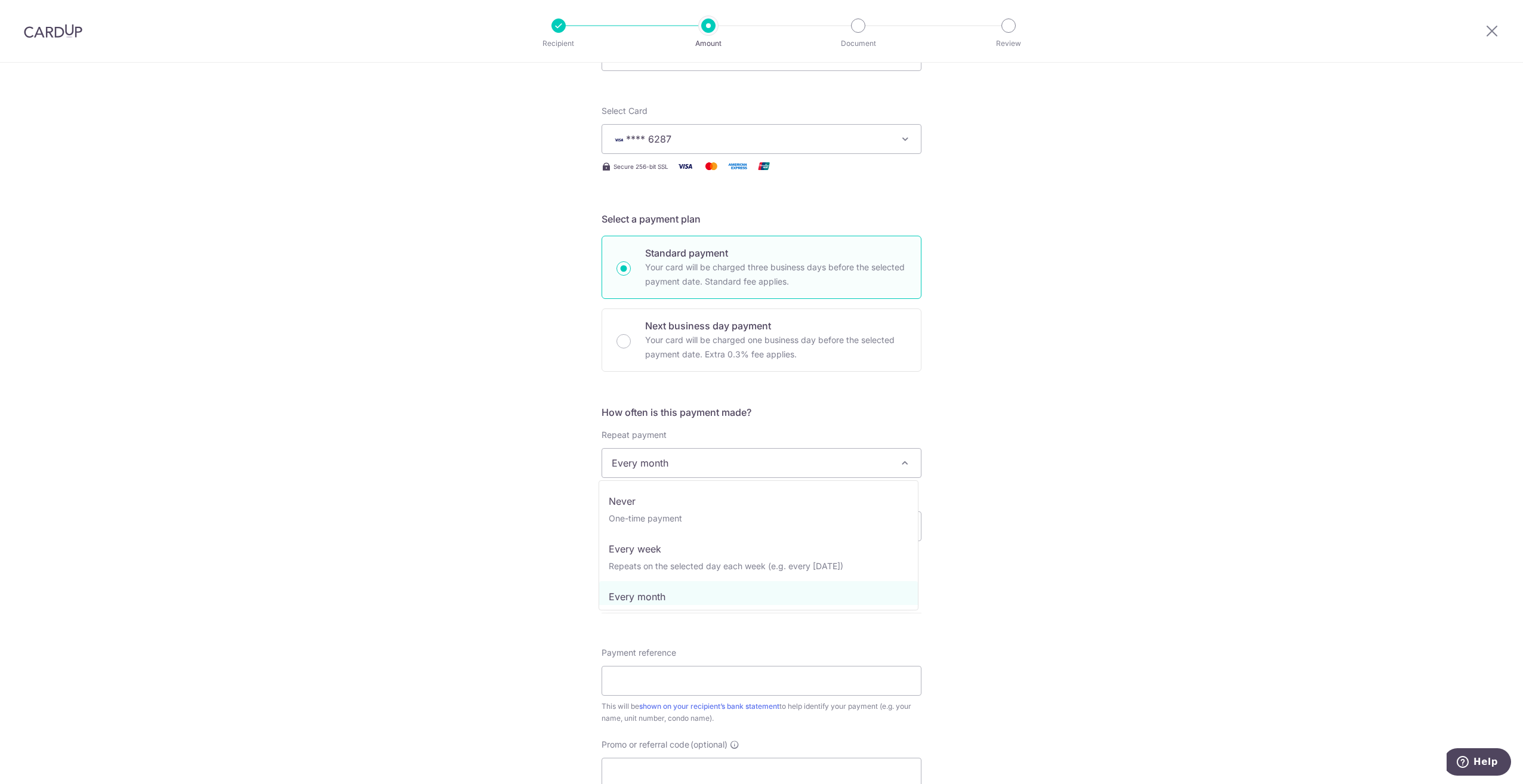
click at [902, 453] on span "Every month" at bounding box center [762, 463] width 318 height 29
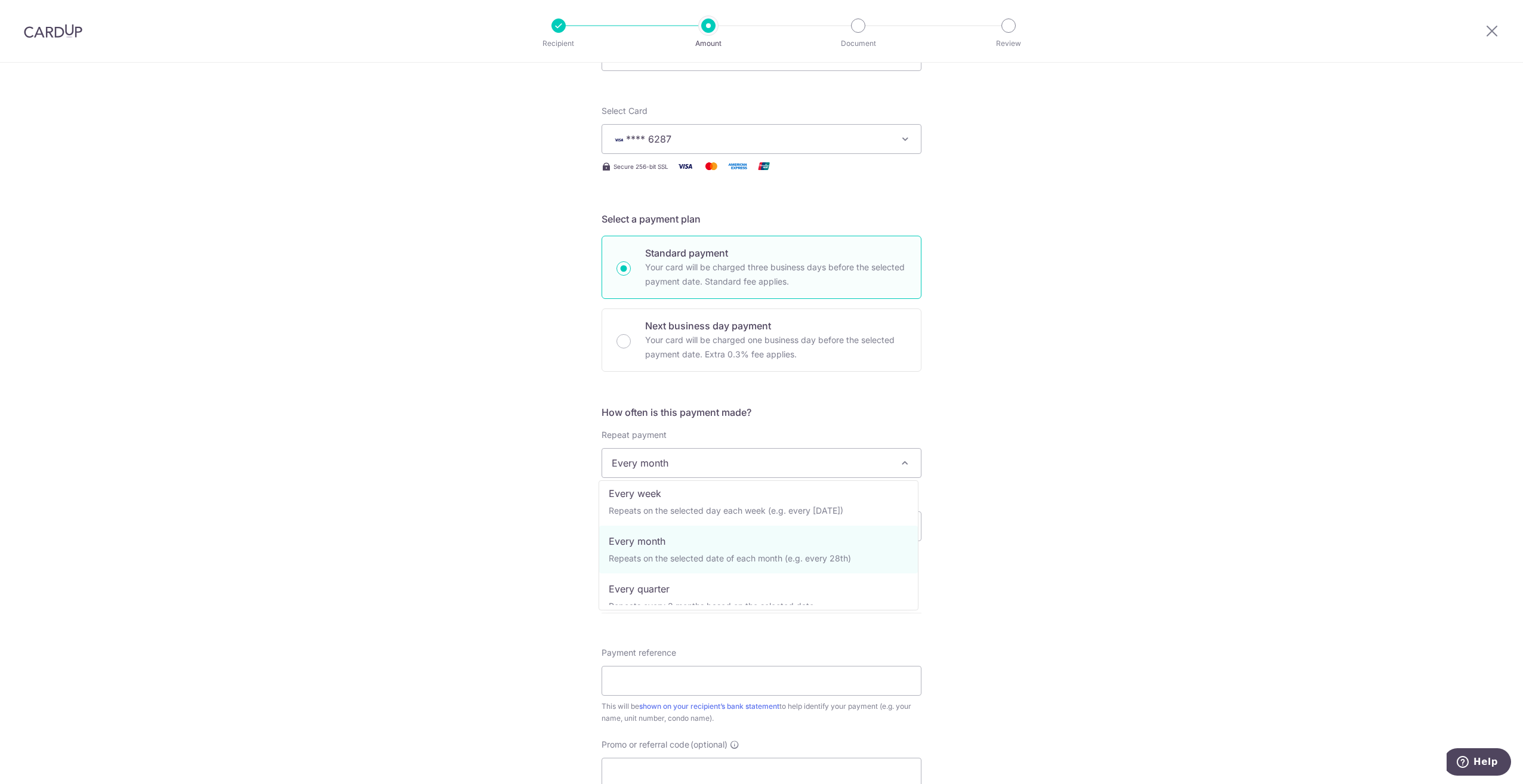
scroll to position [60, 0]
click at [908, 473] on span "Every month" at bounding box center [762, 463] width 318 height 29
click at [726, 526] on input "text" at bounding box center [678, 527] width 152 height 30
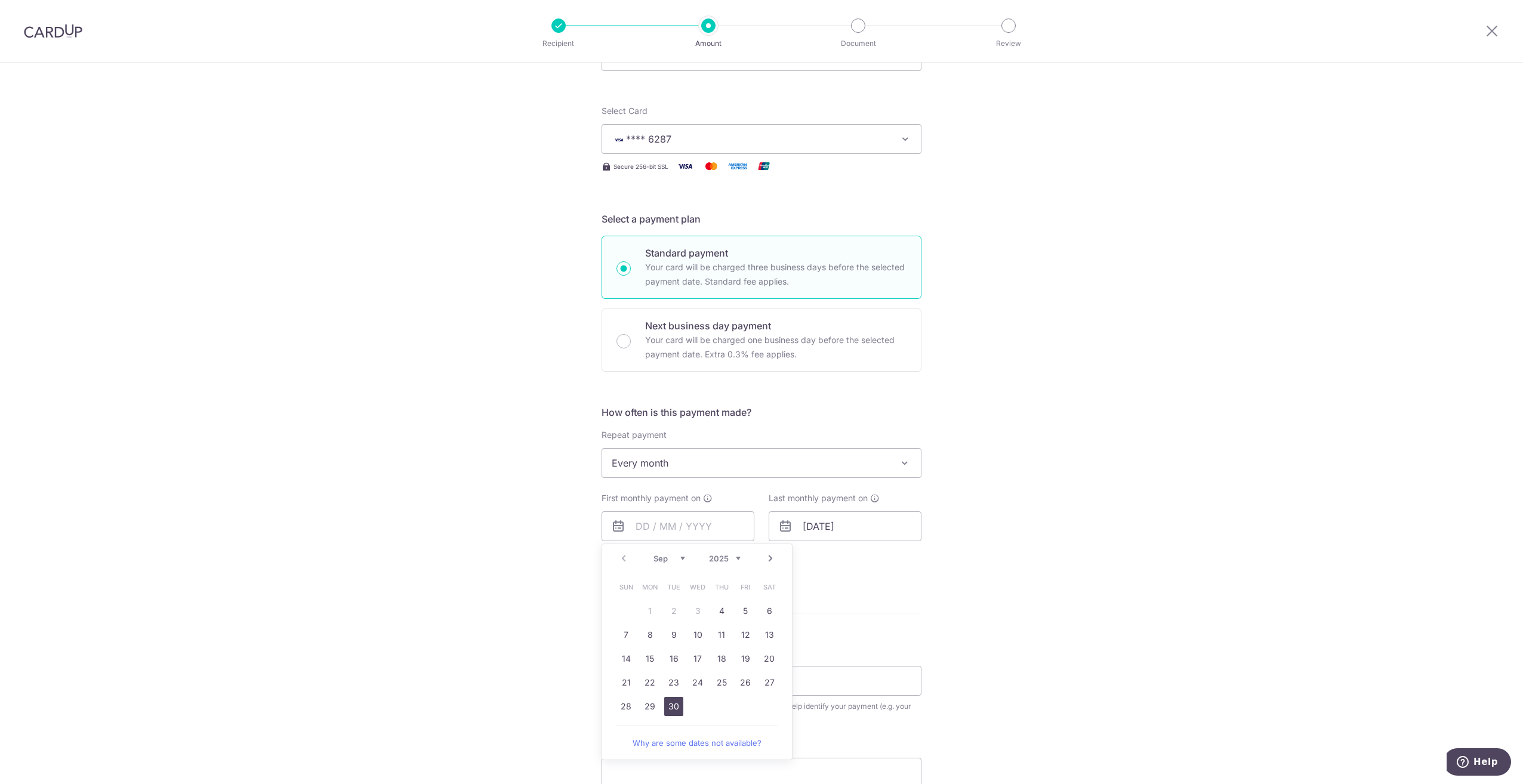
click at [669, 706] on link "30" at bounding box center [673, 706] width 19 height 19
type input "[DATE]"
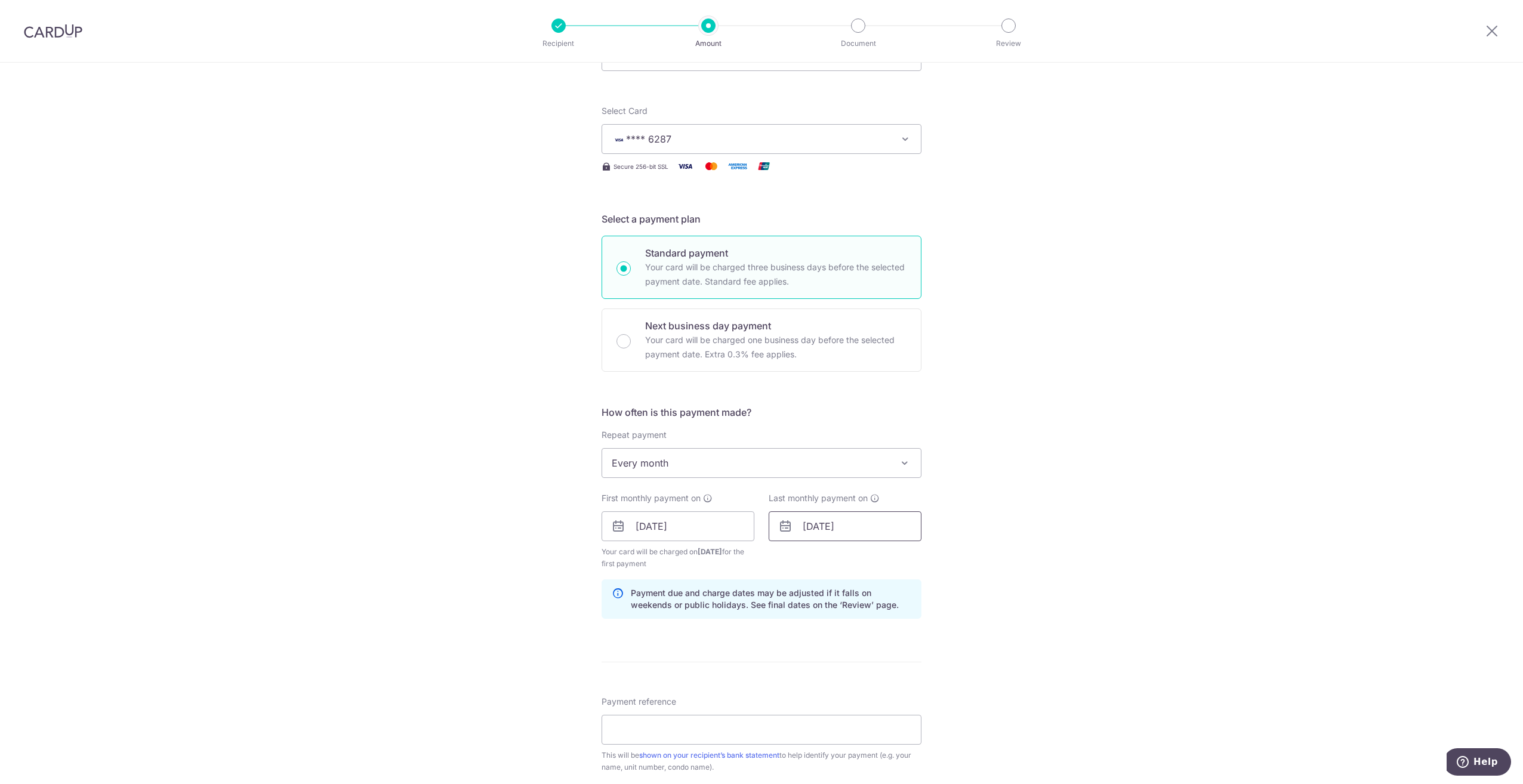
click at [906, 527] on input "[DATE]" at bounding box center [845, 527] width 152 height 30
click at [786, 558] on link "Prev" at bounding box center [790, 558] width 14 height 14
click at [811, 728] on link "31" at bounding box center [817, 730] width 19 height 19
type input "[DATE]"
click at [969, 666] on div "Tell us more about your payment Enter payment amount SGD 3,000.00 3000.00 Recip…" at bounding box center [762, 513] width 1523 height 1140
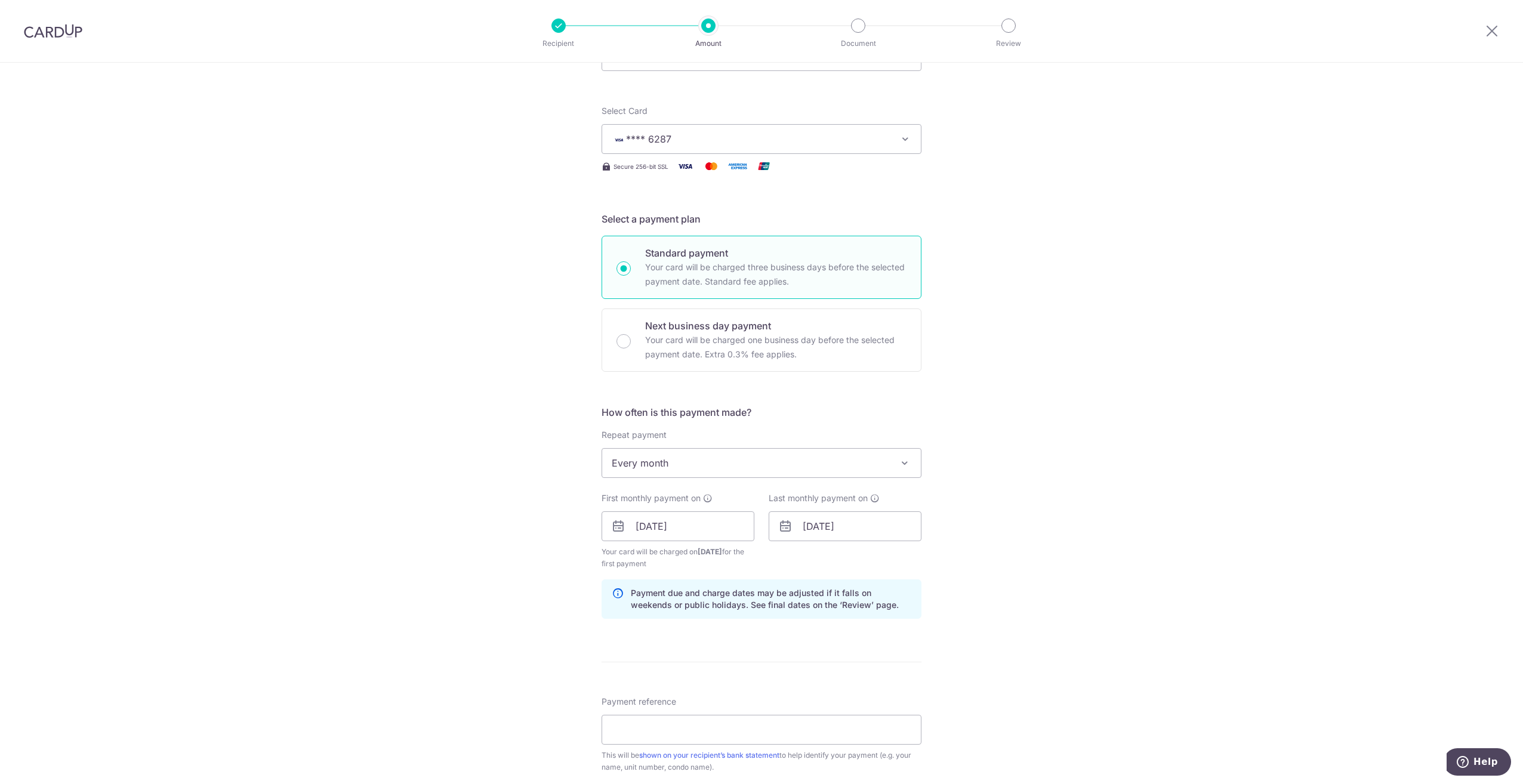
click at [989, 578] on div "Tell us more about your payment Enter payment amount SGD 3,000.00 3000.00 Recip…" at bounding box center [762, 513] width 1523 height 1140
click at [717, 527] on input "[DATE]" at bounding box center [678, 527] width 152 height 30
click at [623, 560] on div "Prev Next Sep Oct Nov [DATE] 2026 2027 2028 2029 2030 2031 2032 2033 2034 2035" at bounding box center [697, 558] width 189 height 29
click at [622, 559] on div "Prev Next Sep Oct Nov [DATE] 2026 2027 2028 2029 2030 2031 2032 2033 2034 2035" at bounding box center [697, 558] width 189 height 29
click at [914, 560] on div "Last monthly payment on [DATE]" at bounding box center [845, 530] width 167 height 78
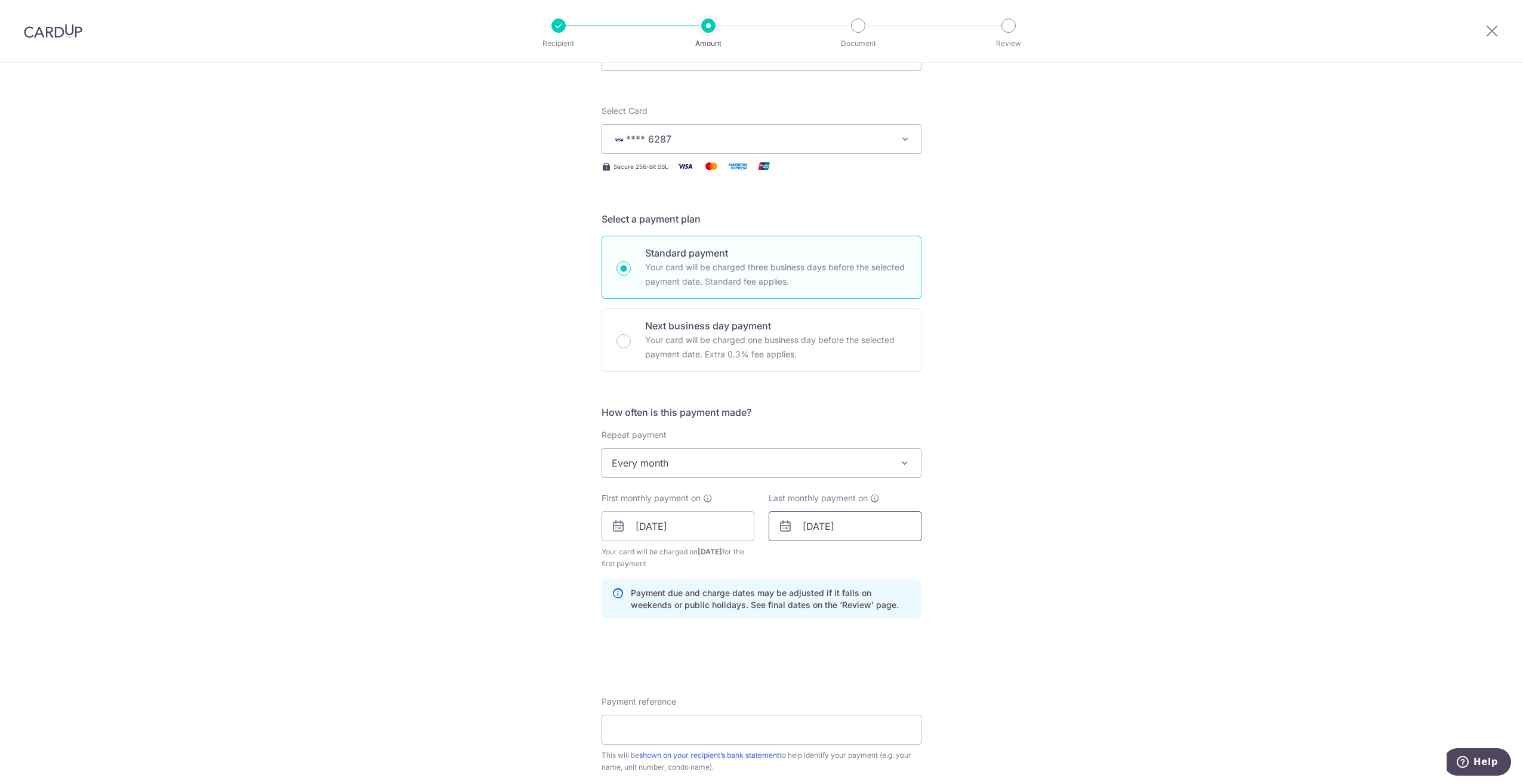
click at [878, 527] on input "[DATE]" at bounding box center [845, 527] width 152 height 30
click at [969, 525] on div "Tell us more about your payment Enter payment amount SGD 3,000.00 3000.00 Recip…" at bounding box center [762, 513] width 1523 height 1140
click at [905, 533] on input "[DATE]" at bounding box center [845, 527] width 152 height 30
click at [956, 515] on div "Tell us more about your payment Enter payment amount SGD 3,000.00 3000.00 Recip…" at bounding box center [762, 513] width 1523 height 1140
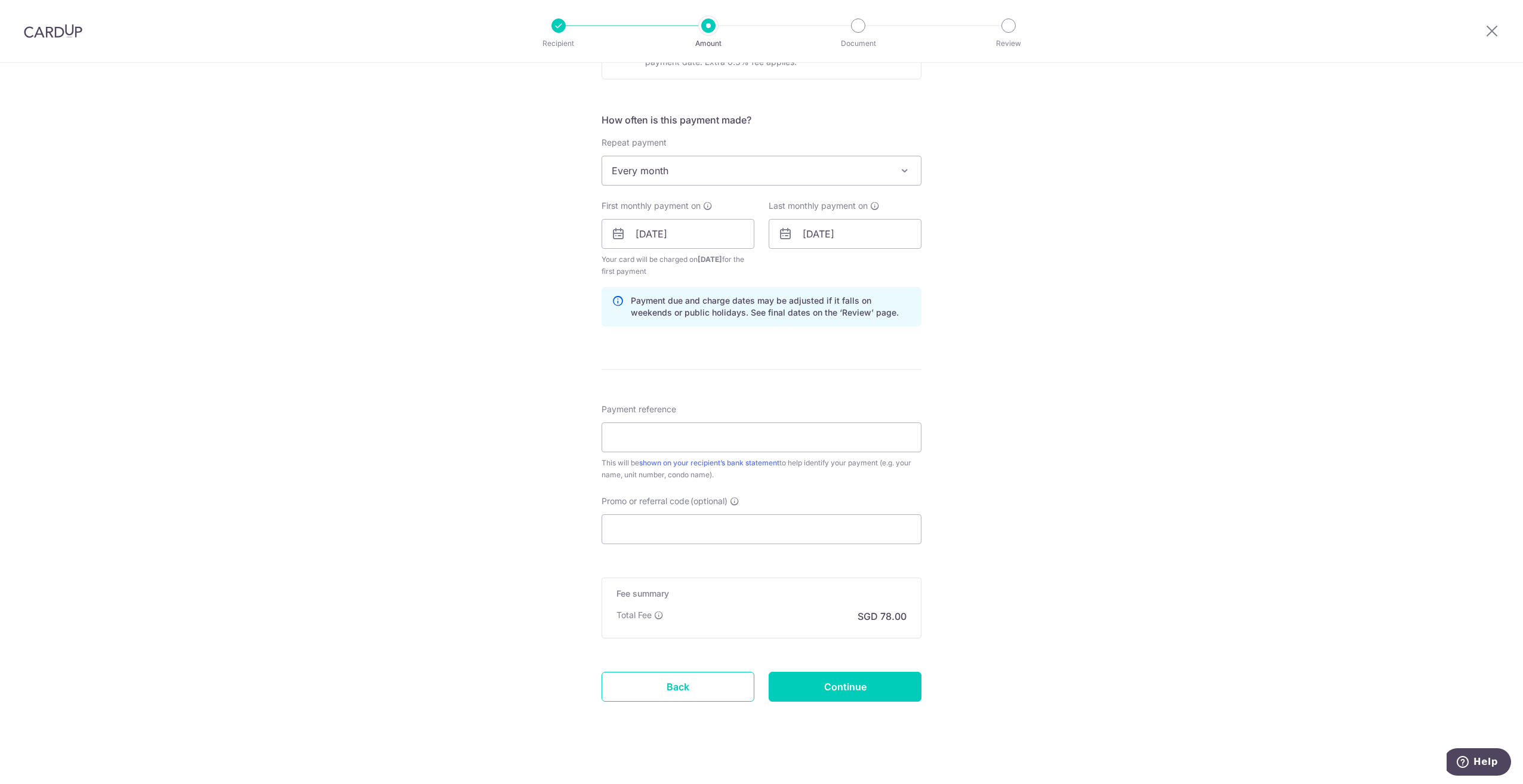
scroll to position [419, 0]
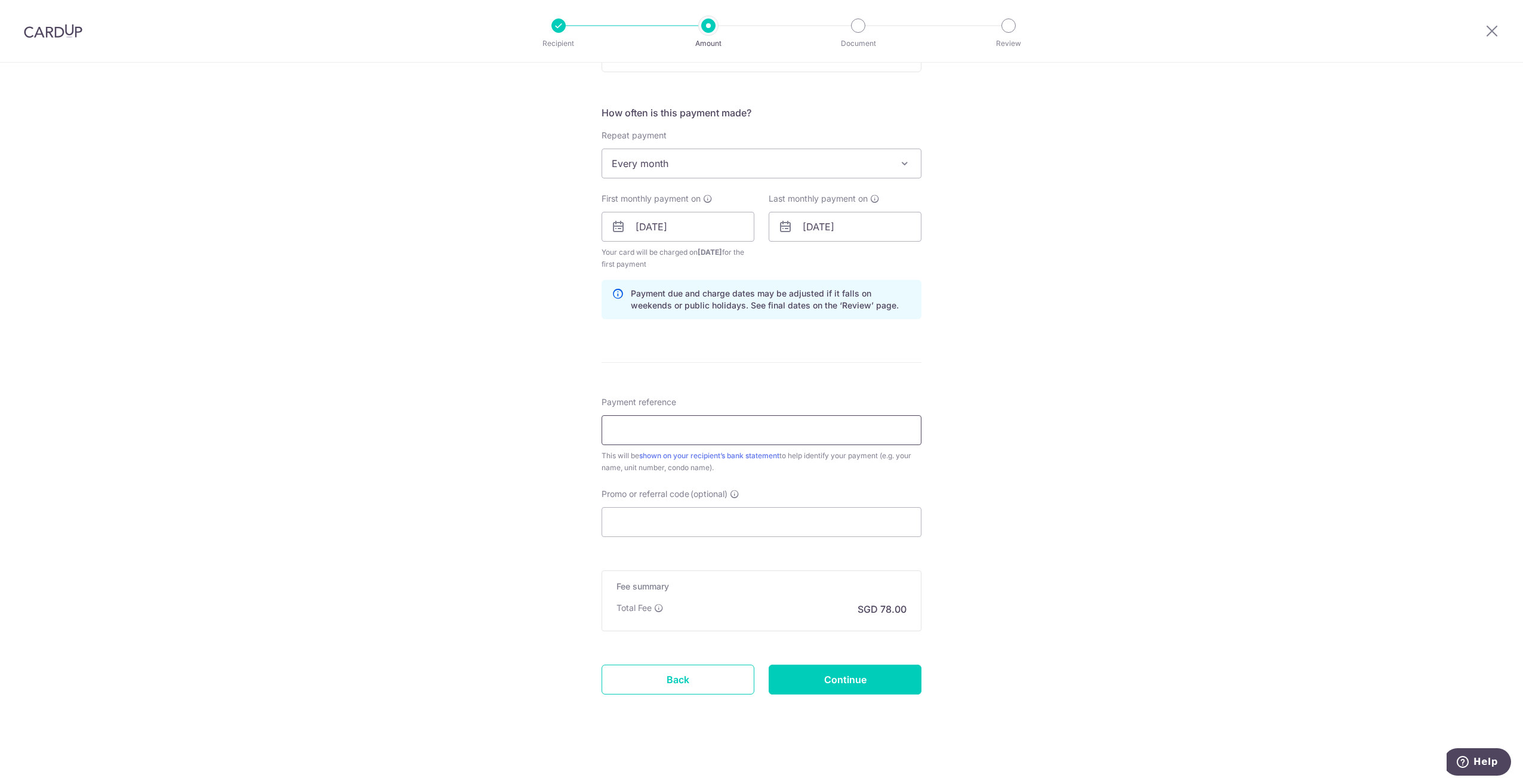
click at [740, 432] on input "Payment reference" at bounding box center [762, 430] width 320 height 30
type input "JAMESLEE"
click at [739, 522] on input "Promo or referral code (optional)" at bounding box center [762, 522] width 320 height 30
paste input "SAVERENT179"
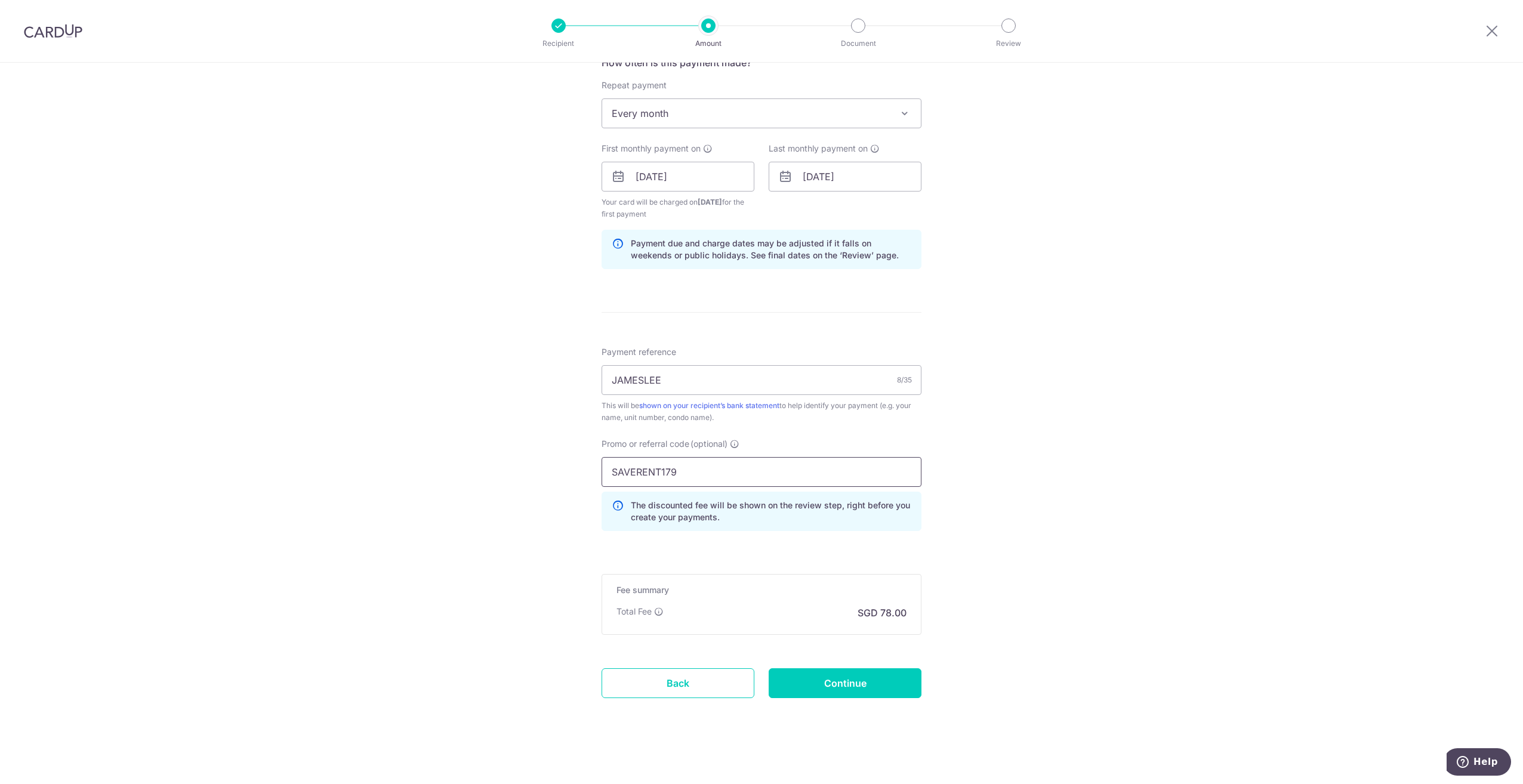
scroll to position [472, 0]
type input "SAVERENT179"
click at [828, 682] on input "Continue" at bounding box center [845, 680] width 152 height 30
type input "Create Schedule"
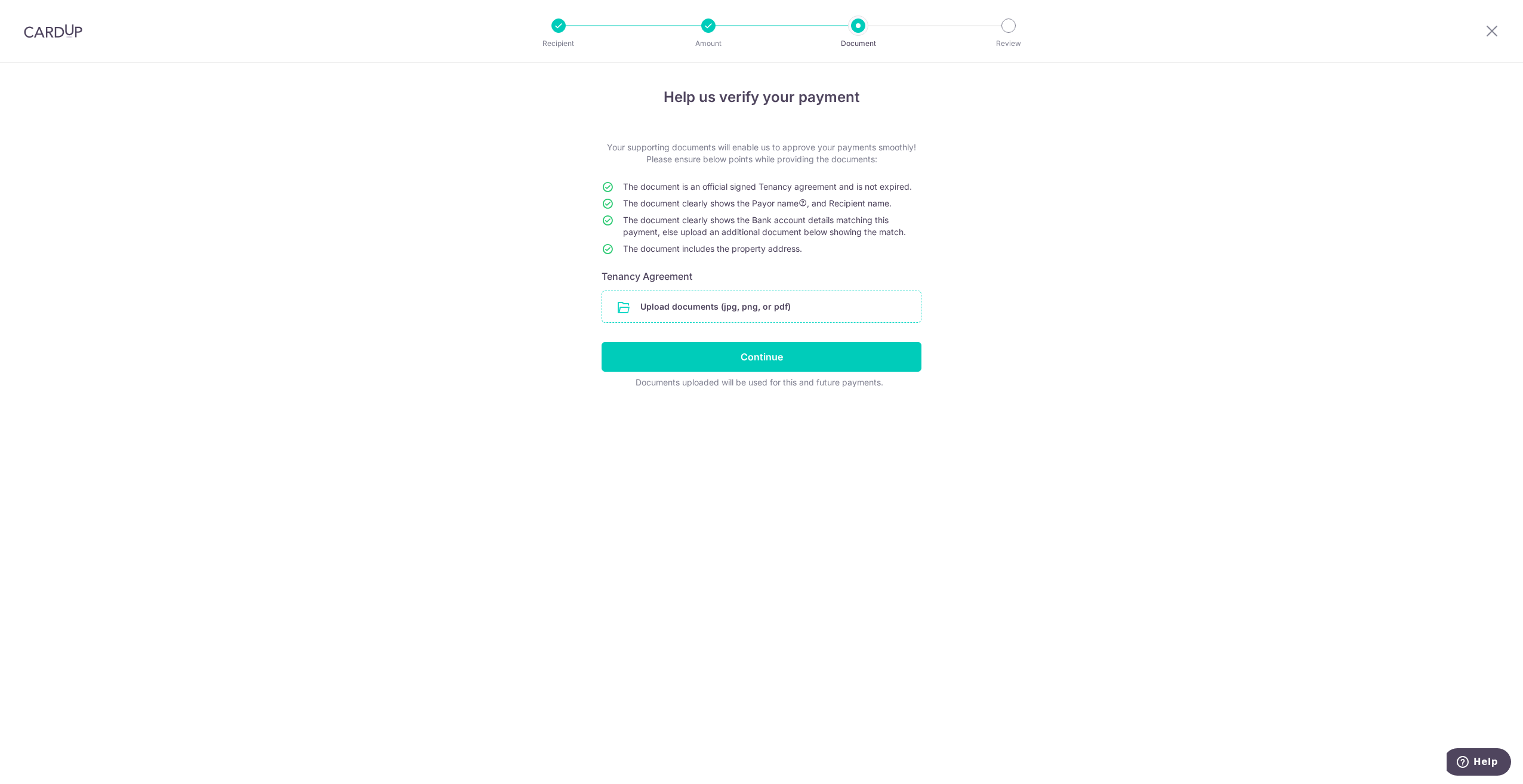
click at [740, 312] on input "file" at bounding box center [762, 306] width 318 height 31
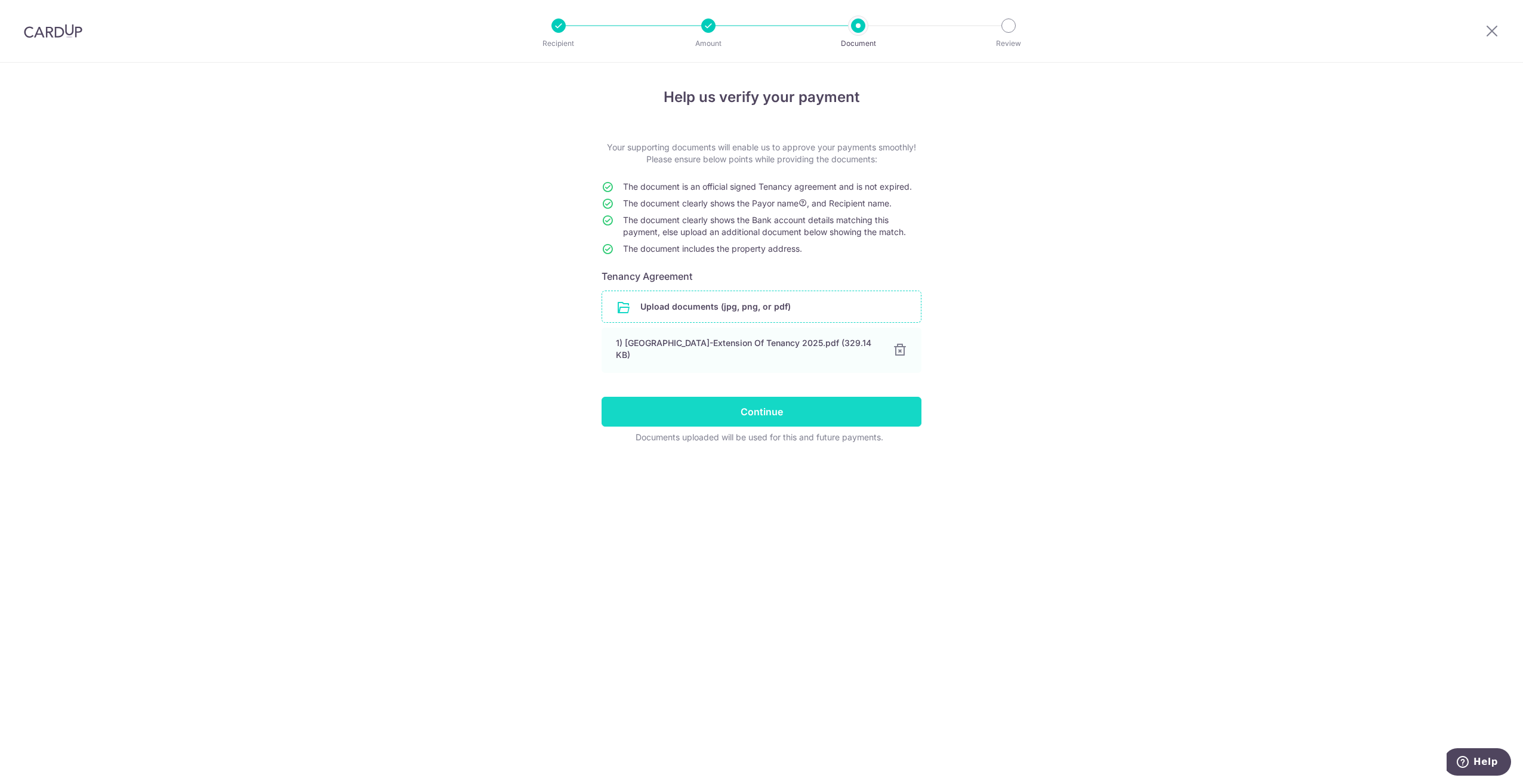
click at [780, 406] on input "Continue" at bounding box center [762, 412] width 320 height 30
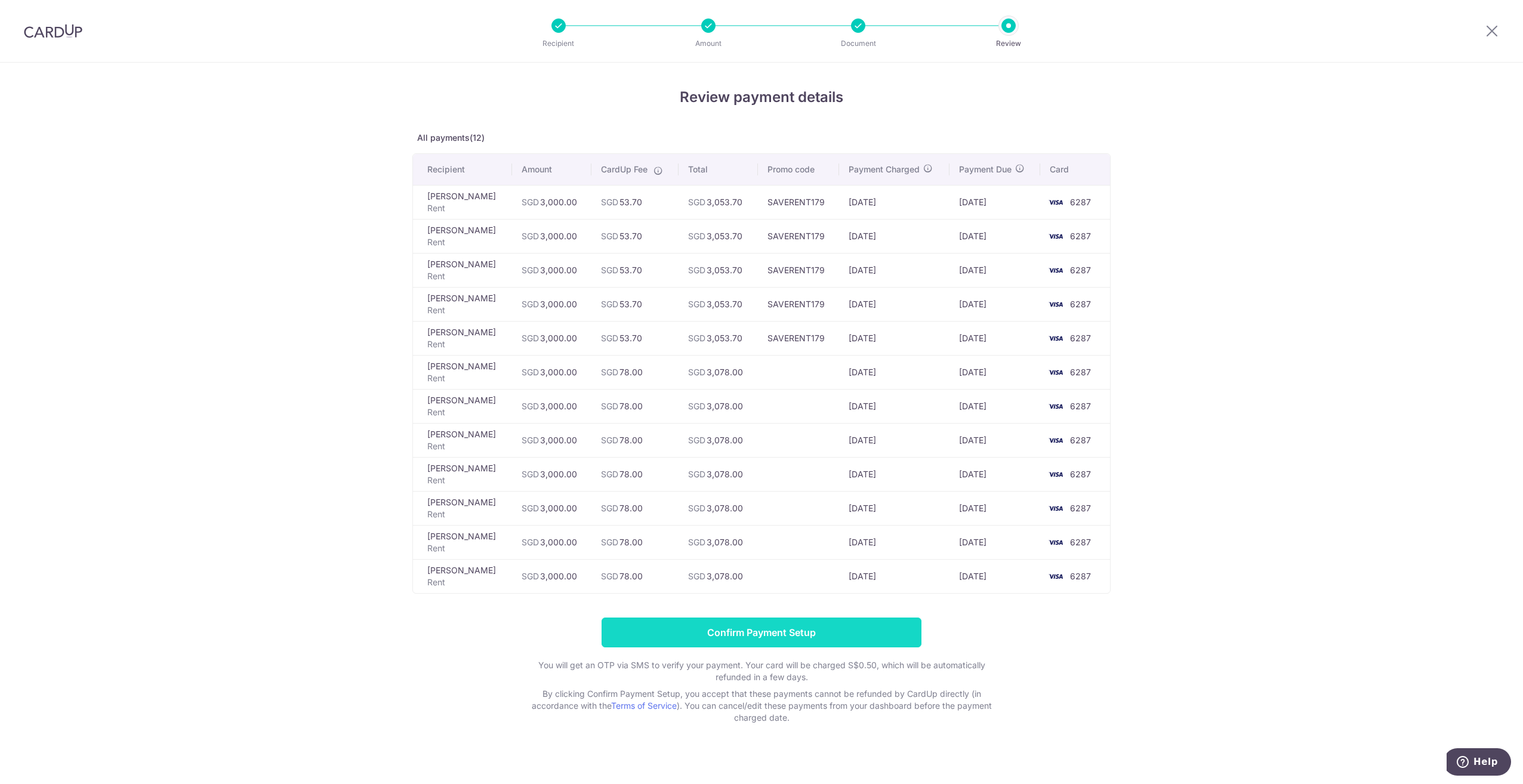
click at [771, 639] on input "Confirm Payment Setup" at bounding box center [762, 632] width 320 height 30
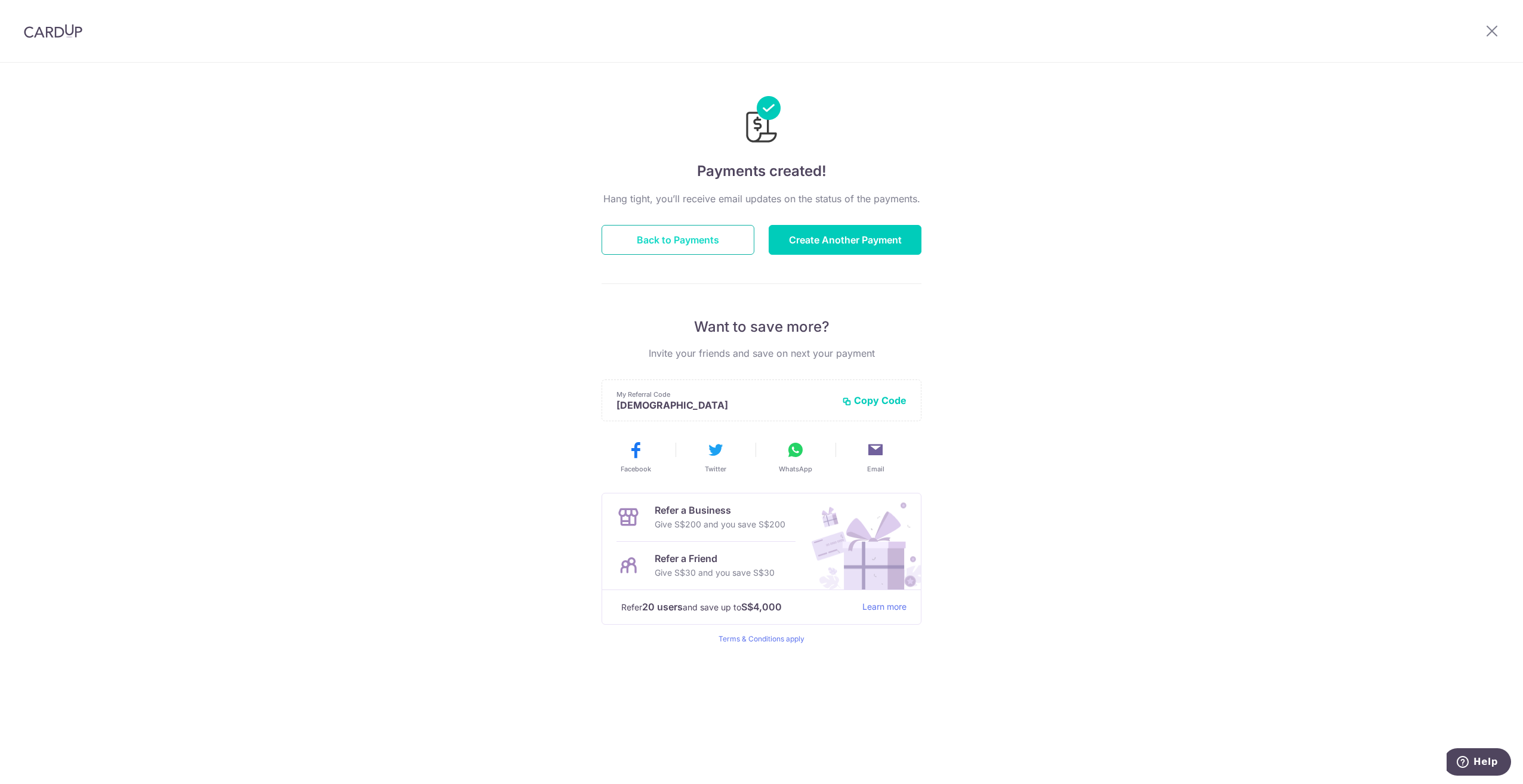
click at [703, 239] on button "Back to Payments" at bounding box center [678, 240] width 152 height 30
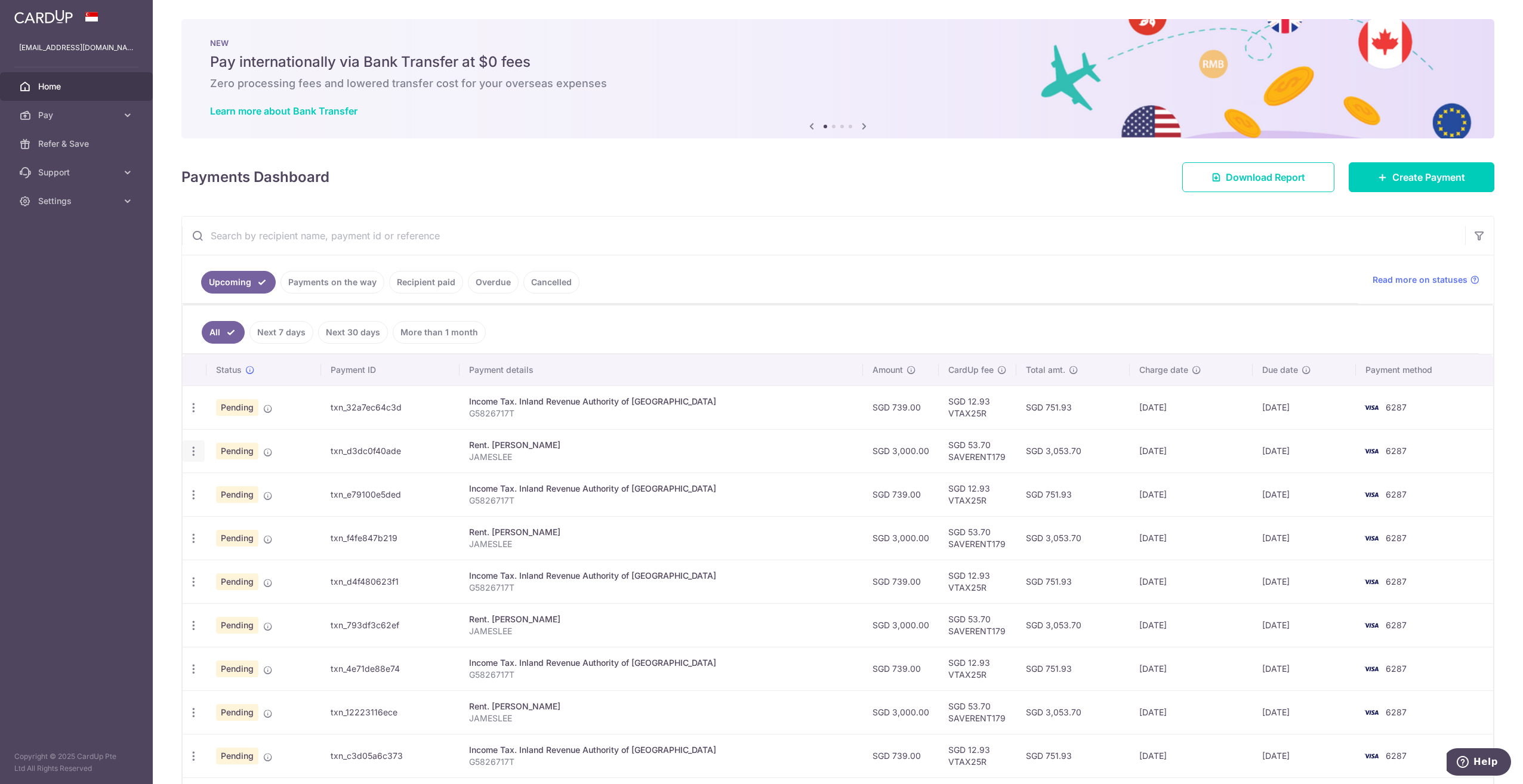
click at [195, 453] on icon "button" at bounding box center [193, 451] width 13 height 13
click at [238, 483] on span "Update payment" at bounding box center [257, 484] width 82 height 14
radio input "true"
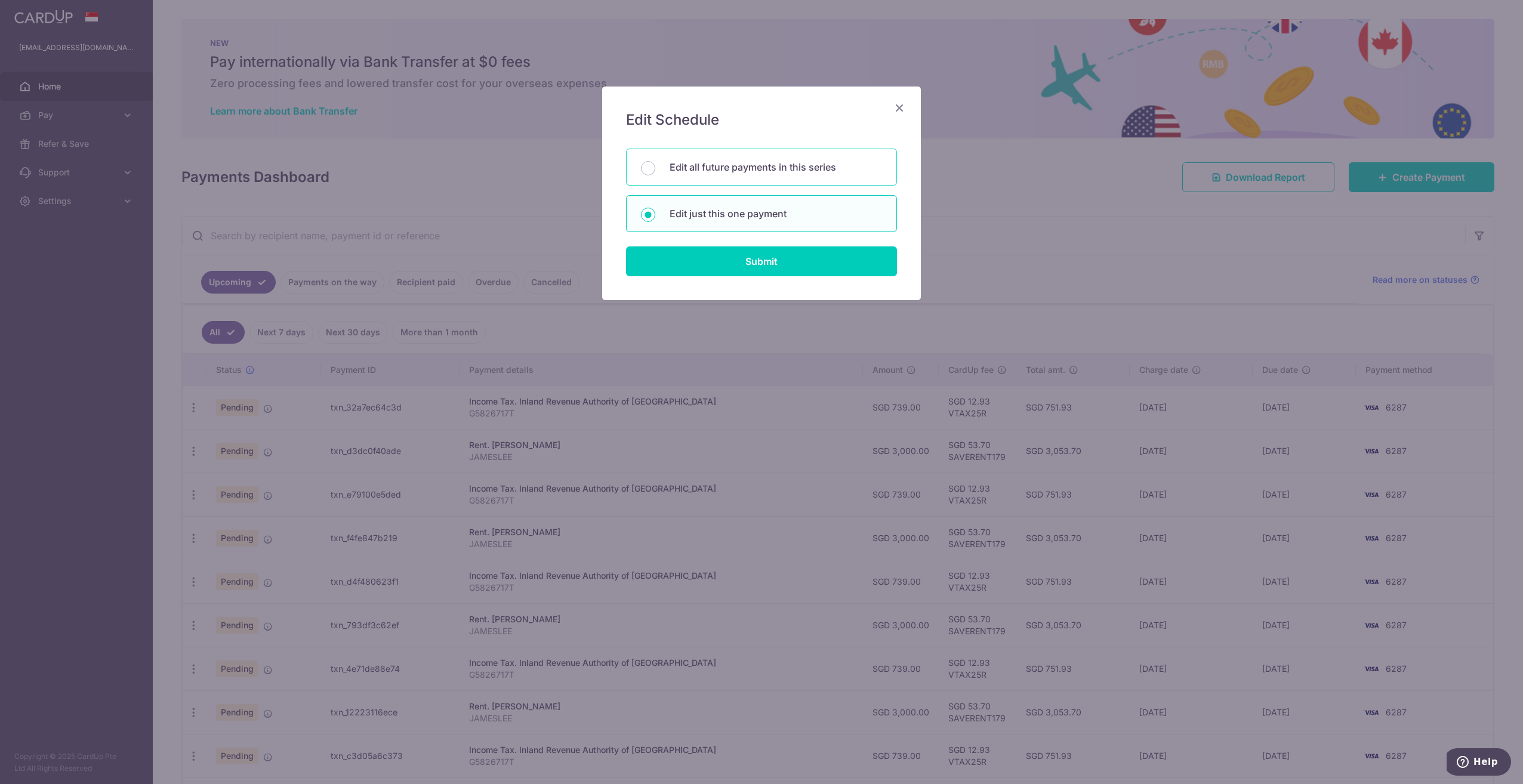
click at [759, 173] on p "Edit all future payments in this series" at bounding box center [775, 167] width 212 height 14
click at [655, 173] on input "Edit all future payments in this series" at bounding box center [648, 168] width 14 height 14
radio input "true"
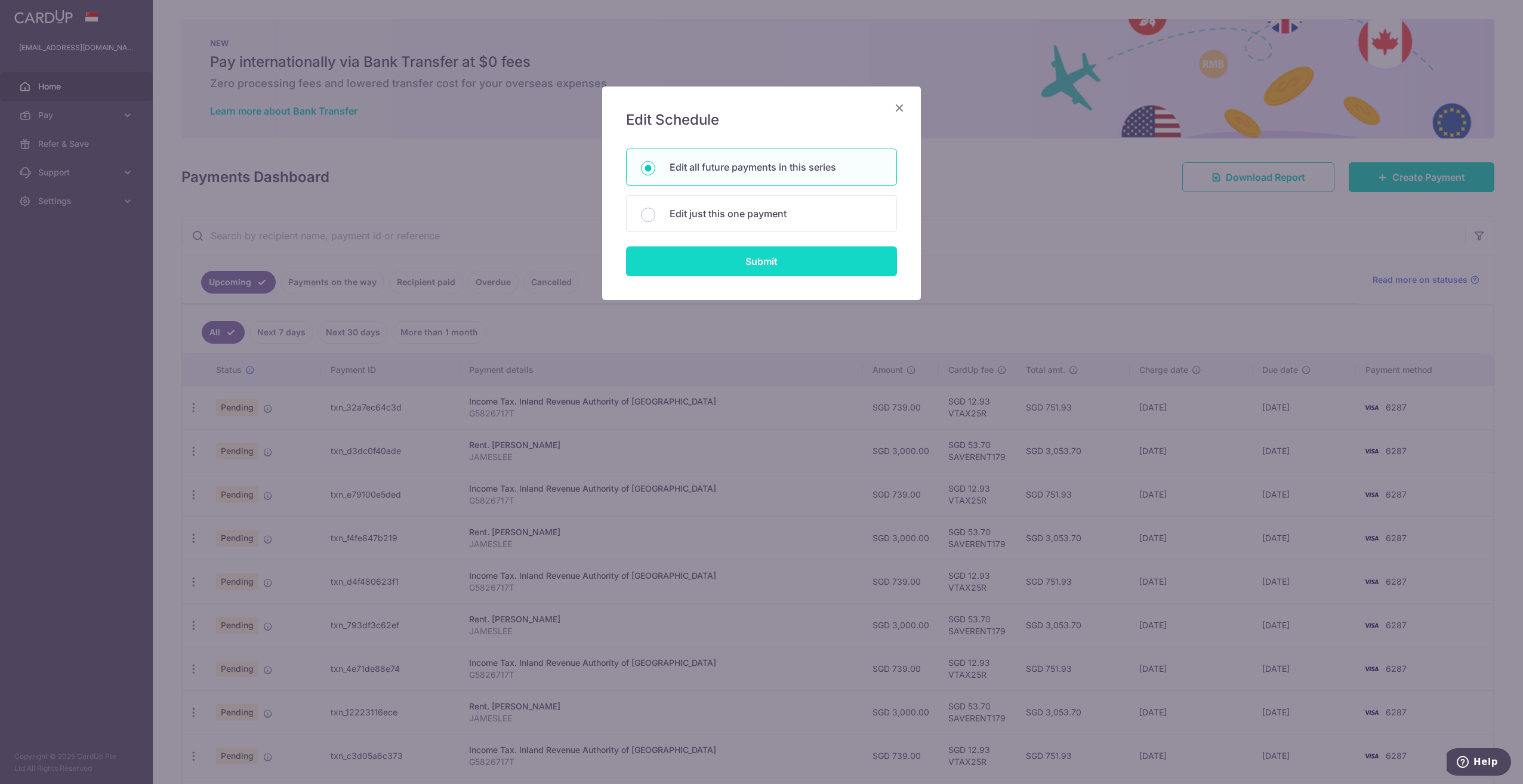
click at [751, 256] on input "Submit" at bounding box center [761, 262] width 271 height 30
radio input "true"
type input "3,000.00"
type input "JAMESLEE"
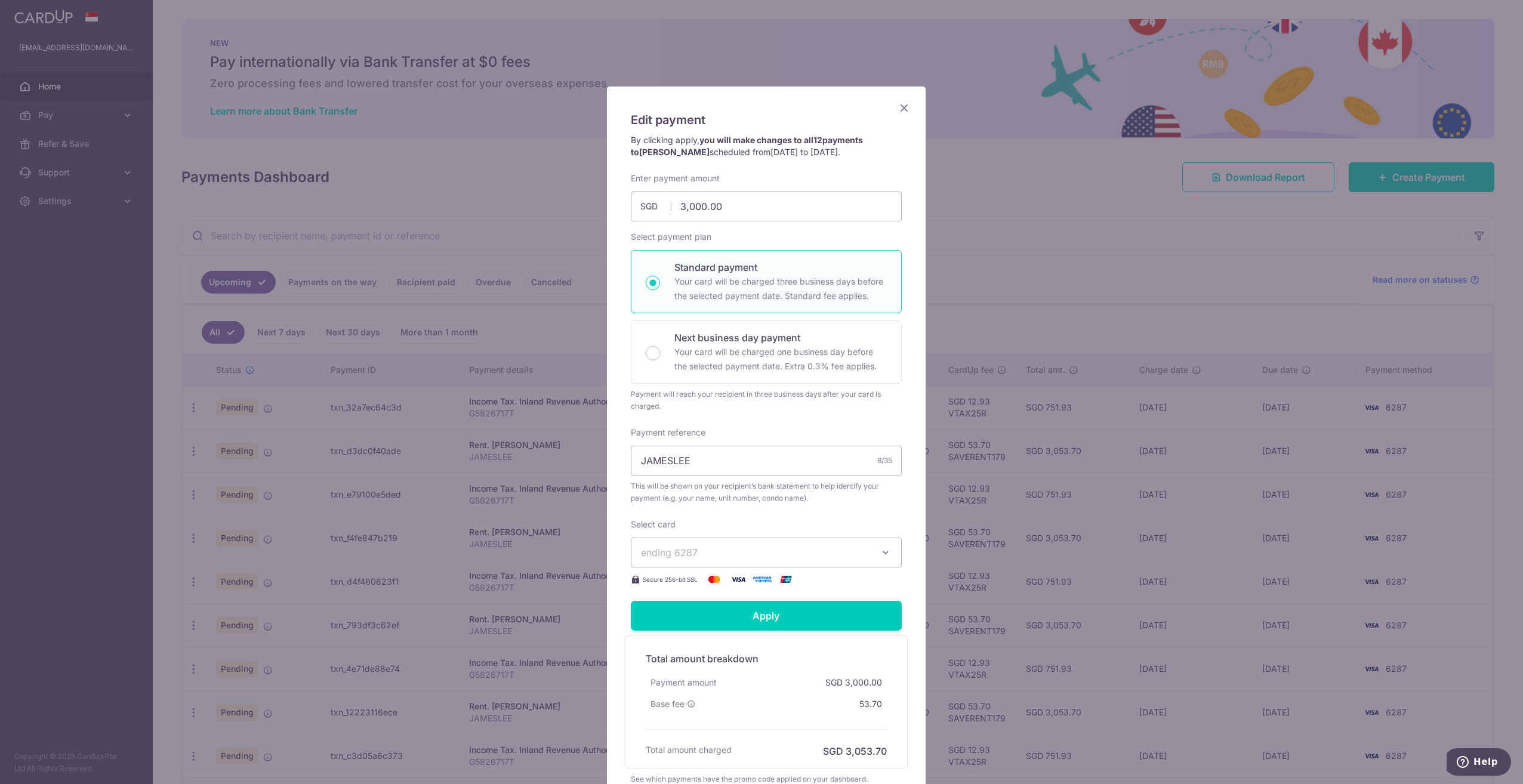
click at [900, 108] on icon "Close" at bounding box center [903, 108] width 14 height 15
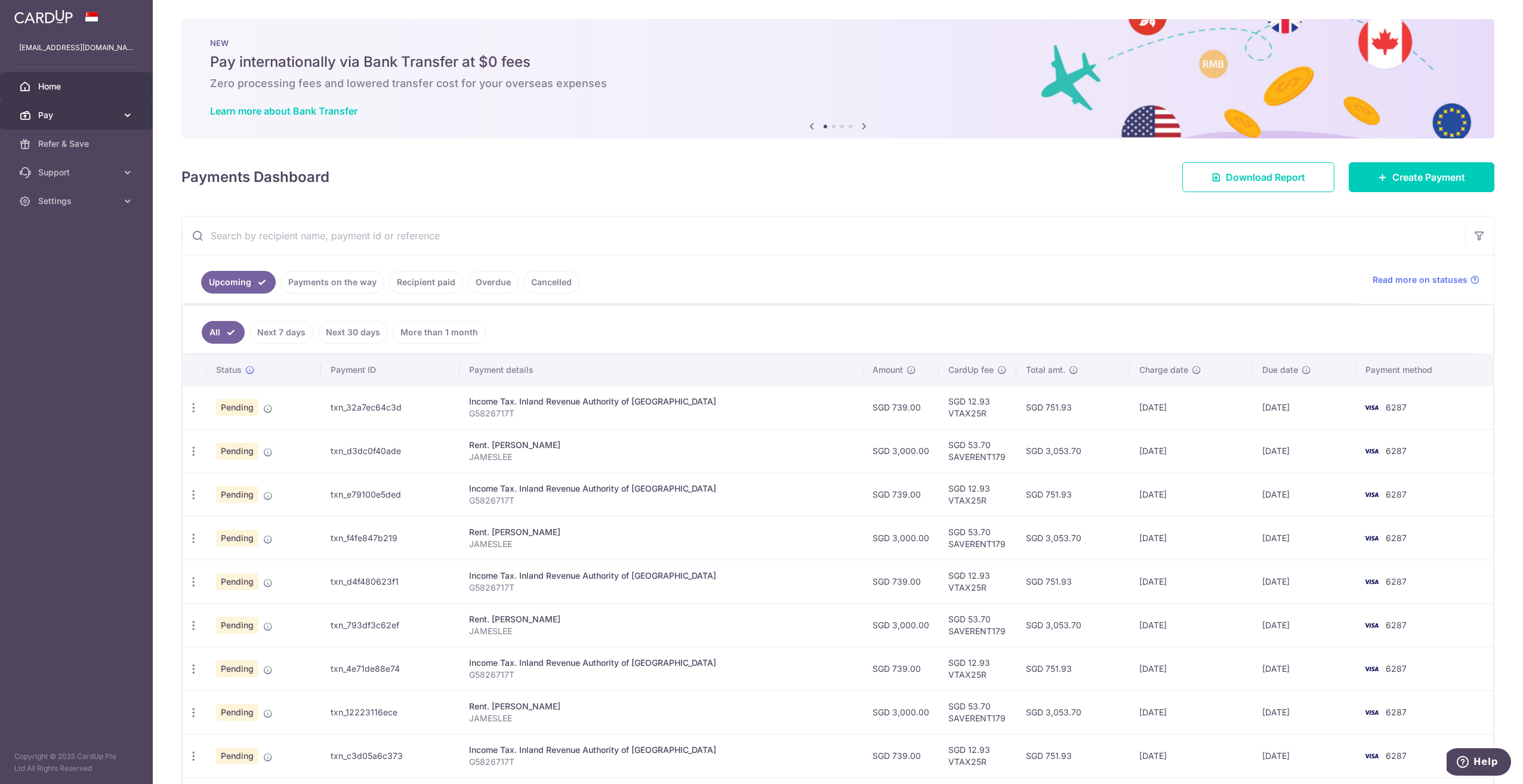
click at [121, 115] on link "Pay" at bounding box center [76, 115] width 152 height 29
click at [62, 142] on span "Payments" at bounding box center [78, 144] width 78 height 12
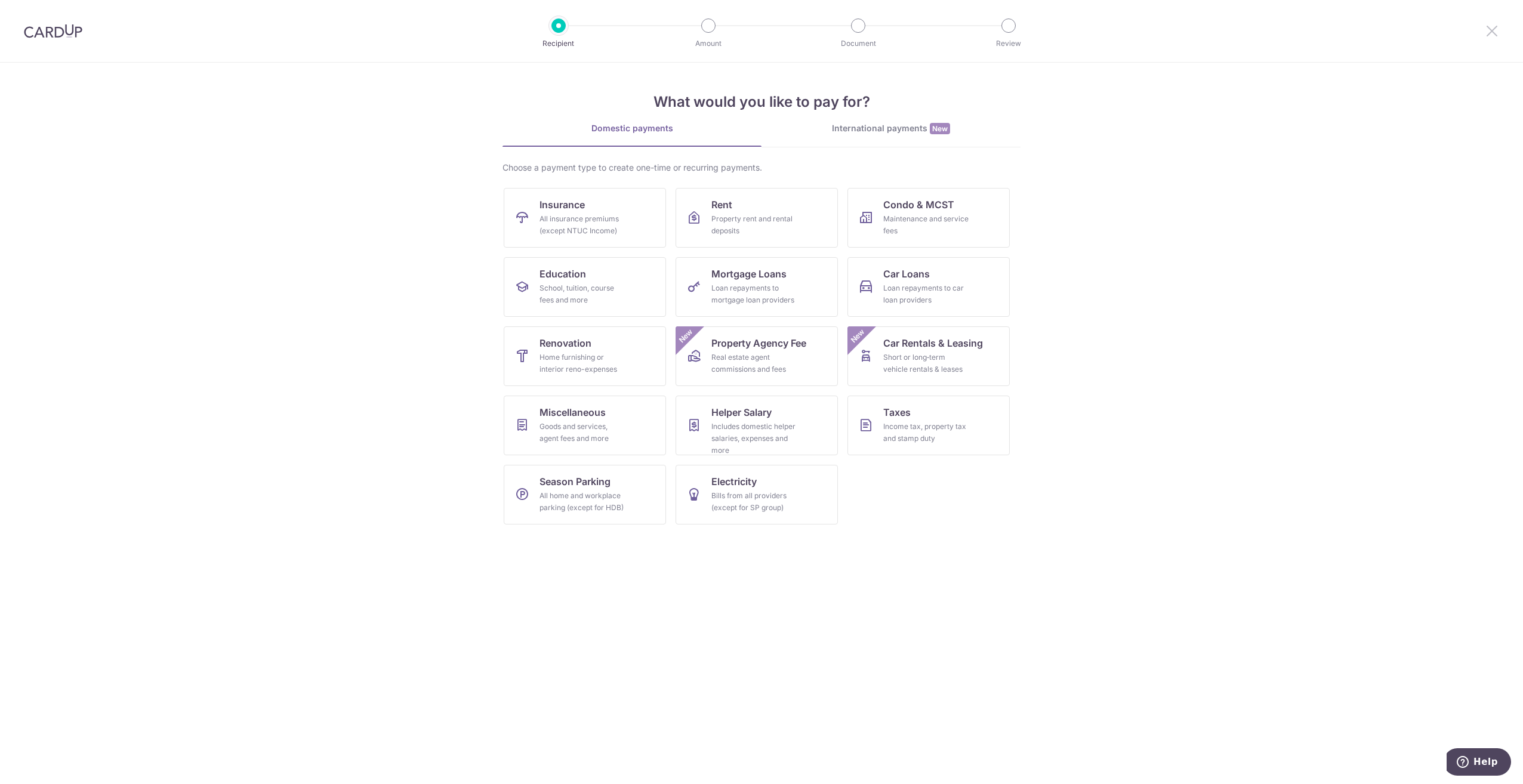
click at [1488, 29] on icon at bounding box center [1491, 31] width 14 height 15
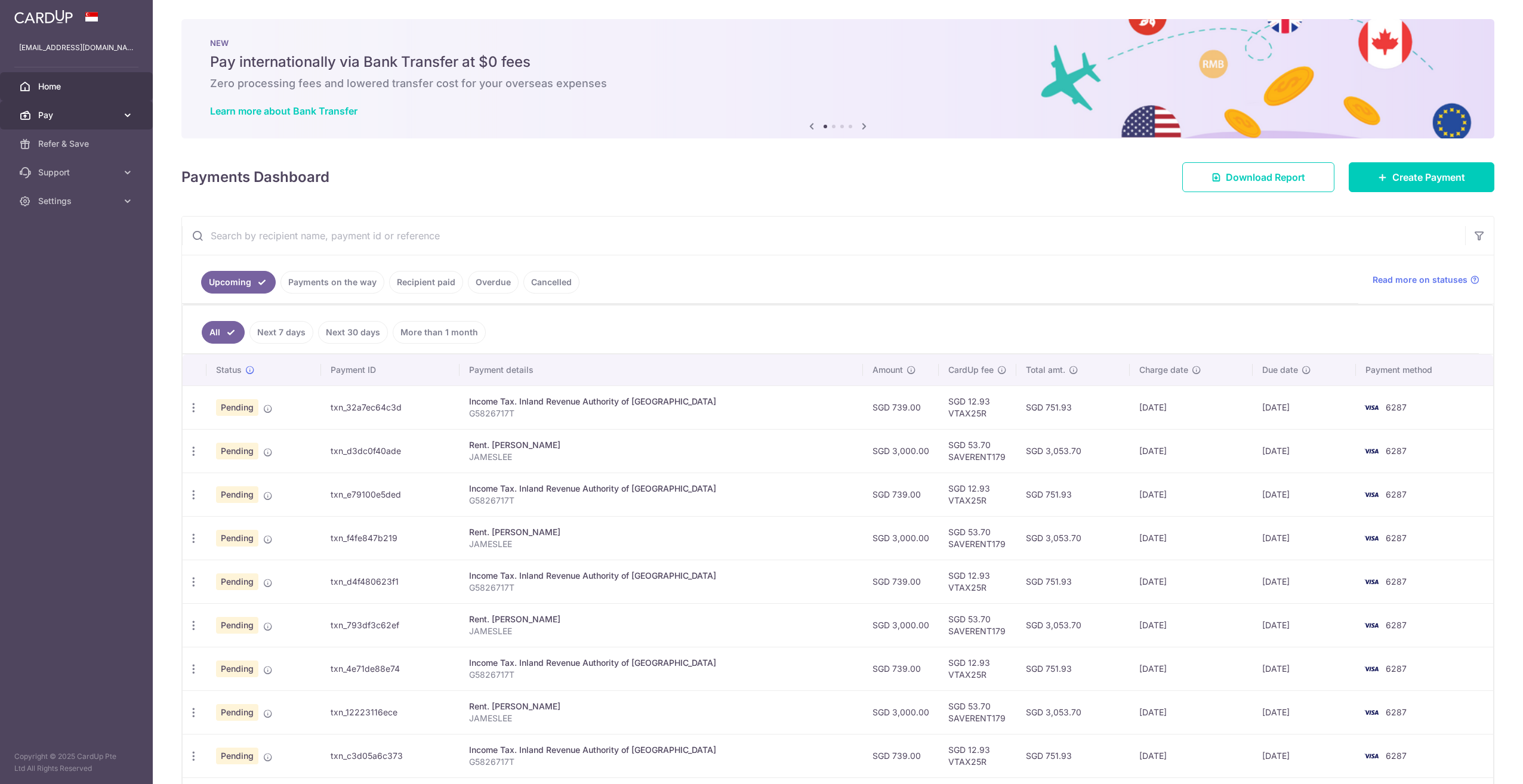
click at [122, 111] on icon at bounding box center [128, 115] width 12 height 12
click at [63, 168] on span "Recipients" at bounding box center [78, 173] width 78 height 12
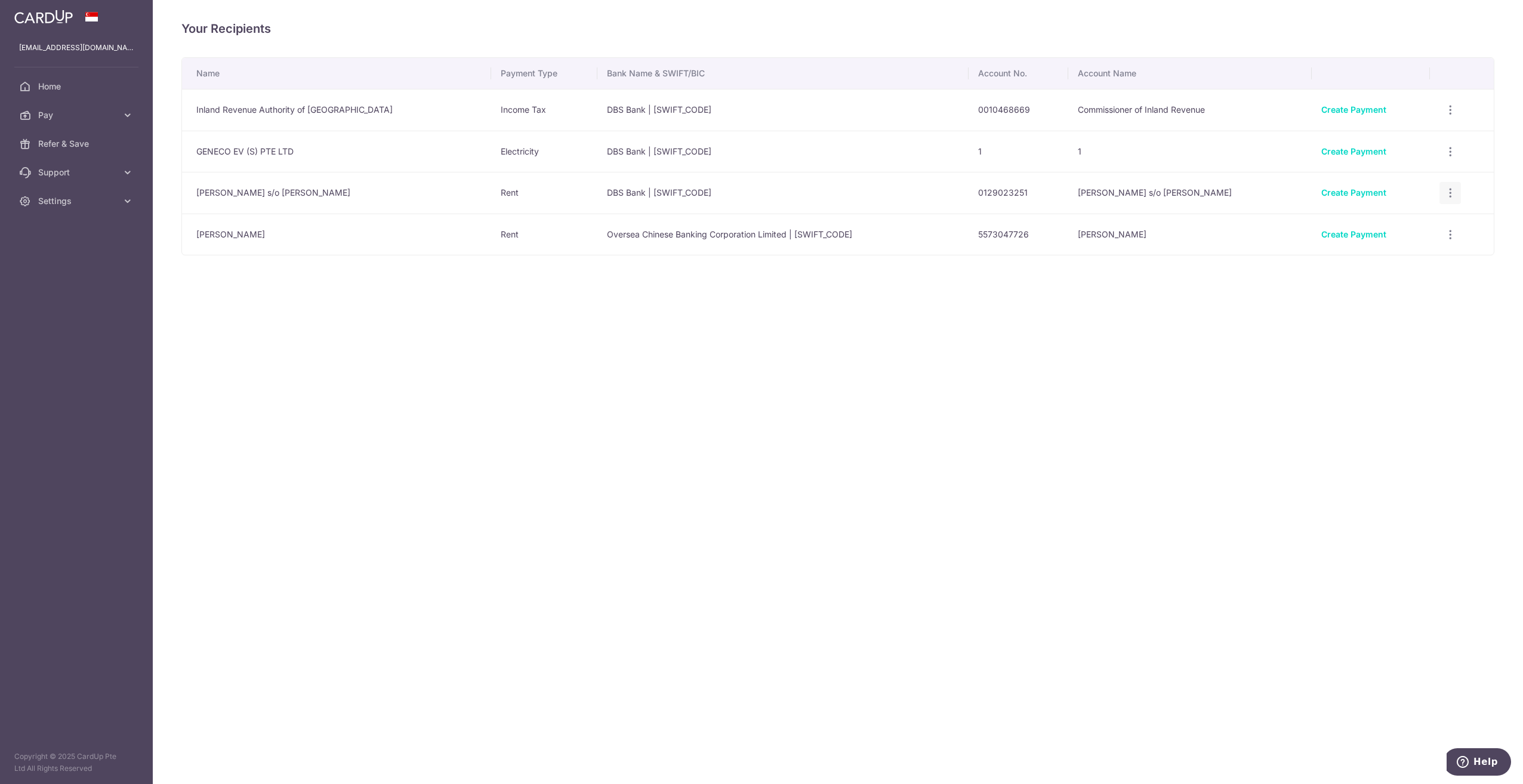
click at [1447, 195] on icon "button" at bounding box center [1450, 192] width 13 height 13
click at [1389, 226] on span "View/Edit" at bounding box center [1411, 226] width 82 height 14
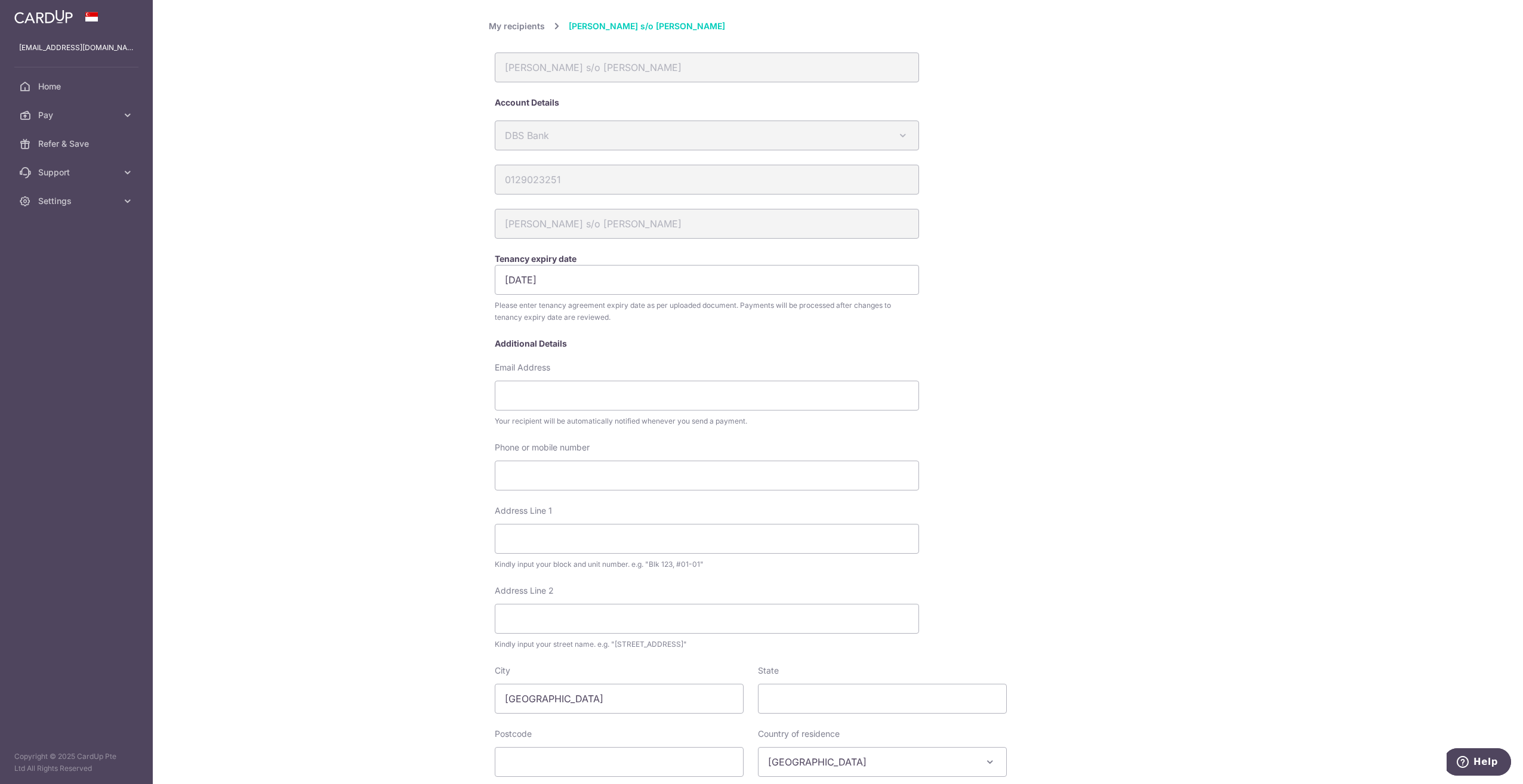
click at [520, 27] on link "My recipients" at bounding box center [517, 26] width 56 height 14
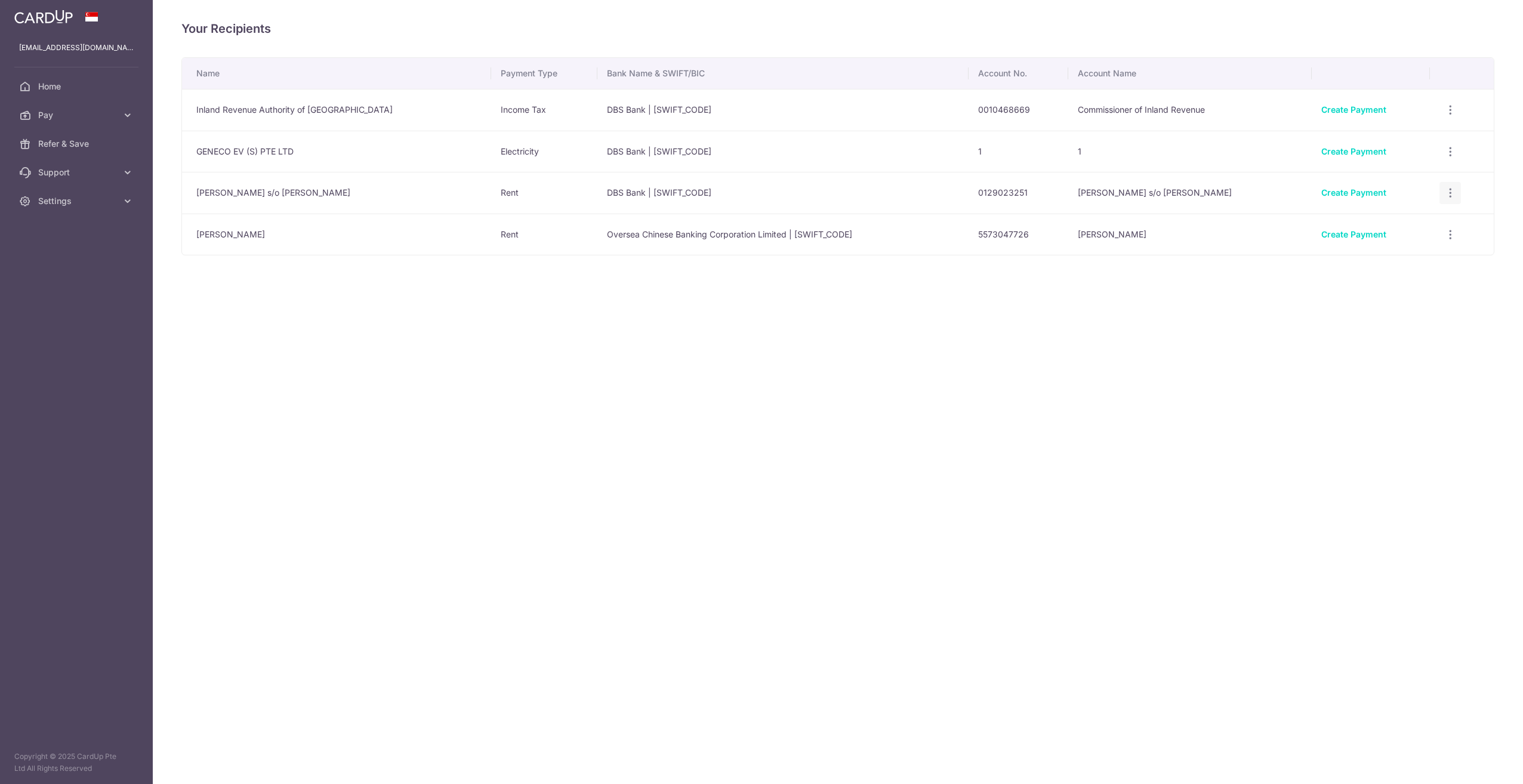
click at [1448, 195] on icon "button" at bounding box center [1450, 192] width 13 height 13
click at [1131, 294] on div "Your Recipients Name Payment Type Bank Name & SWIFT/BIC Account No. Account Nam…" at bounding box center [837, 392] width 1370 height 784
click at [1088, 388] on div "Your Recipients Name Payment Type Bank Name & SWIFT/BIC Account No. Account Nam…" at bounding box center [837, 392] width 1370 height 784
click at [1448, 154] on icon "button" at bounding box center [1450, 152] width 13 height 13
drag, startPoint x: 1404, startPoint y: 294, endPoint x: 1408, endPoint y: 282, distance: 12.6
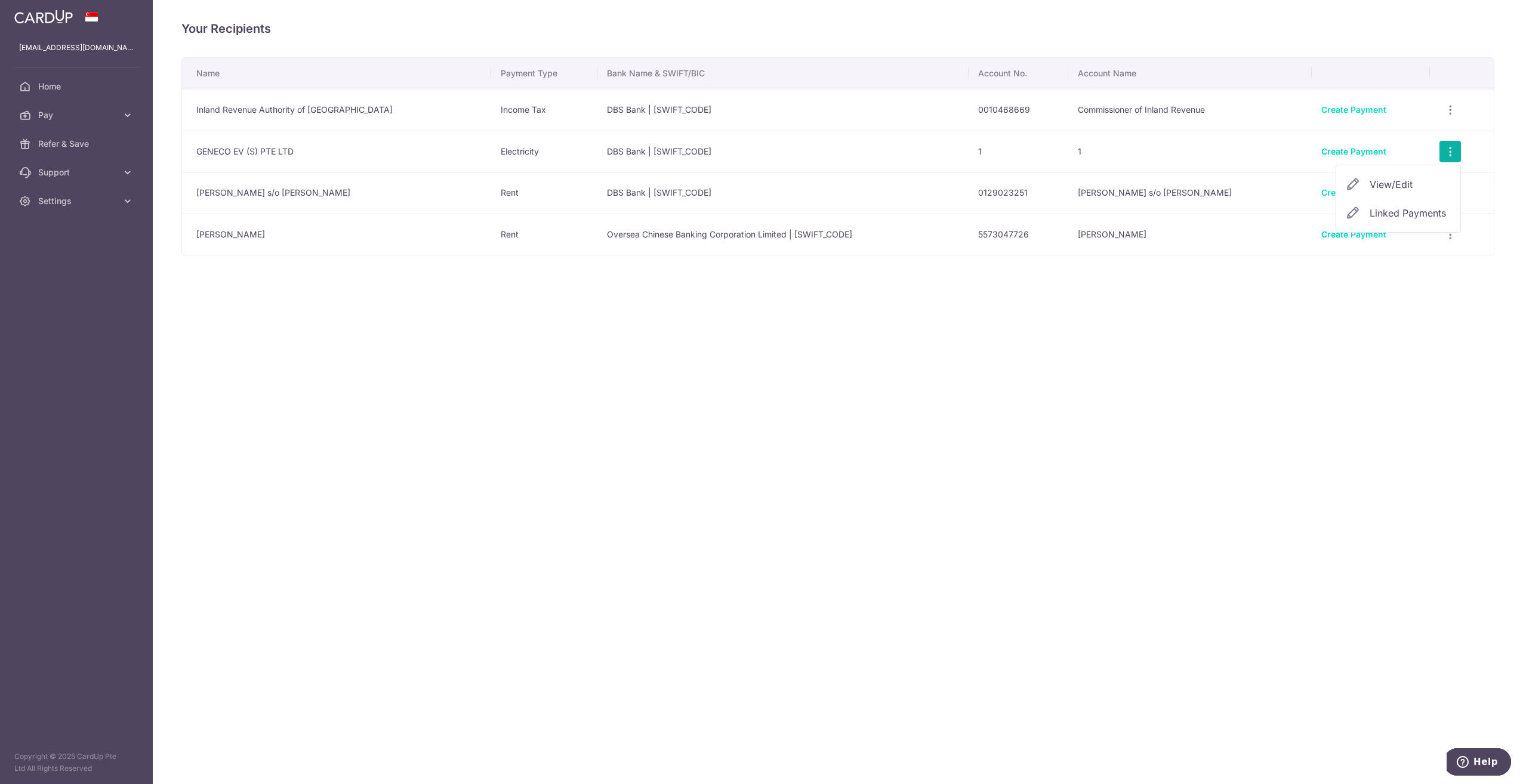
click at [1404, 294] on div "Your Recipients Name Payment Type Bank Name & SWIFT/BIC Account No. Account Nam…" at bounding box center [837, 392] width 1370 height 784
click at [1445, 232] on icon "button" at bounding box center [1450, 235] width 13 height 13
click at [1445, 158] on div "View/Edit Linked Payments" at bounding box center [1450, 152] width 22 height 22
click at [1444, 151] on icon "button" at bounding box center [1450, 152] width 13 height 13
click at [1398, 180] on span "View/Edit" at bounding box center [1411, 184] width 82 height 14
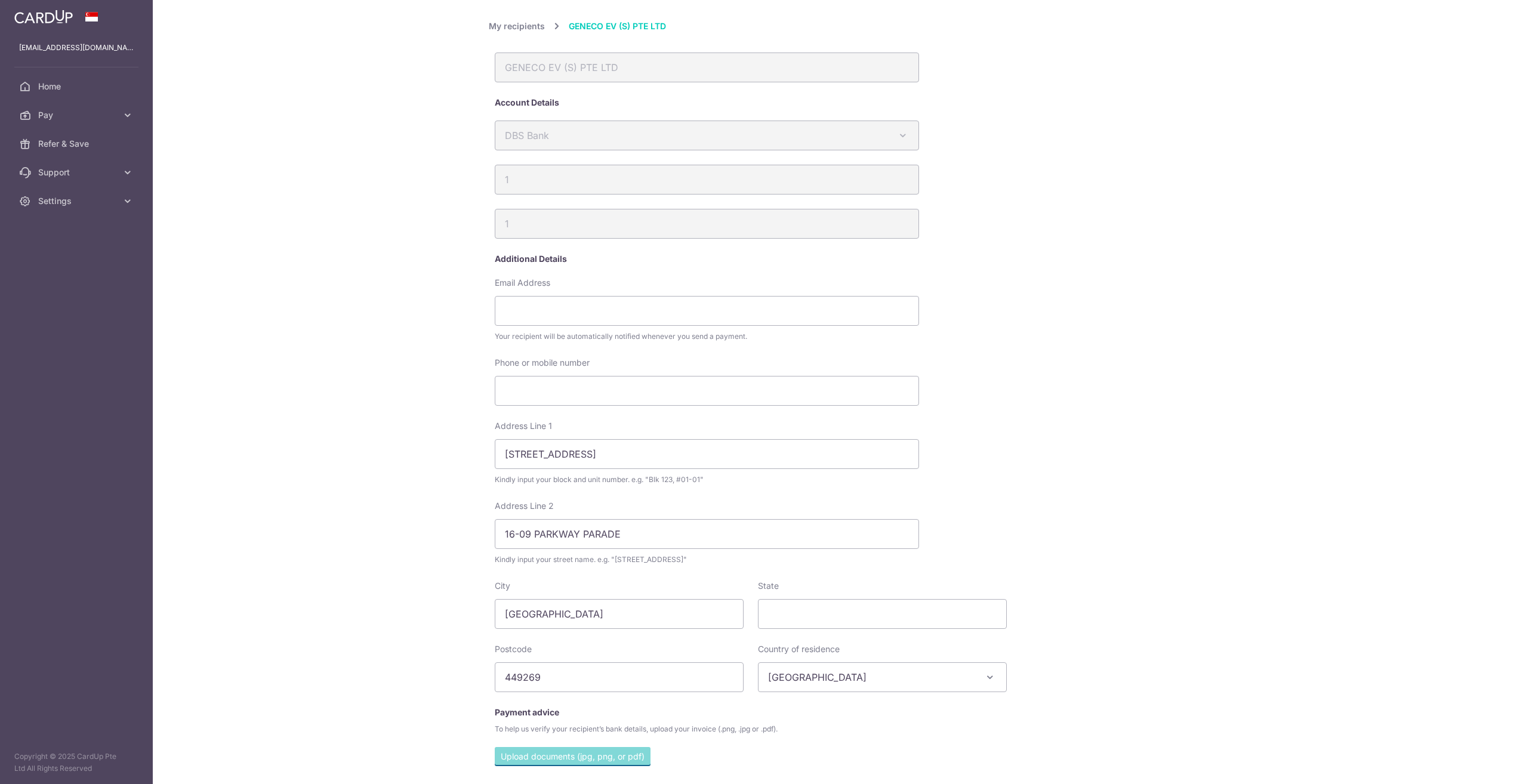
click at [999, 315] on div "Email Address Your recipient will be automatically notified whenever you send a…" at bounding box center [751, 317] width 524 height 80
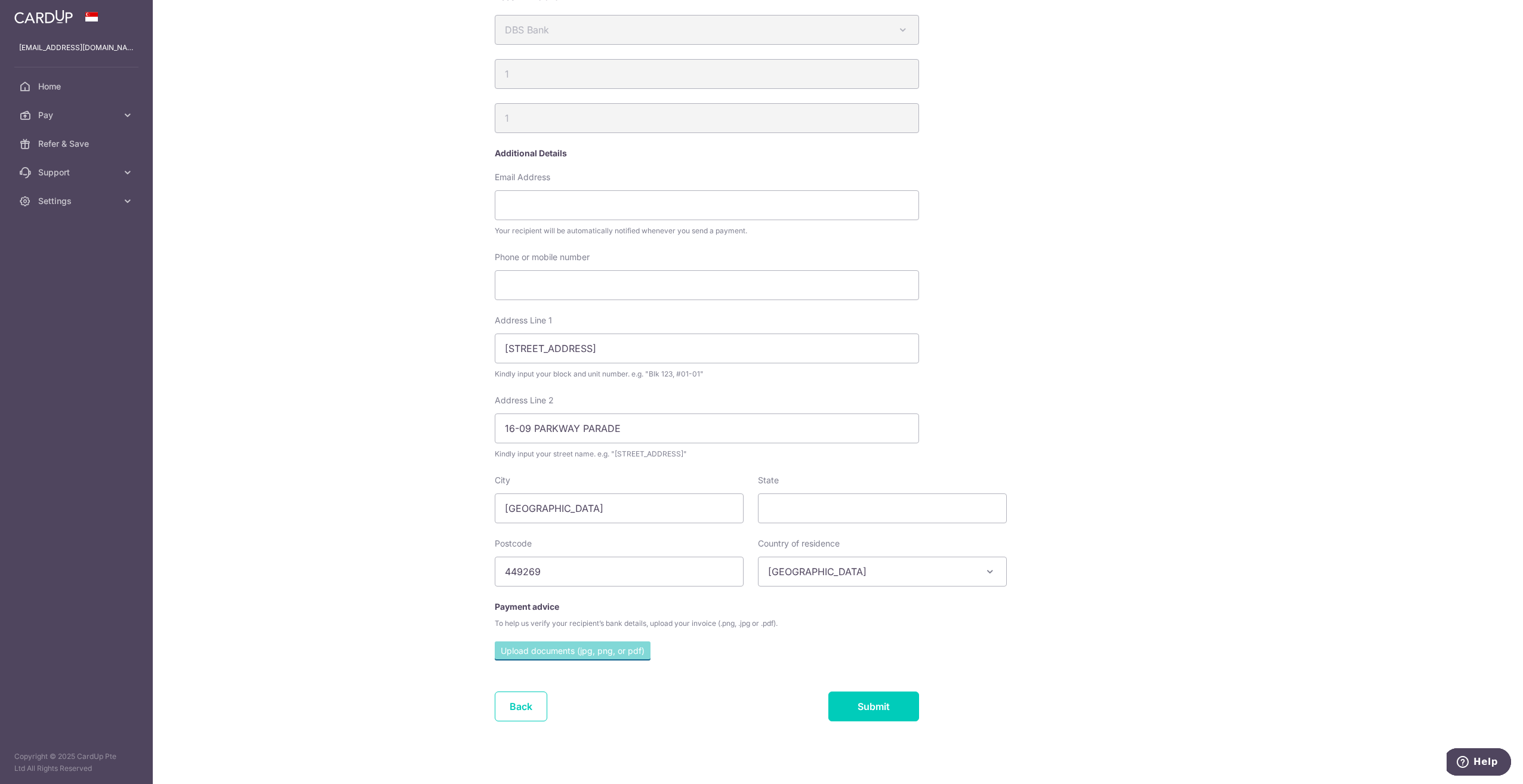
scroll to position [113, 0]
click at [515, 697] on link "Back" at bounding box center [521, 699] width 53 height 30
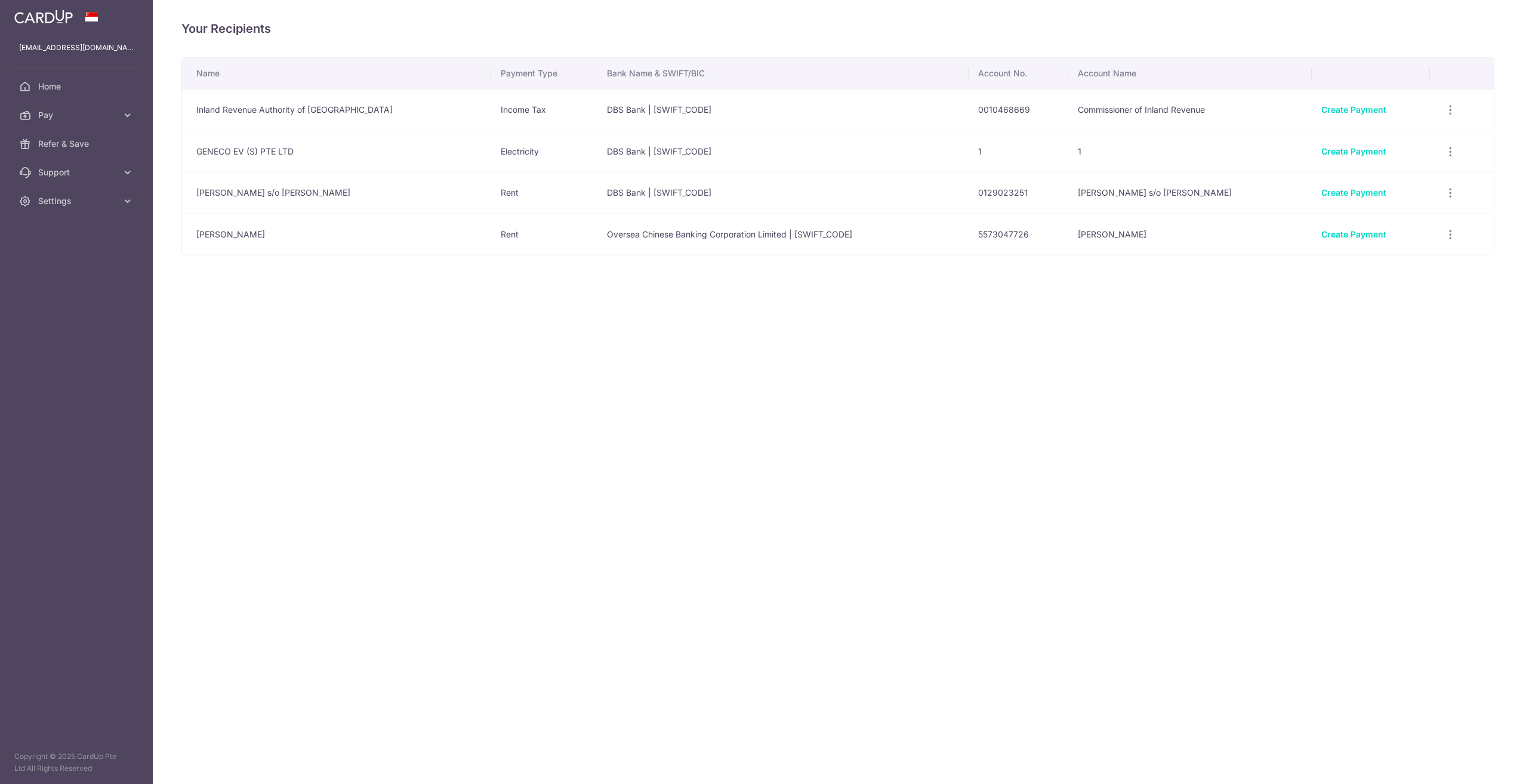
click at [672, 323] on div "Your Recipients Name Payment Type Bank Name & SWIFT/BIC Account No. Account Nam…" at bounding box center [837, 392] width 1370 height 784
click at [1444, 109] on icon "button" at bounding box center [1450, 110] width 13 height 13
click at [1417, 171] on span "Linked Payments" at bounding box center [1408, 172] width 76 height 12
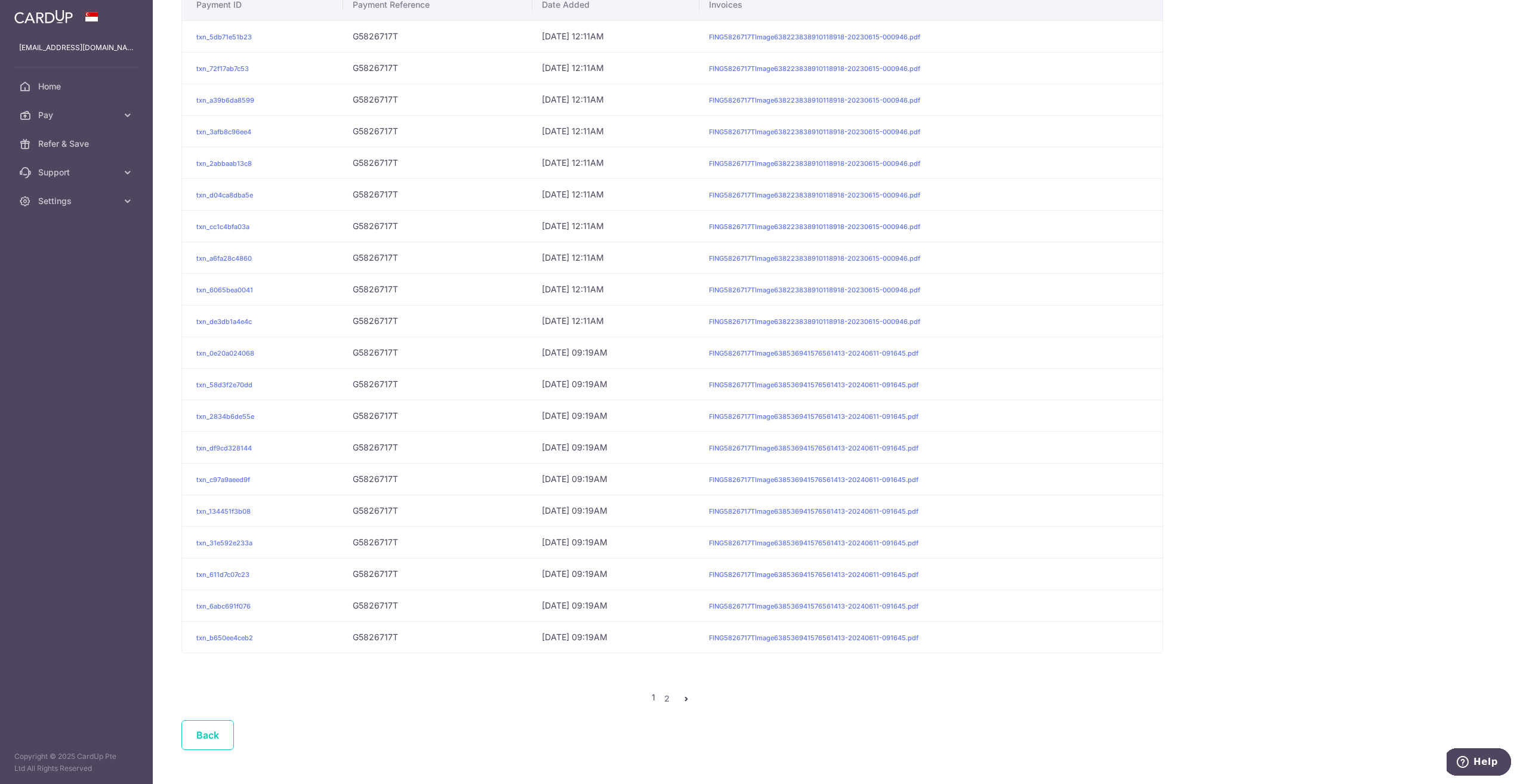
scroll to position [139, 0]
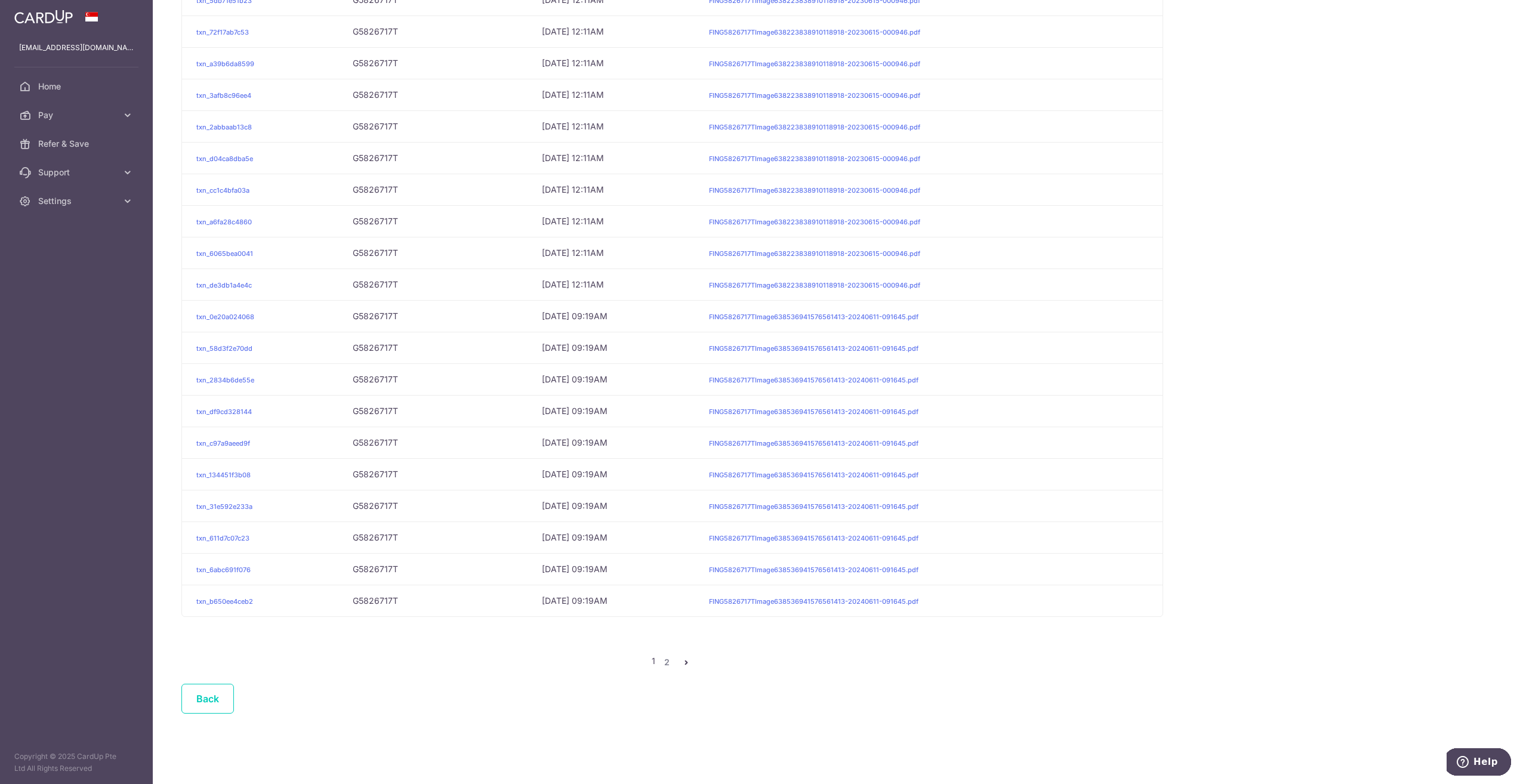
click at [682, 659] on icon "pager" at bounding box center [686, 662] width 10 height 10
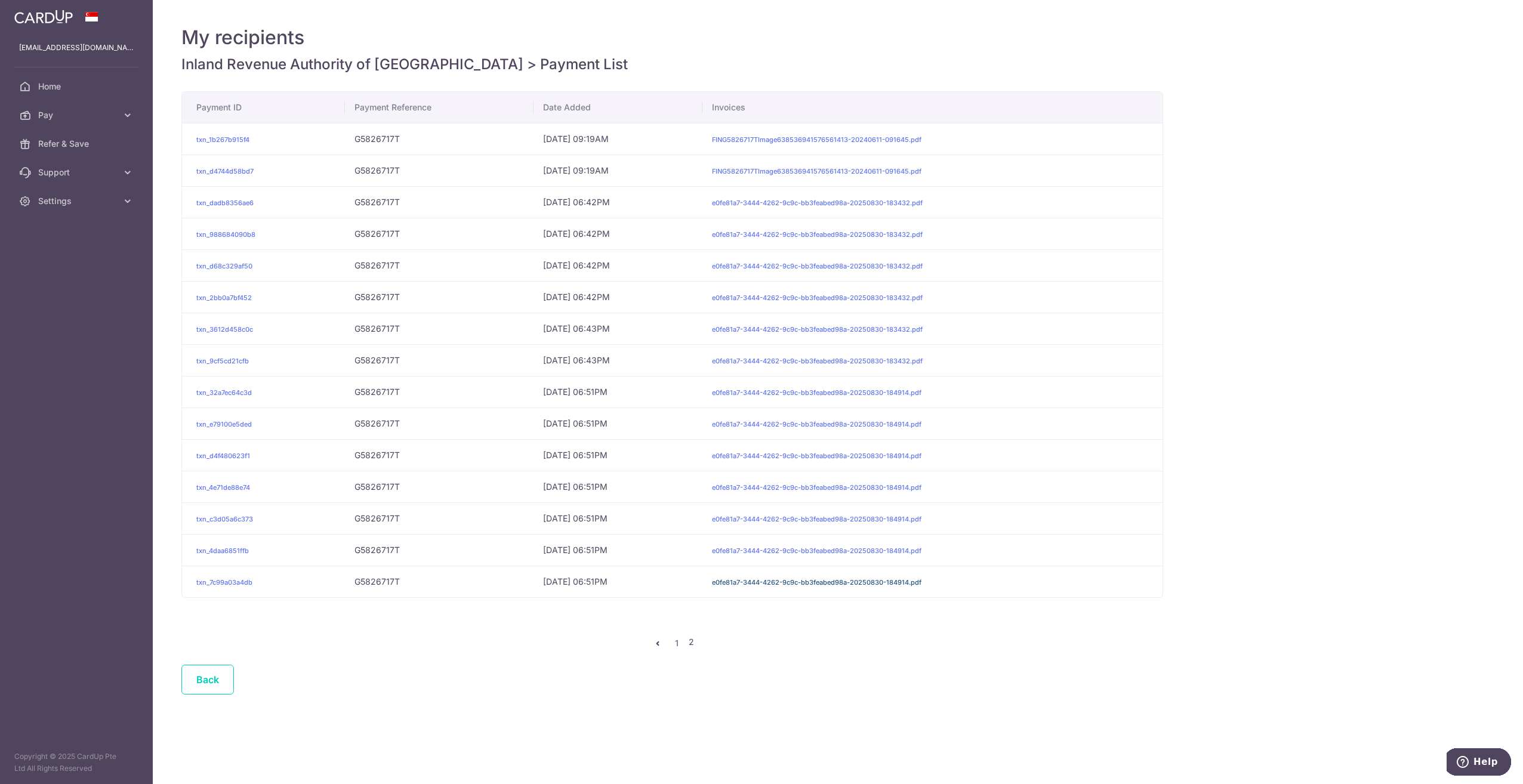
click at [746, 583] on link "e0fe81a7-3444-4262-9c9c-bb3feabed98a-20250830-184914.pdf" at bounding box center [817, 582] width 210 height 8
click at [129, 115] on icon at bounding box center [128, 115] width 12 height 12
click at [68, 172] on span "Recipients" at bounding box center [78, 173] width 78 height 12
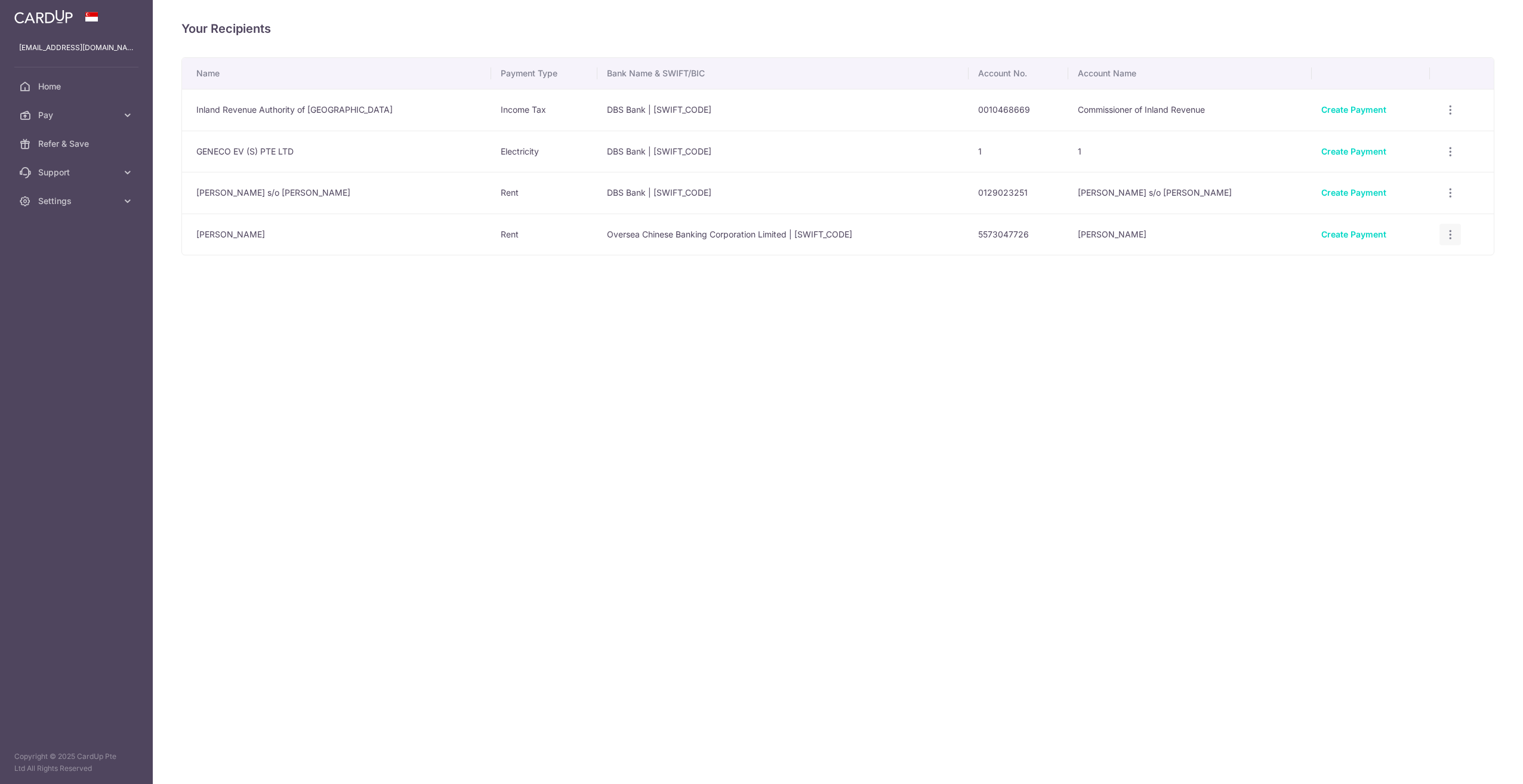
click at [1446, 236] on icon "button" at bounding box center [1450, 235] width 13 height 13
click at [1390, 294] on span "Linked Payments" at bounding box center [1408, 296] width 76 height 12
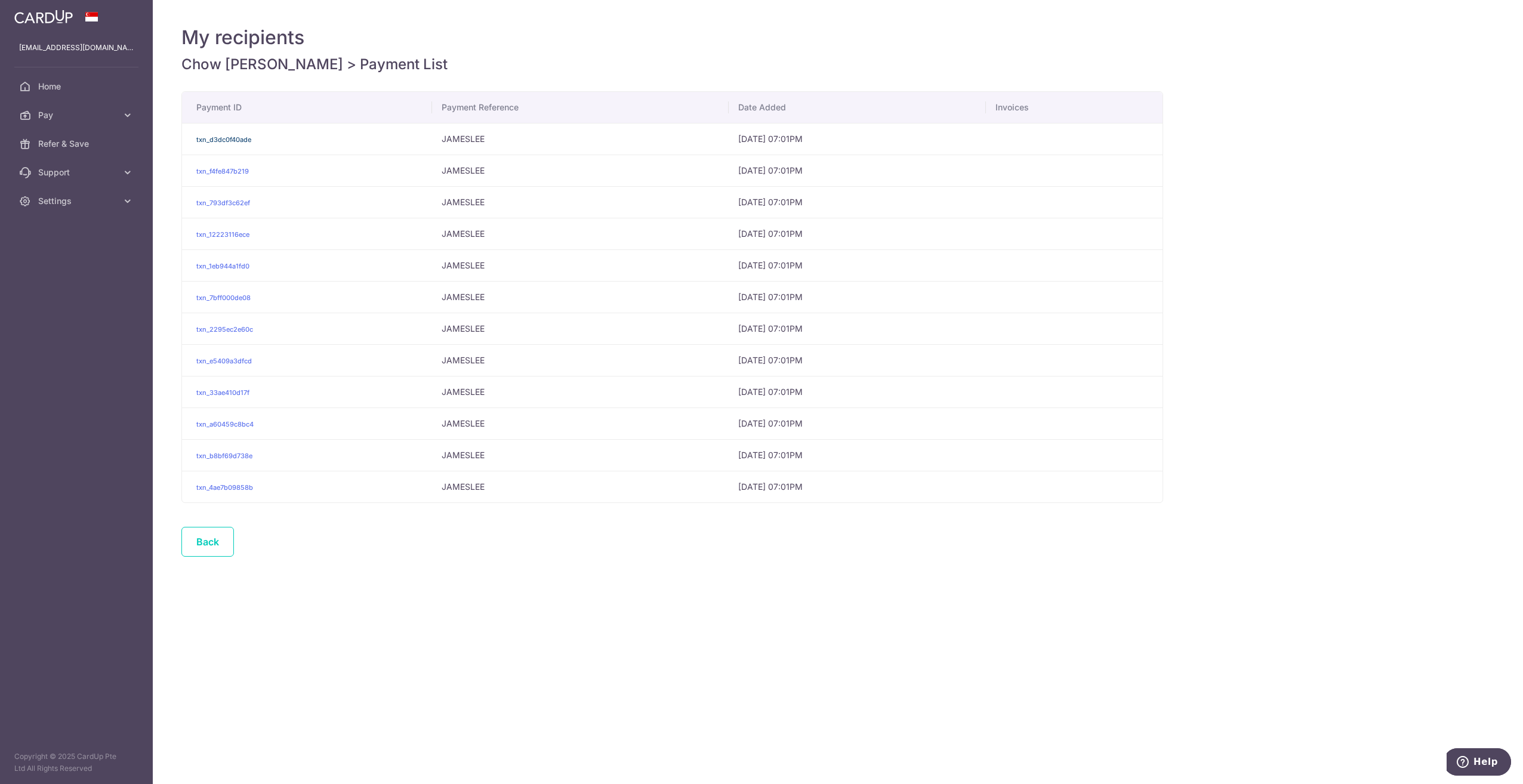
click at [231, 141] on link "txn_d3dc0f40ade" at bounding box center [223, 139] width 55 height 8
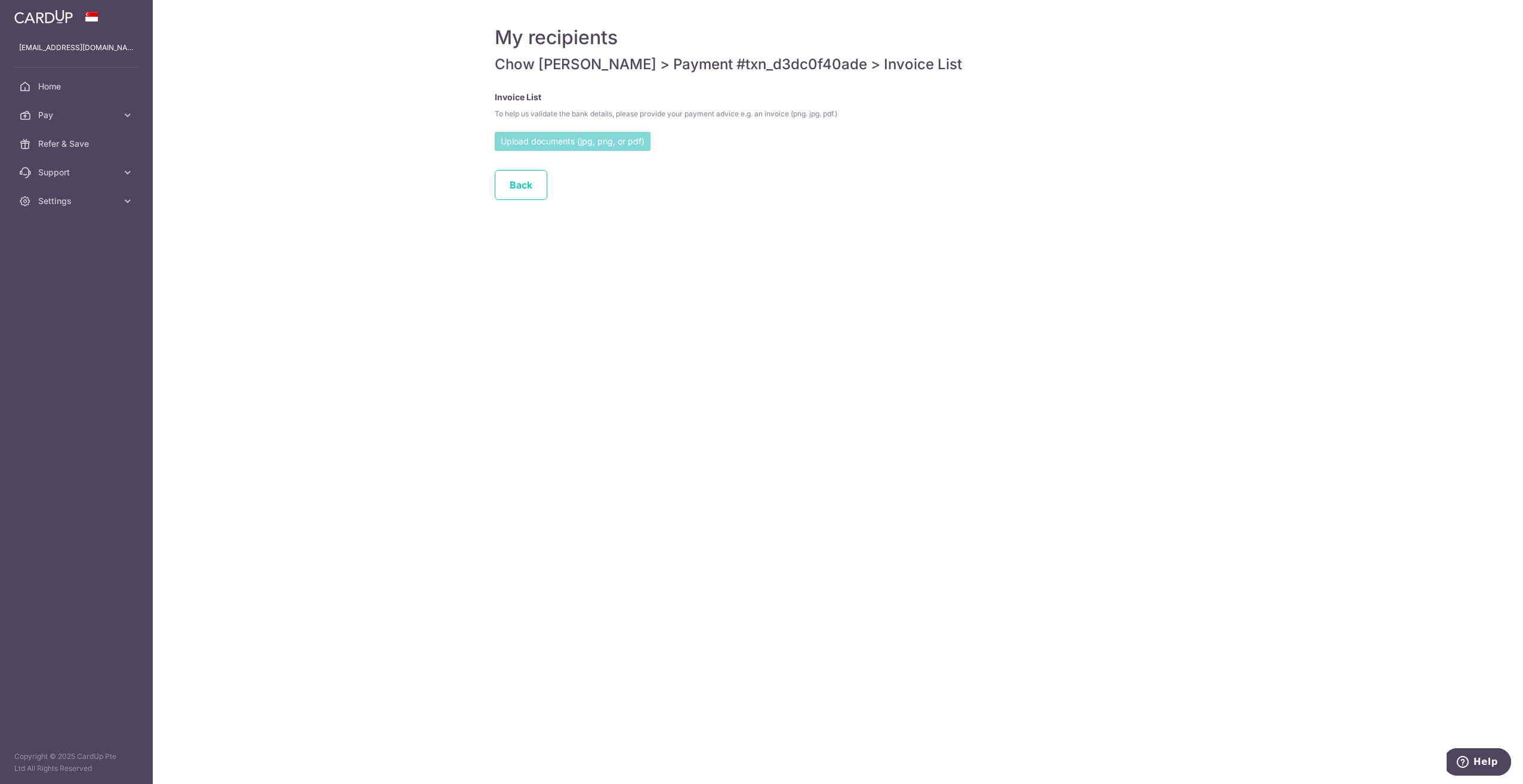
click at [598, 146] on input "file" at bounding box center [572, 141] width 155 height 18
click at [600, 141] on input "file" at bounding box center [572, 141] width 155 height 18
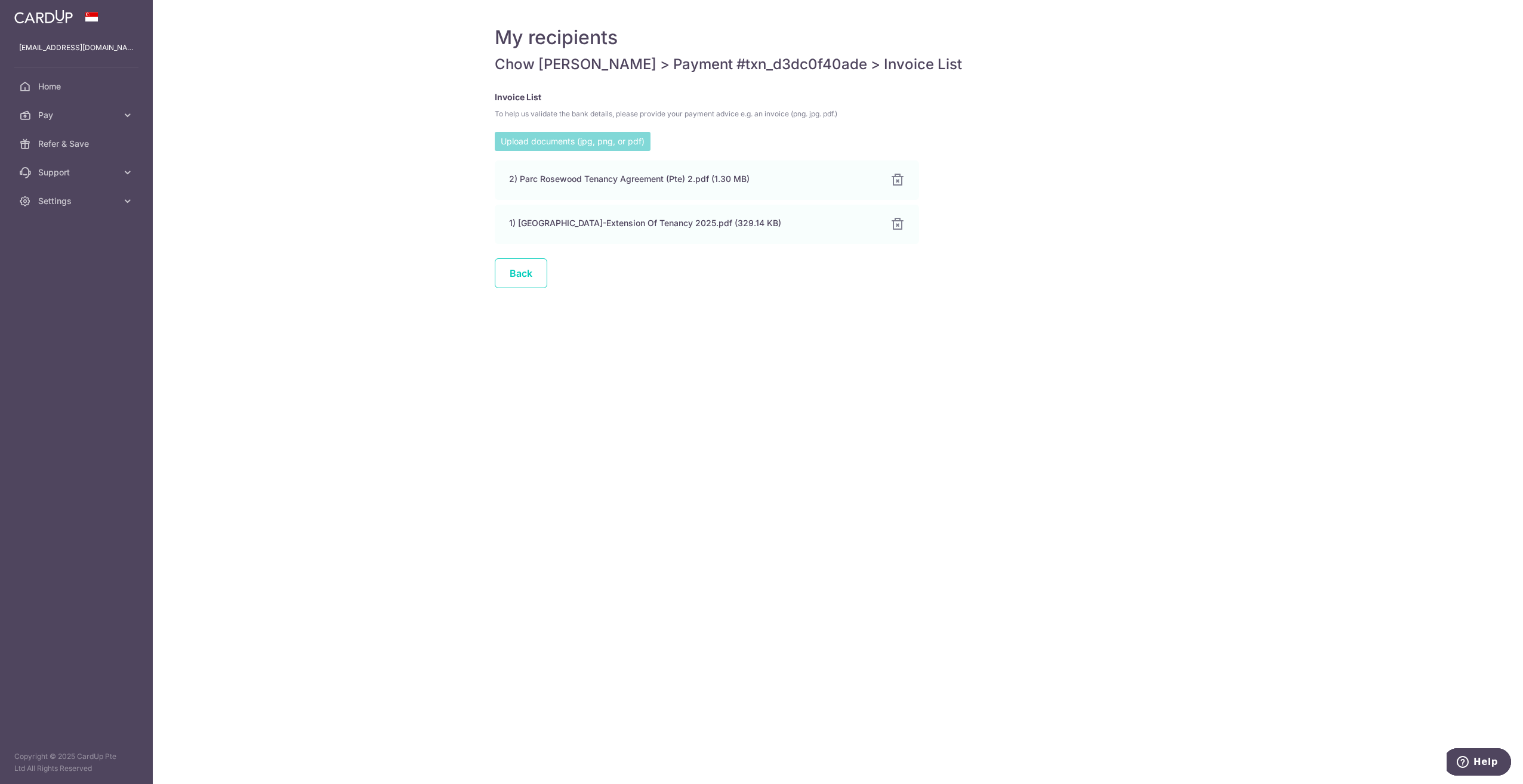
click at [719, 301] on div "Back" at bounding box center [707, 280] width 436 height 45
click at [520, 277] on link "Back" at bounding box center [521, 273] width 53 height 30
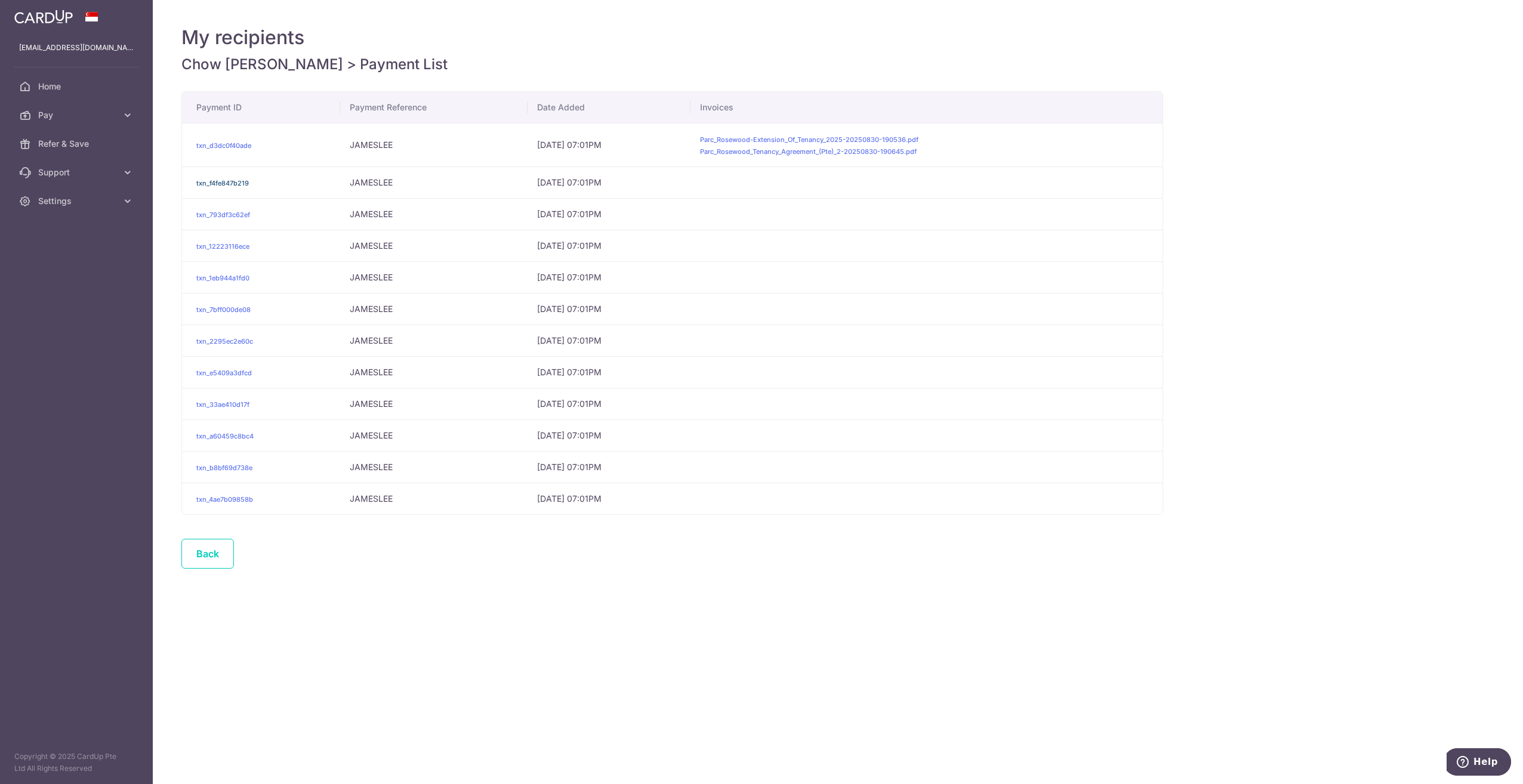
click at [221, 184] on link "txn_f4fe847b219" at bounding box center [223, 183] width 53 height 8
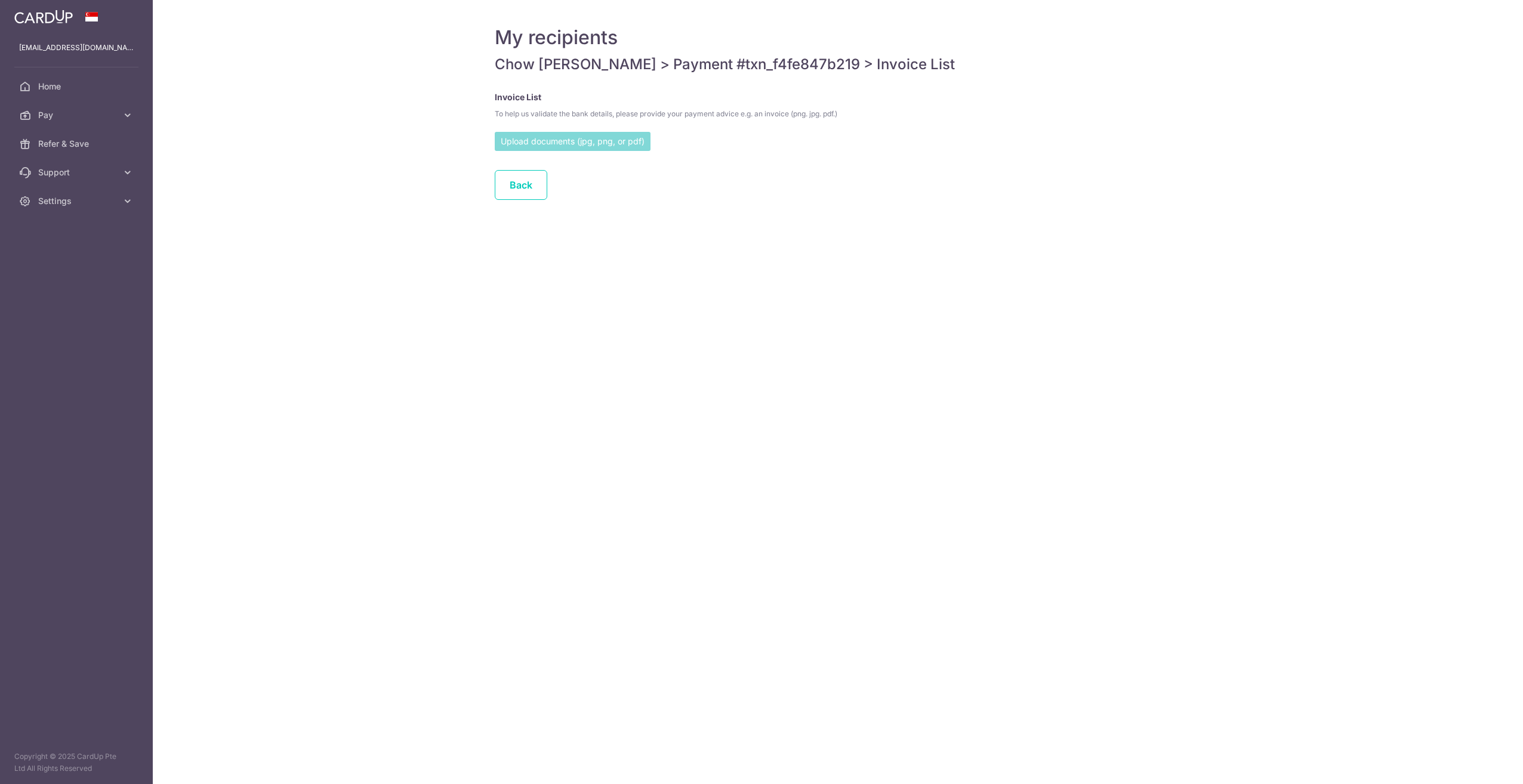
click at [592, 143] on input "file" at bounding box center [572, 141] width 155 height 18
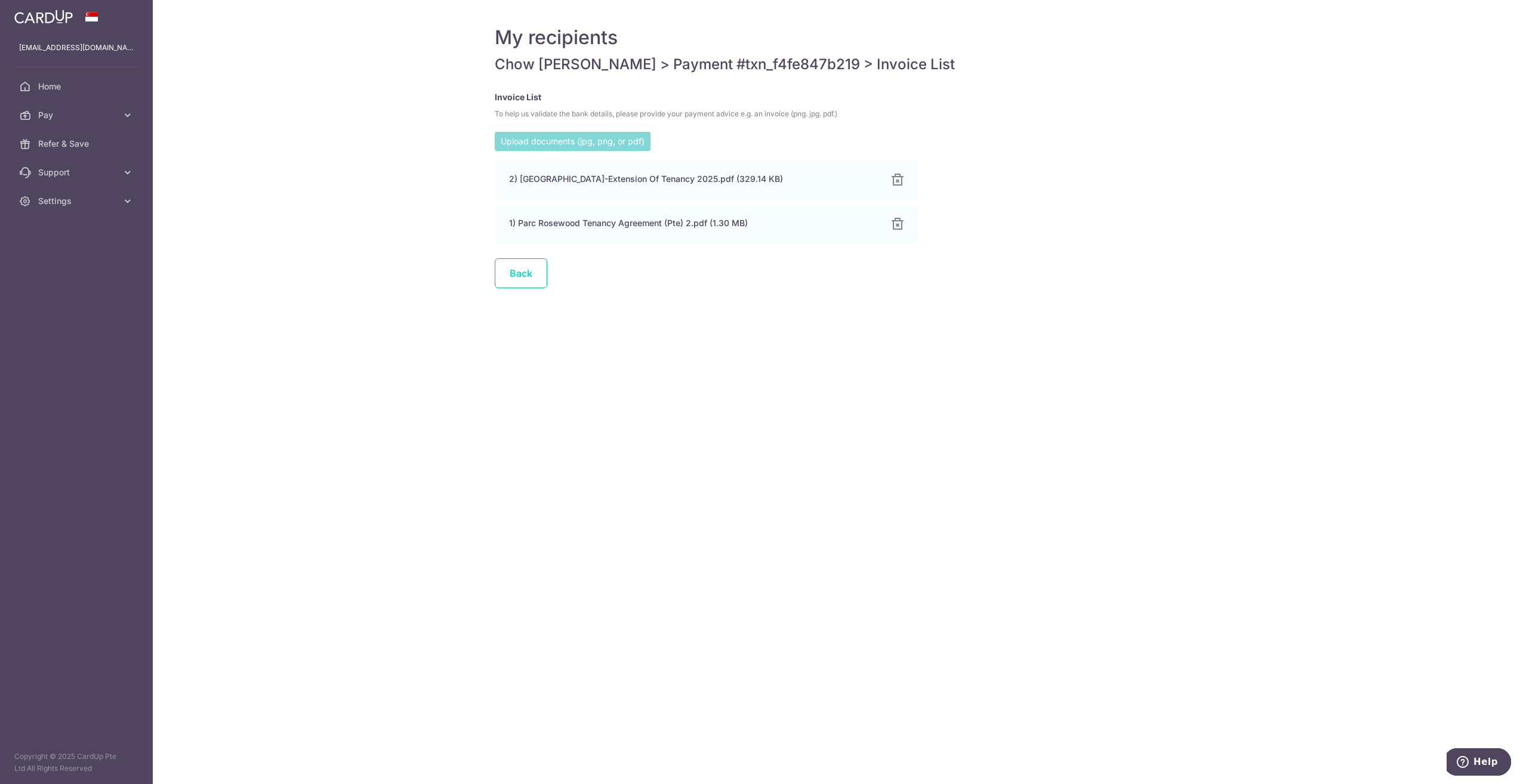
click at [532, 278] on link "Back" at bounding box center [521, 273] width 53 height 30
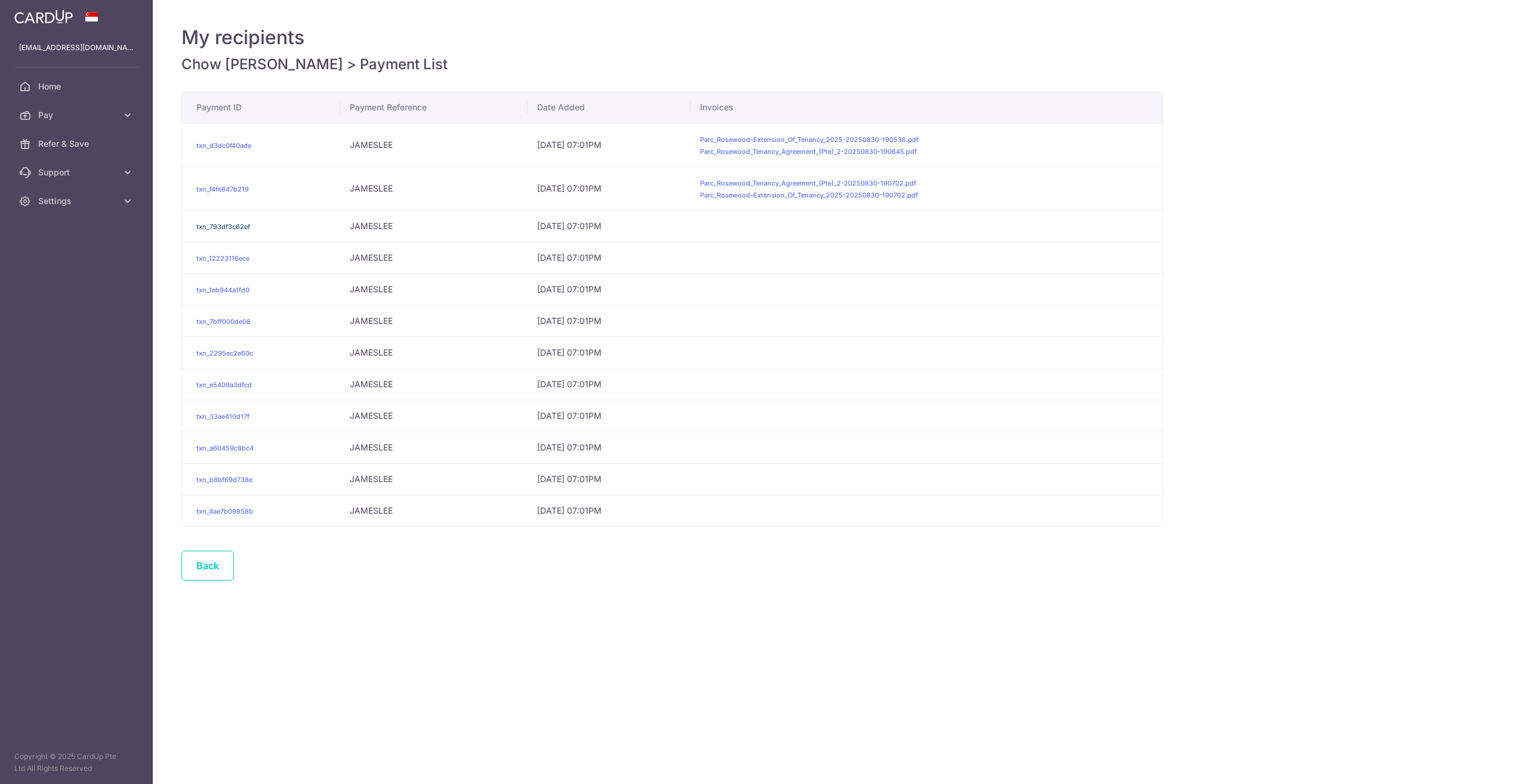
click at [236, 226] on link "txn_793df3c62ef" at bounding box center [223, 226] width 54 height 8
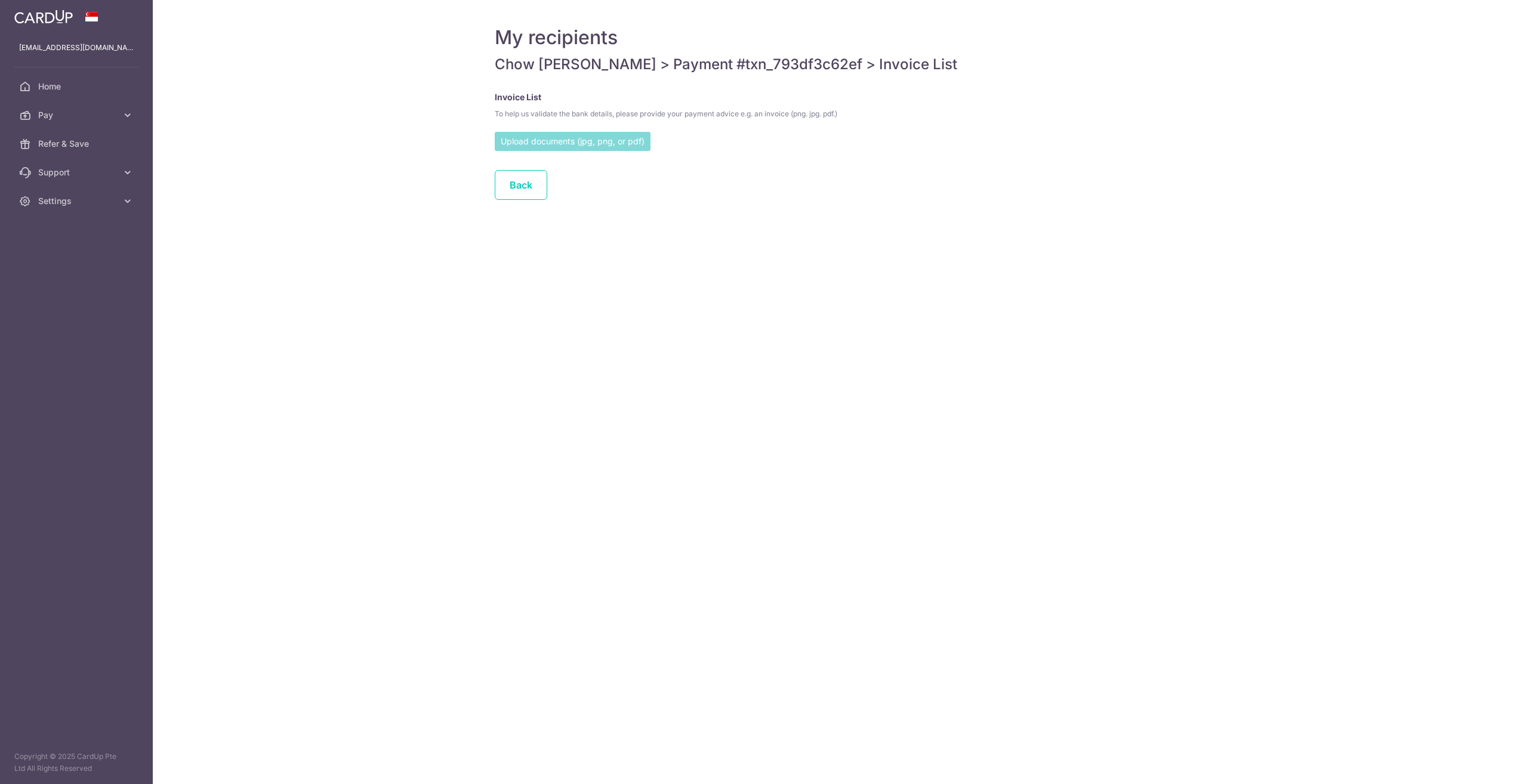
click at [522, 147] on input "file" at bounding box center [572, 141] width 155 height 18
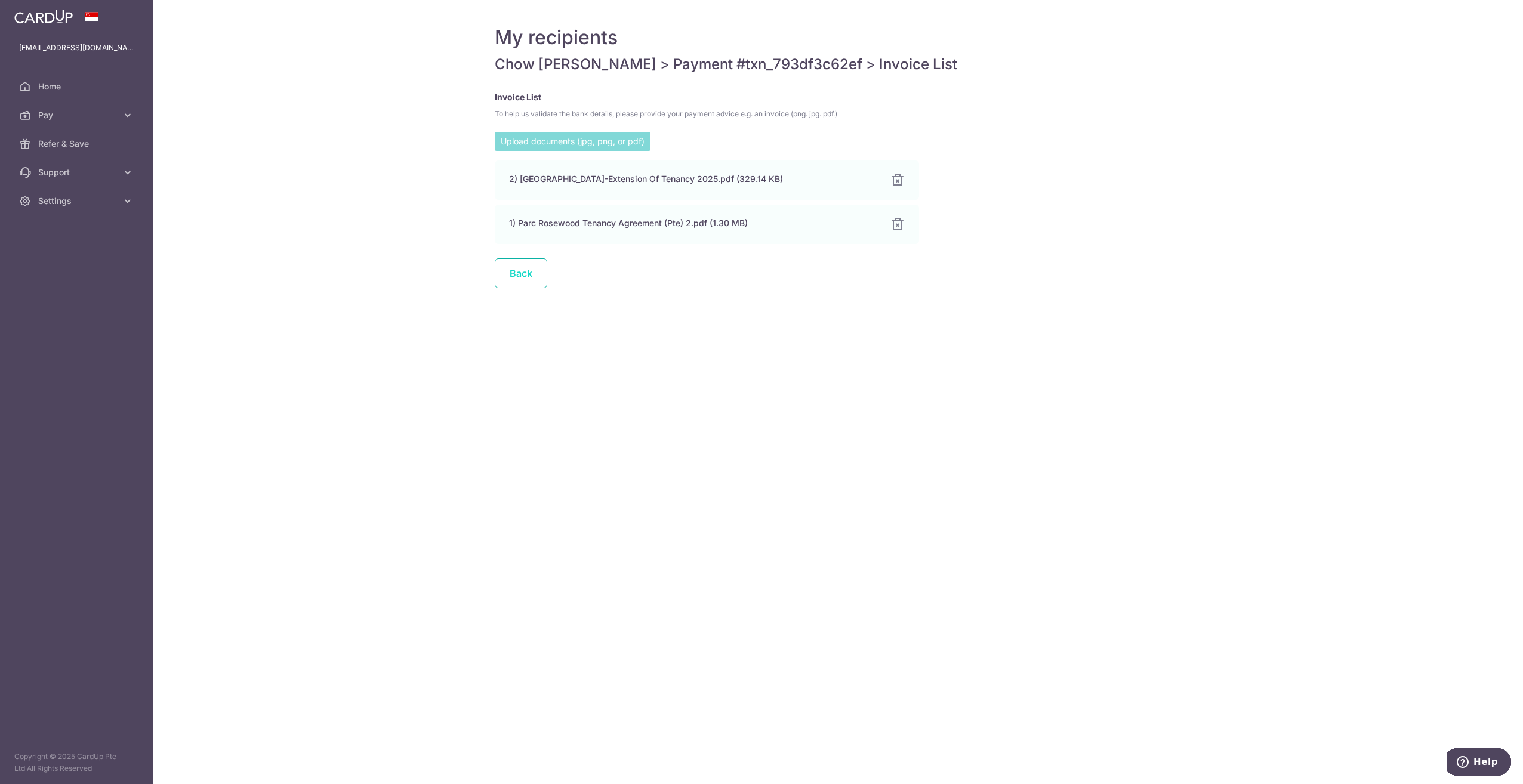
click at [522, 283] on link "Back" at bounding box center [521, 273] width 53 height 30
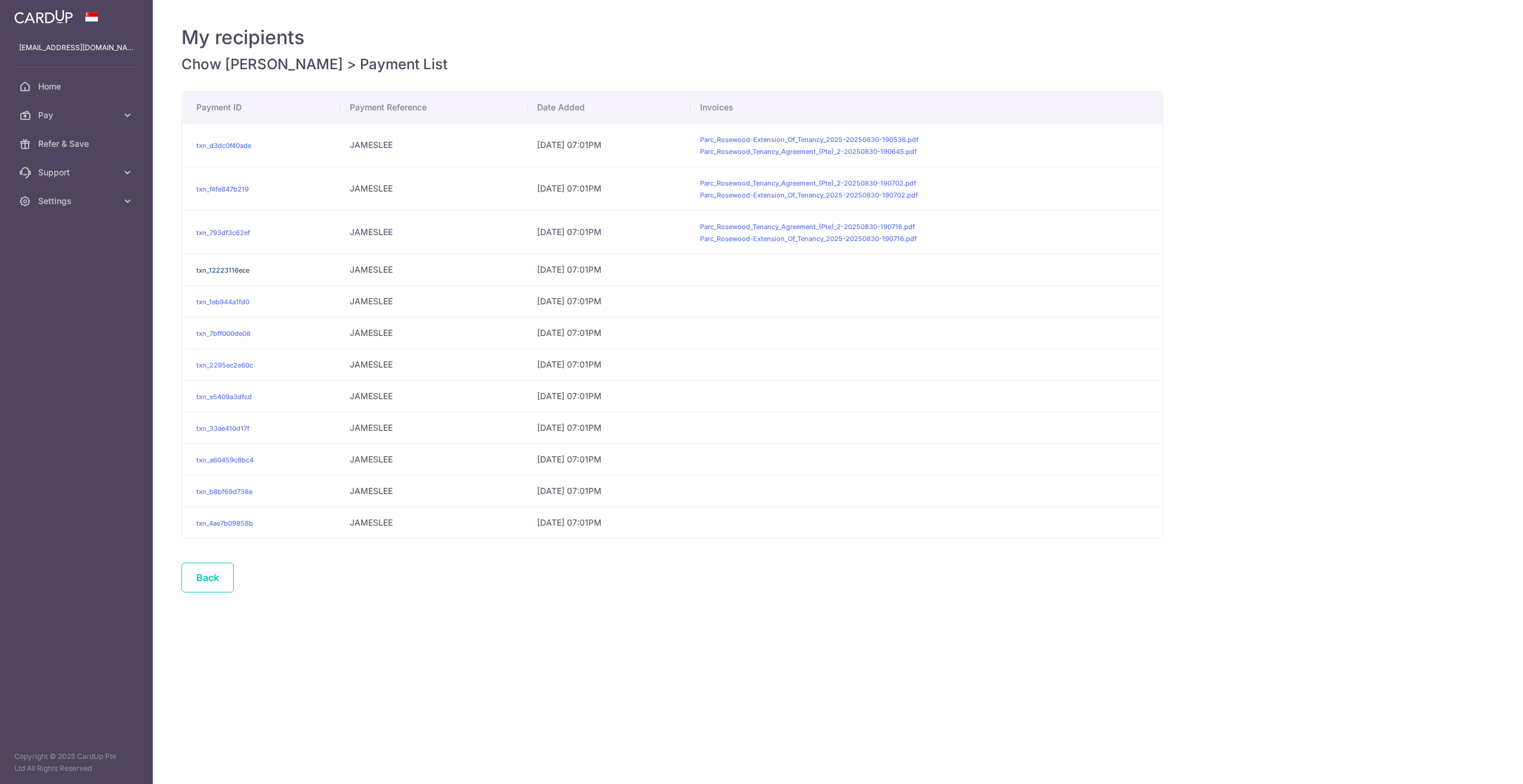
click at [221, 272] on link "txn_12223116ece" at bounding box center [223, 270] width 53 height 8
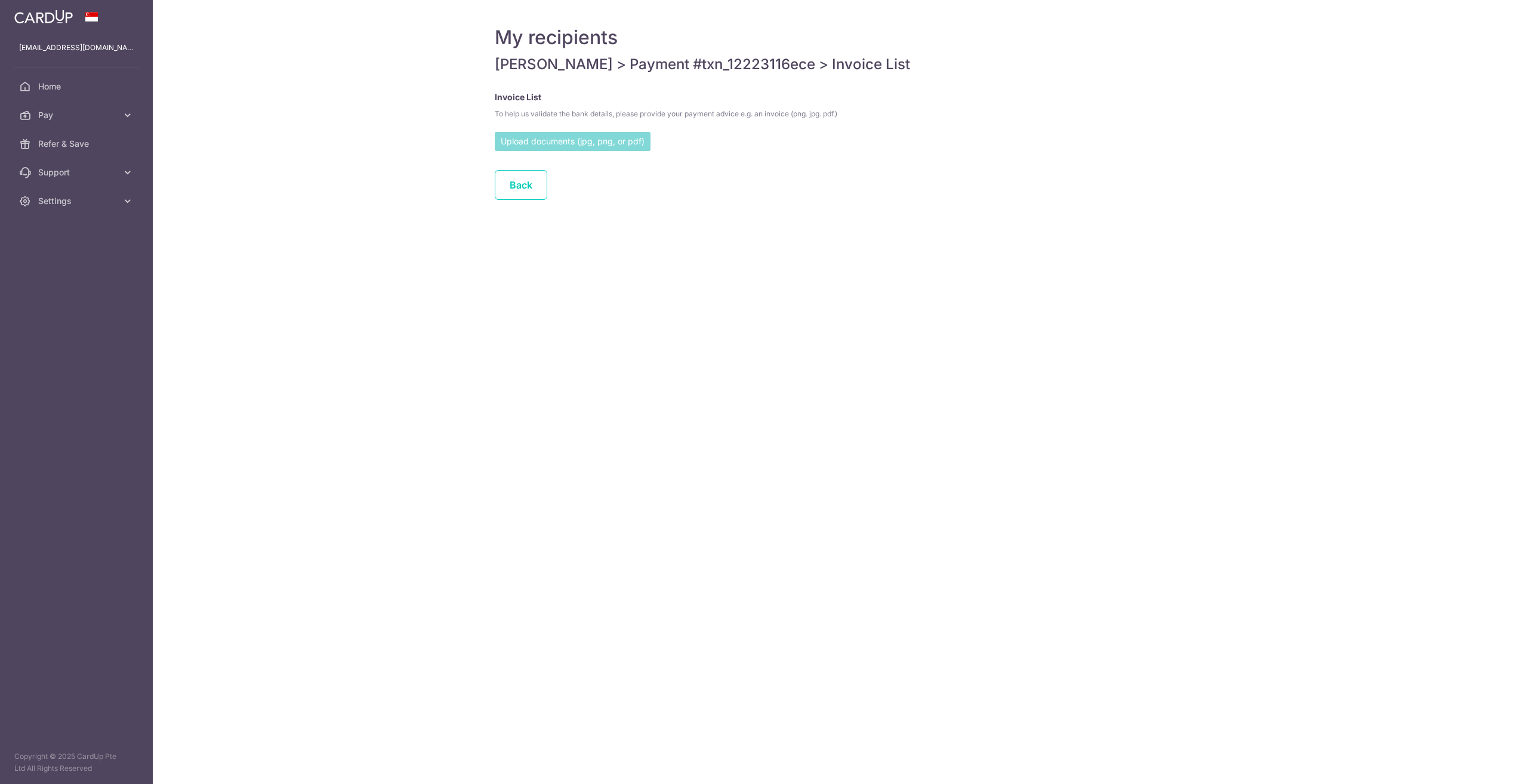
click at [543, 141] on input "file" at bounding box center [572, 141] width 155 height 18
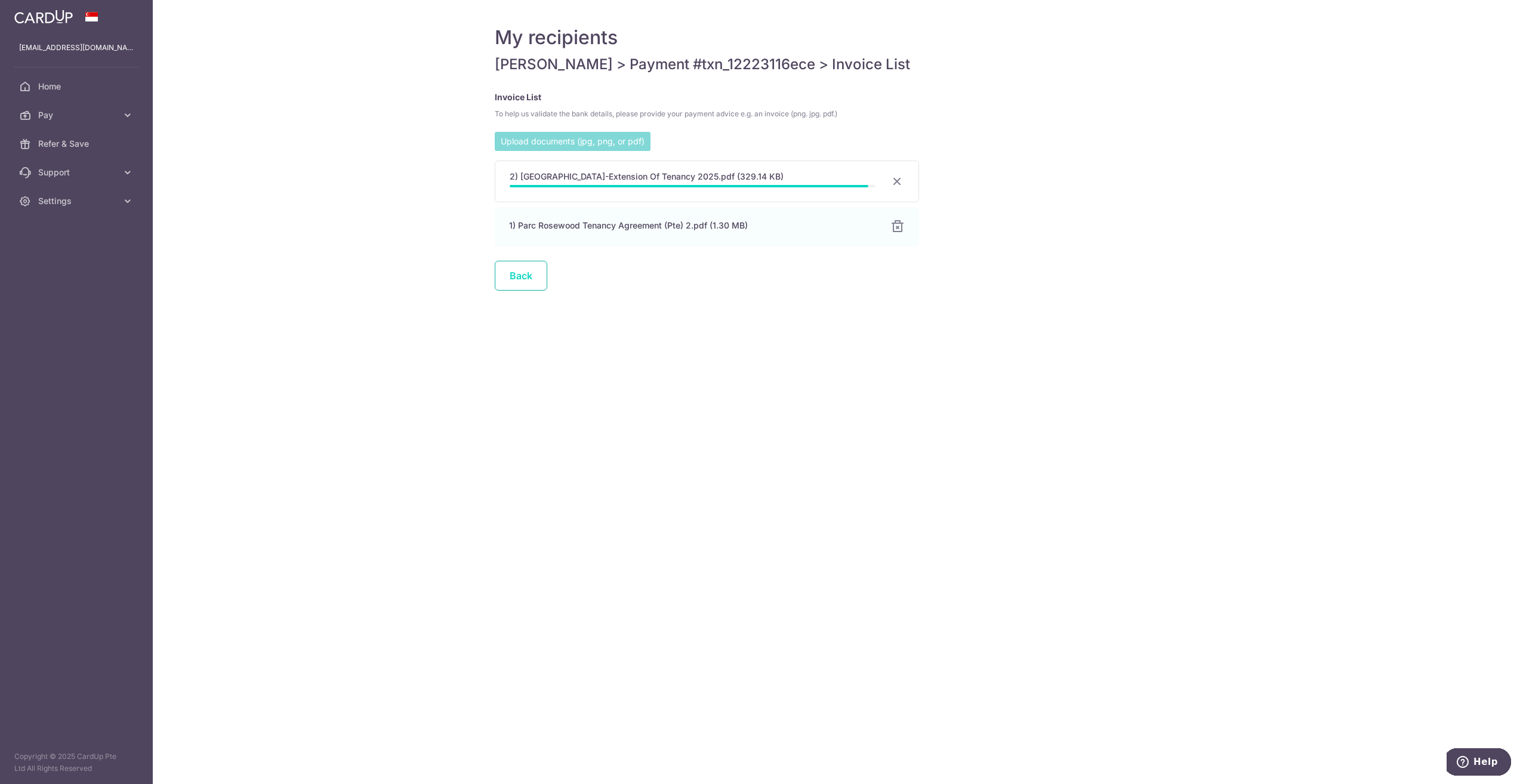
click at [519, 278] on link "Back" at bounding box center [521, 276] width 53 height 30
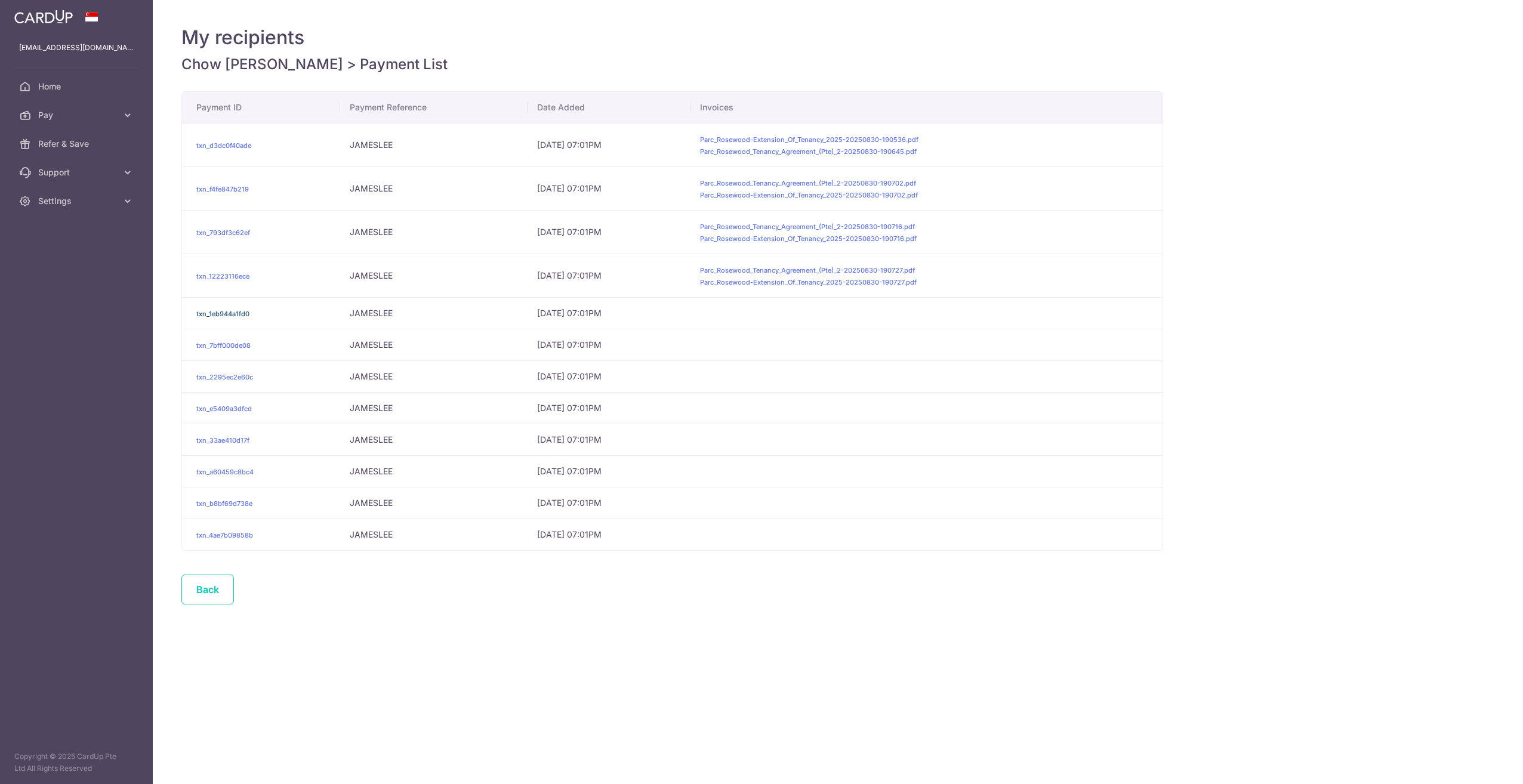
click at [219, 314] on link "txn_1eb944a1fd0" at bounding box center [223, 313] width 53 height 8
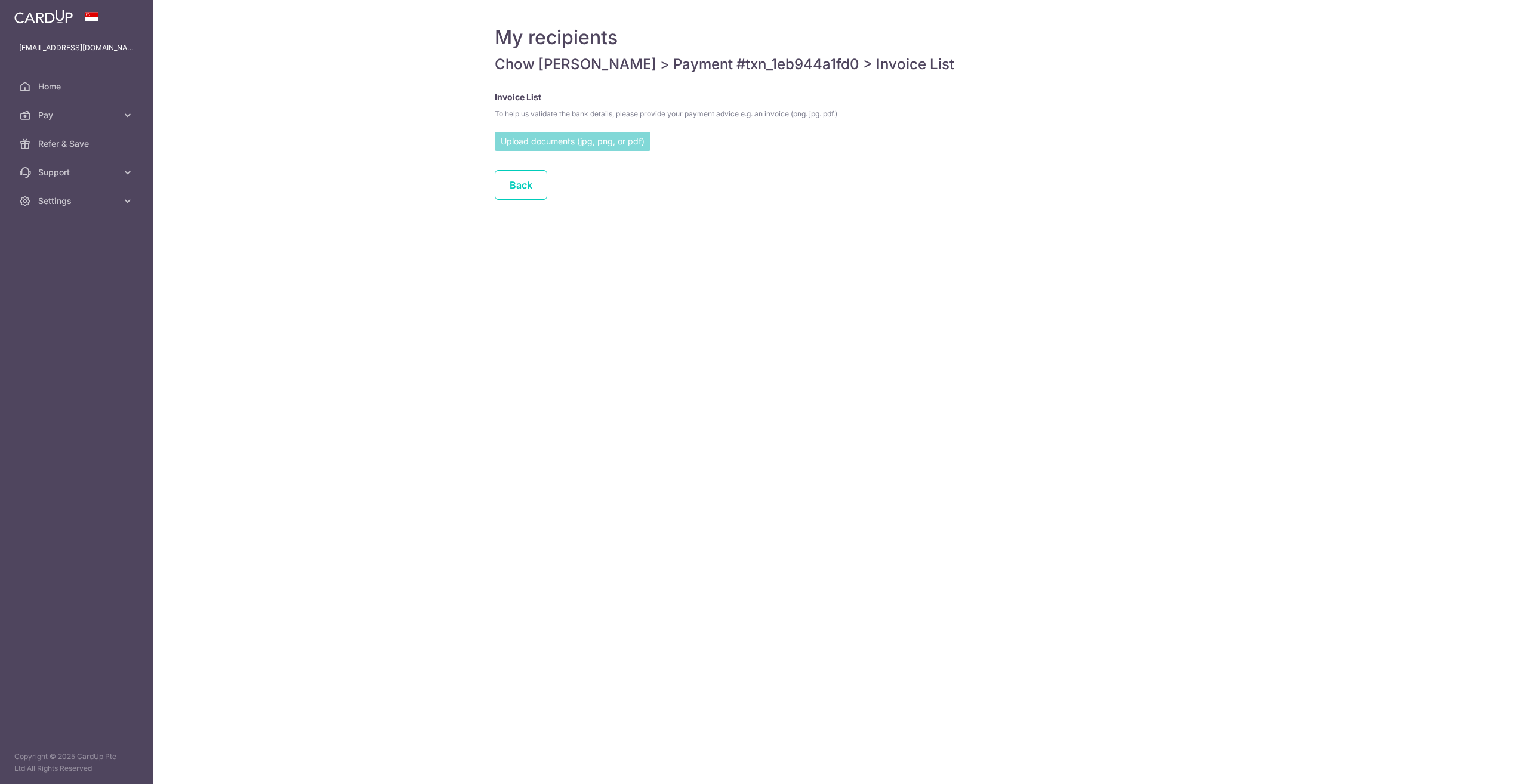
click at [547, 142] on input "file" at bounding box center [572, 141] width 155 height 18
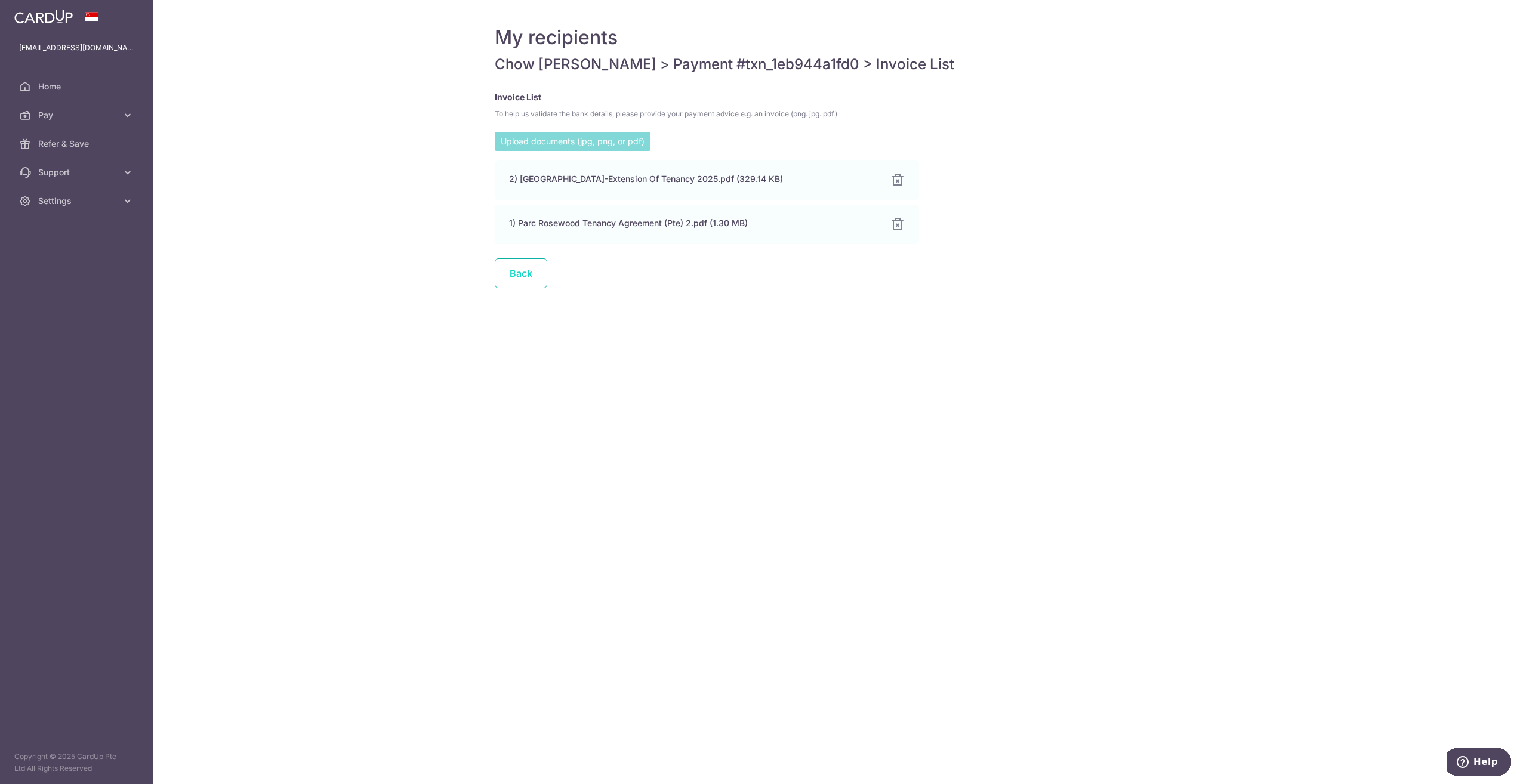
click at [525, 278] on link "Back" at bounding box center [521, 273] width 53 height 30
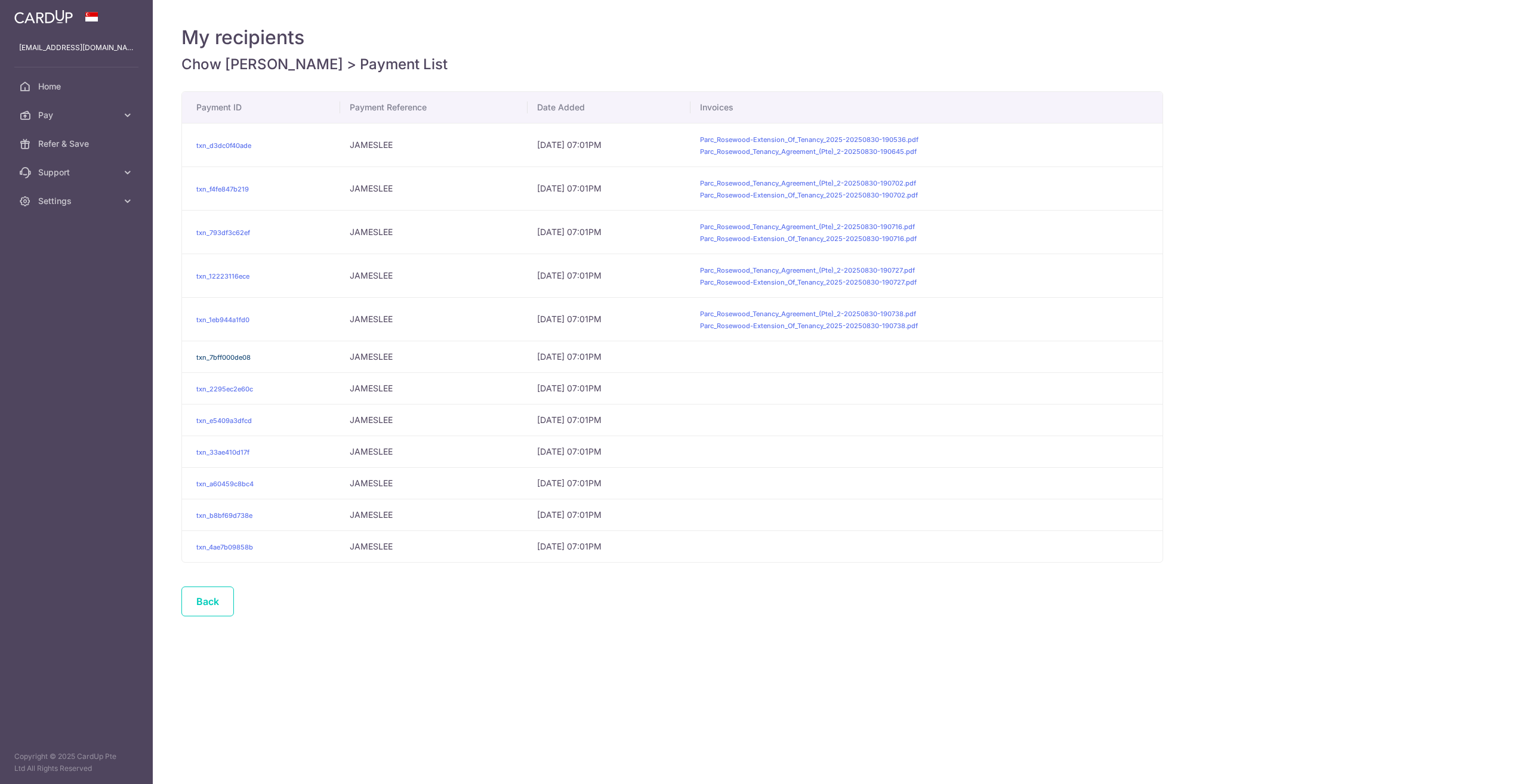
click at [241, 356] on link "txn_7bff000de08" at bounding box center [223, 357] width 54 height 8
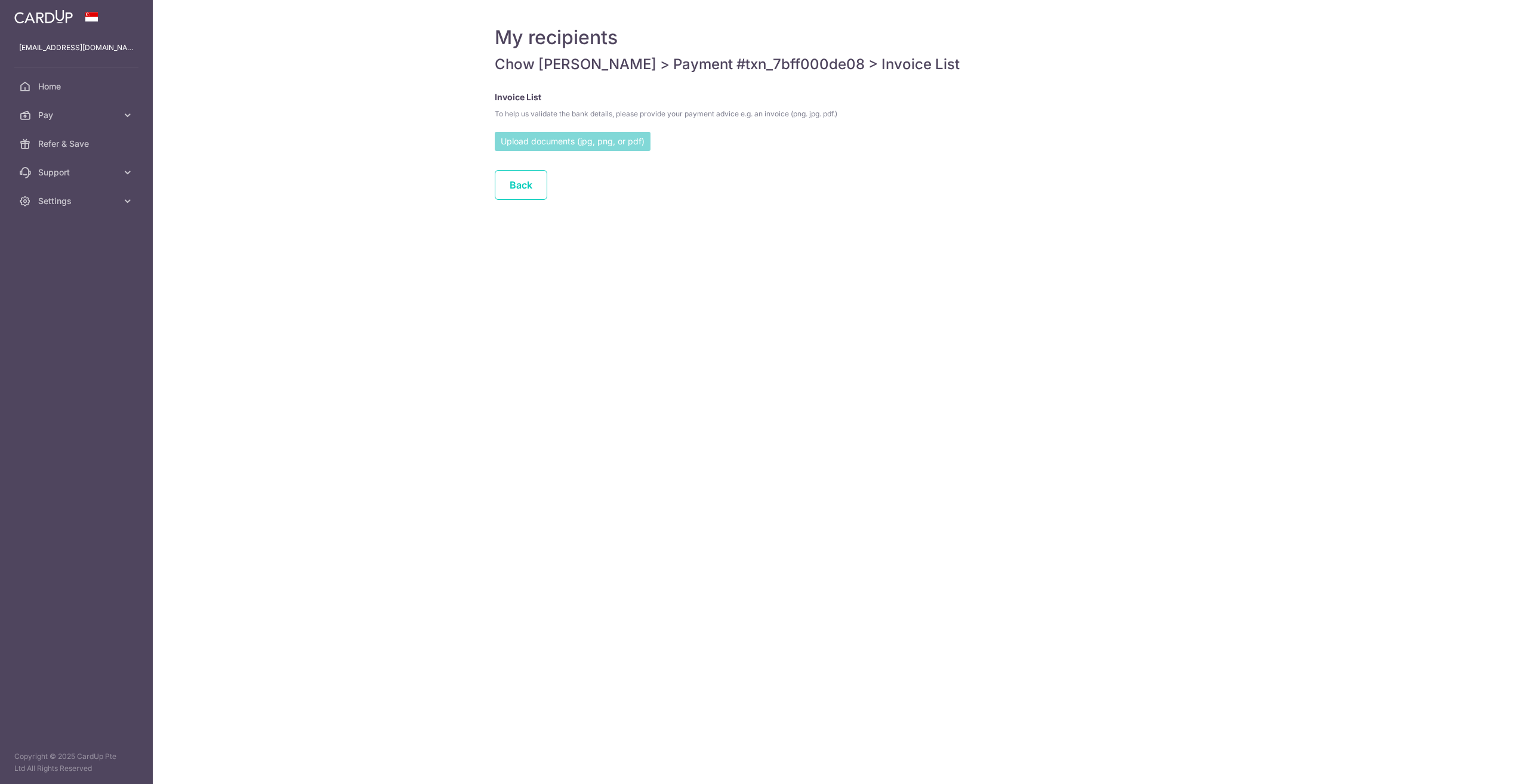
click at [557, 141] on input "file" at bounding box center [572, 141] width 155 height 18
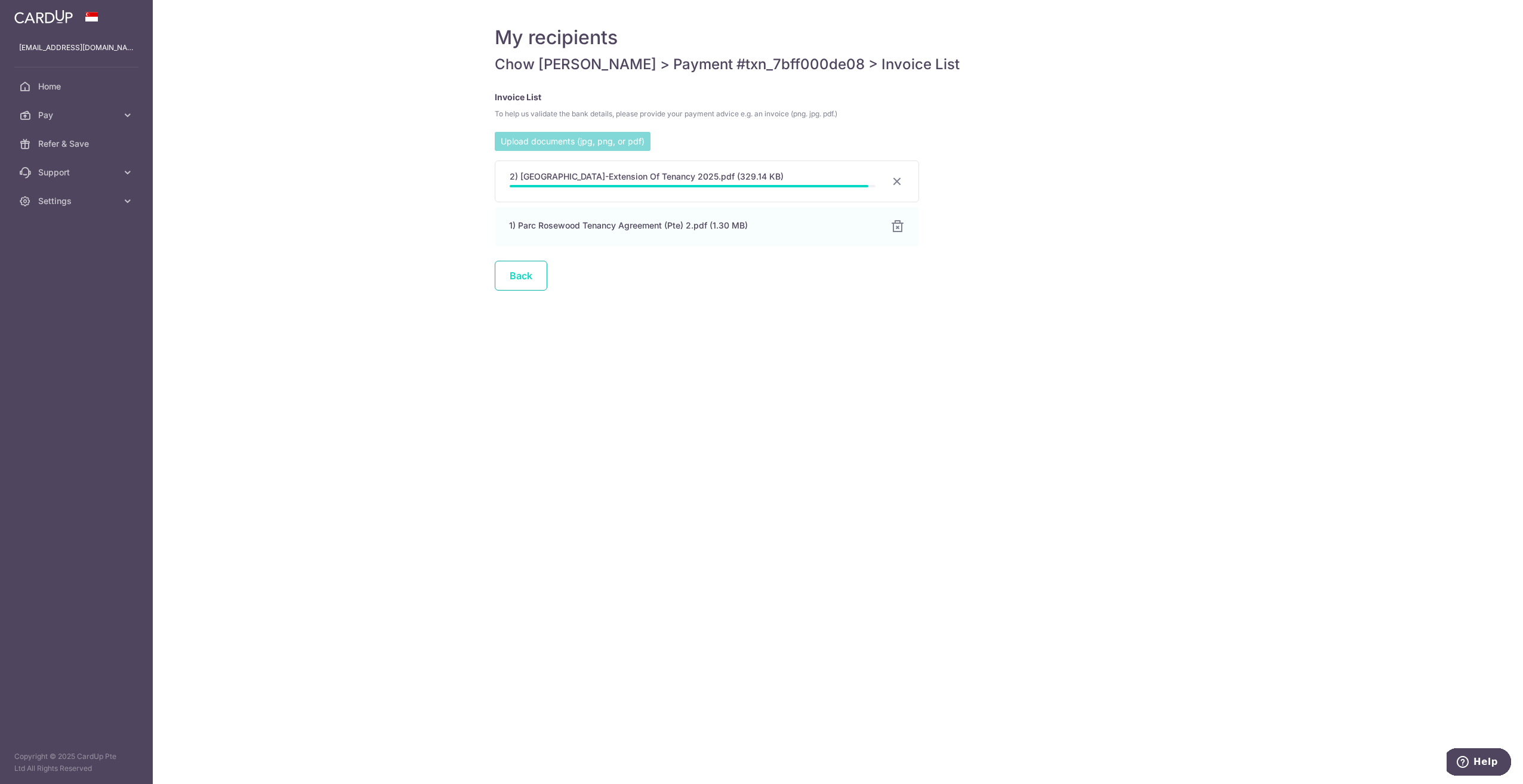
click at [518, 280] on link "Back" at bounding box center [521, 276] width 53 height 30
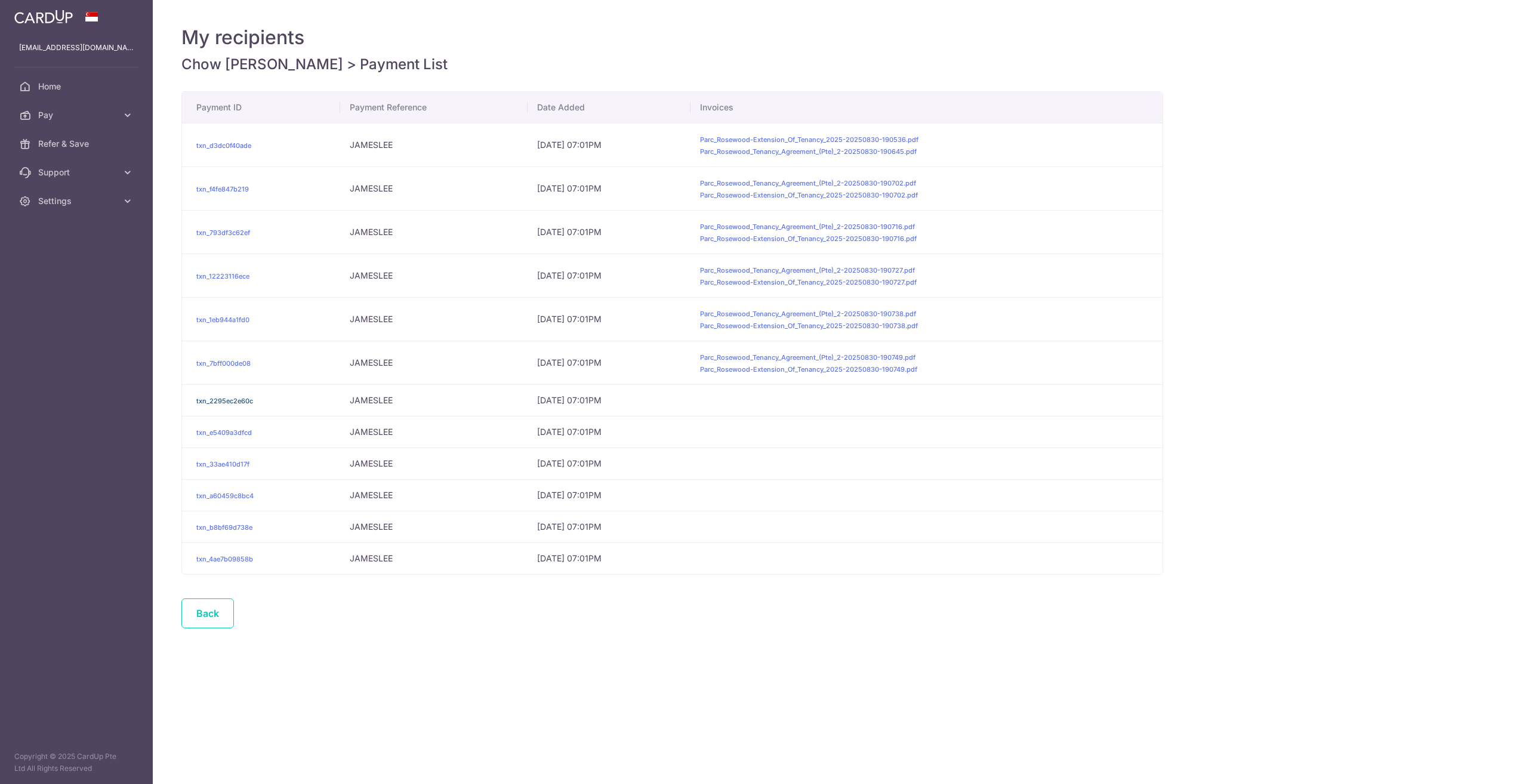
click at [235, 402] on link "txn_2295ec2e60c" at bounding box center [224, 401] width 57 height 8
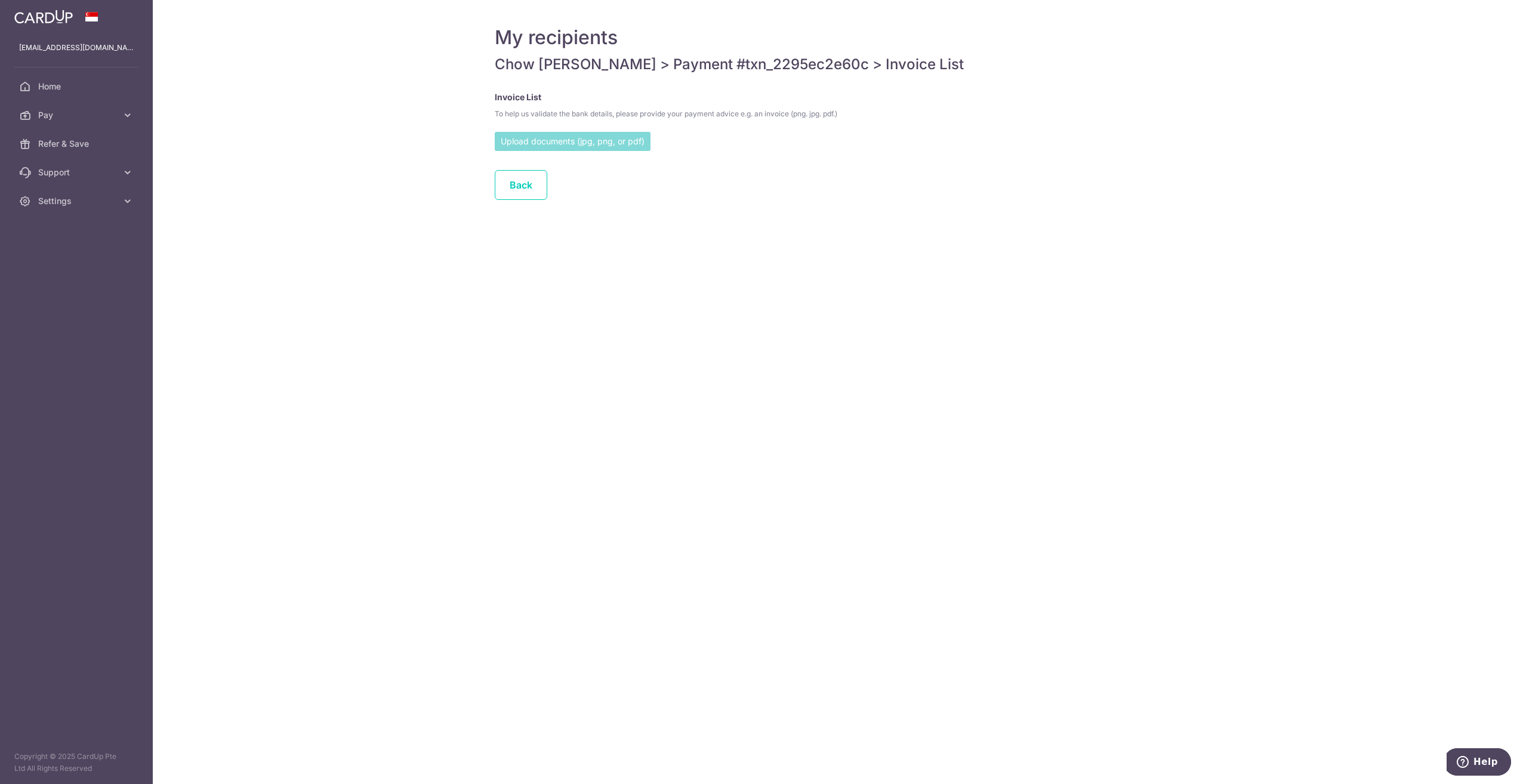
click at [529, 143] on input "file" at bounding box center [572, 141] width 155 height 18
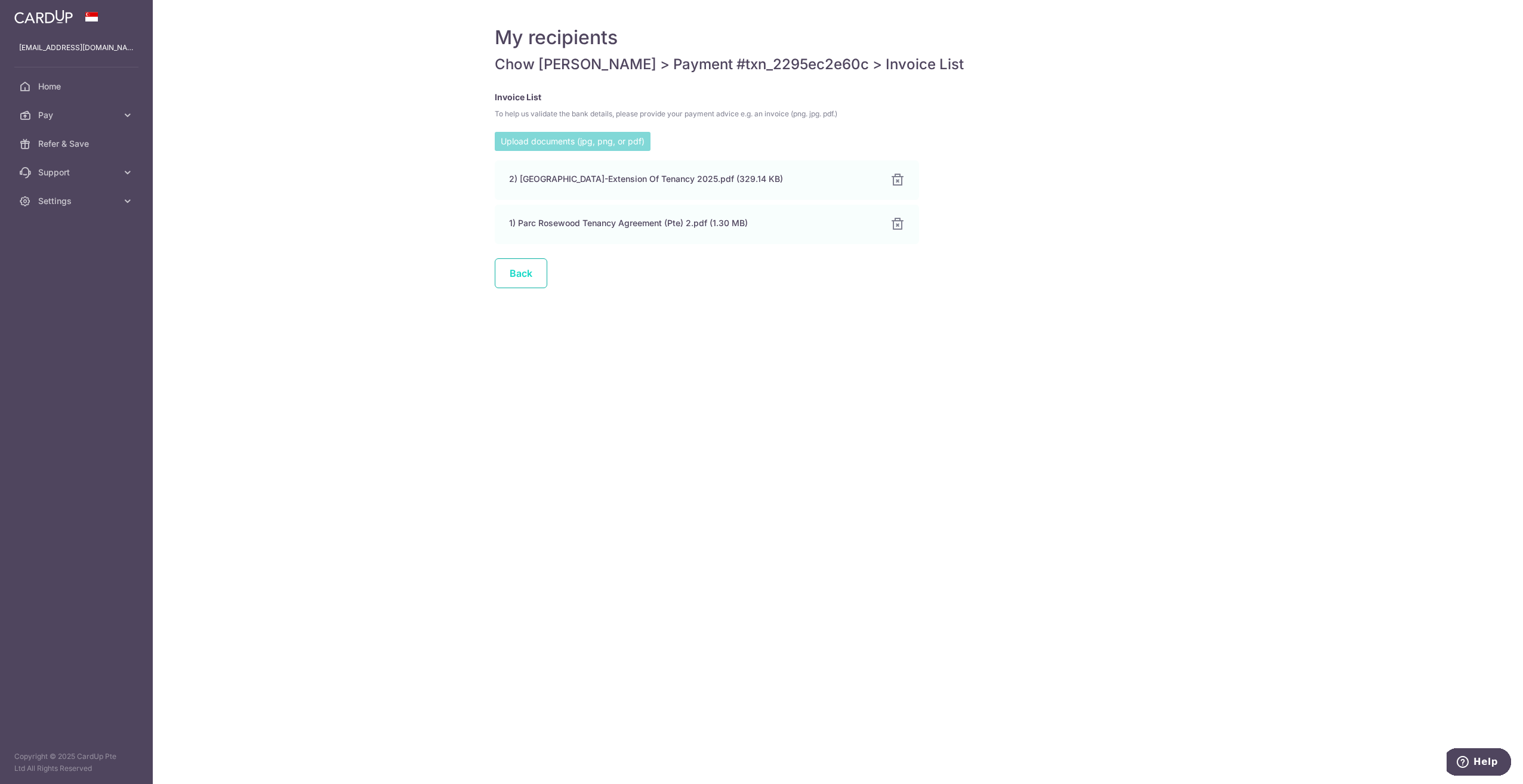
click at [529, 278] on link "Back" at bounding box center [521, 273] width 53 height 30
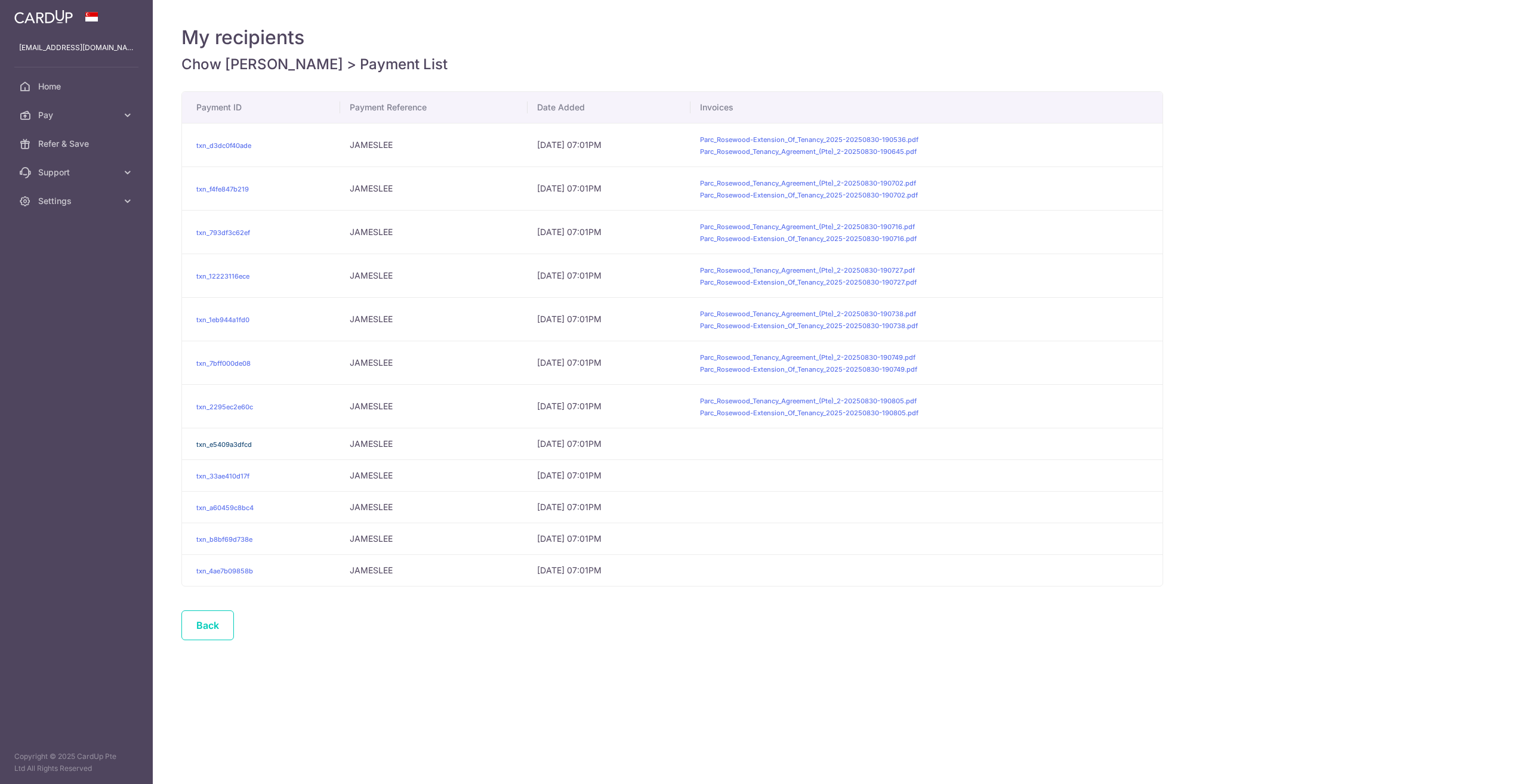
click at [229, 444] on link "txn_e5409a3dfcd" at bounding box center [224, 444] width 56 height 8
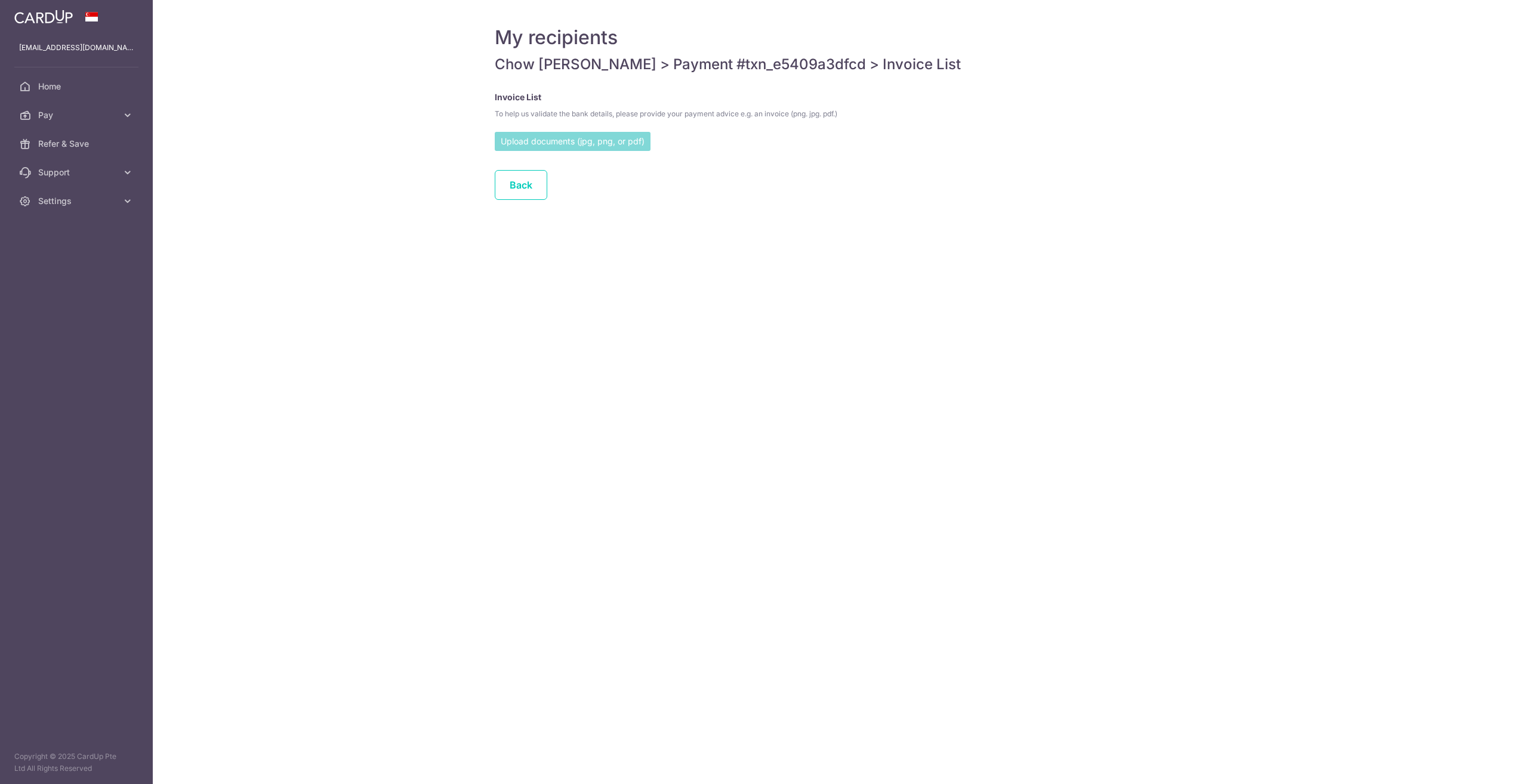
click at [558, 146] on input "file" at bounding box center [572, 141] width 155 height 18
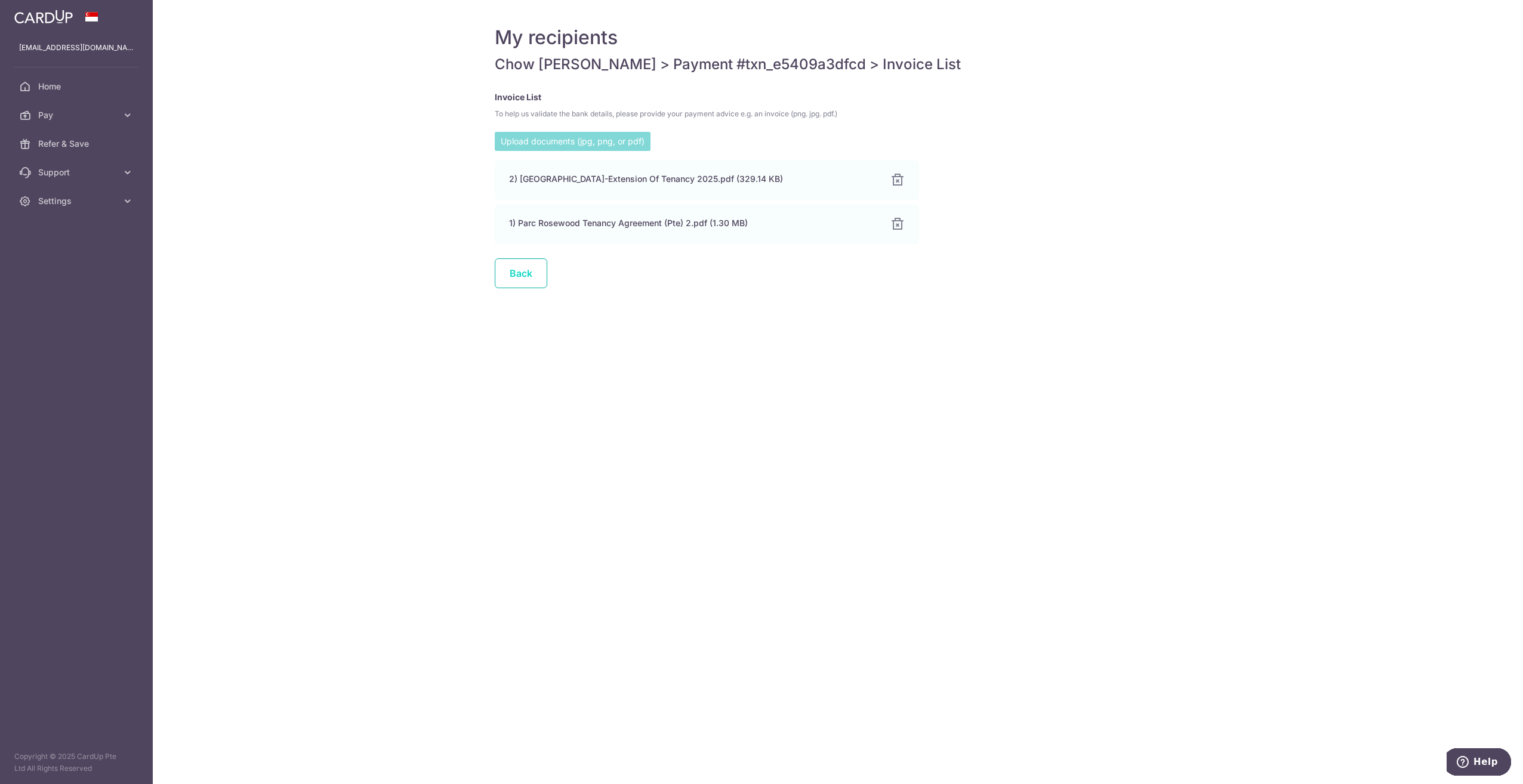
click at [518, 275] on link "Back" at bounding box center [521, 273] width 53 height 30
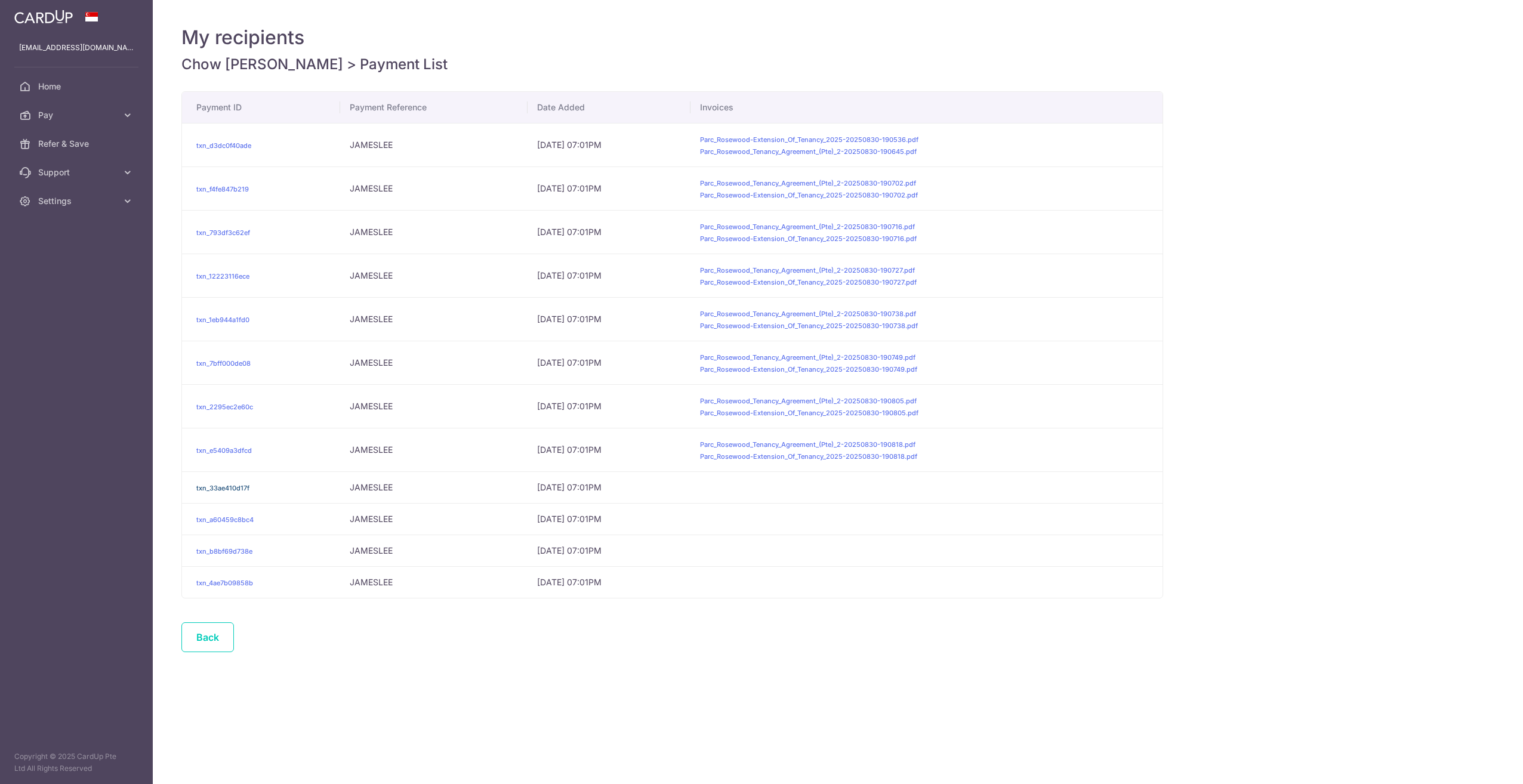
click at [238, 486] on link "txn_33ae410d17f" at bounding box center [223, 487] width 53 height 8
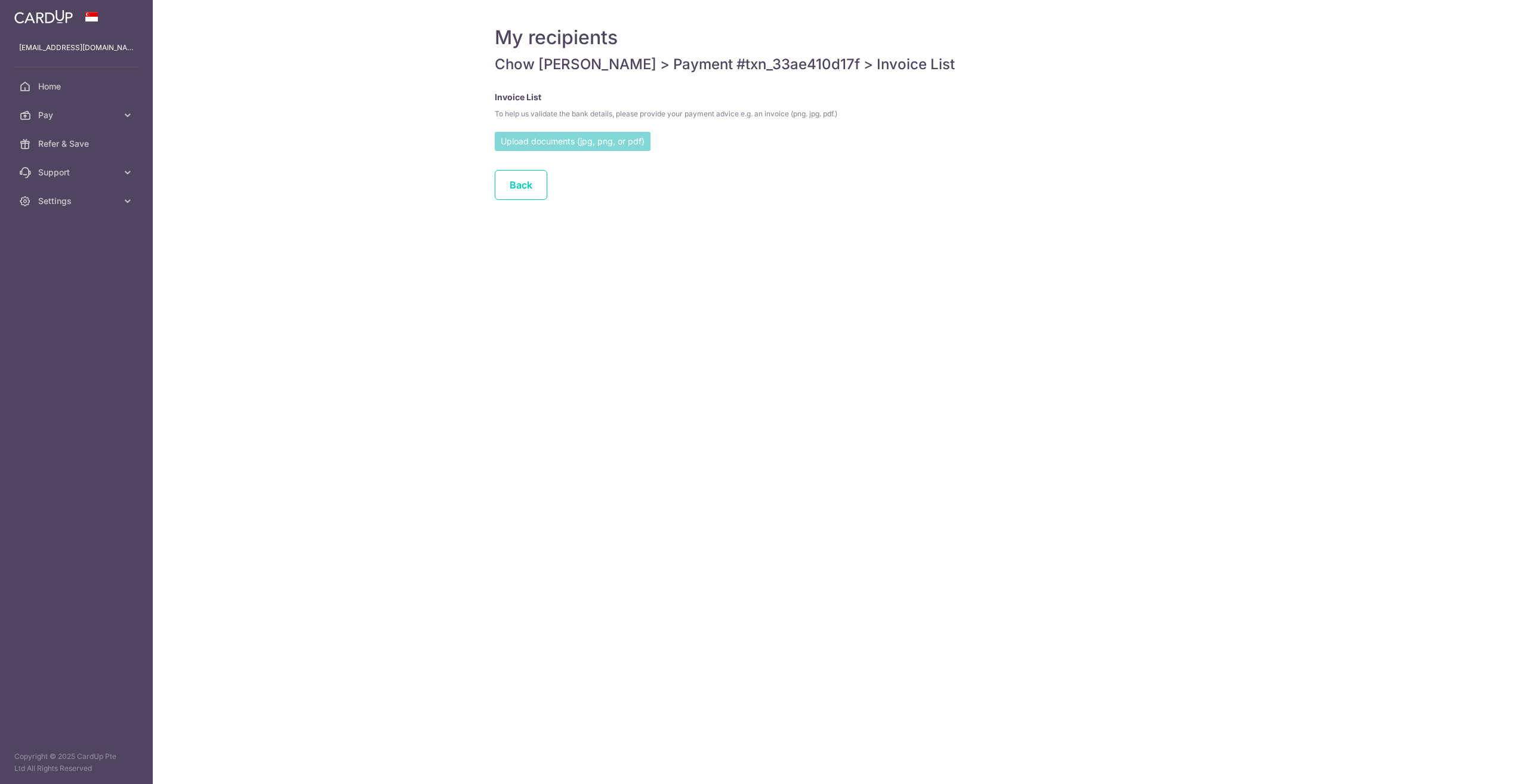
click at [557, 140] on input "file" at bounding box center [572, 141] width 155 height 18
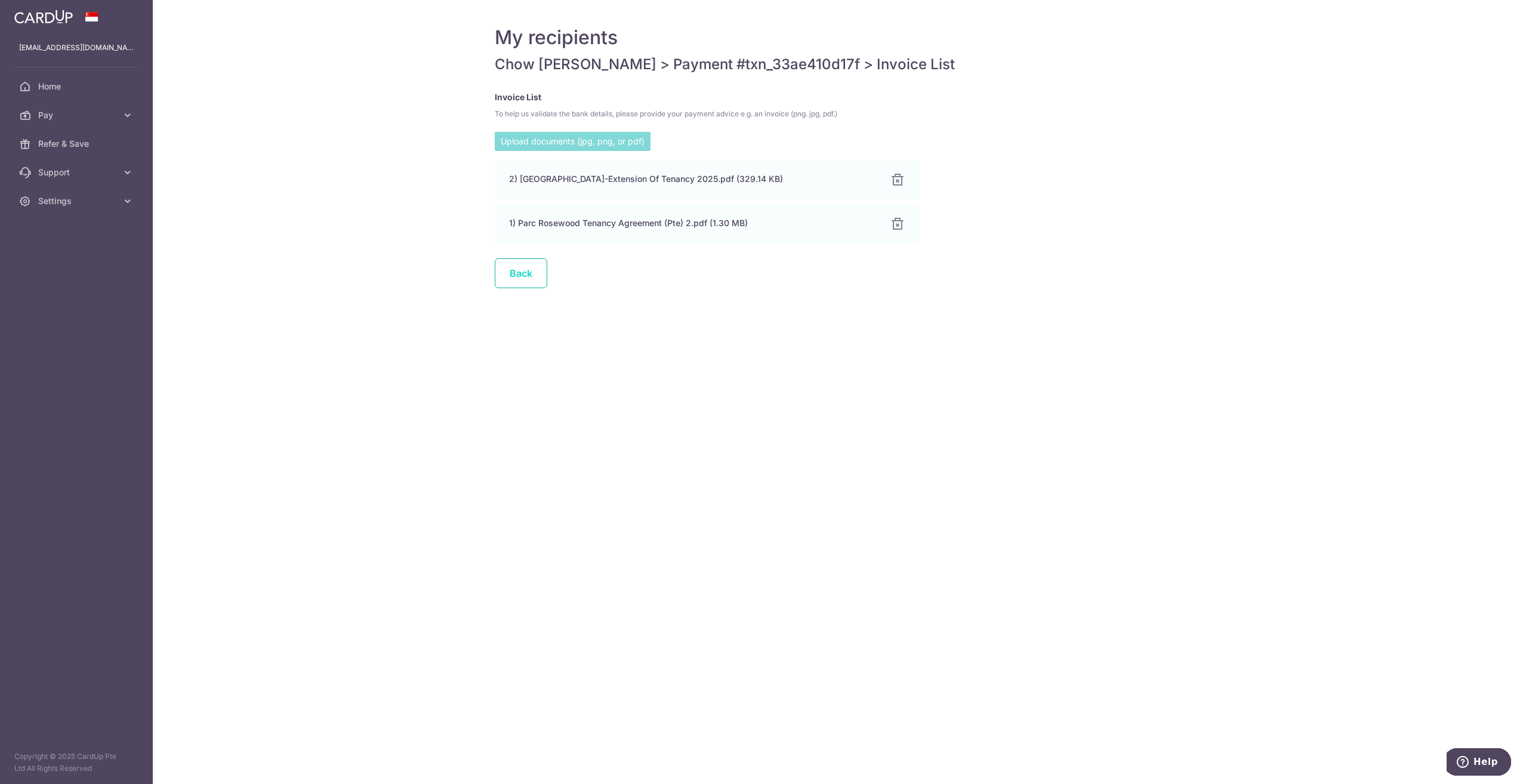
click at [520, 275] on link "Back" at bounding box center [521, 273] width 53 height 30
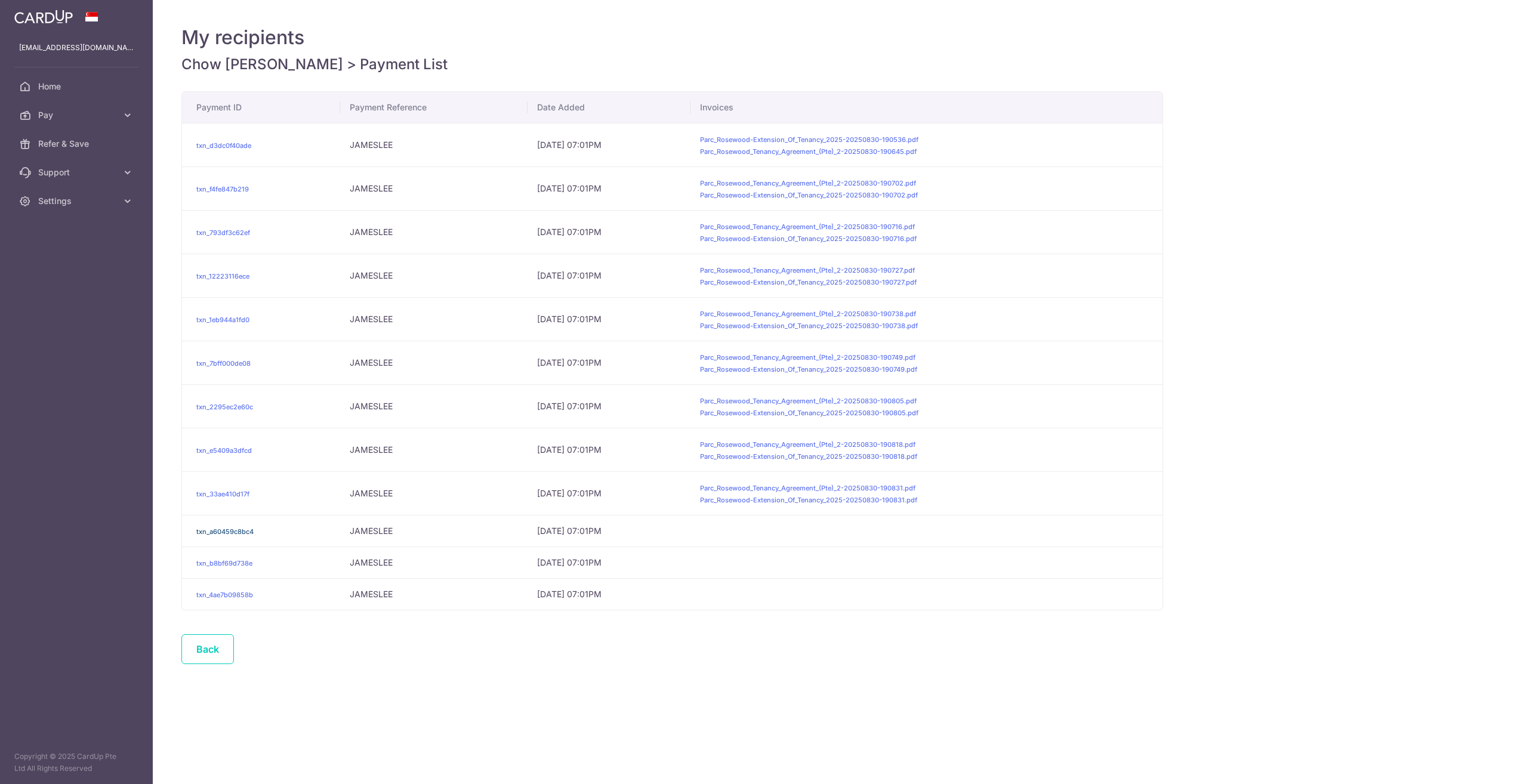
click at [223, 530] on link "txn_a60459c8bc4" at bounding box center [225, 531] width 57 height 8
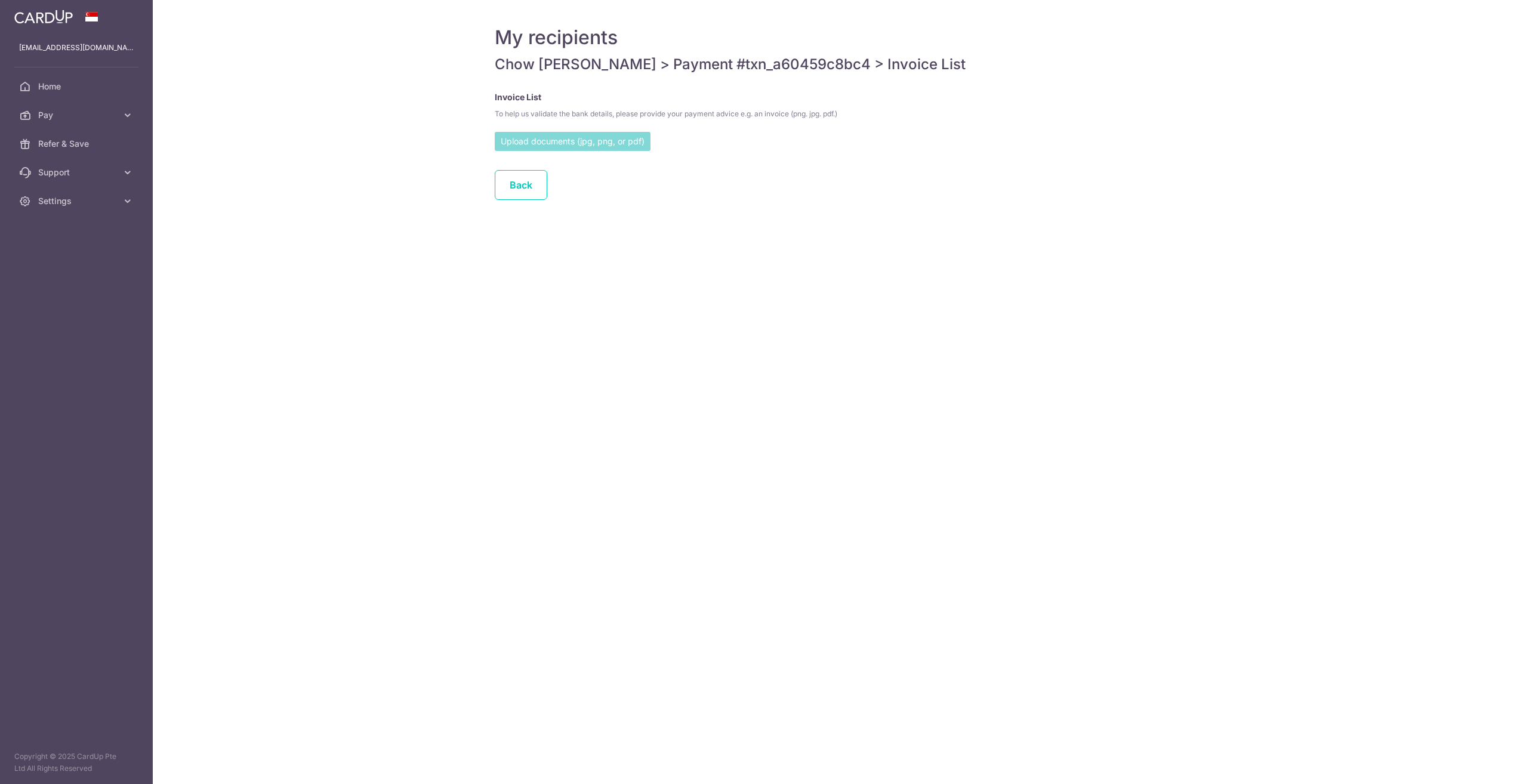
click at [528, 144] on input "file" at bounding box center [572, 141] width 155 height 18
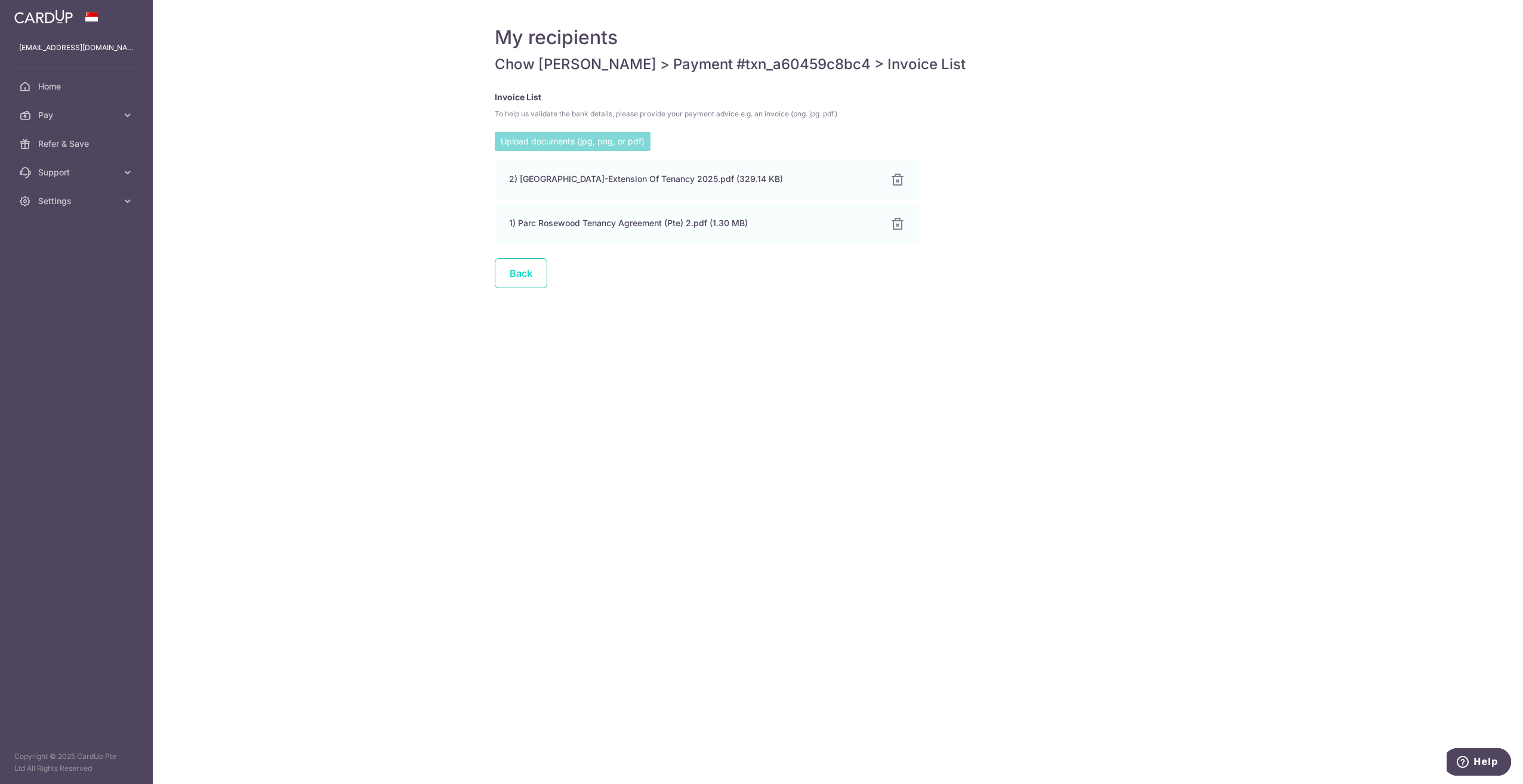
click at [522, 277] on link "Back" at bounding box center [521, 273] width 53 height 30
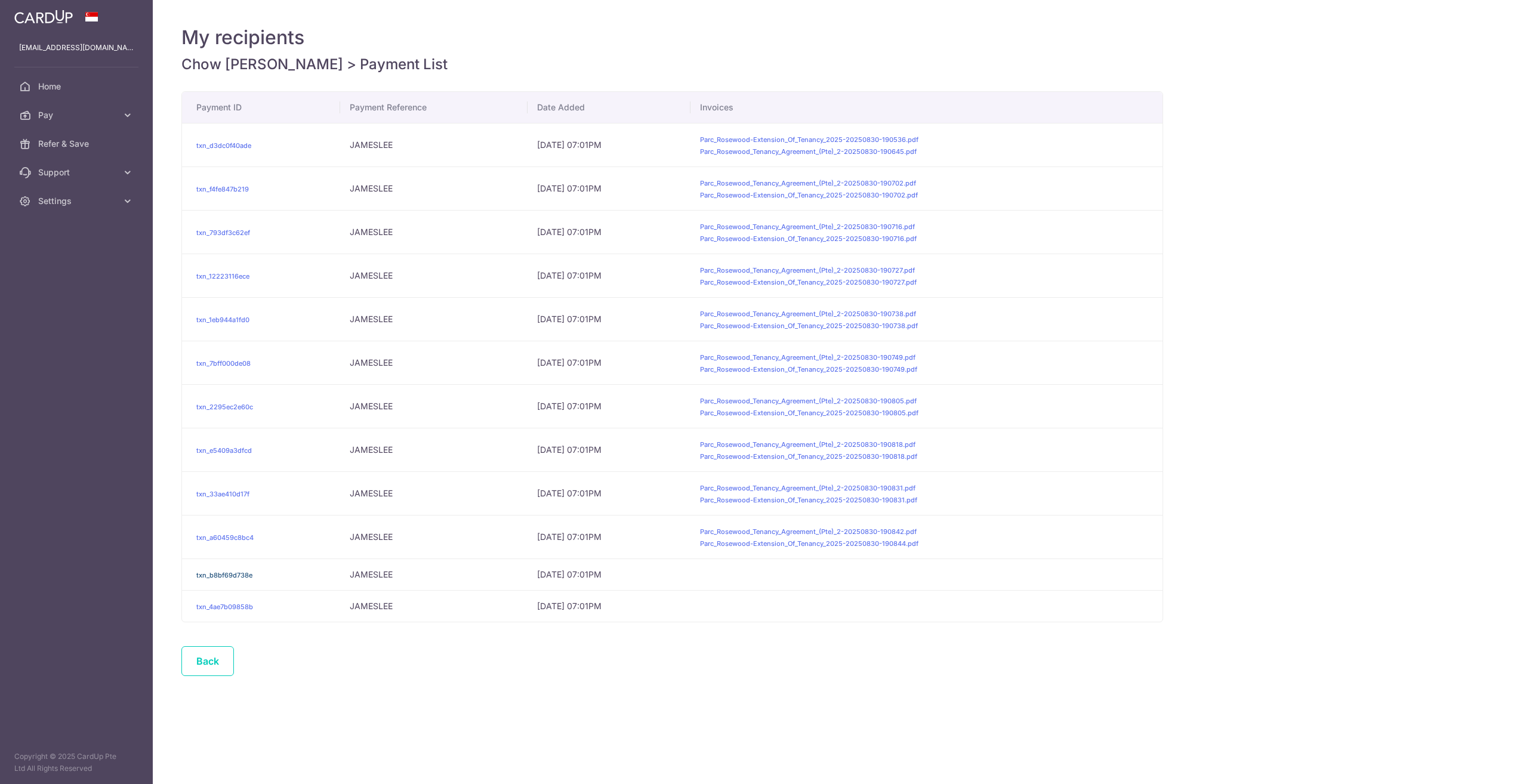
click at [215, 578] on link "txn_b8bf69d738e" at bounding box center [224, 575] width 56 height 8
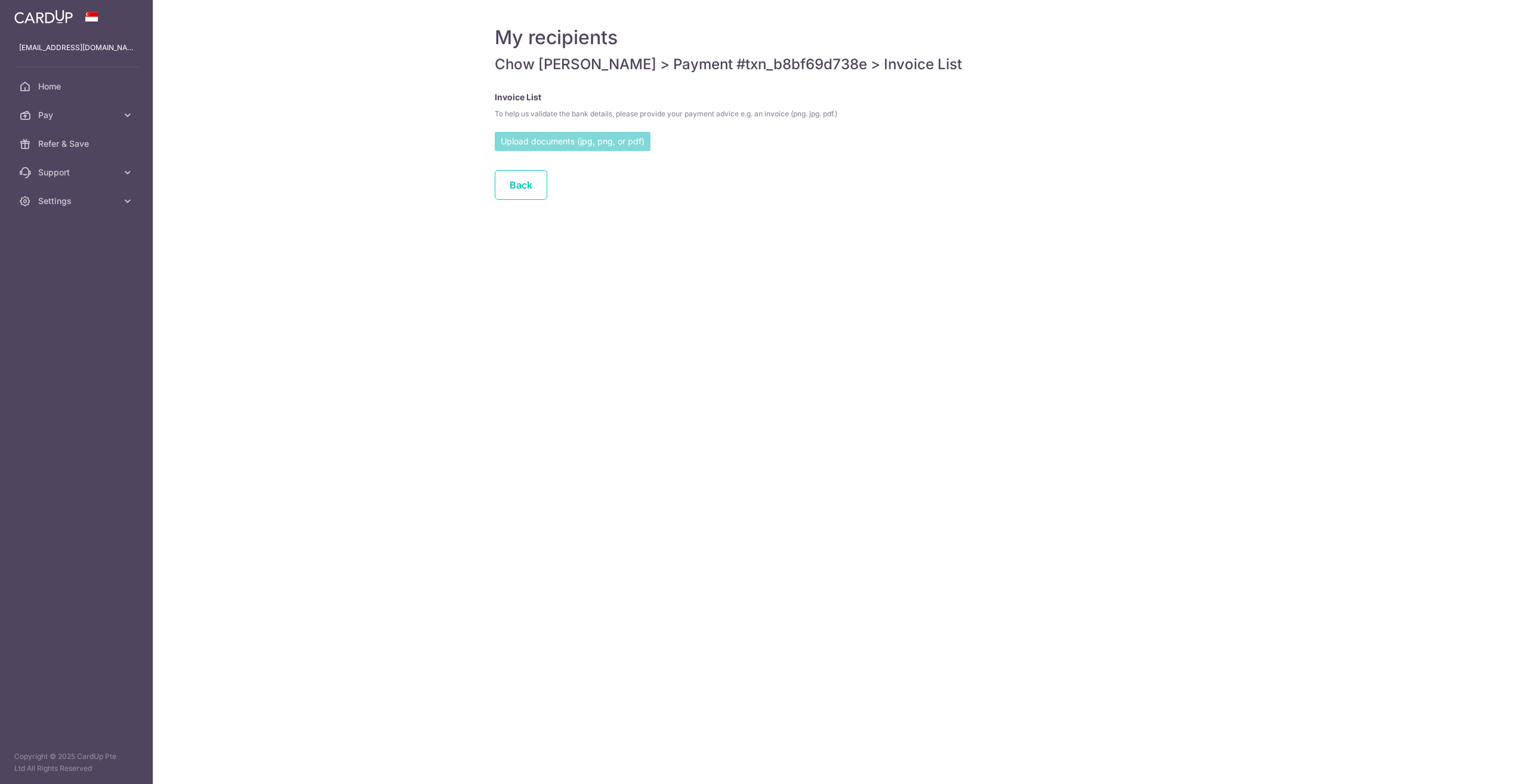
click at [580, 141] on input "file" at bounding box center [572, 141] width 155 height 18
click at [520, 275] on link "Back" at bounding box center [521, 273] width 53 height 30
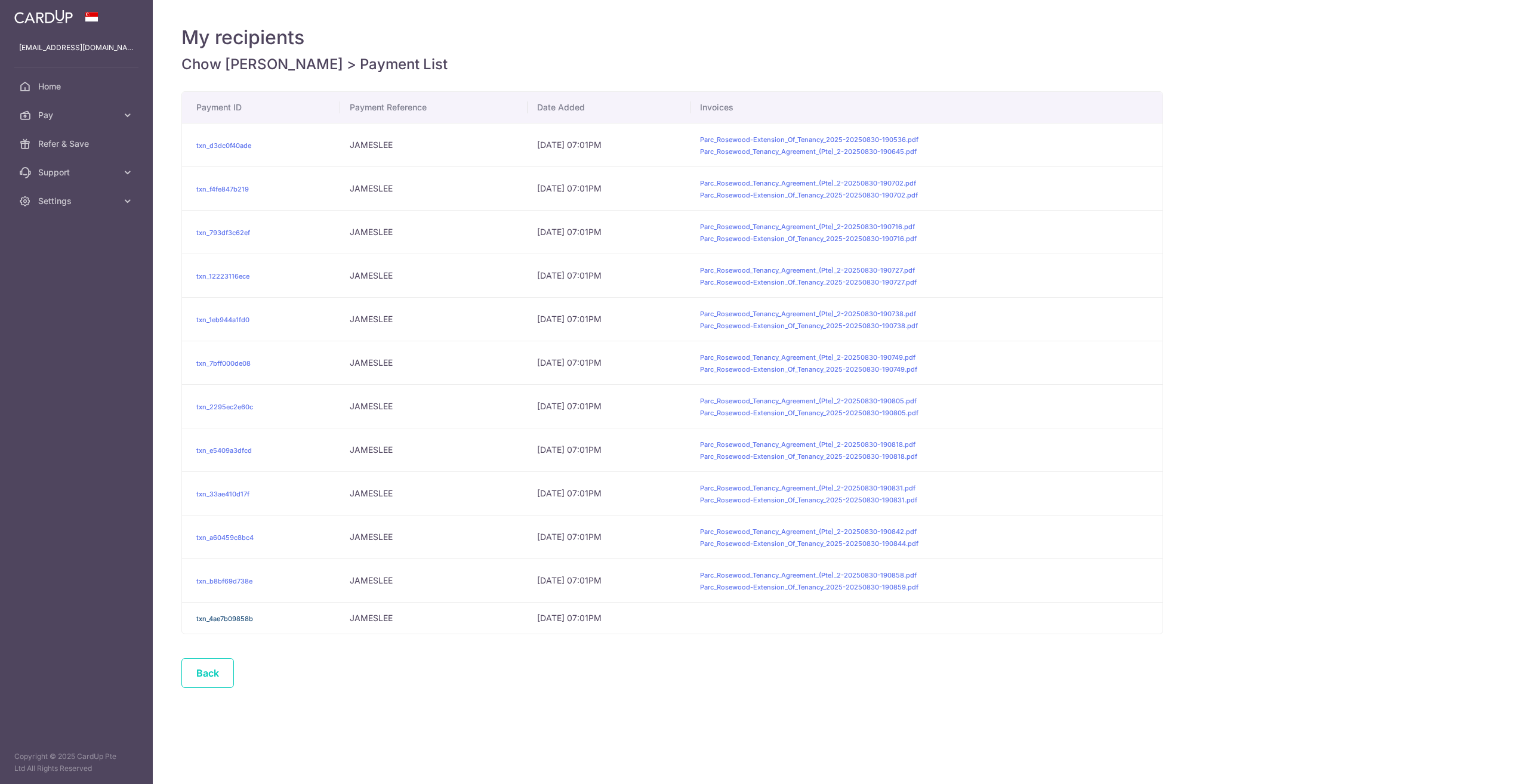
click at [211, 621] on link "txn_4ae7b09858b" at bounding box center [224, 618] width 57 height 8
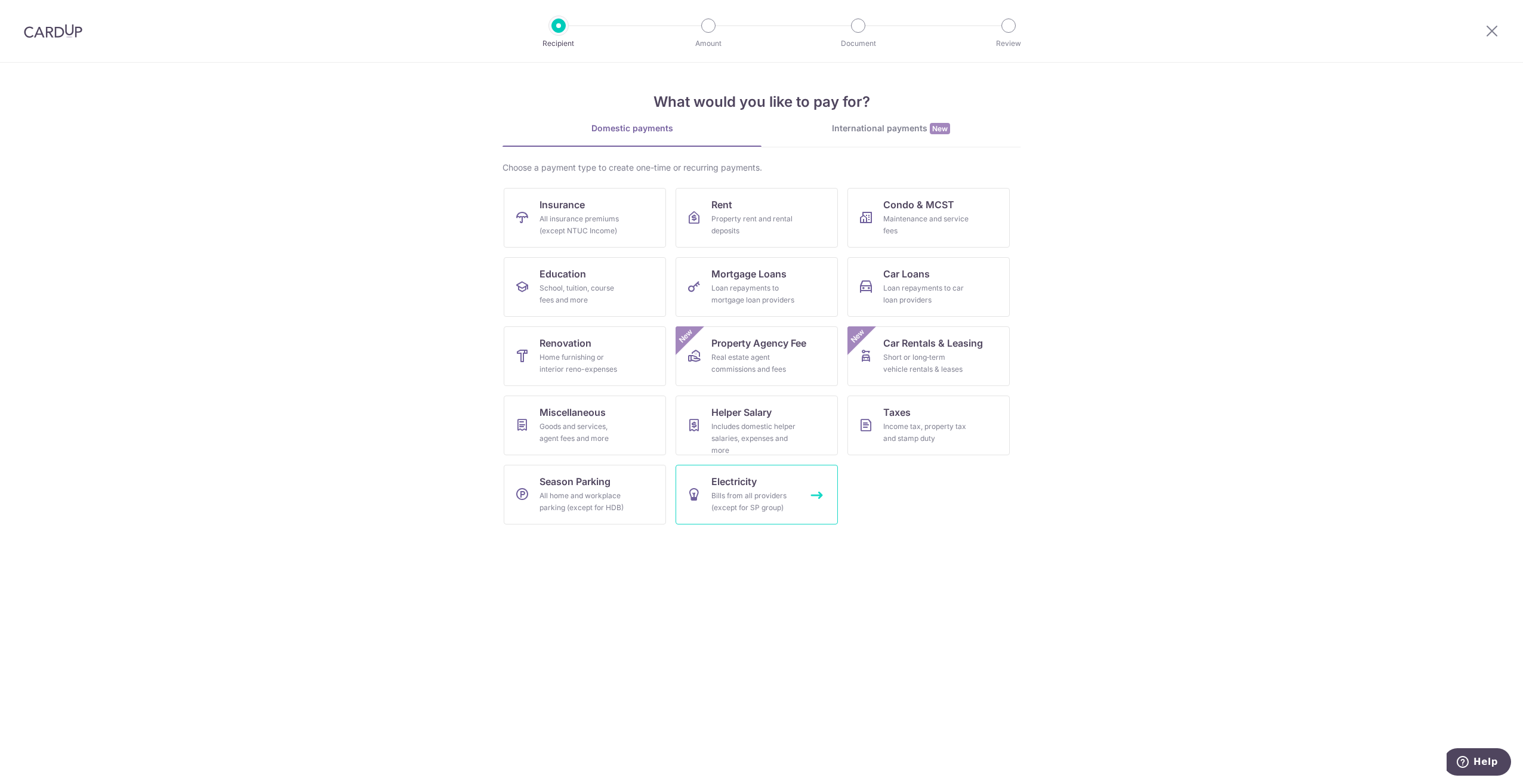
click at [746, 492] on div "Bills from all providers (except for SP group)" at bounding box center [755, 502] width 86 height 24
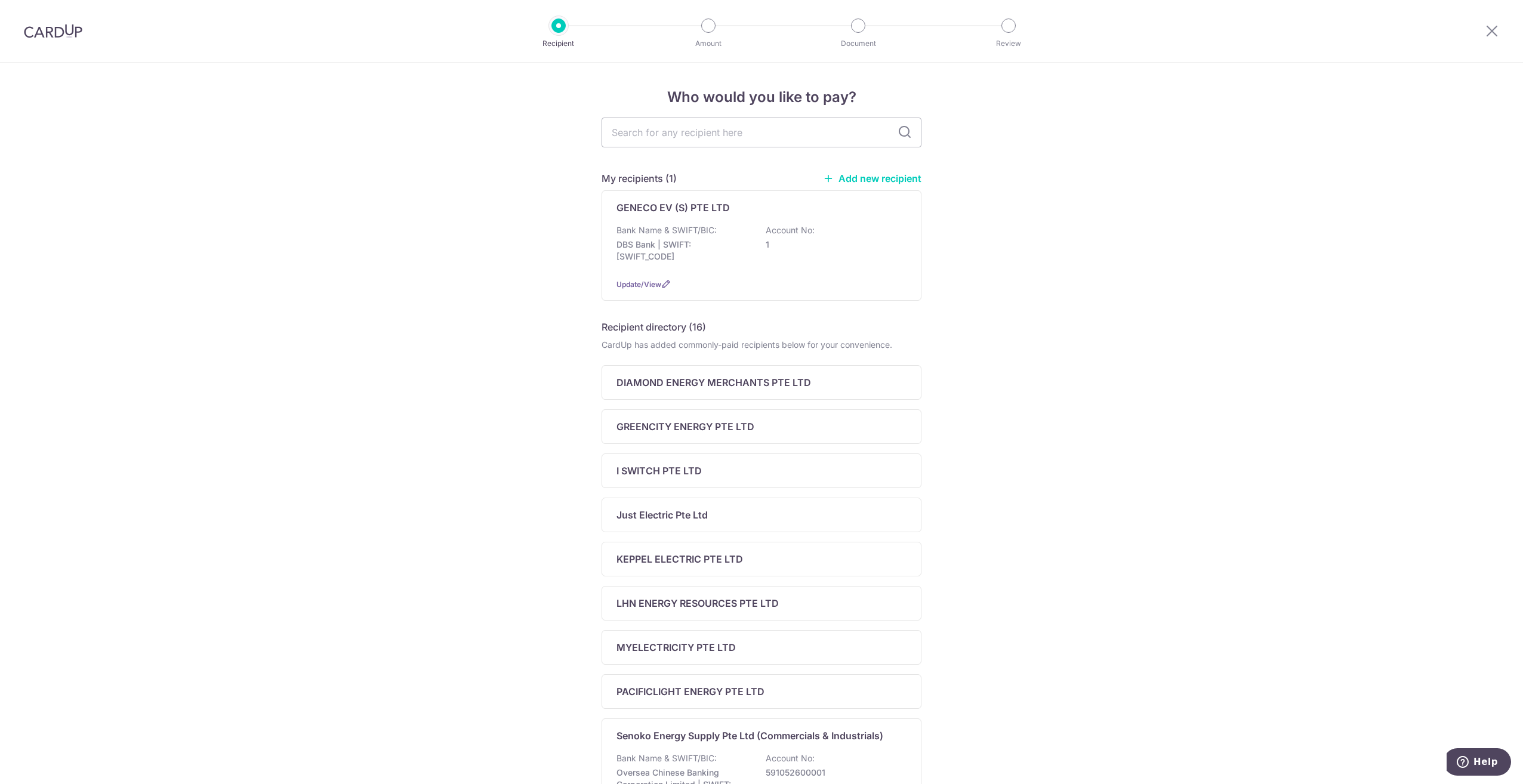
click at [872, 180] on link "Add new recipient" at bounding box center [872, 179] width 98 height 12
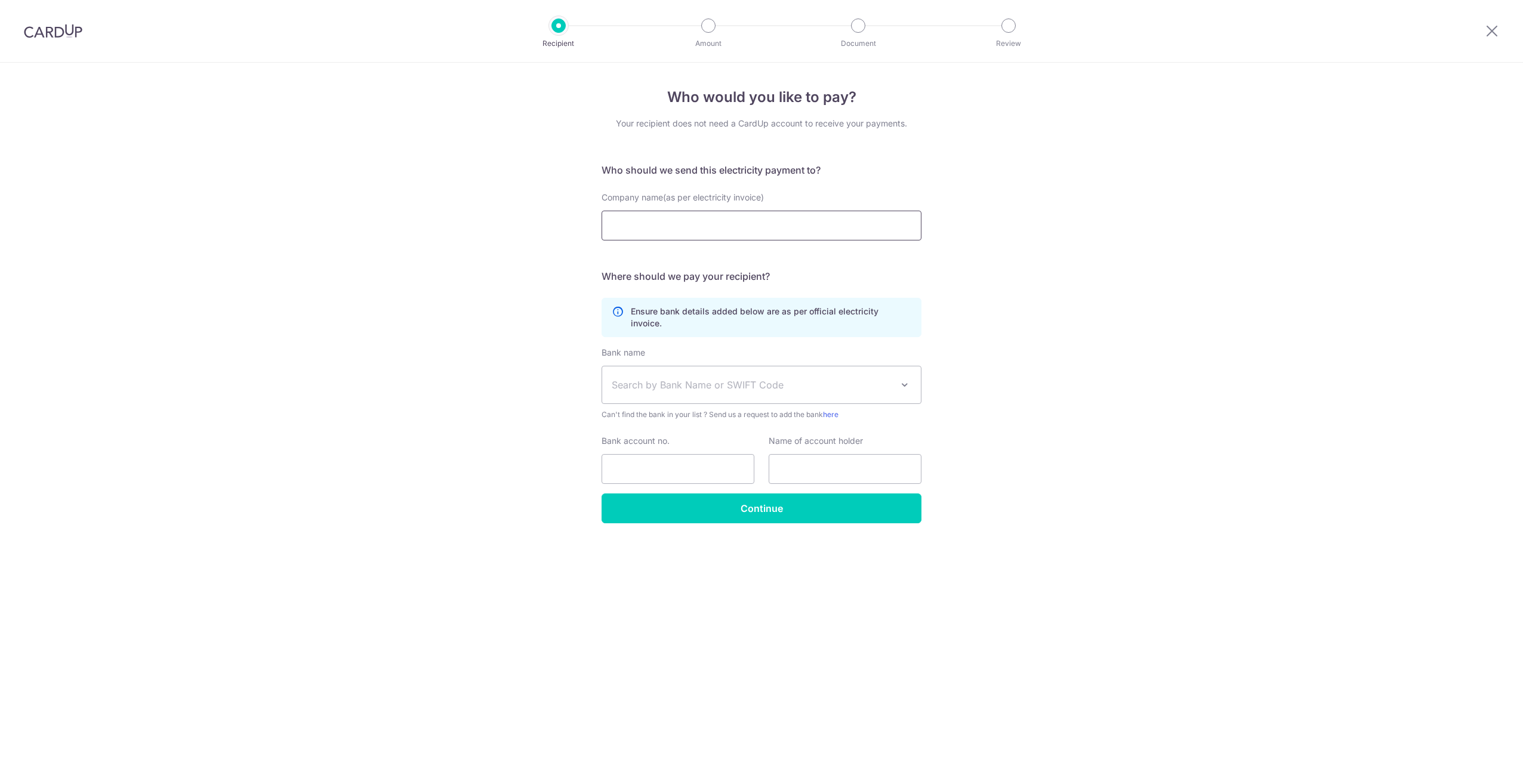
click at [731, 227] on input "Company name(as per electricity invoice)" at bounding box center [762, 226] width 320 height 30
click at [798, 378] on span "Search by Bank Name or SWIFT Code" at bounding box center [752, 385] width 281 height 14
type input "g"
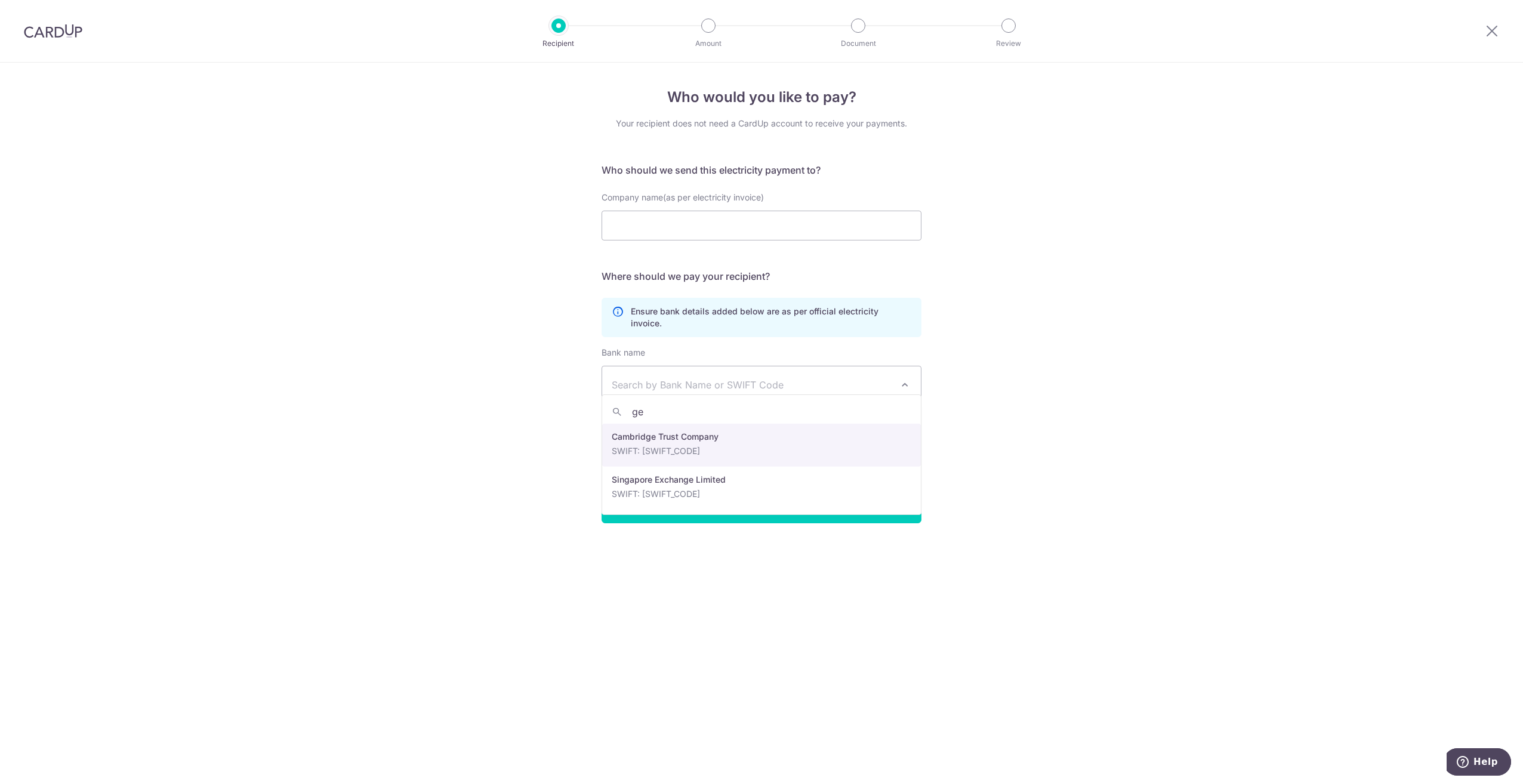
type input "g"
click at [940, 321] on div "Who would you like to pay? Your recipient does not need a CardUp account to rec…" at bounding box center [762, 423] width 1523 height 721
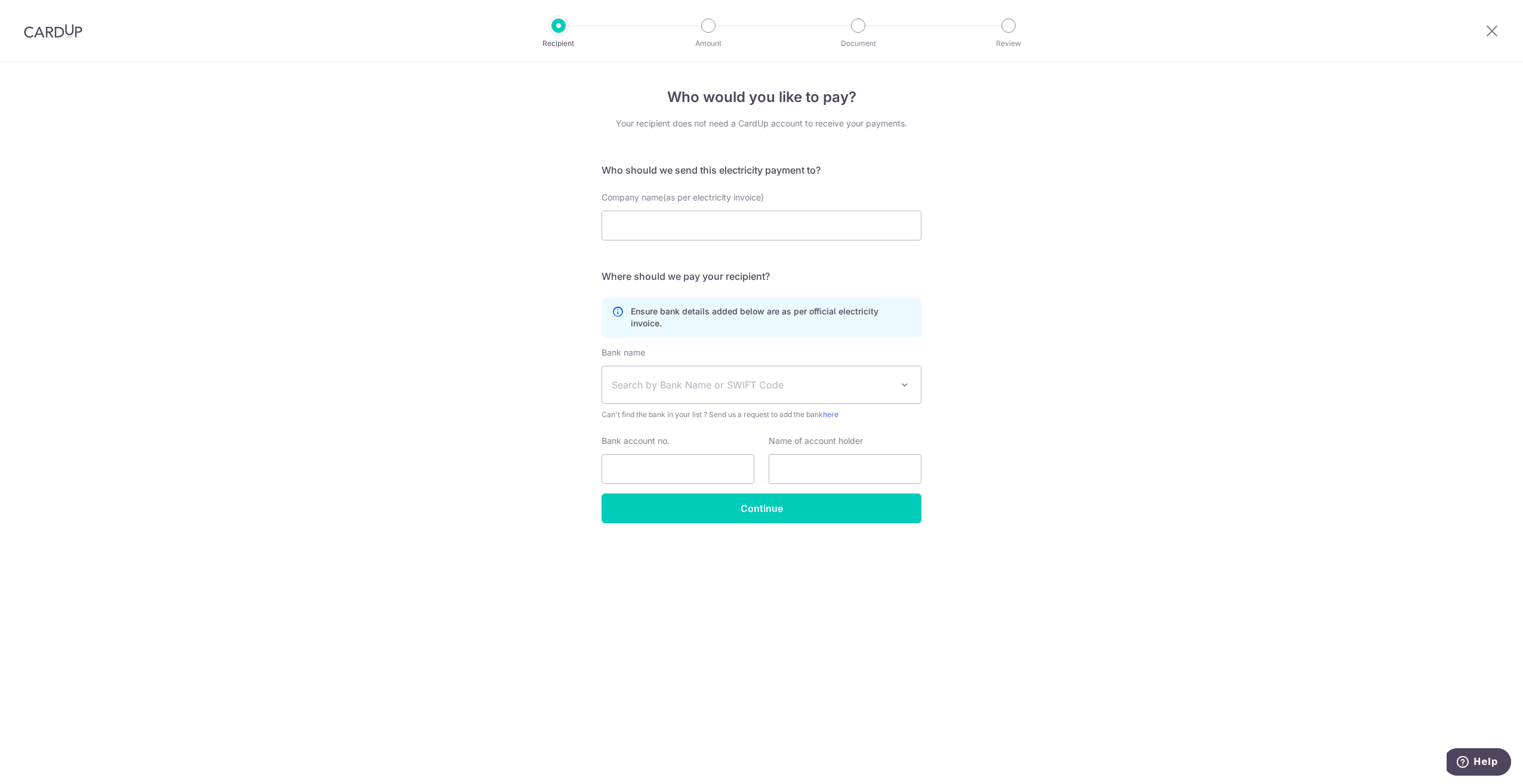
click at [891, 378] on span "Search by Bank Name or SWIFT Code" at bounding box center [752, 385] width 281 height 14
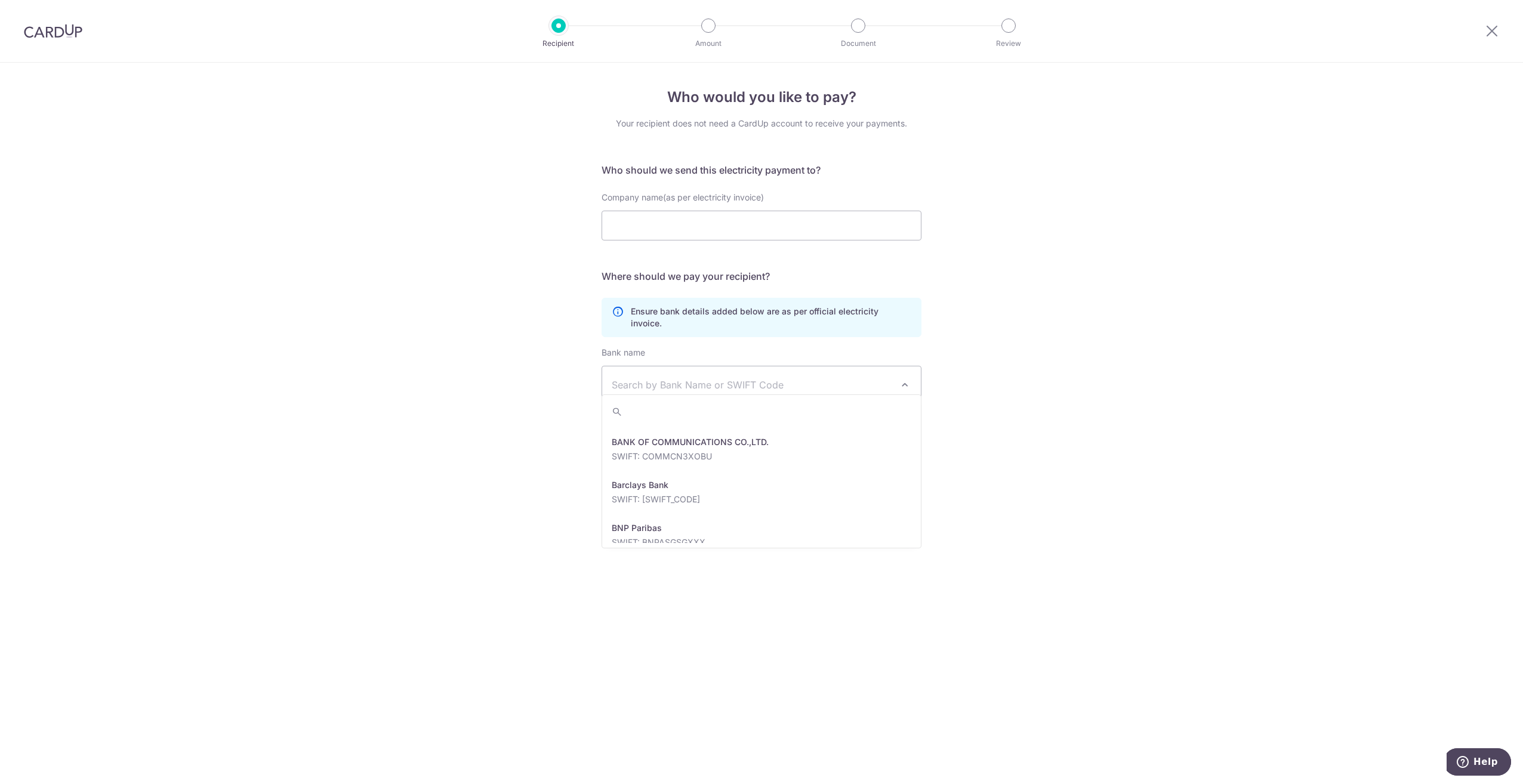
scroll to position [298, 0]
click at [1060, 444] on div "Who would you like to pay? Your recipient does not need a CardUp account to rec…" at bounding box center [762, 423] width 1523 height 721
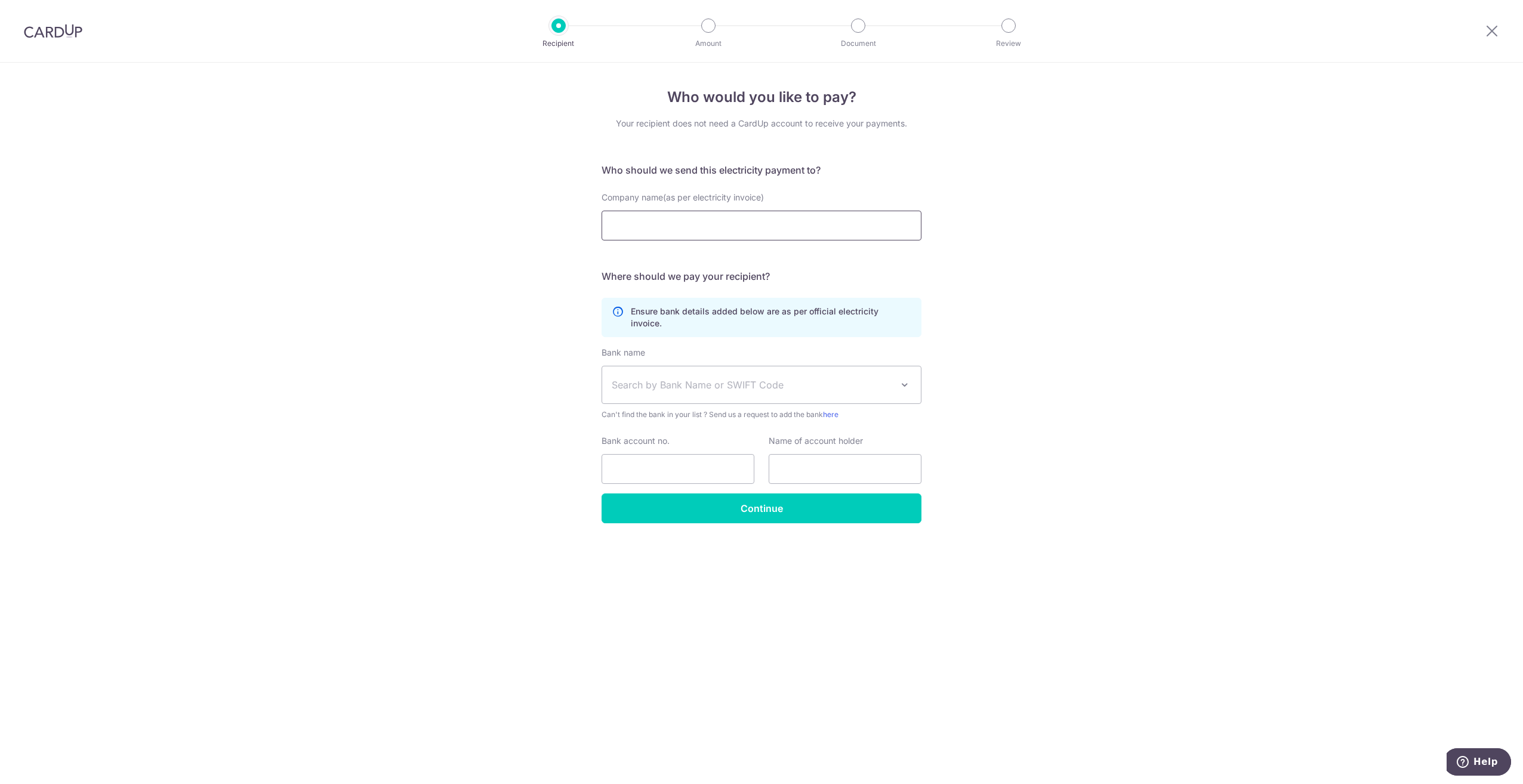
click at [703, 229] on input "Company name(as per electricity invoice)" at bounding box center [762, 226] width 320 height 30
click at [1349, 128] on div "Who would you like to pay? Your recipient does not need a CardUp account to rec…" at bounding box center [762, 423] width 1523 height 721
click at [1492, 31] on icon at bounding box center [1491, 31] width 14 height 15
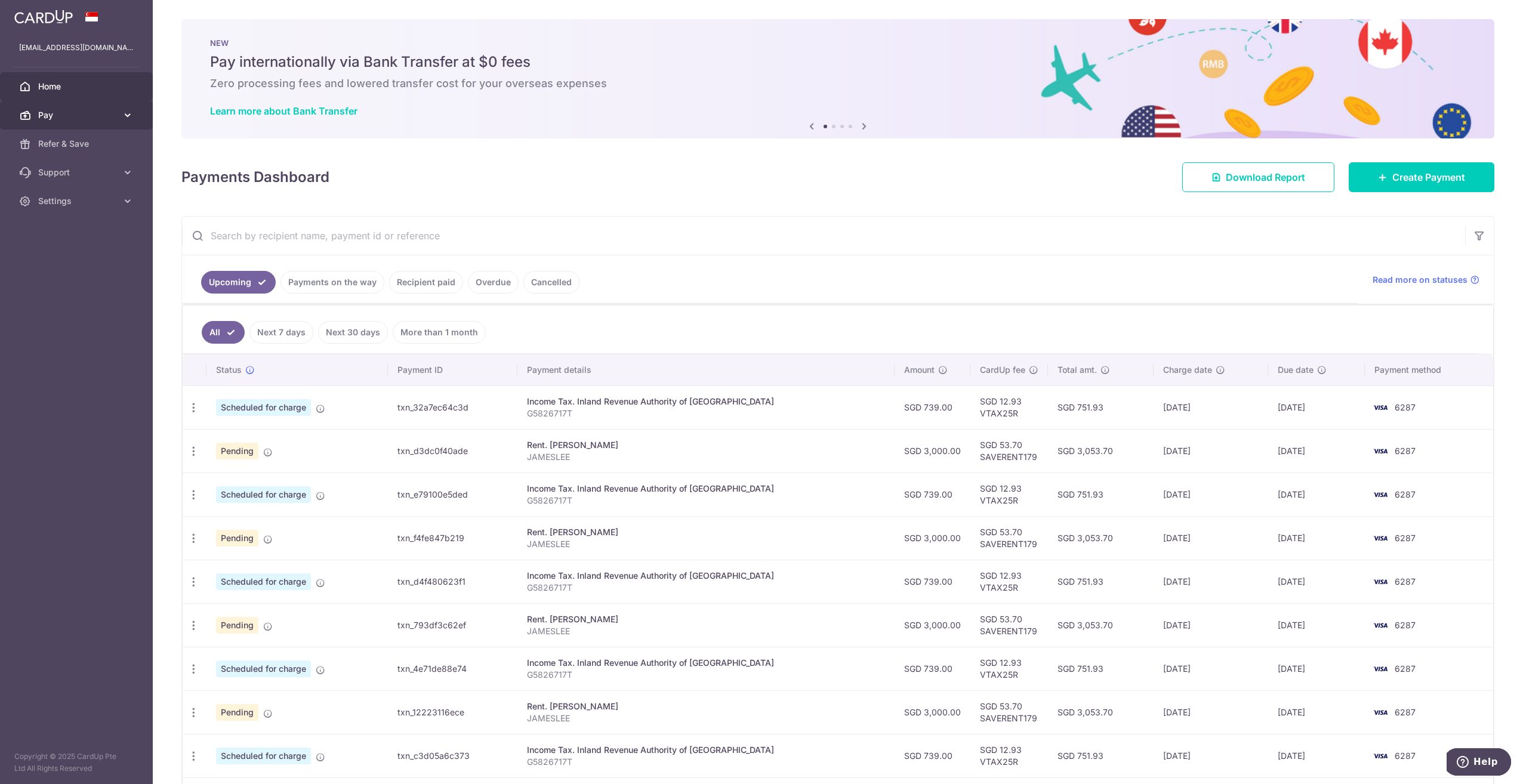
click at [129, 116] on icon at bounding box center [128, 115] width 12 height 12
click at [865, 127] on icon at bounding box center [863, 126] width 14 height 15
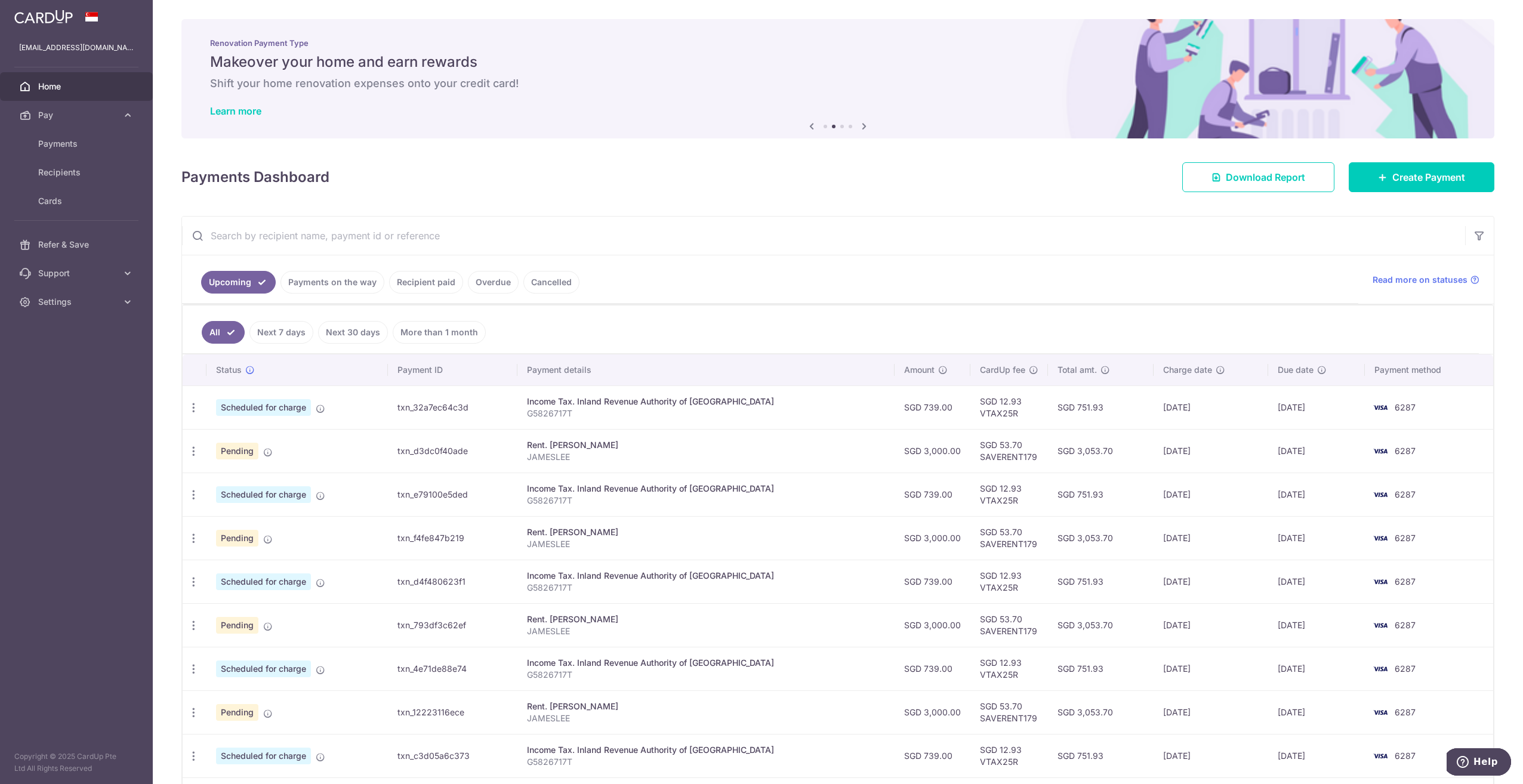
click at [865, 127] on icon at bounding box center [863, 126] width 14 height 15
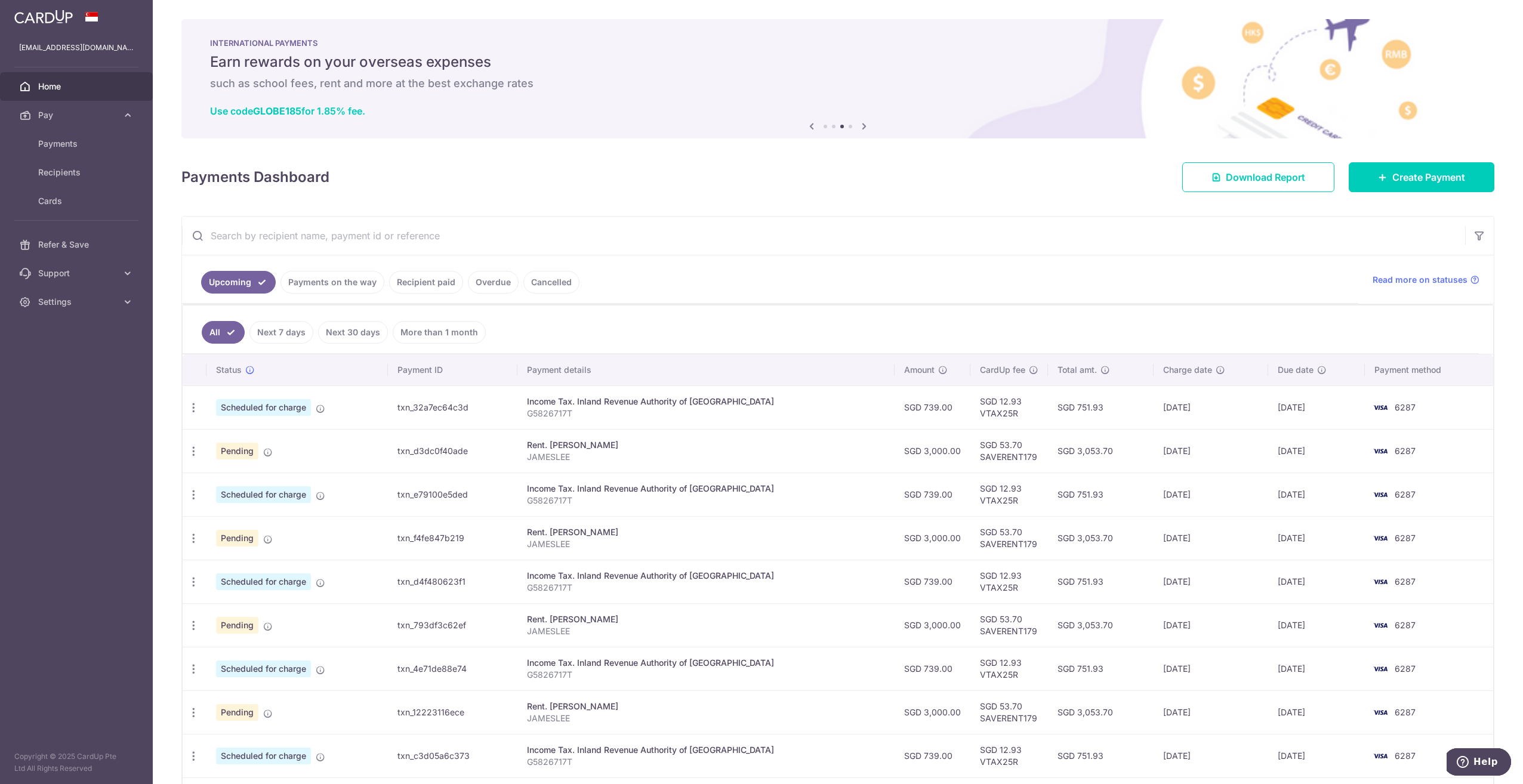
click at [865, 127] on icon at bounding box center [863, 126] width 14 height 15
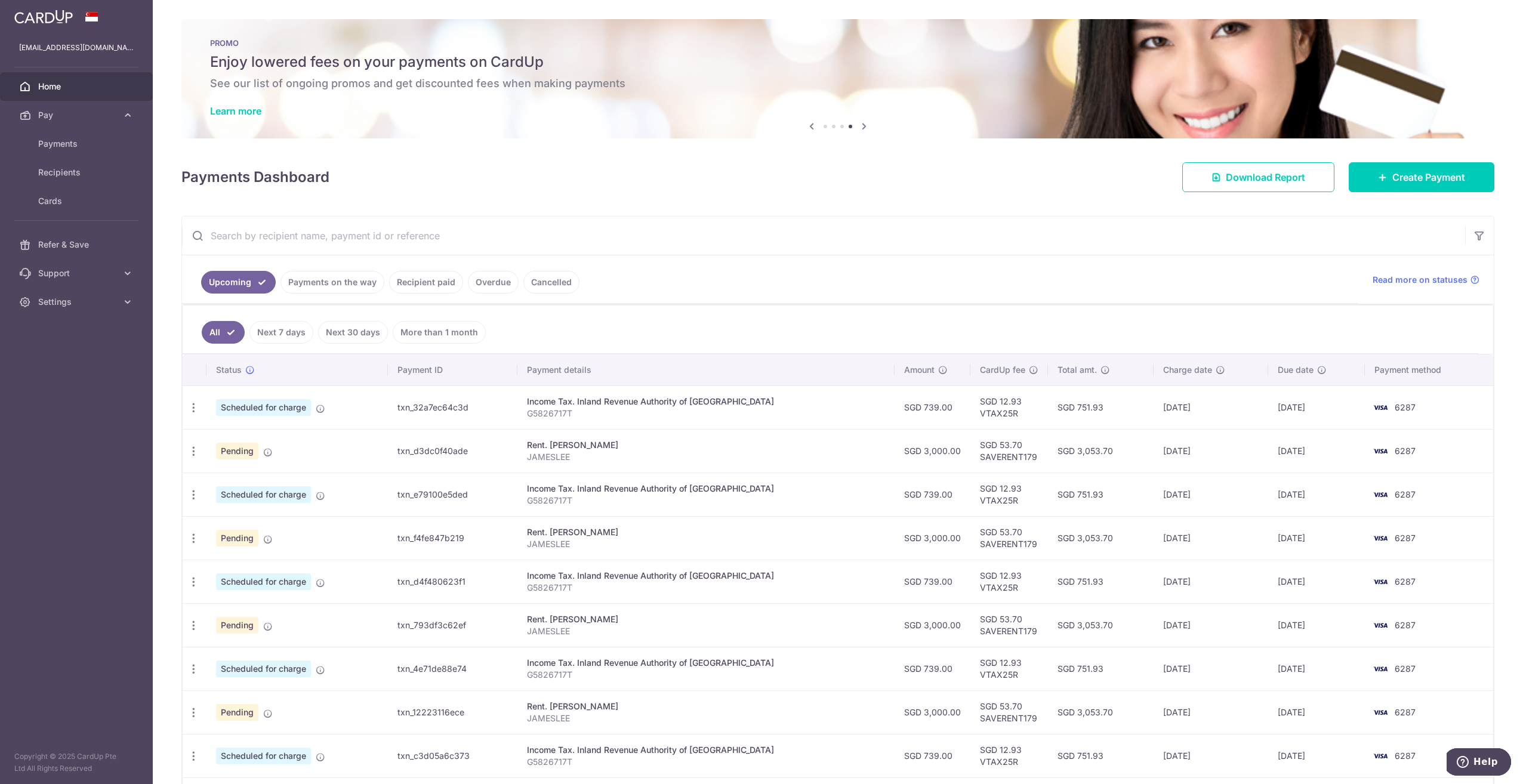
click at [807, 127] on icon at bounding box center [811, 126] width 14 height 15
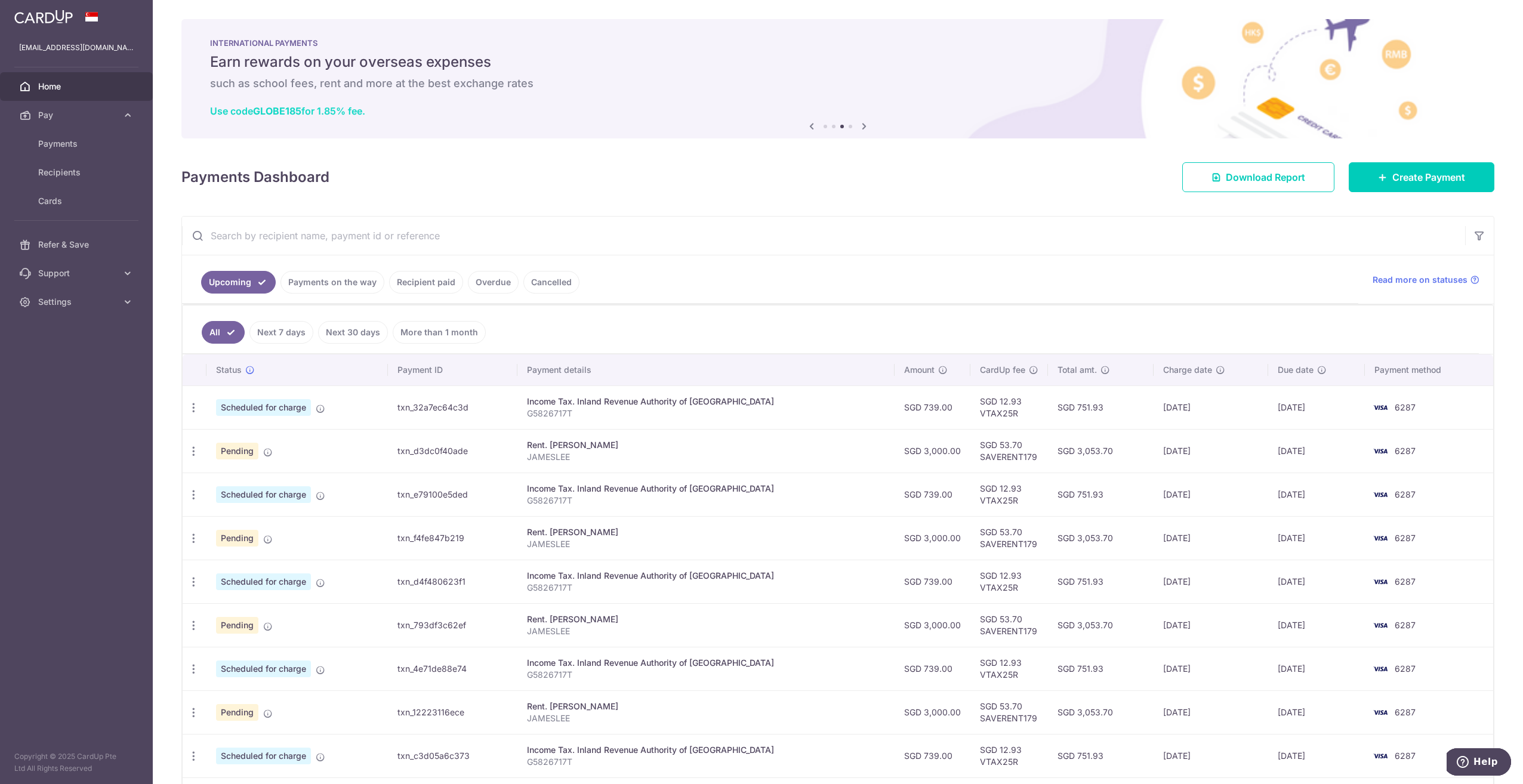
click at [322, 111] on link "Use code GLOBE185 for 1.85% fee." at bounding box center [288, 111] width 155 height 12
